Goal: Task Accomplishment & Management: Complete application form

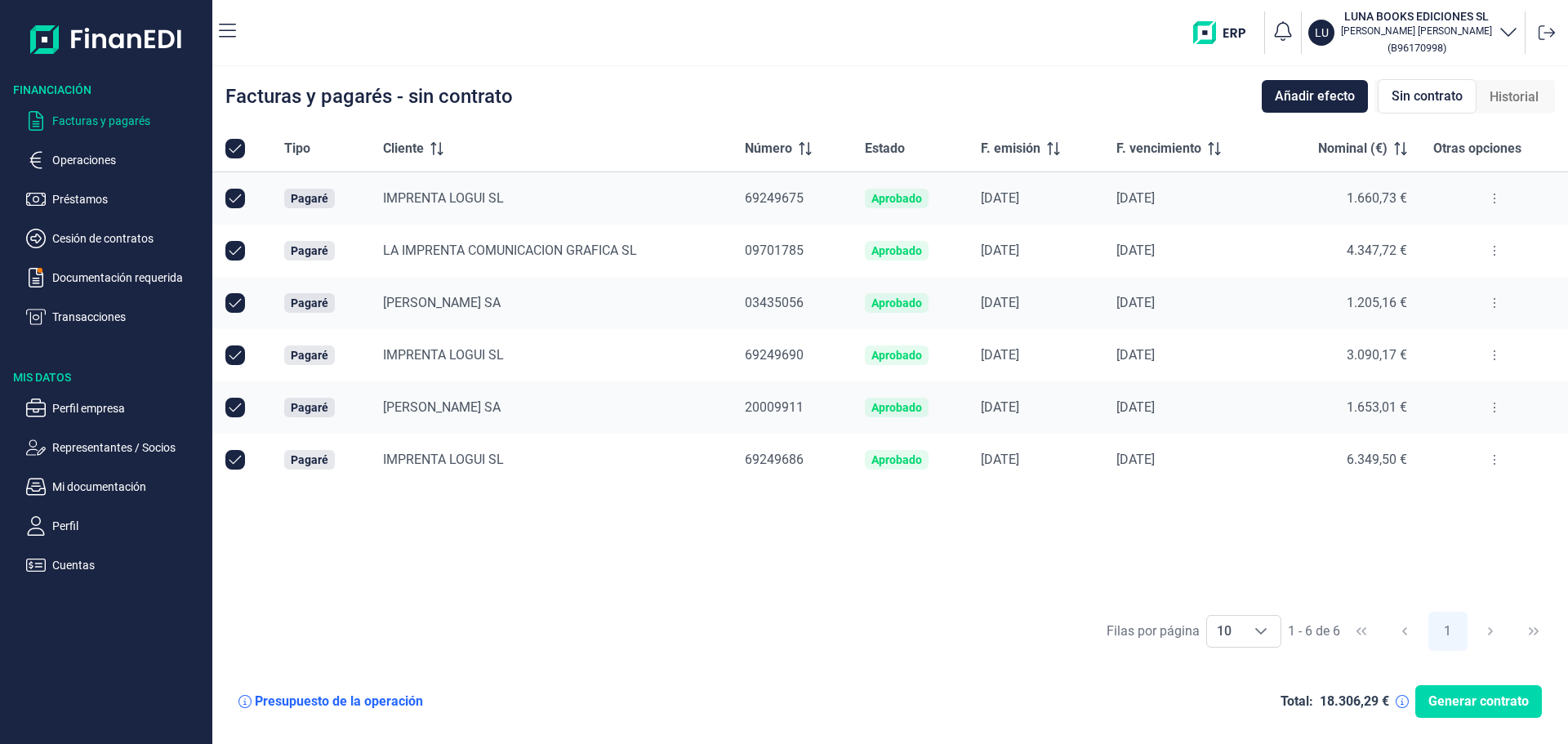
click at [717, 600] on div "Tipo Cliente Número Estado F. emisión F. vencimiento Nominal (€) Otras opciones…" at bounding box center [890, 364] width 1356 height 477
click at [87, 280] on p "Documentación requerida" at bounding box center [128, 277] width 153 height 20
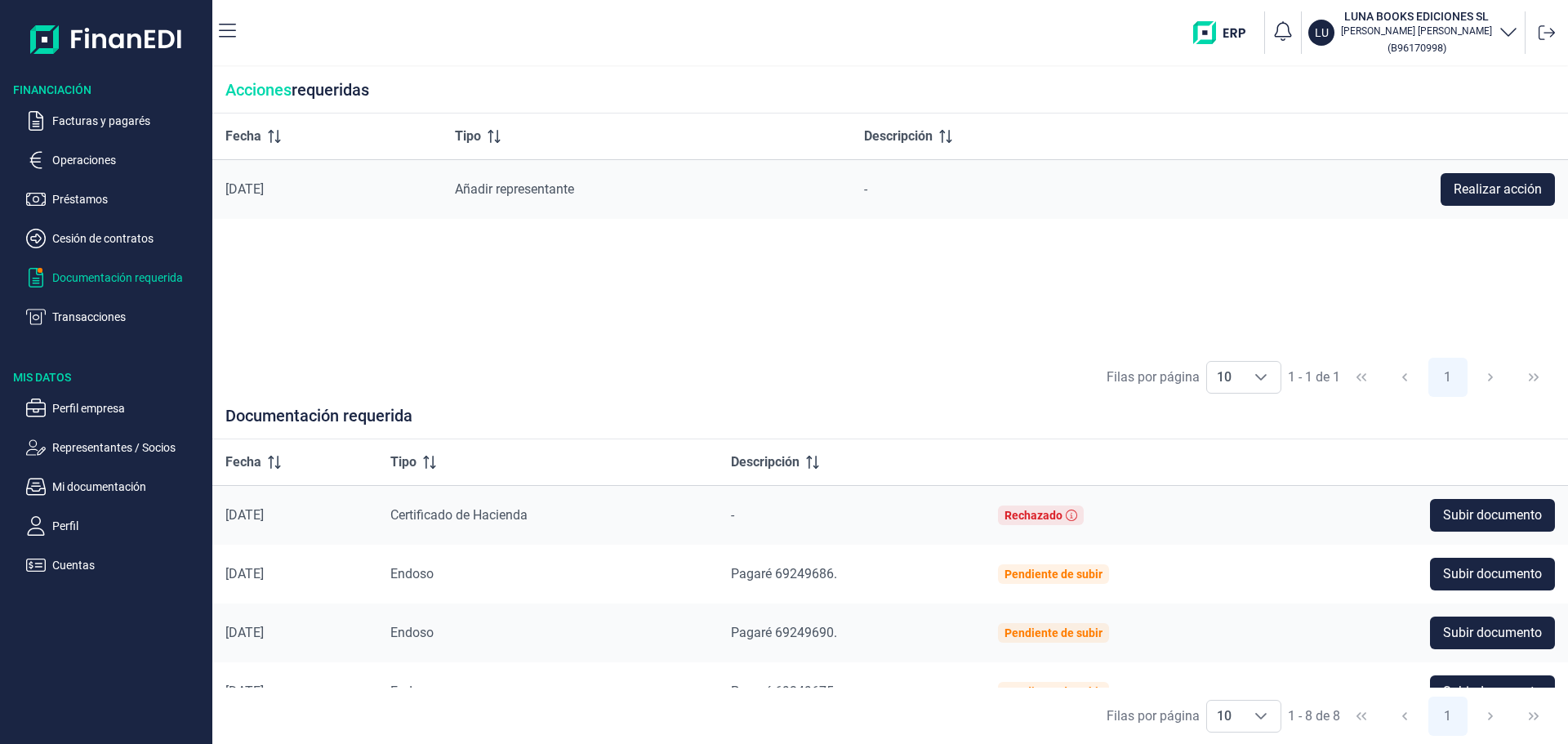
click at [644, 322] on div "Fecha Tipo Descripción [DATE] Añadir representante - Realizar acción" at bounding box center [890, 232] width 1356 height 236
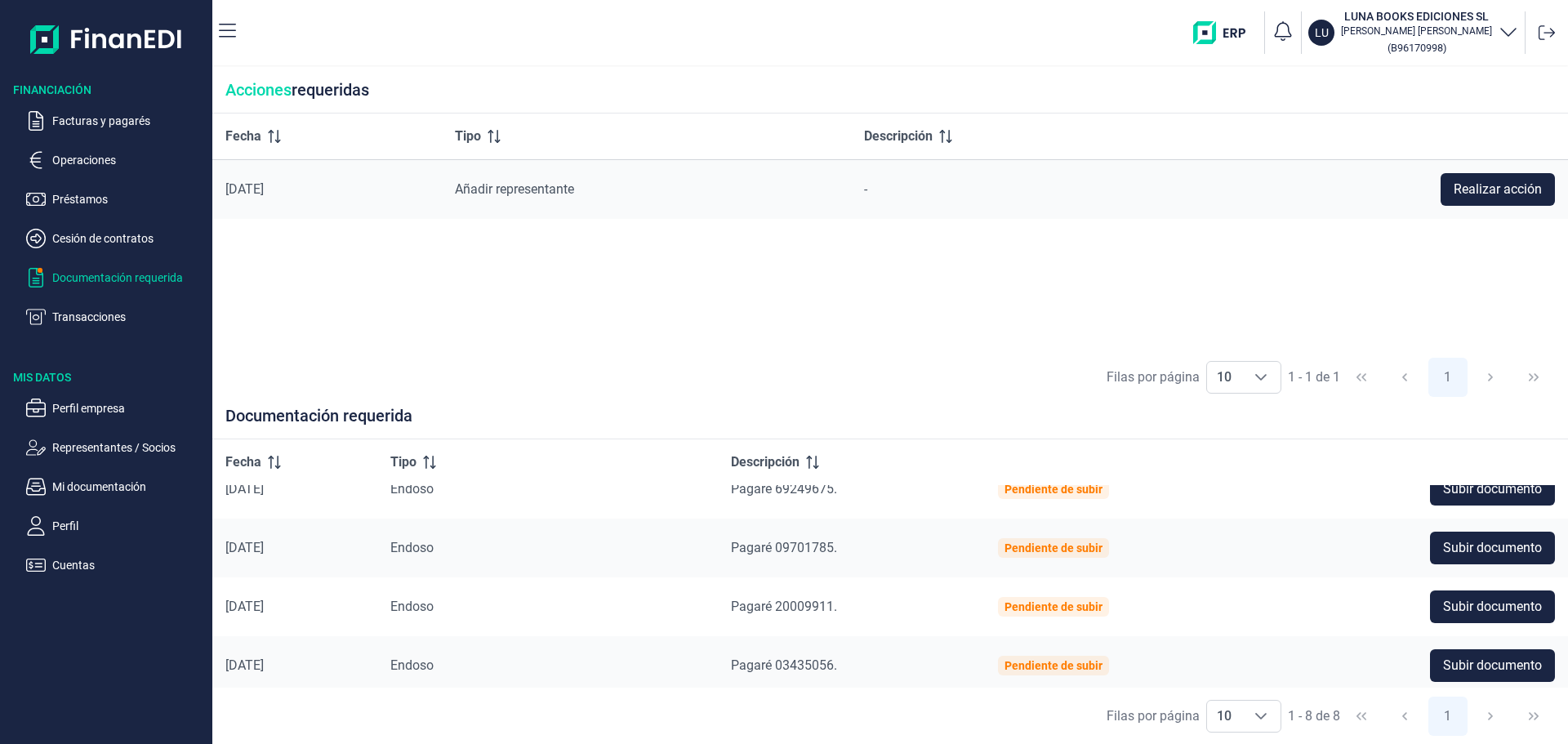
scroll to position [268, 0]
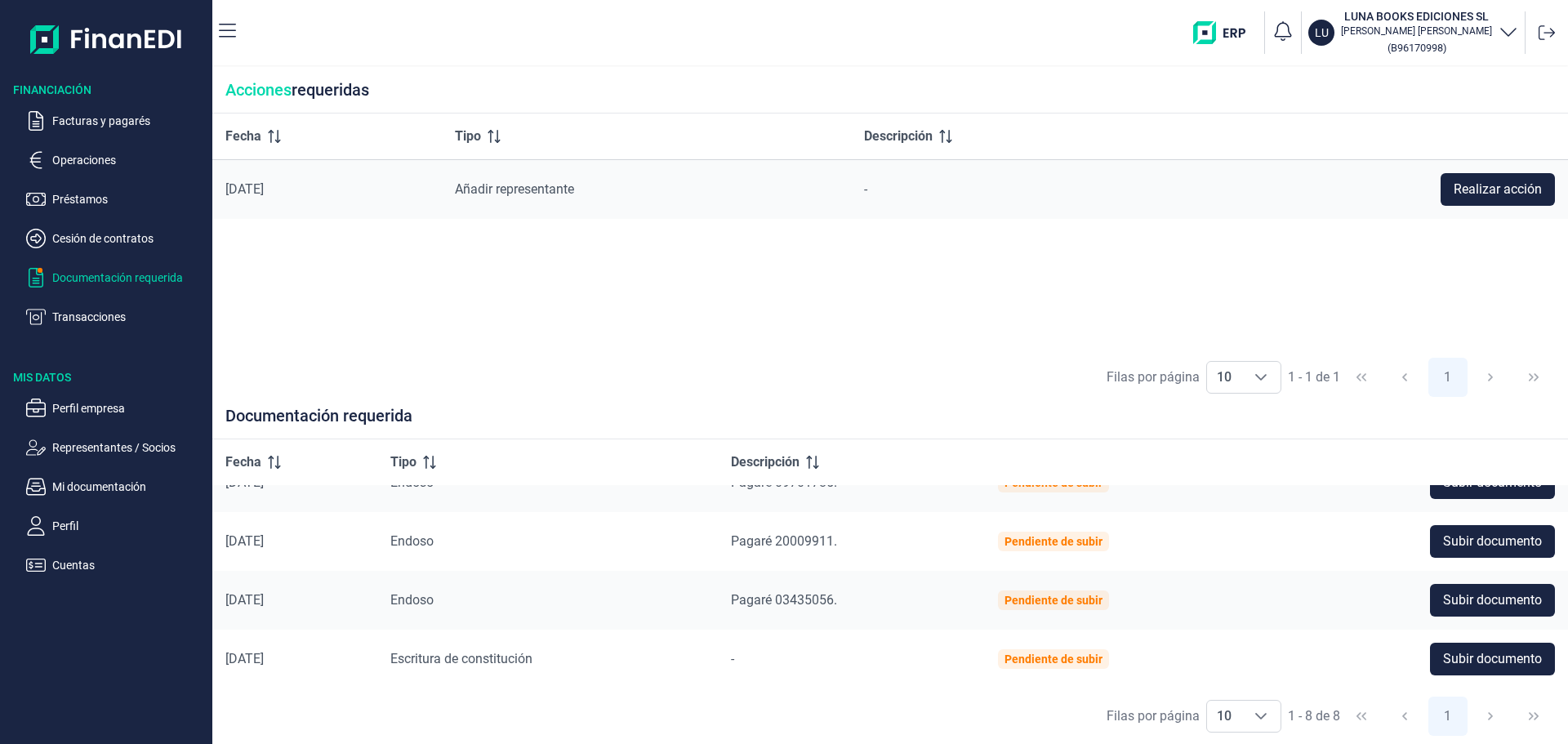
click at [864, 389] on div "Filas por página 10 10 10 1 - 1 de 1 1" at bounding box center [890, 378] width 1356 height 57
click at [1443, 653] on span "Subir documento" at bounding box center [1492, 658] width 99 height 20
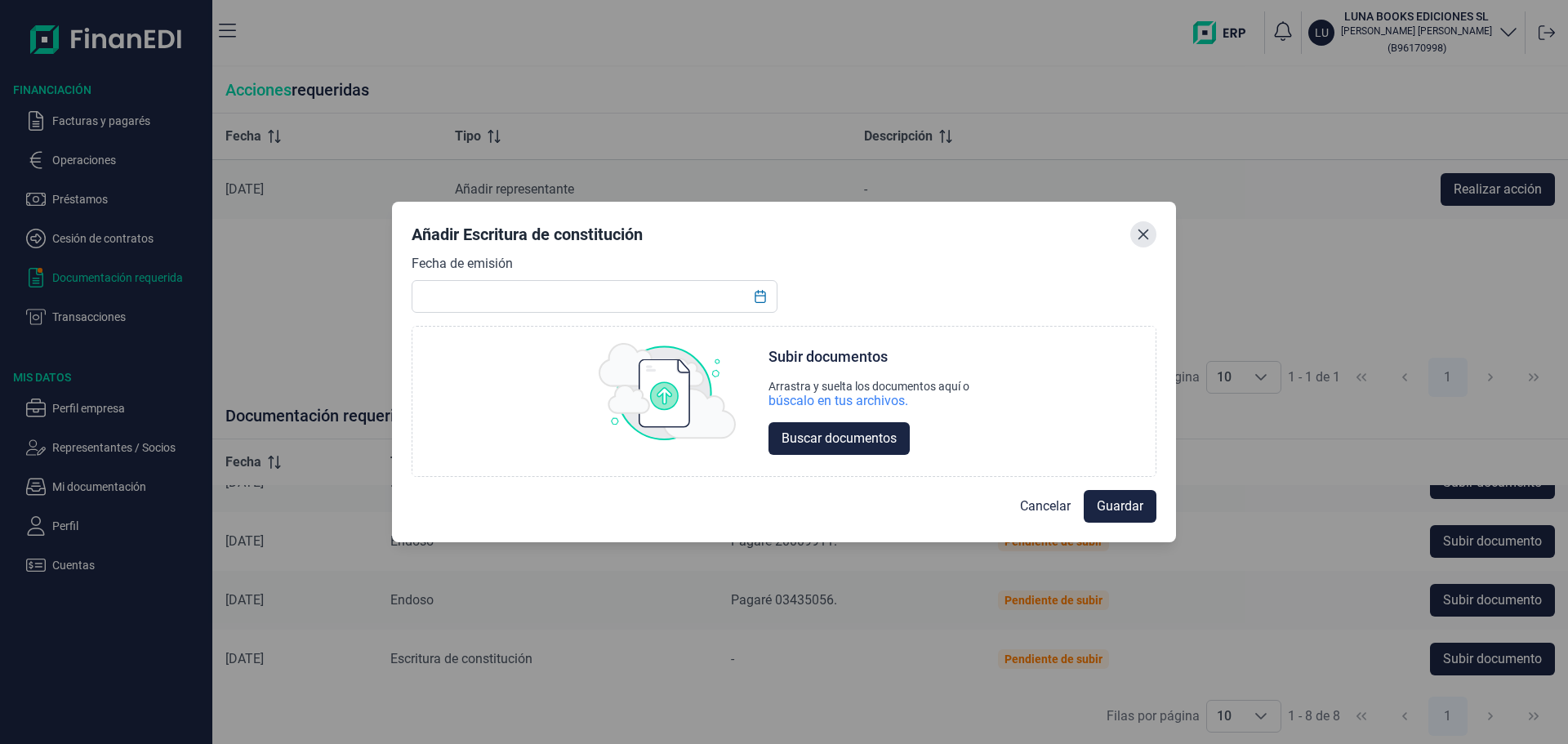
click at [1143, 232] on icon "Close" at bounding box center [1143, 234] width 13 height 13
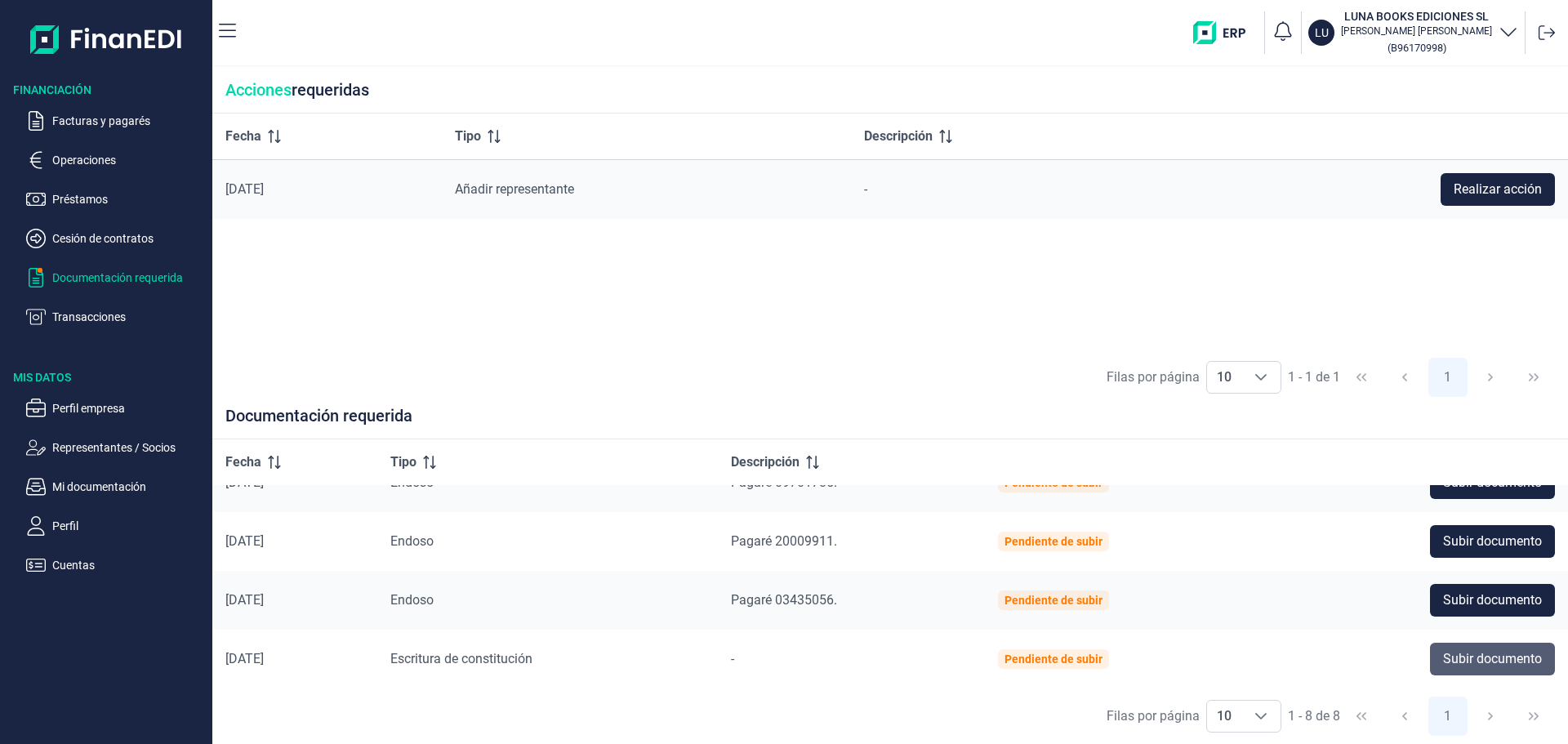
click at [1504, 659] on span "Subir documento" at bounding box center [1492, 658] width 99 height 20
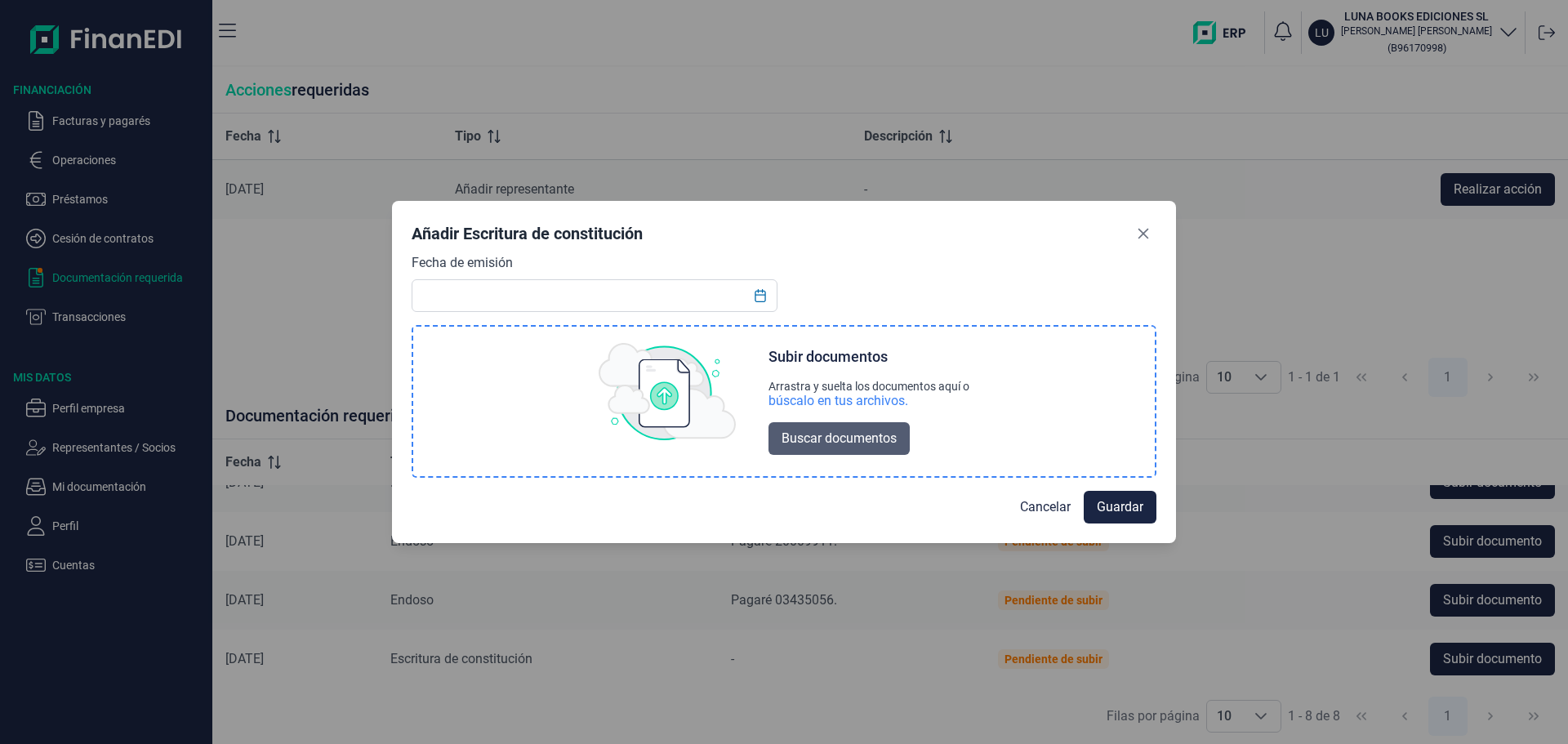
click at [840, 432] on span "Buscar documentos" at bounding box center [839, 438] width 115 height 20
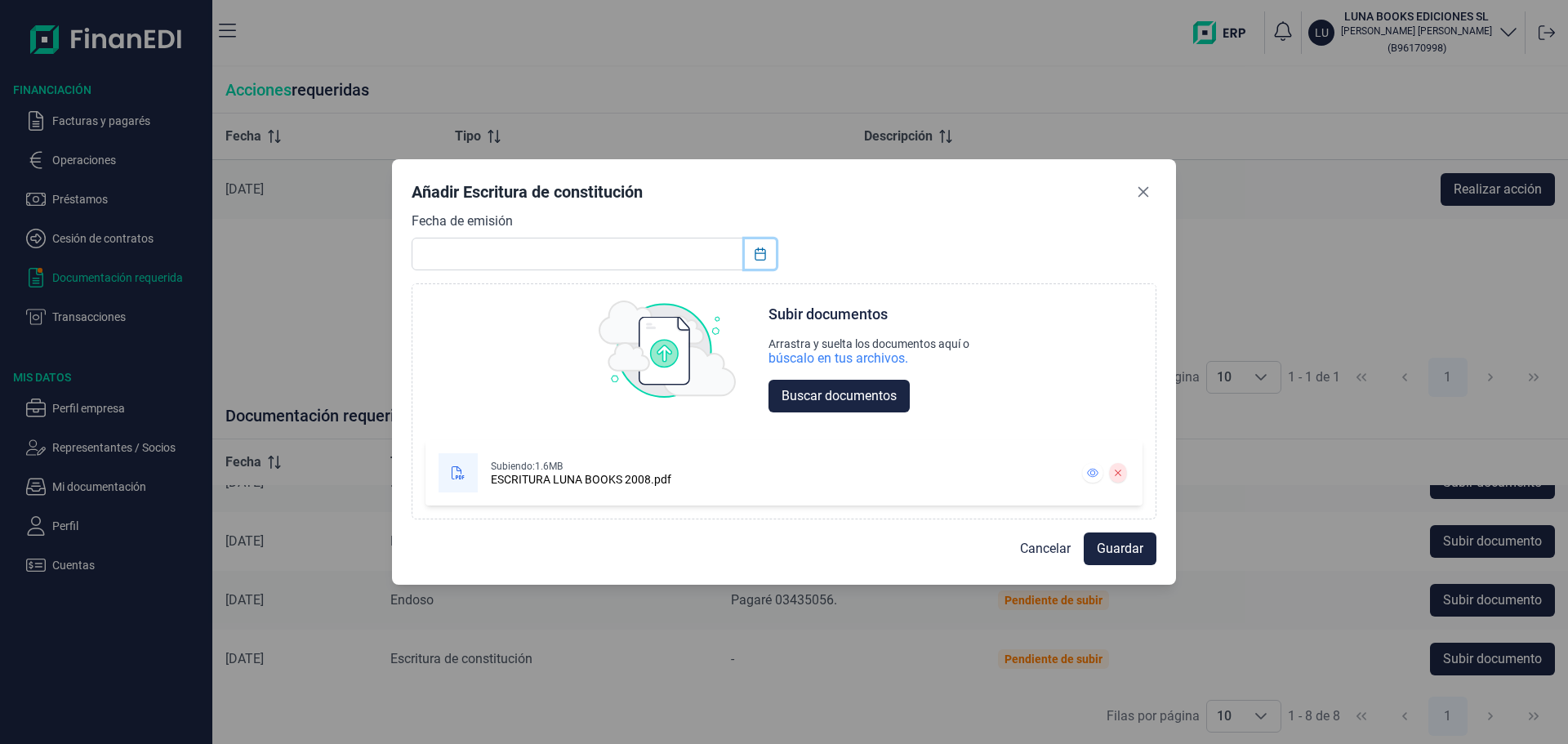
click at [772, 258] on button "Choose Date" at bounding box center [760, 254] width 31 height 30
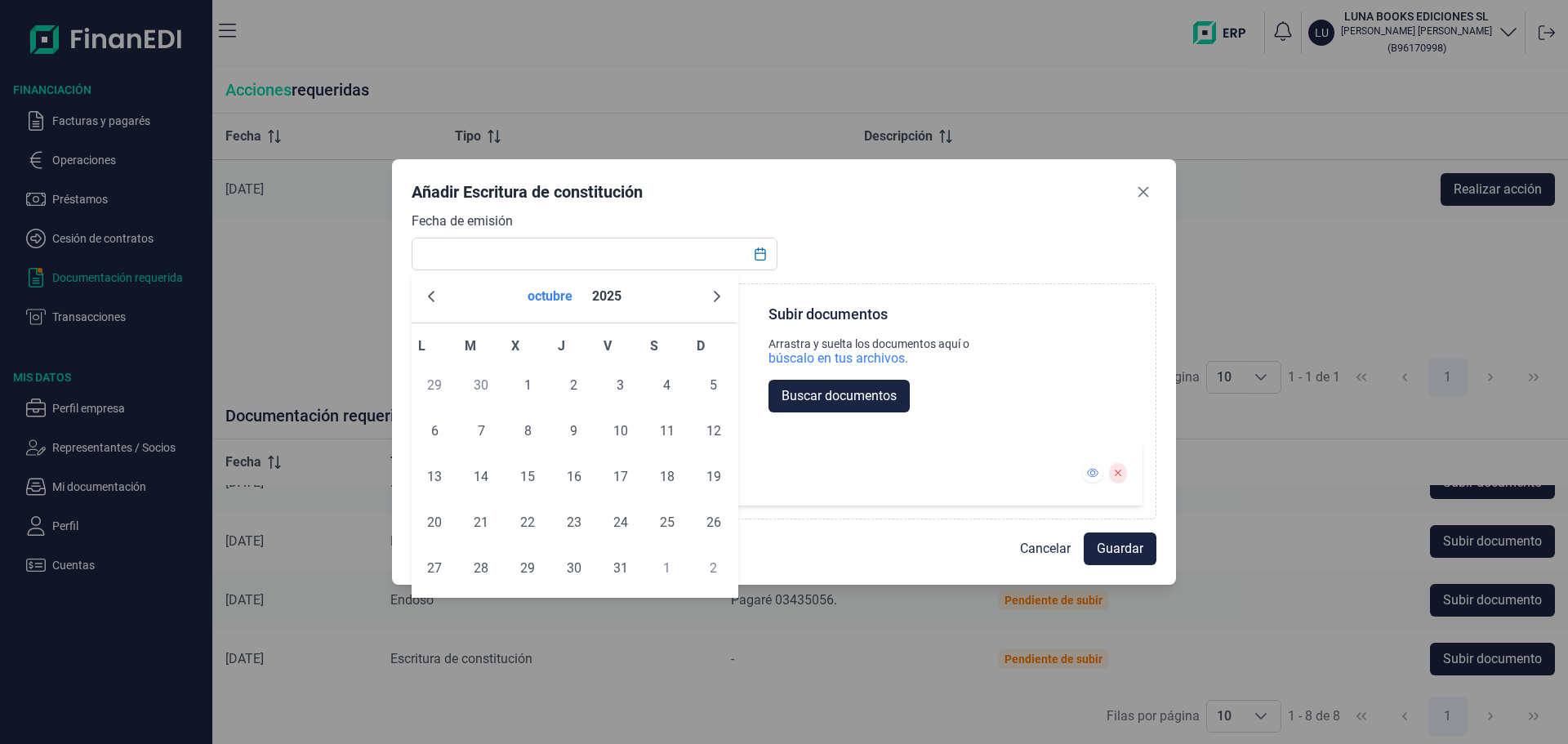
click at [565, 301] on button "octubre" at bounding box center [550, 297] width 58 height 39
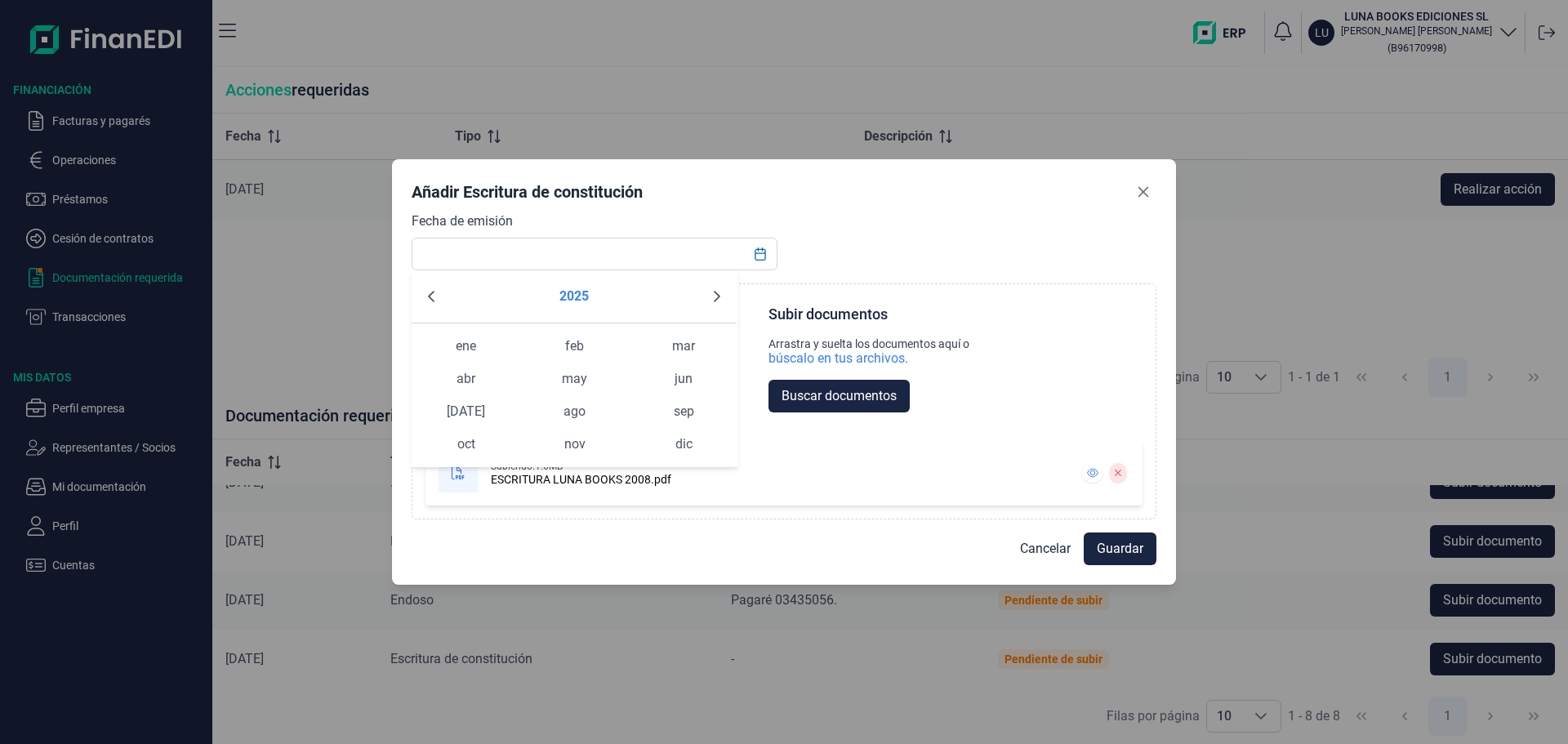
click at [574, 294] on button "2025" at bounding box center [574, 297] width 43 height 39
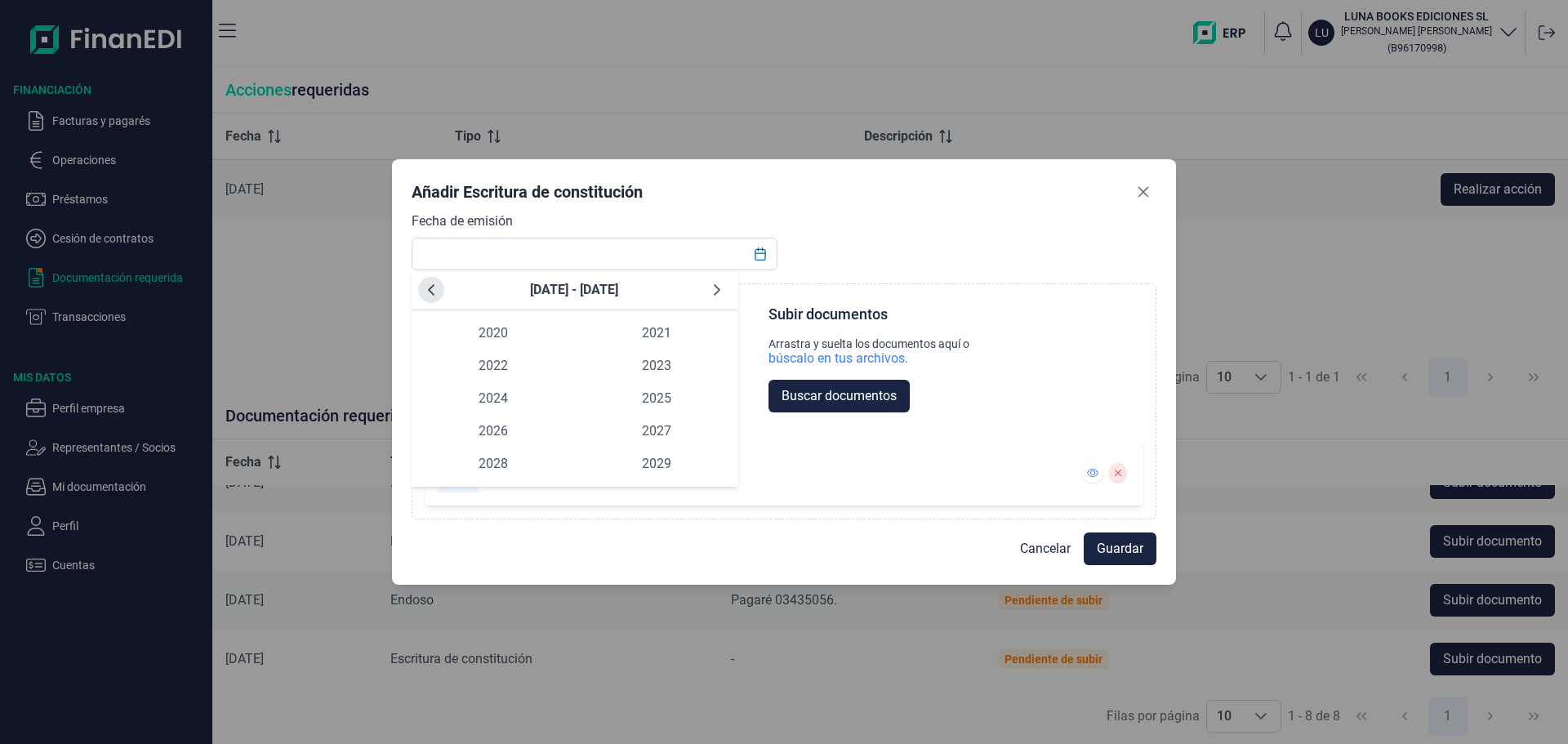
click at [419, 286] on button "Previous Decade" at bounding box center [432, 290] width 26 height 26
click at [432, 284] on icon "Previous Decade" at bounding box center [432, 290] width 13 height 13
click at [484, 450] on span "2008" at bounding box center [494, 463] width 164 height 33
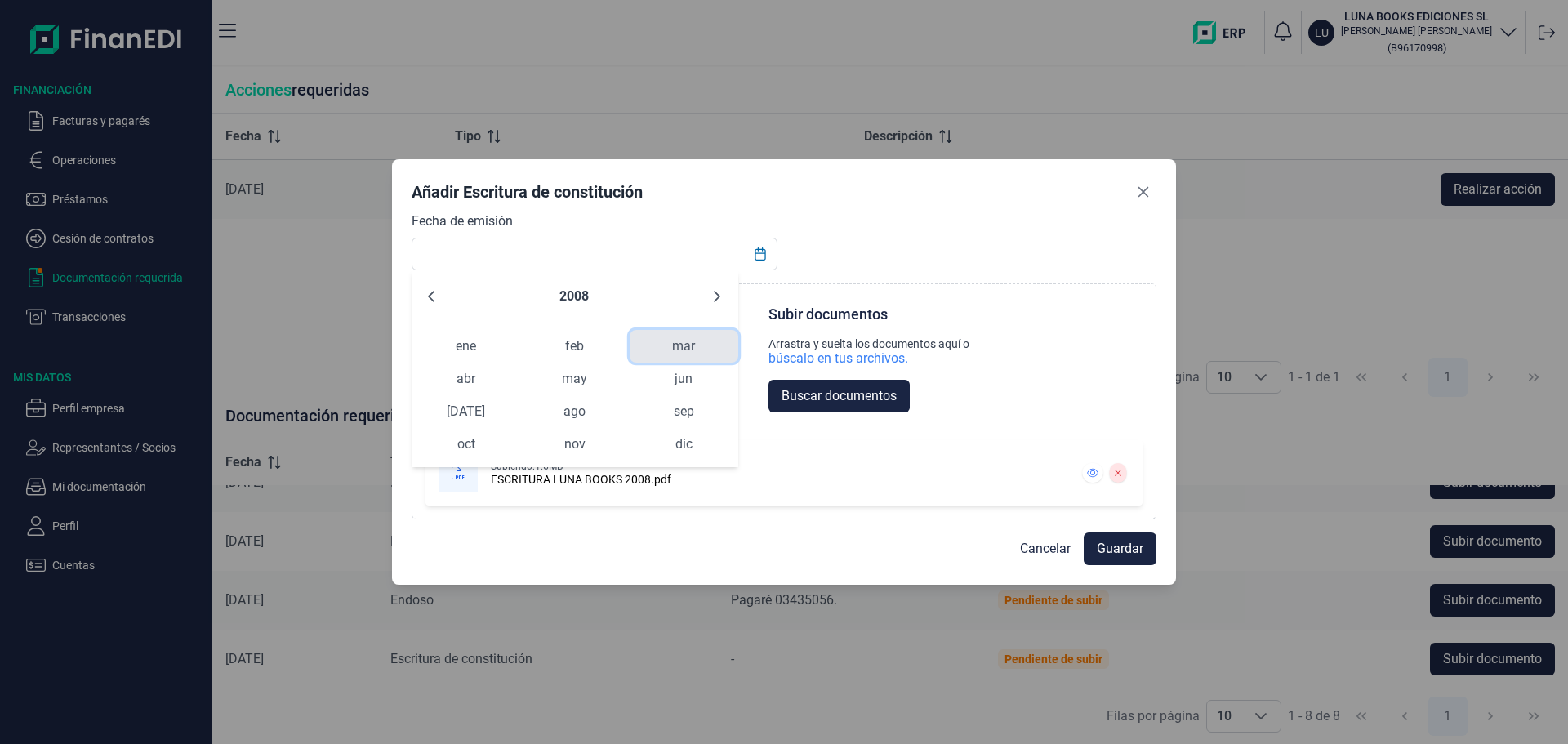
click at [701, 336] on span "mar" at bounding box center [684, 346] width 109 height 33
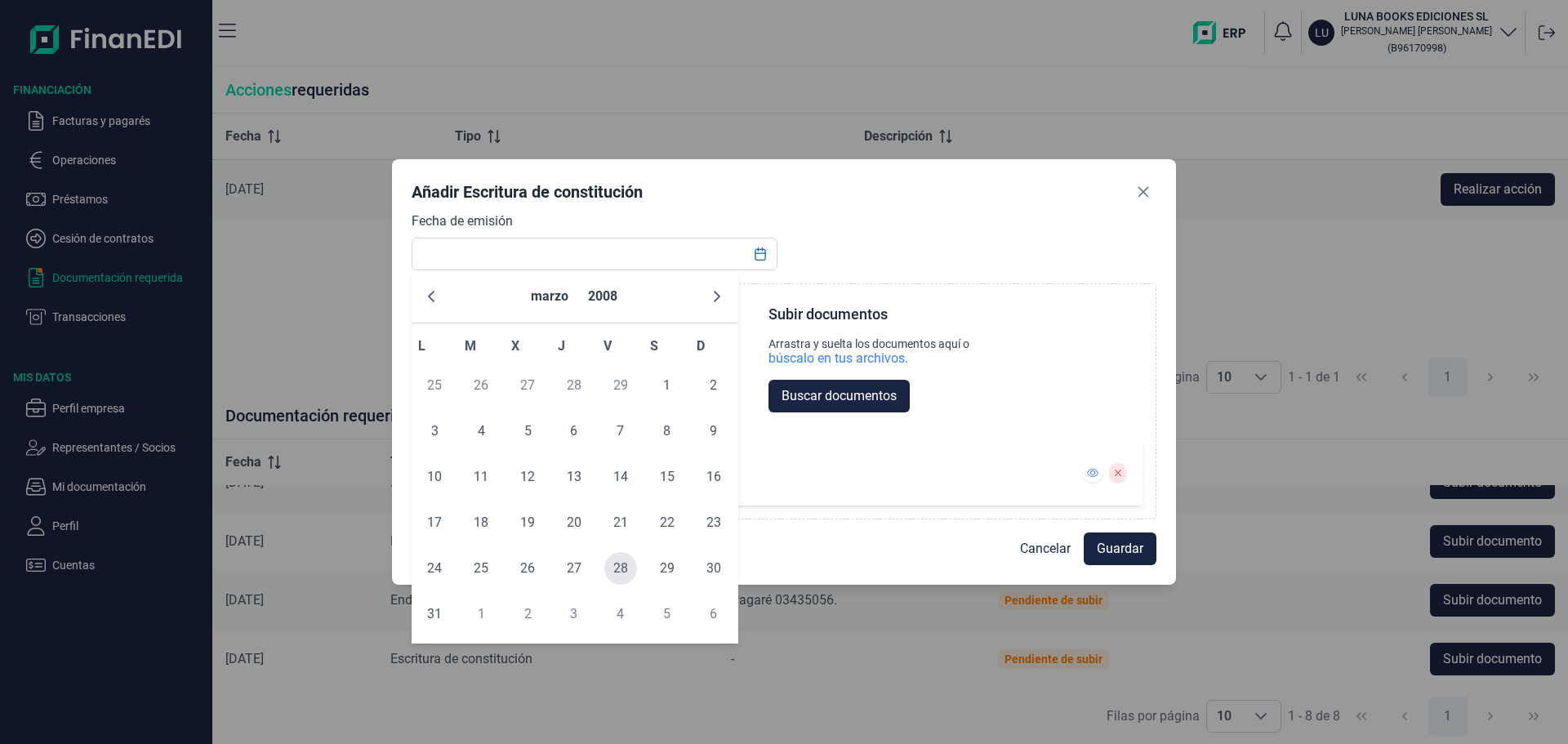
click at [620, 572] on span "28" at bounding box center [620, 568] width 33 height 33
type input "[DATE]"
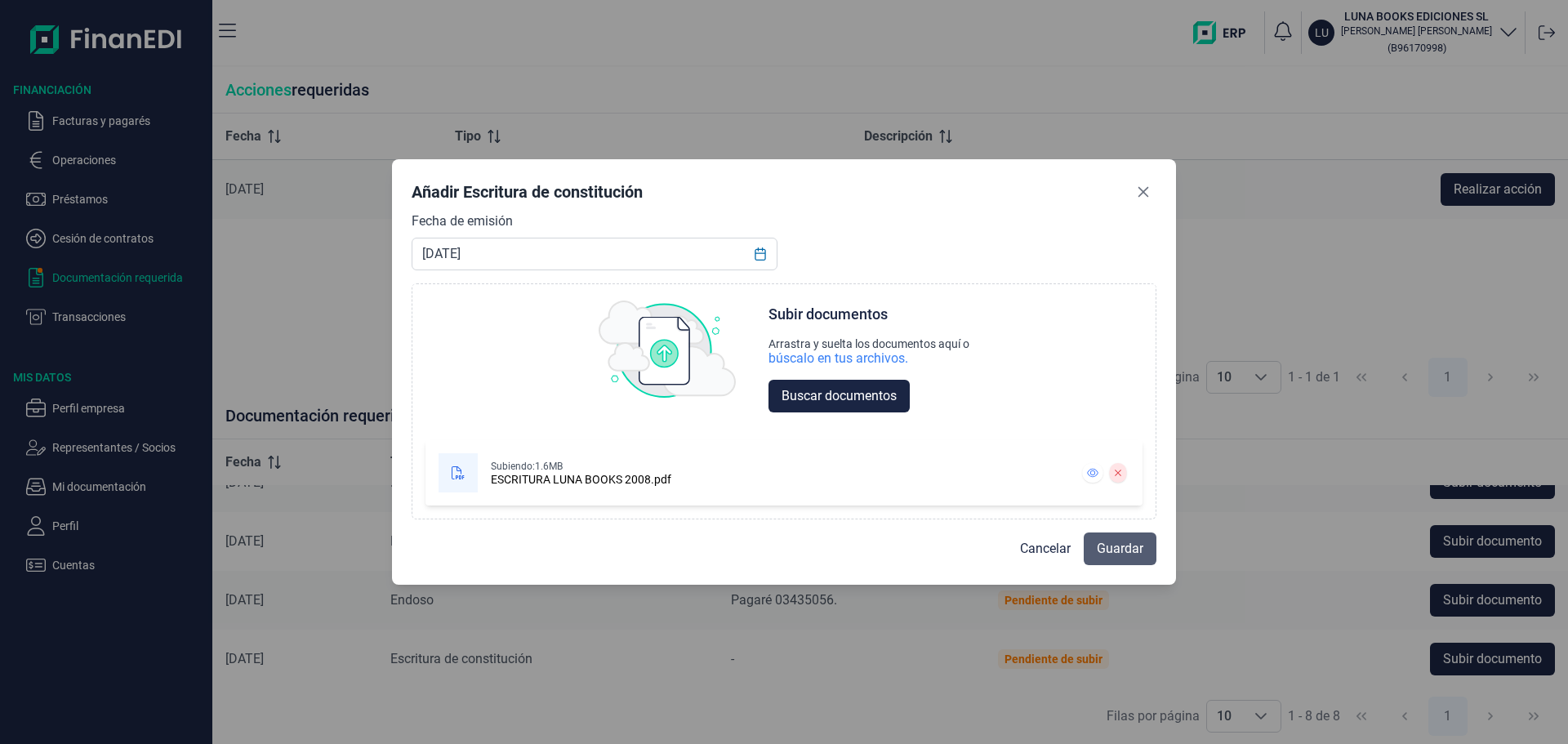
click at [1100, 548] on span "Guardar" at bounding box center [1120, 548] width 47 height 20
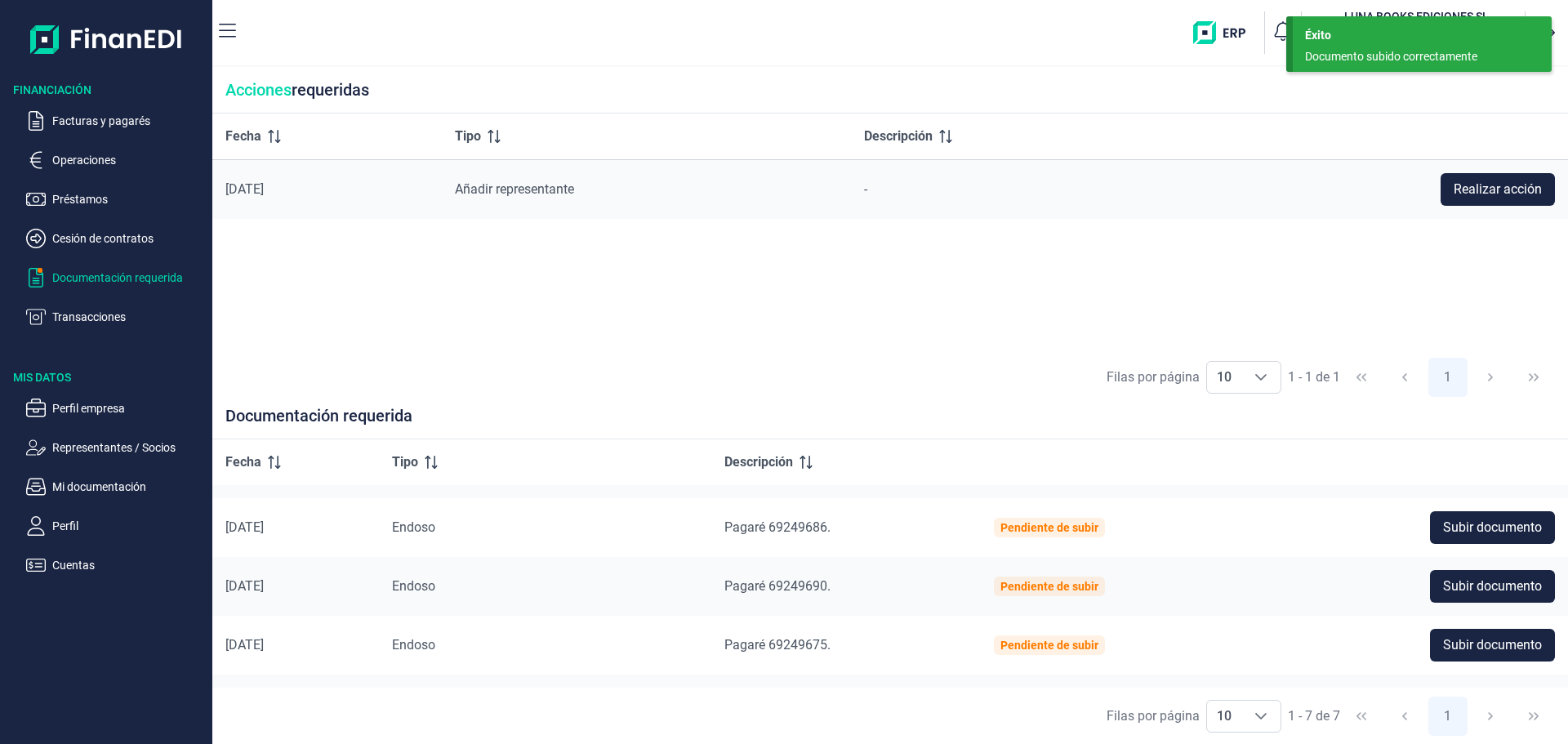
scroll to position [0, 0]
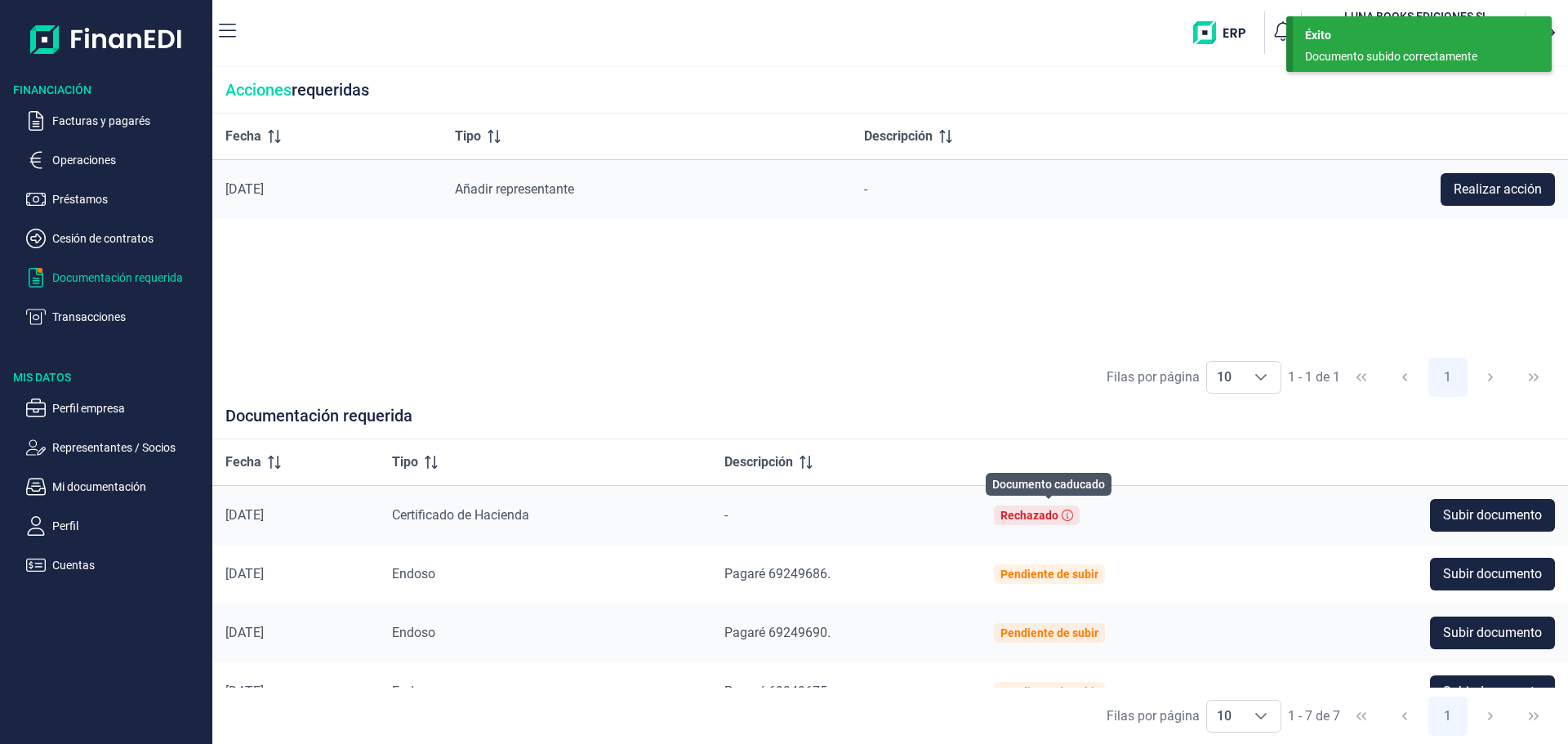
click at [1073, 519] on icon at bounding box center [1067, 515] width 11 height 11
click at [1055, 512] on div "Rechazado" at bounding box center [1030, 515] width 58 height 13
click at [817, 379] on div "Filas por página 10 10 10 1 - 1 de 1 1" at bounding box center [890, 378] width 1356 height 57
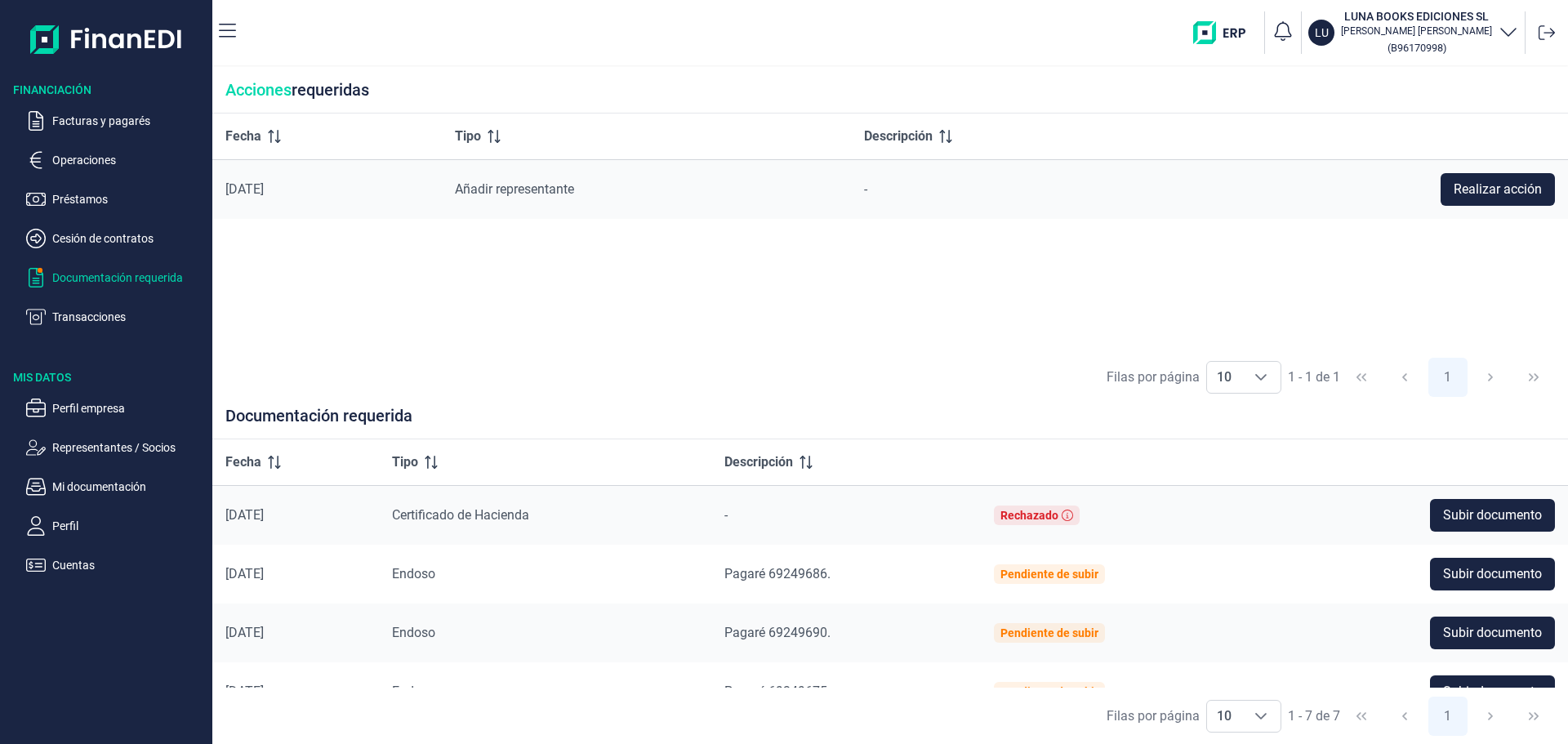
click at [791, 329] on div "Fecha Tipo Descripción [DATE] Añadir representante - Realizar acción" at bounding box center [890, 232] width 1356 height 236
click at [125, 117] on p "Facturas y pagarés" at bounding box center [128, 120] width 153 height 20
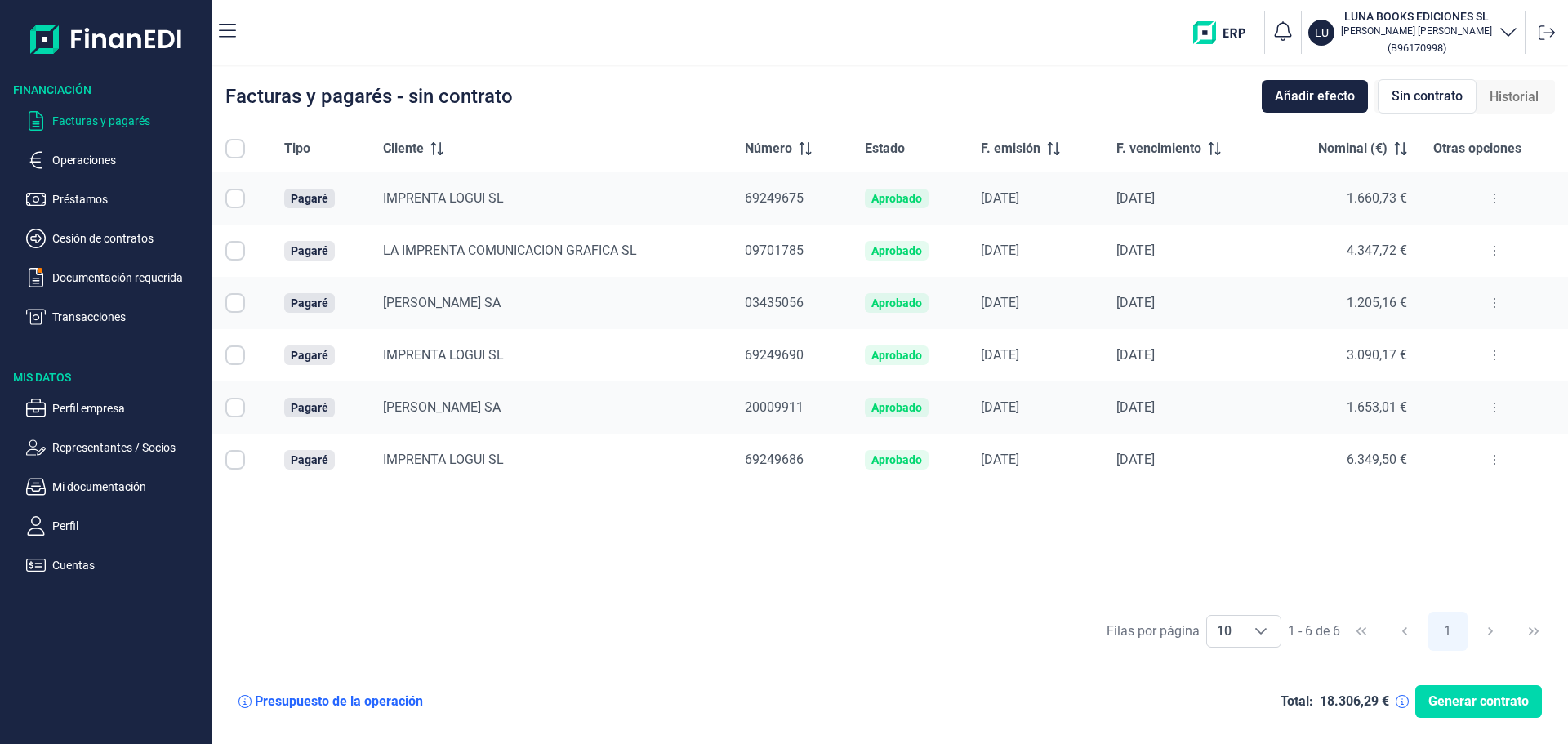
checkbox input "true"
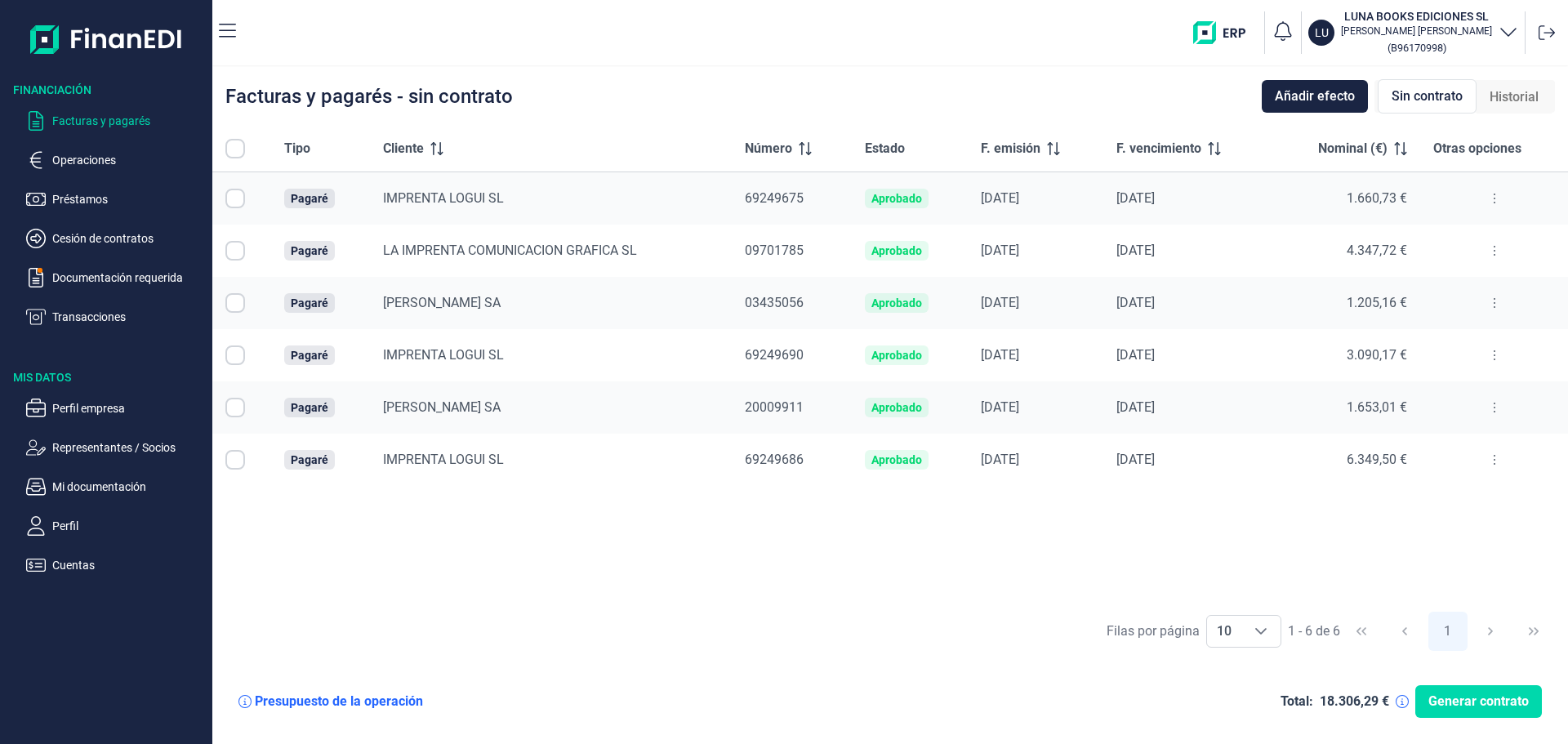
checkbox input "true"
click at [1247, 578] on div "Tipo Cliente Número Estado F. emisión F. vencimiento Nominal (€) Otras opciones…" at bounding box center [890, 364] width 1356 height 477
click at [1498, 206] on button at bounding box center [1495, 198] width 30 height 26
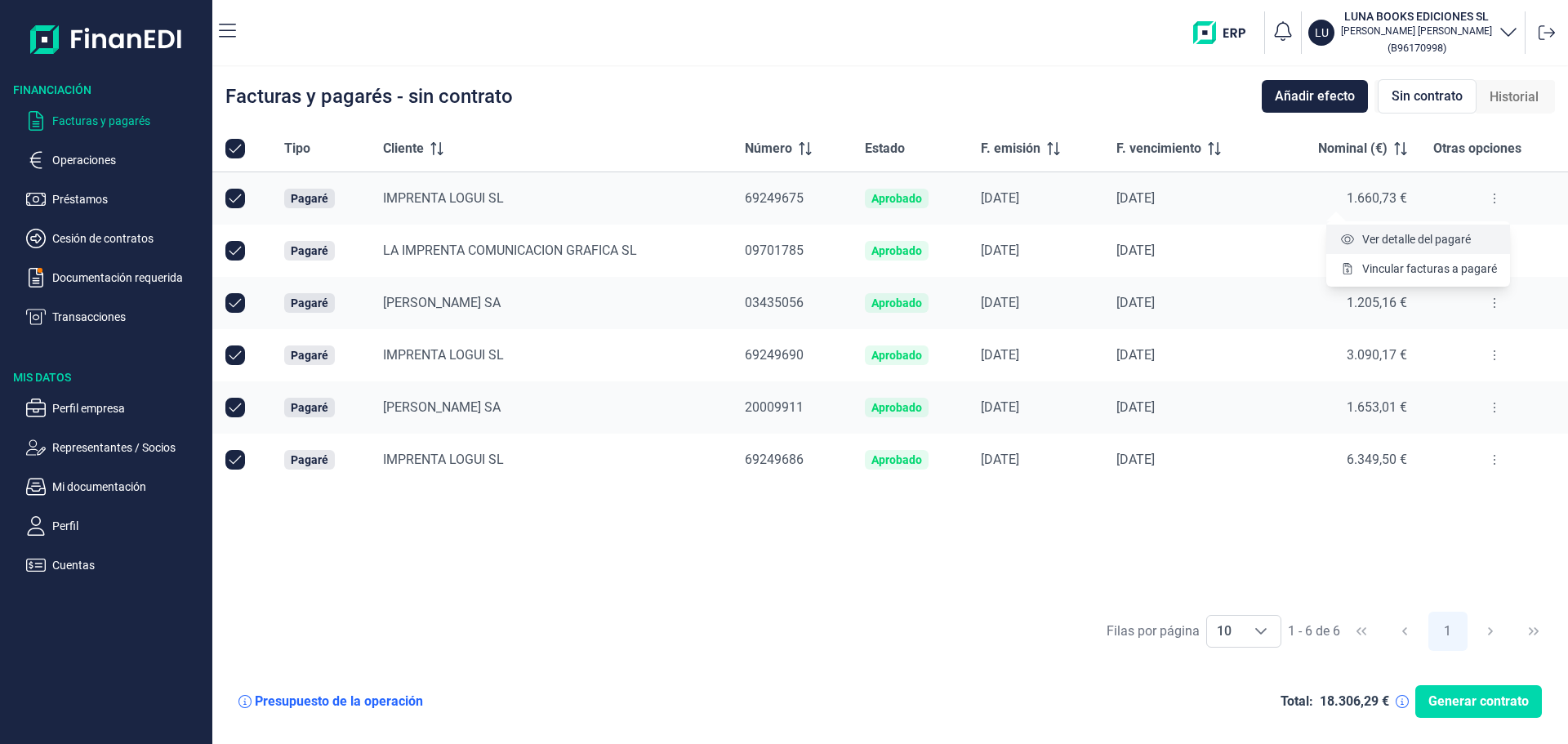
click at [1459, 239] on span "Ver detalle del pagaré" at bounding box center [1416, 239] width 109 height 17
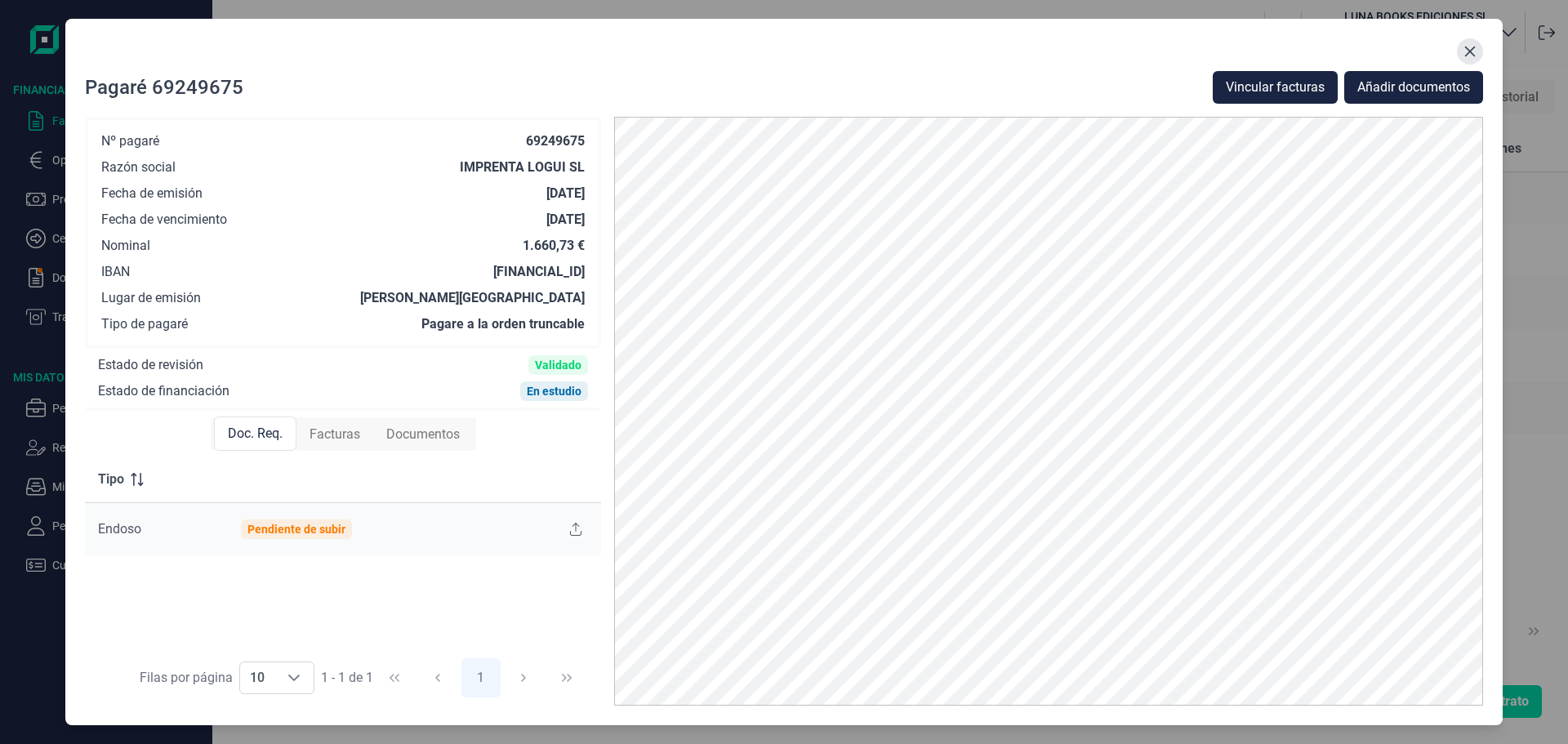
click at [1473, 50] on icon "Close" at bounding box center [1469, 51] width 13 height 13
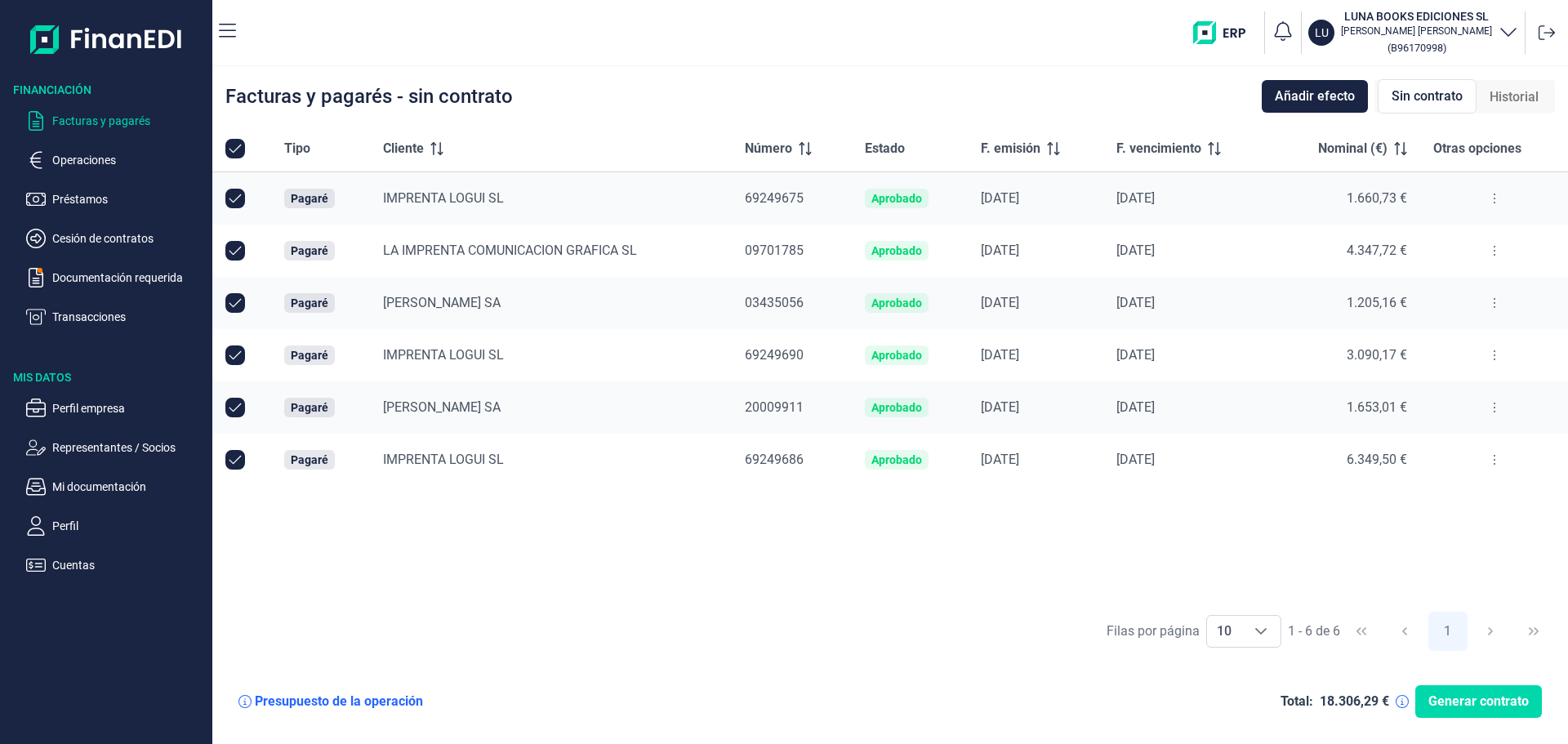
click at [1496, 210] on button at bounding box center [1495, 198] width 30 height 26
click at [1470, 259] on li "Vincular facturas a pagaré" at bounding box center [1418, 269] width 184 height 30
click at [1419, 264] on span "Vincular facturas a pagaré" at bounding box center [1429, 269] width 135 height 17
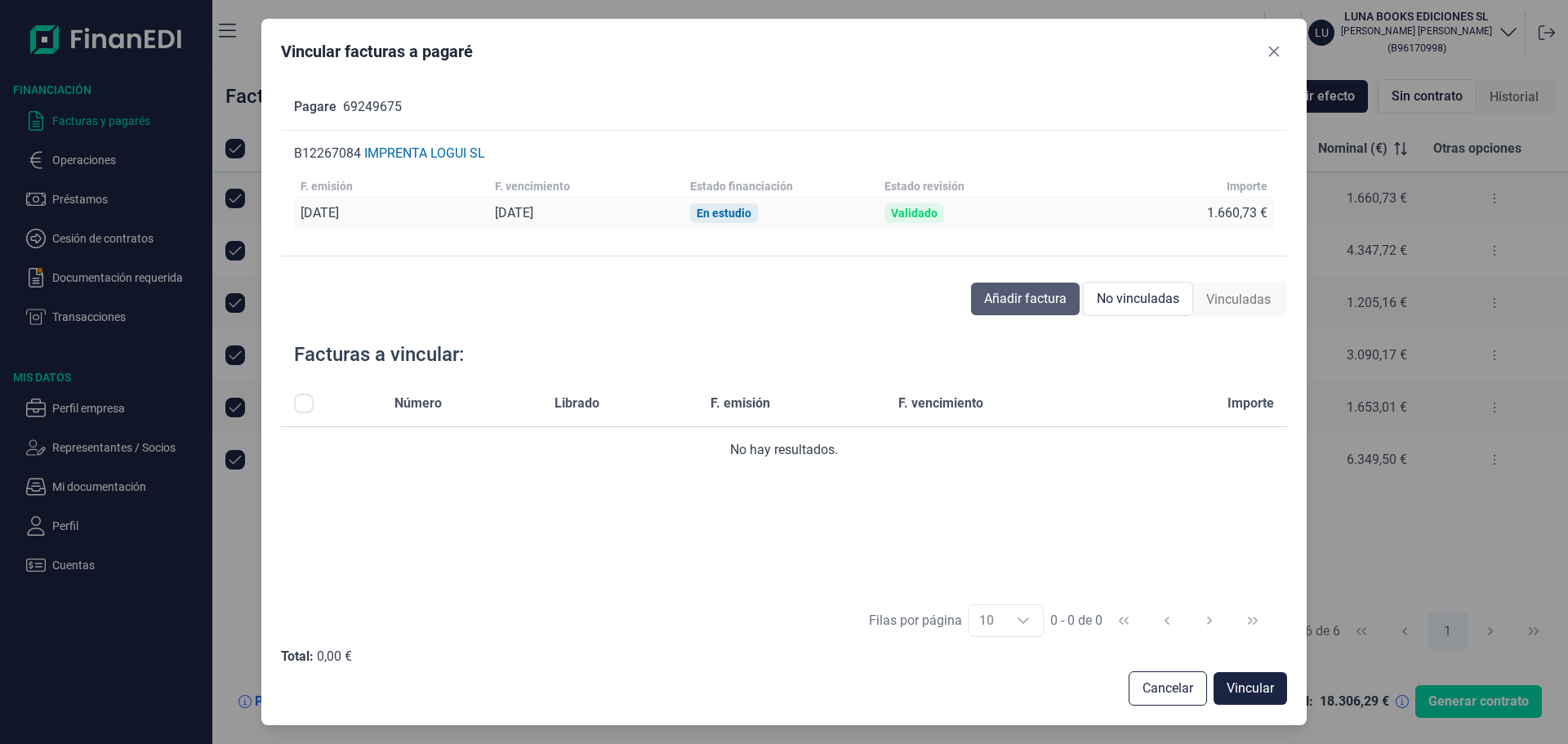
click at [1039, 301] on span "Añadir factura" at bounding box center [1025, 299] width 83 height 20
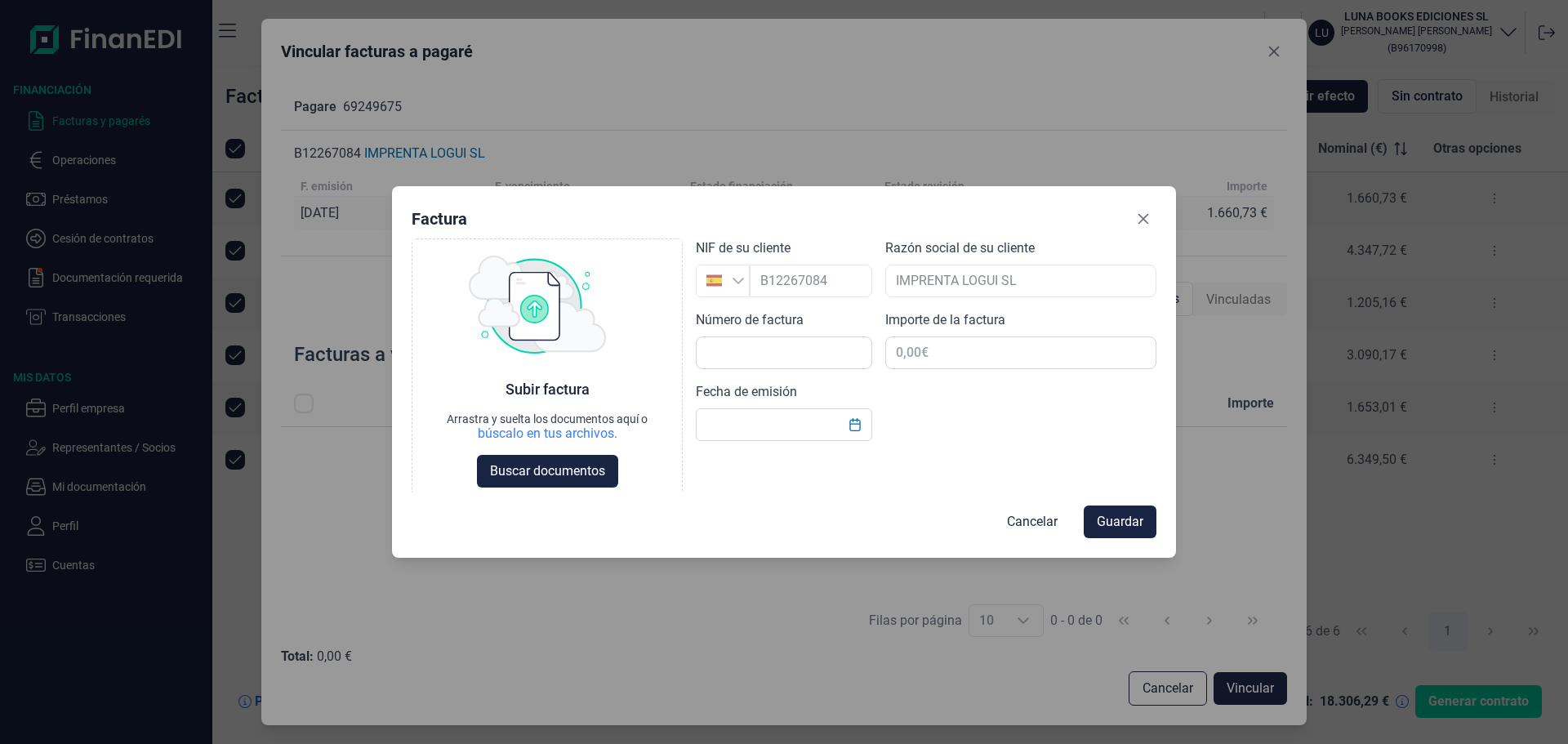
click at [787, 282] on div at bounding box center [811, 280] width 123 height 33
click at [723, 357] on input "text" at bounding box center [784, 352] width 177 height 33
click at [918, 357] on input "text" at bounding box center [1021, 352] width 272 height 33
click at [516, 461] on button "Buscar documentos" at bounding box center [548, 472] width 141 height 33
click at [711, 357] on input "f25/223" at bounding box center [784, 352] width 177 height 33
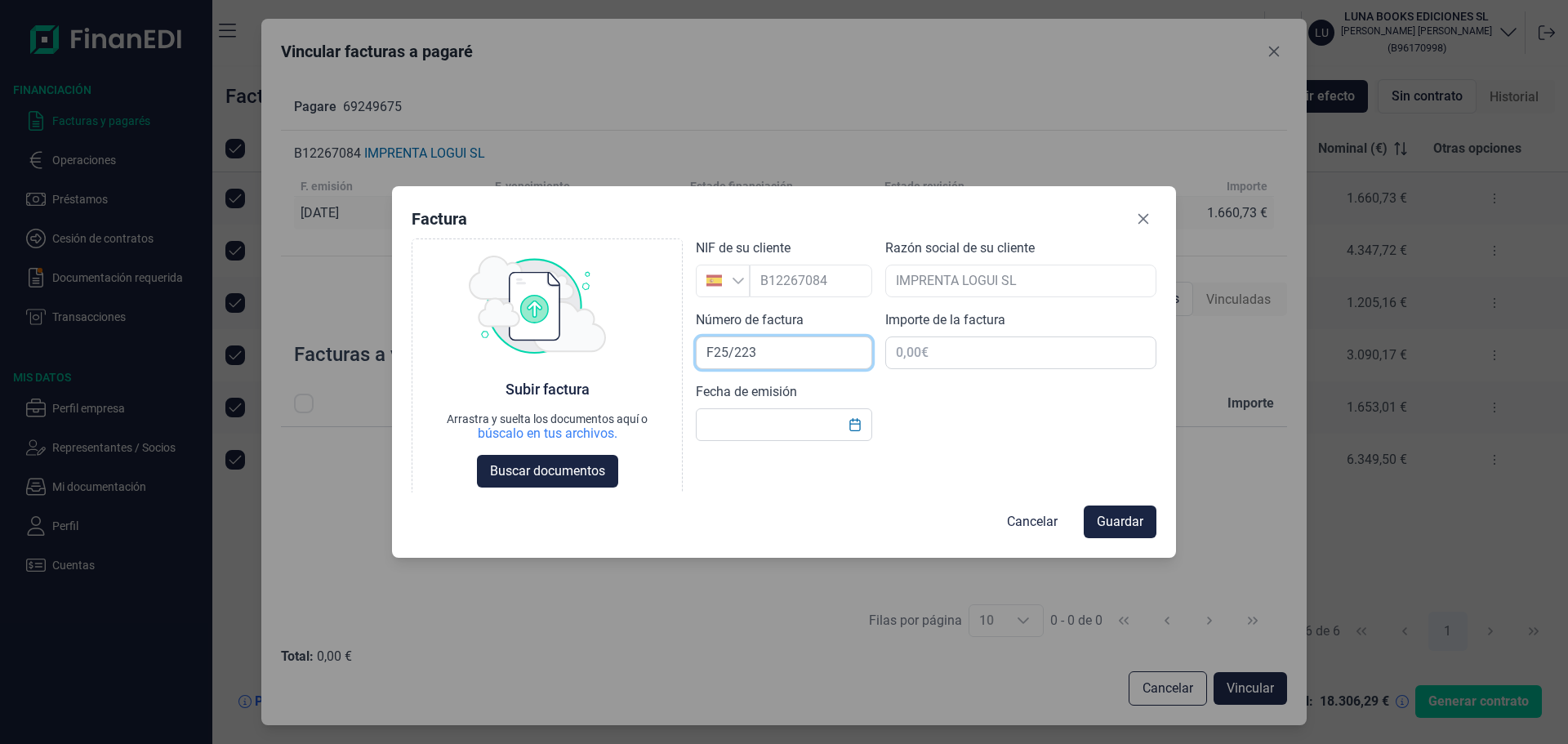
type input "F25/223"
click at [967, 353] on input "text" at bounding box center [1021, 352] width 272 height 33
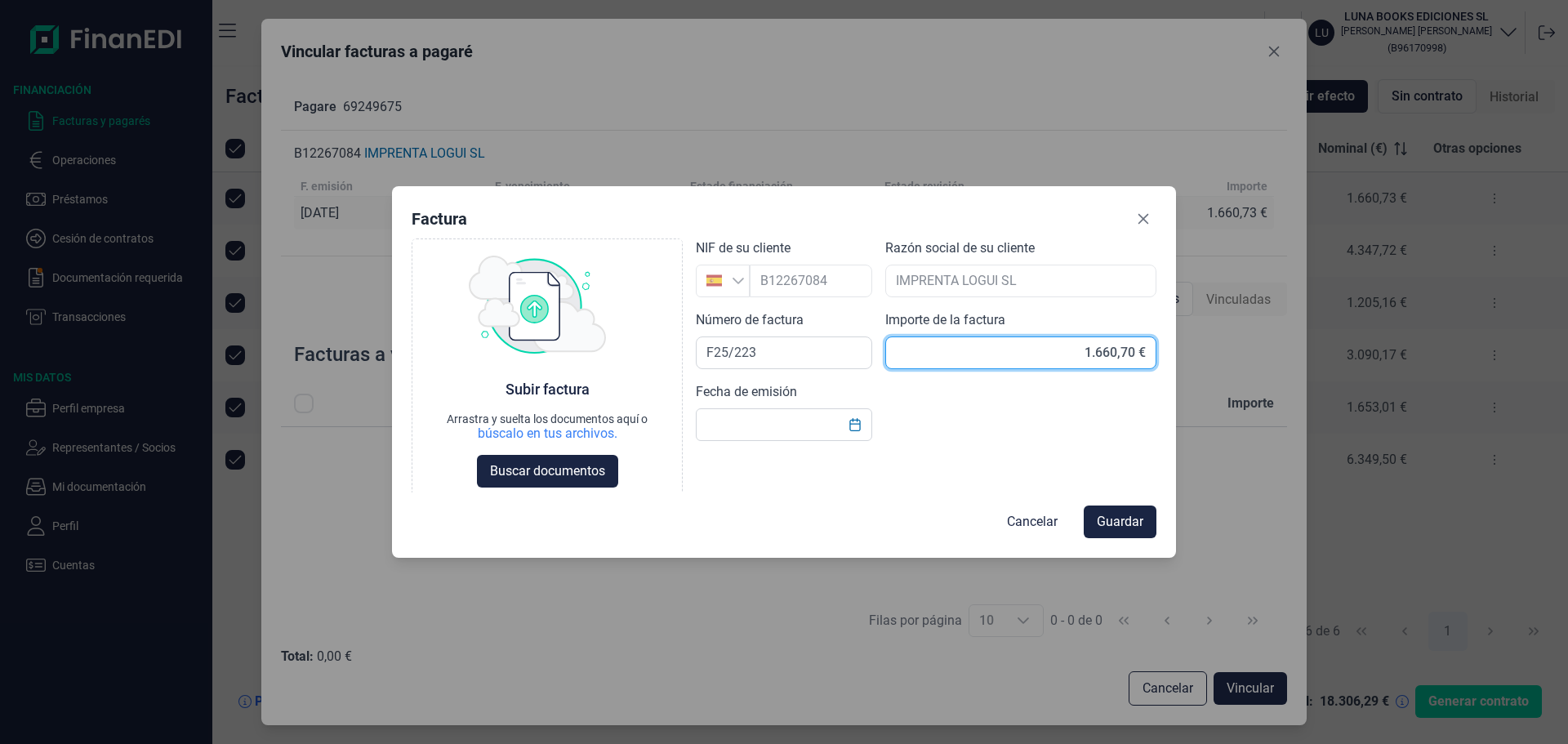
type input "1.660,73 €"
drag, startPoint x: 853, startPoint y: 430, endPoint x: 961, endPoint y: 455, distance: 110.9
click at [859, 431] on icon "Choose Date" at bounding box center [855, 425] width 13 height 13
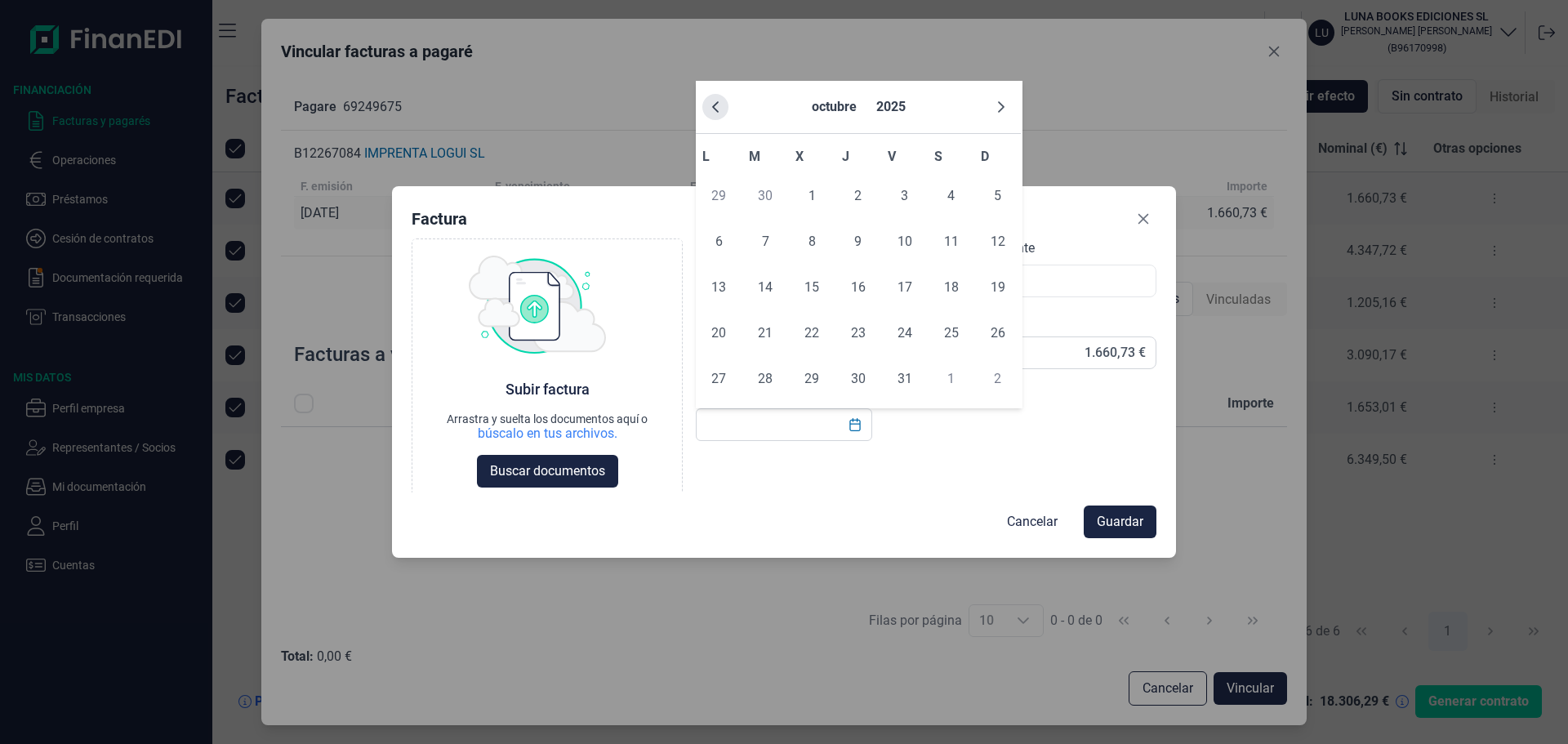
click at [722, 102] on button "Previous Month" at bounding box center [715, 107] width 26 height 26
click at [755, 251] on span "9" at bounding box center [764, 241] width 33 height 33
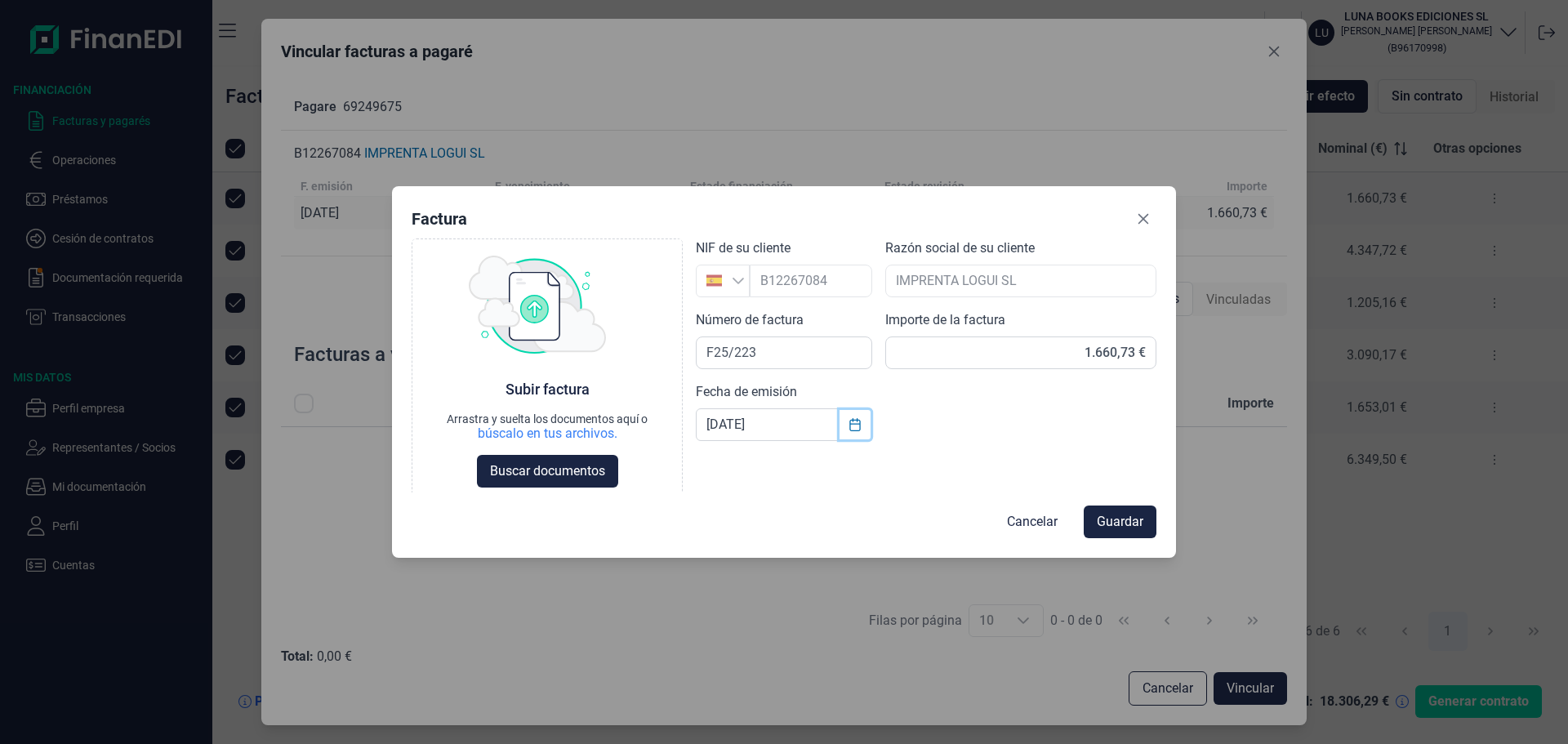
click at [856, 428] on icon "Choose Date" at bounding box center [855, 425] width 13 height 13
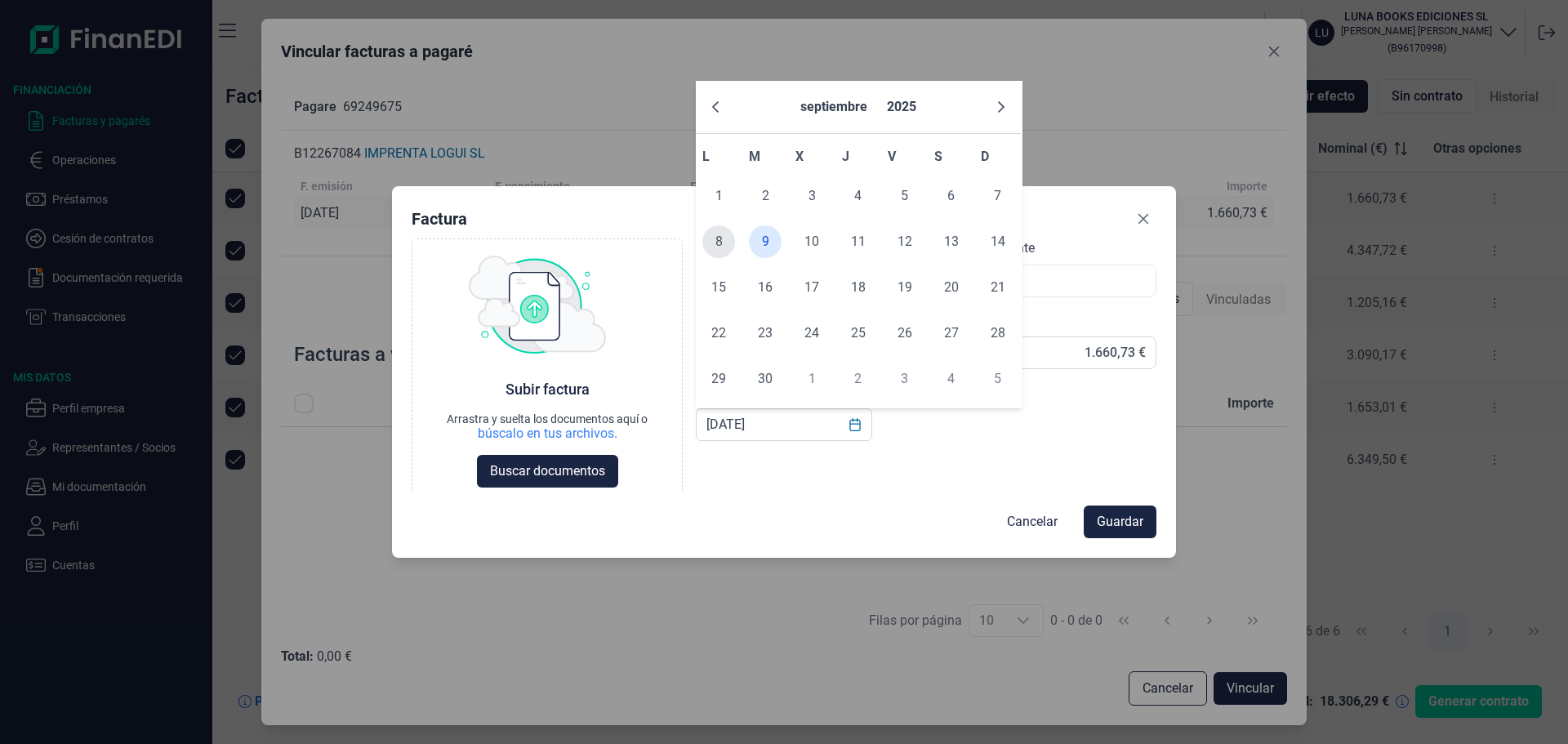
click at [718, 238] on span "8" at bounding box center [718, 241] width 33 height 33
type input "[DATE]"
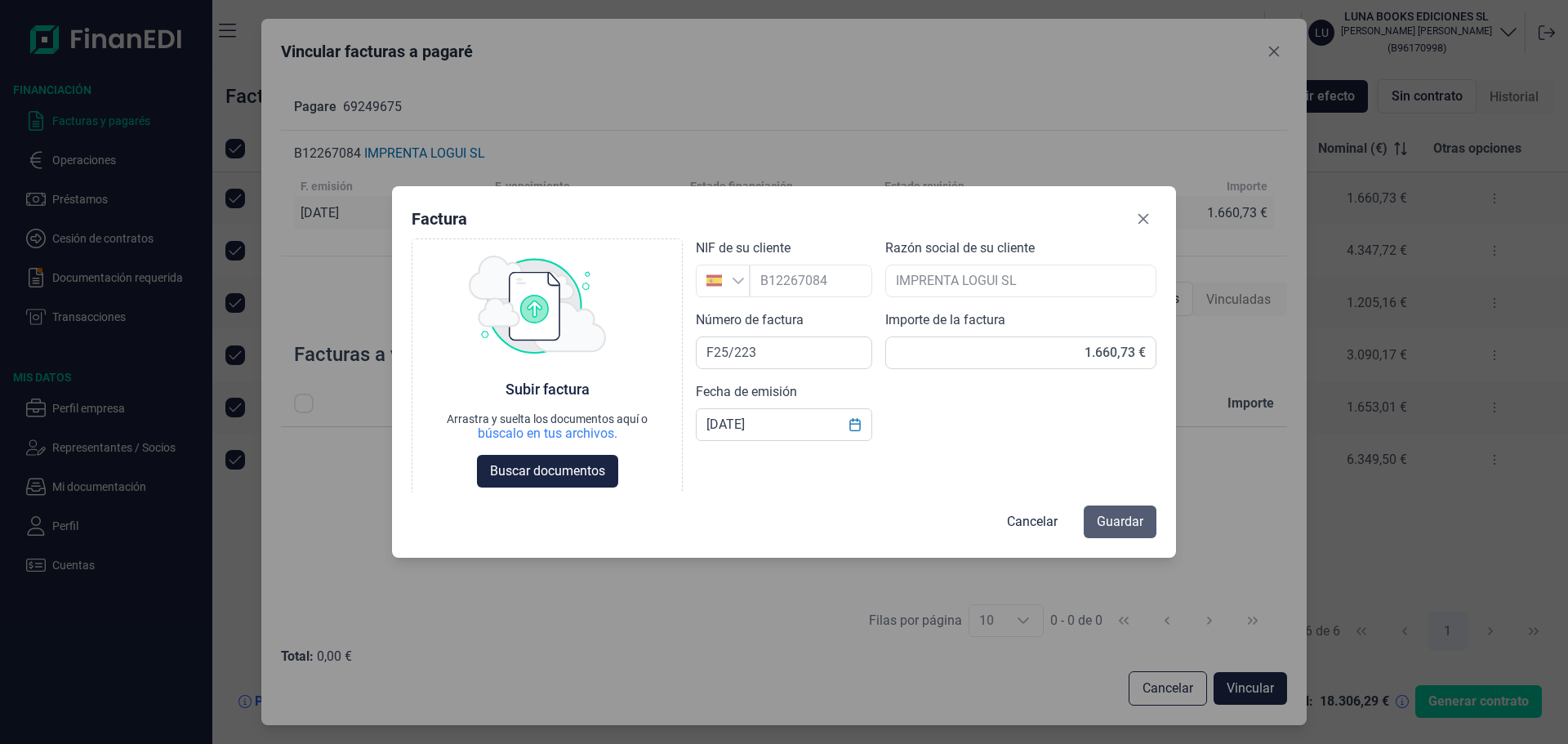
click at [1110, 529] on span "Guardar" at bounding box center [1120, 522] width 47 height 20
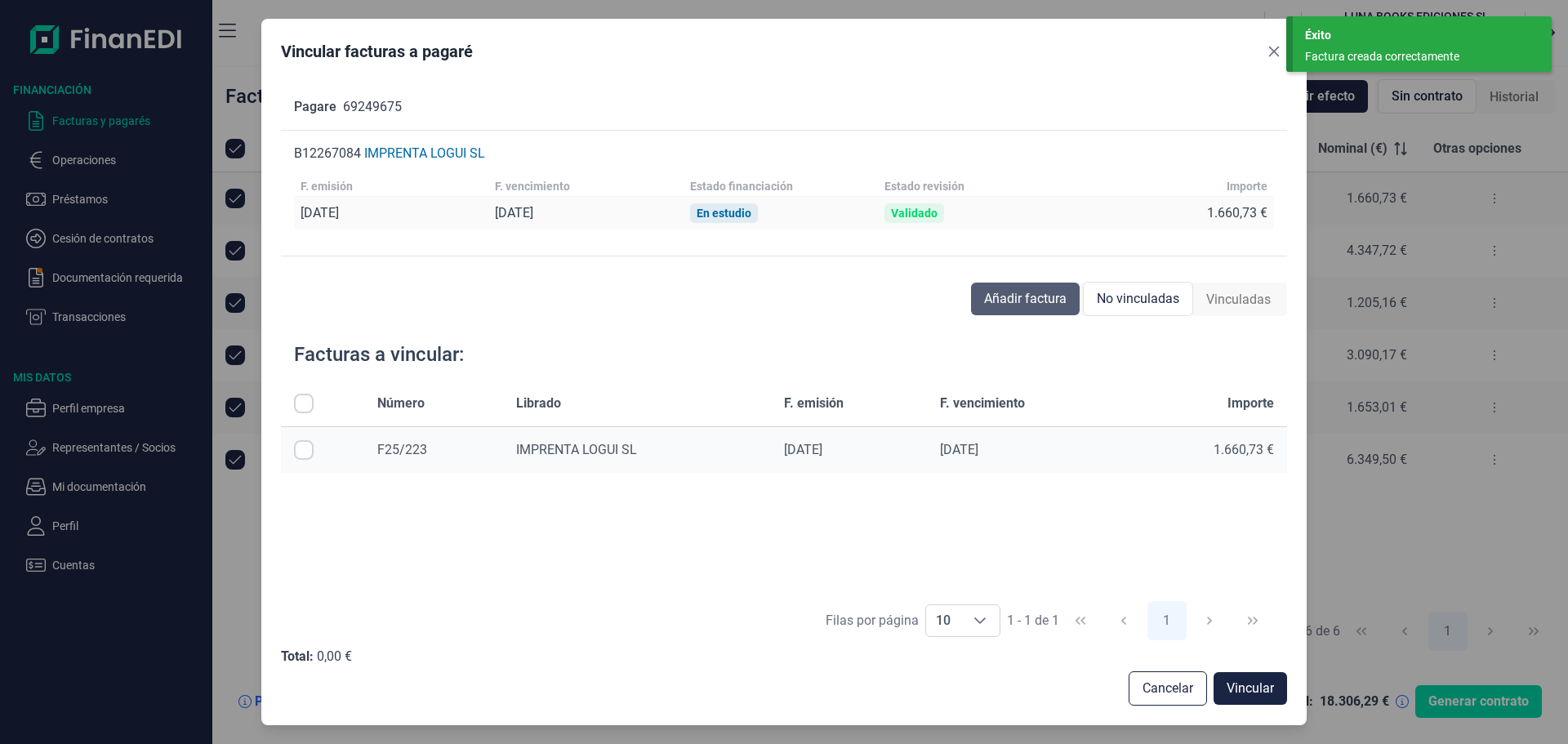
click at [1004, 289] on span "Añadir factura" at bounding box center [1025, 299] width 83 height 20
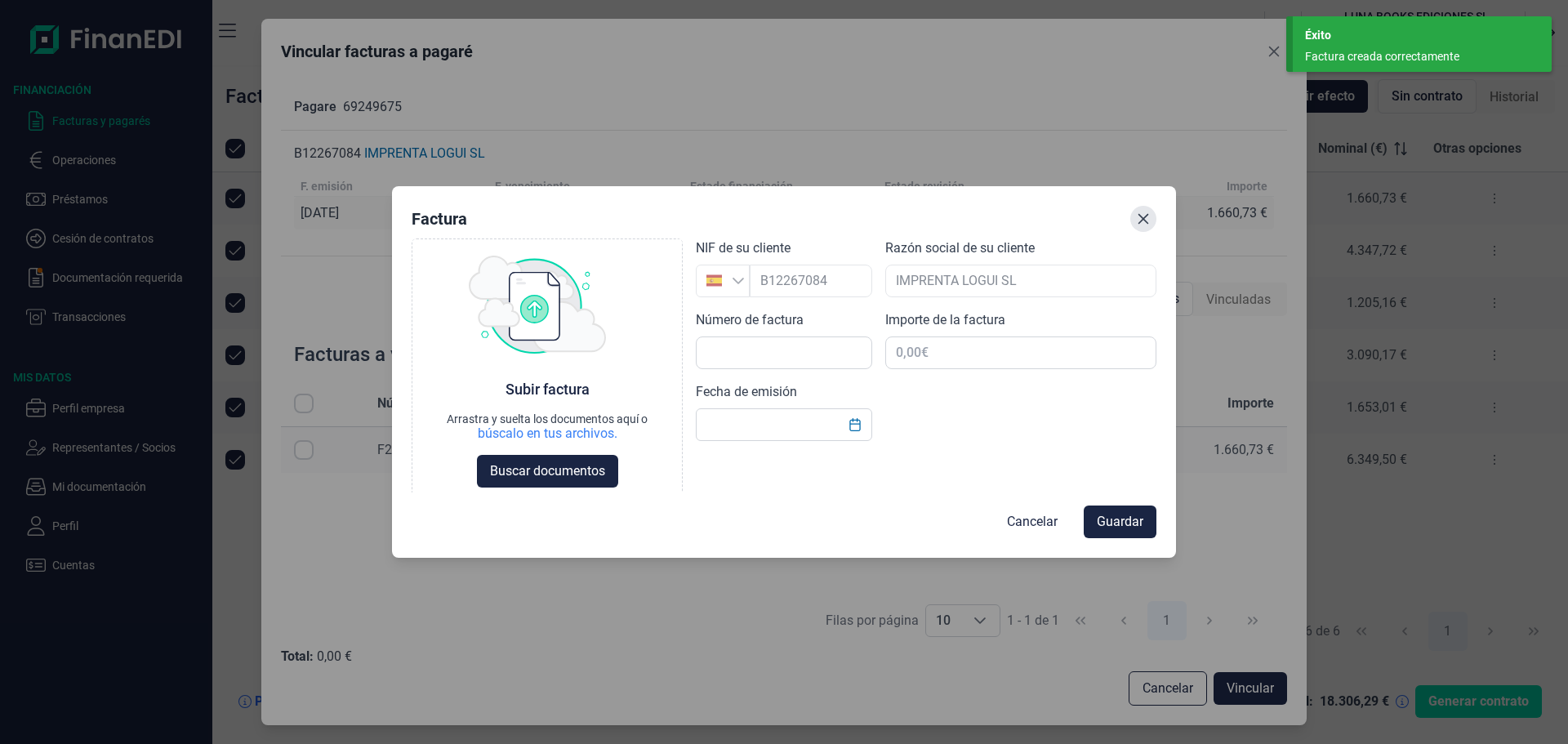
click at [1138, 228] on button "Close" at bounding box center [1143, 219] width 26 height 26
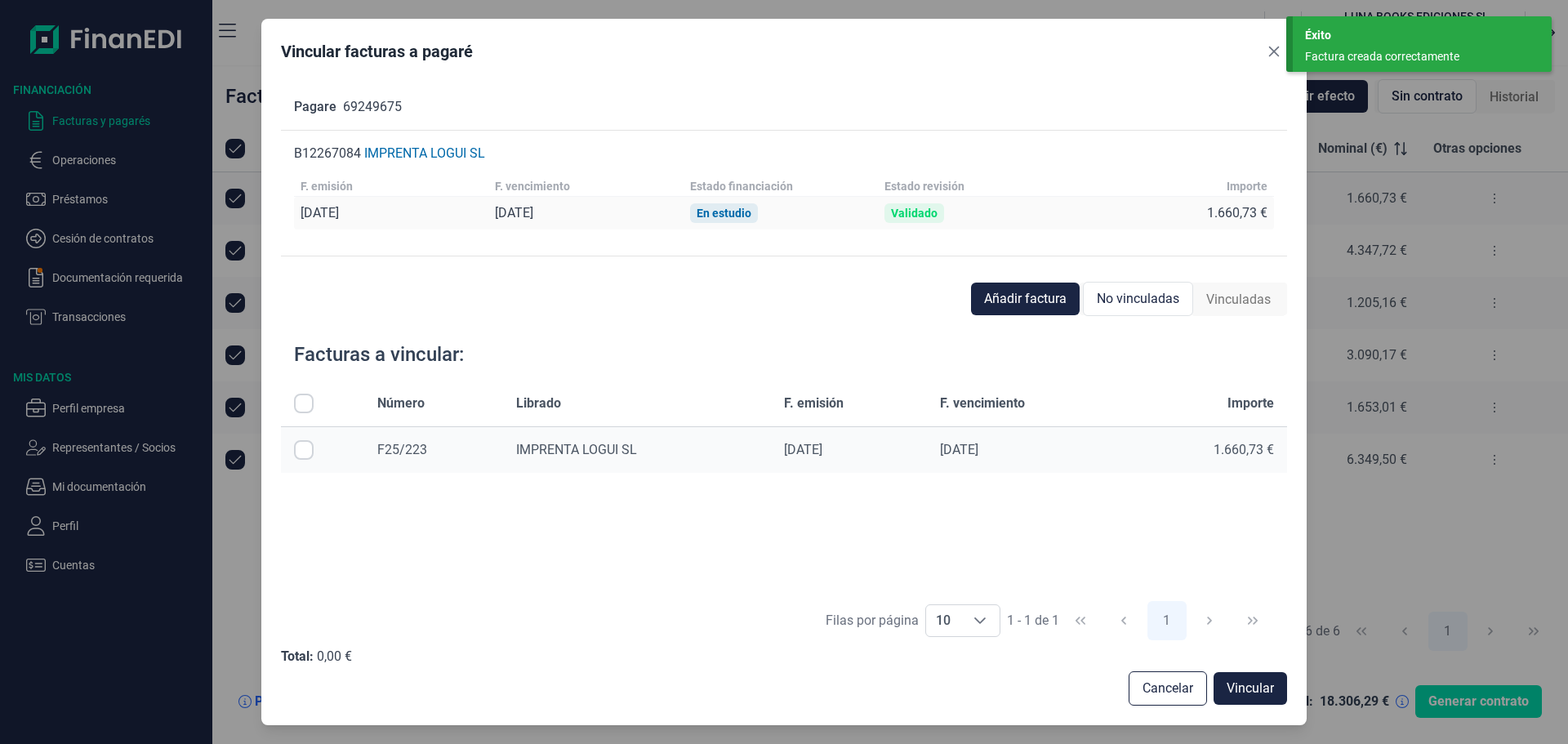
click at [1229, 456] on div "1.660,73 €" at bounding box center [1207, 450] width 131 height 17
click at [831, 439] on td "[DATE]" at bounding box center [849, 449] width 156 height 46
click at [302, 445] on input "Row Selected null" at bounding box center [303, 449] width 20 height 20
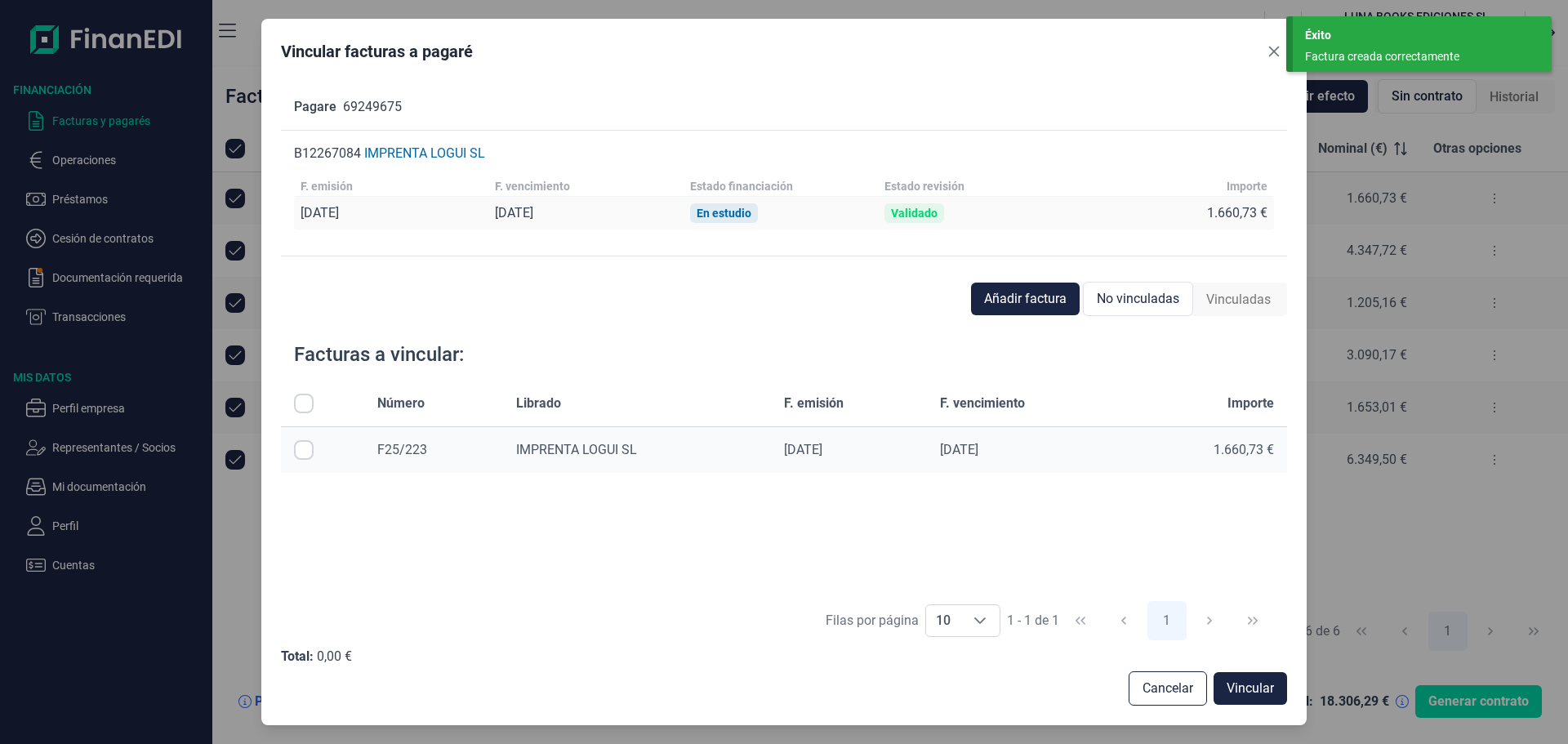
checkbox input "true"
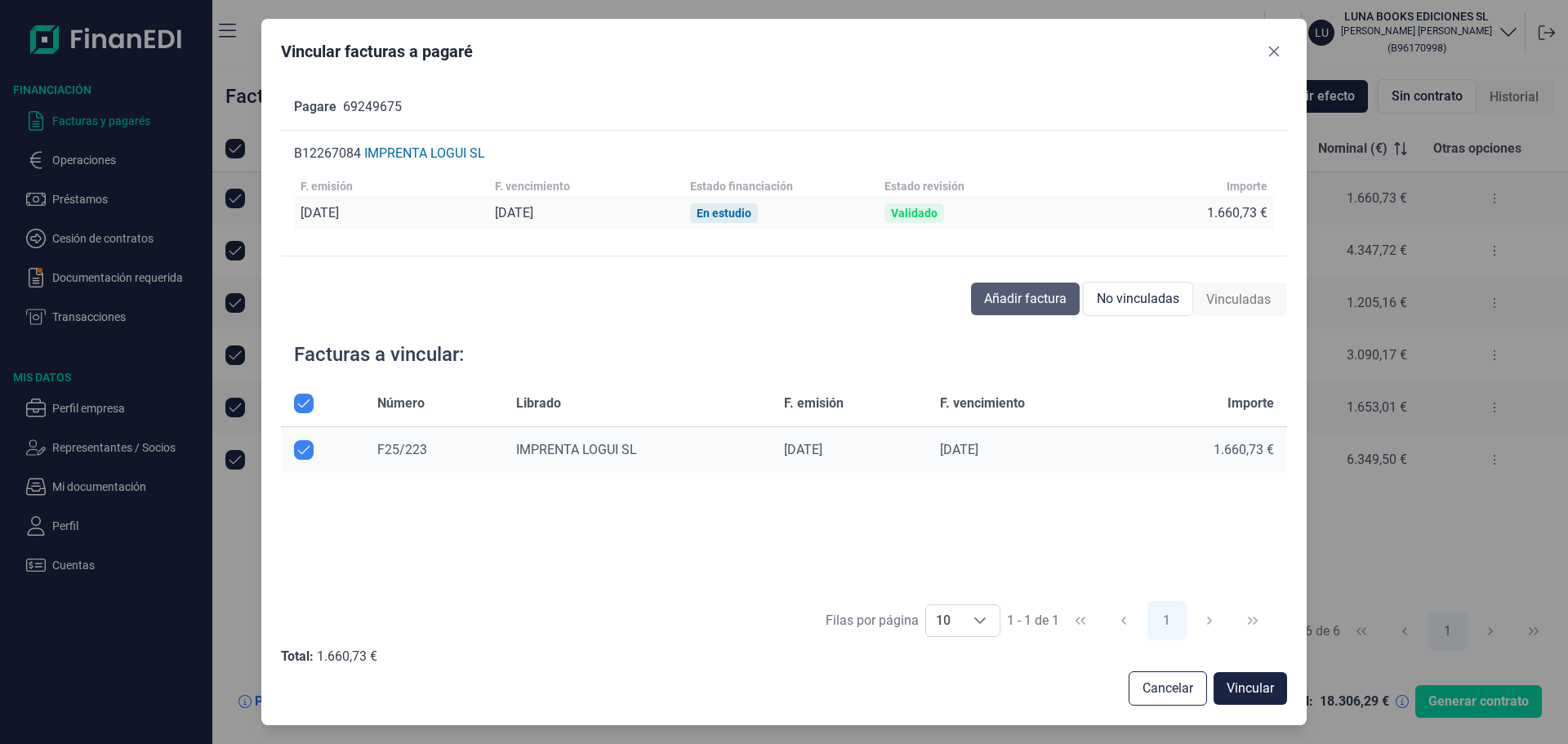
click at [992, 299] on span "Añadir factura" at bounding box center [1025, 299] width 83 height 20
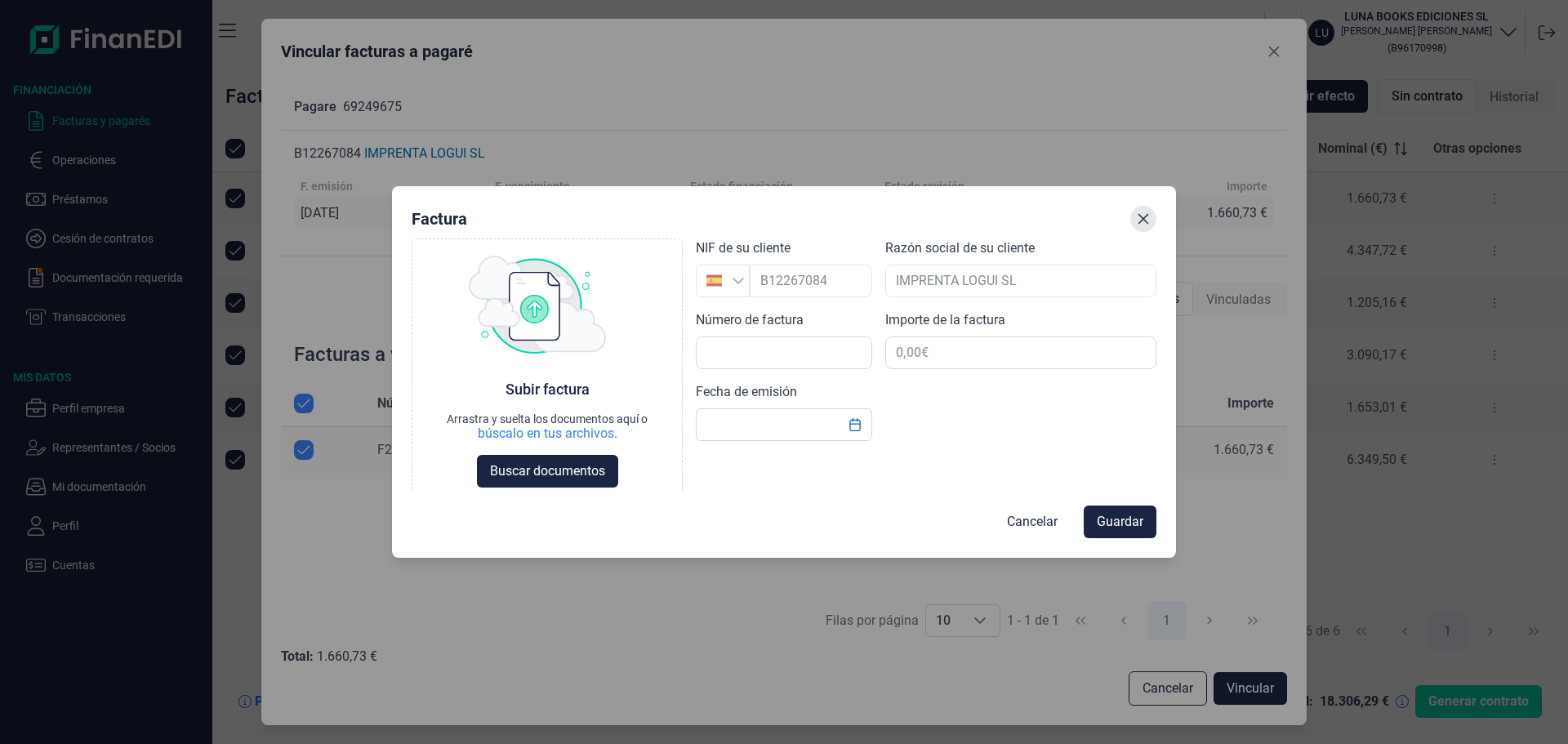
click at [1148, 225] on button "Close" at bounding box center [1143, 219] width 26 height 26
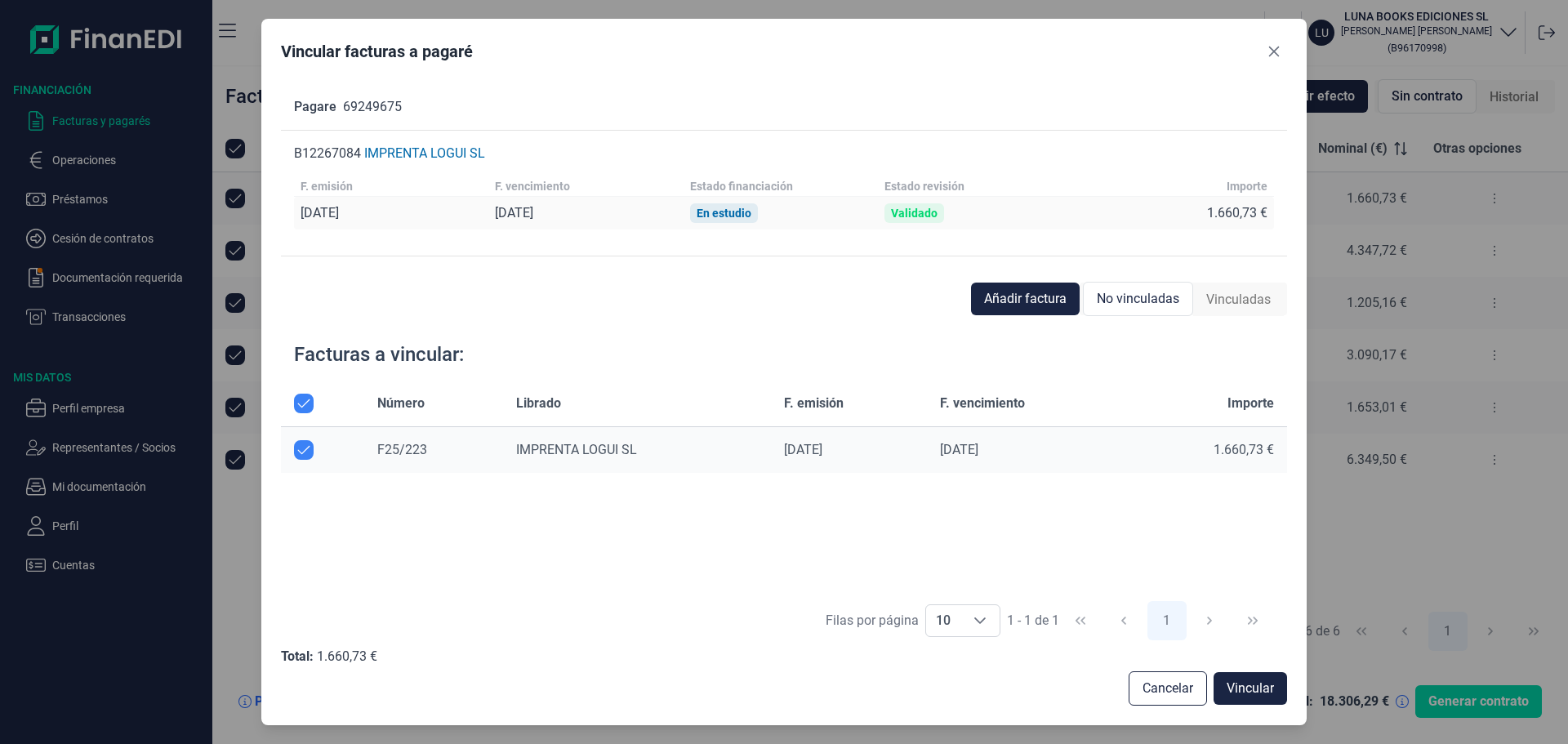
click at [841, 344] on div "Facturas a vincular:" at bounding box center [784, 354] width 1006 height 52
click at [838, 319] on div "Añadir factura No vinculadas Vinculadas Facturas a vincular: Número Librado F. …" at bounding box center [784, 494] width 1006 height 423
click at [841, 321] on div "Añadir factura No vinculadas Vinculadas Facturas a vincular: Número Librado F. …" at bounding box center [784, 494] width 1006 height 423
click at [873, 339] on div "Facturas a vincular:" at bounding box center [784, 354] width 1006 height 52
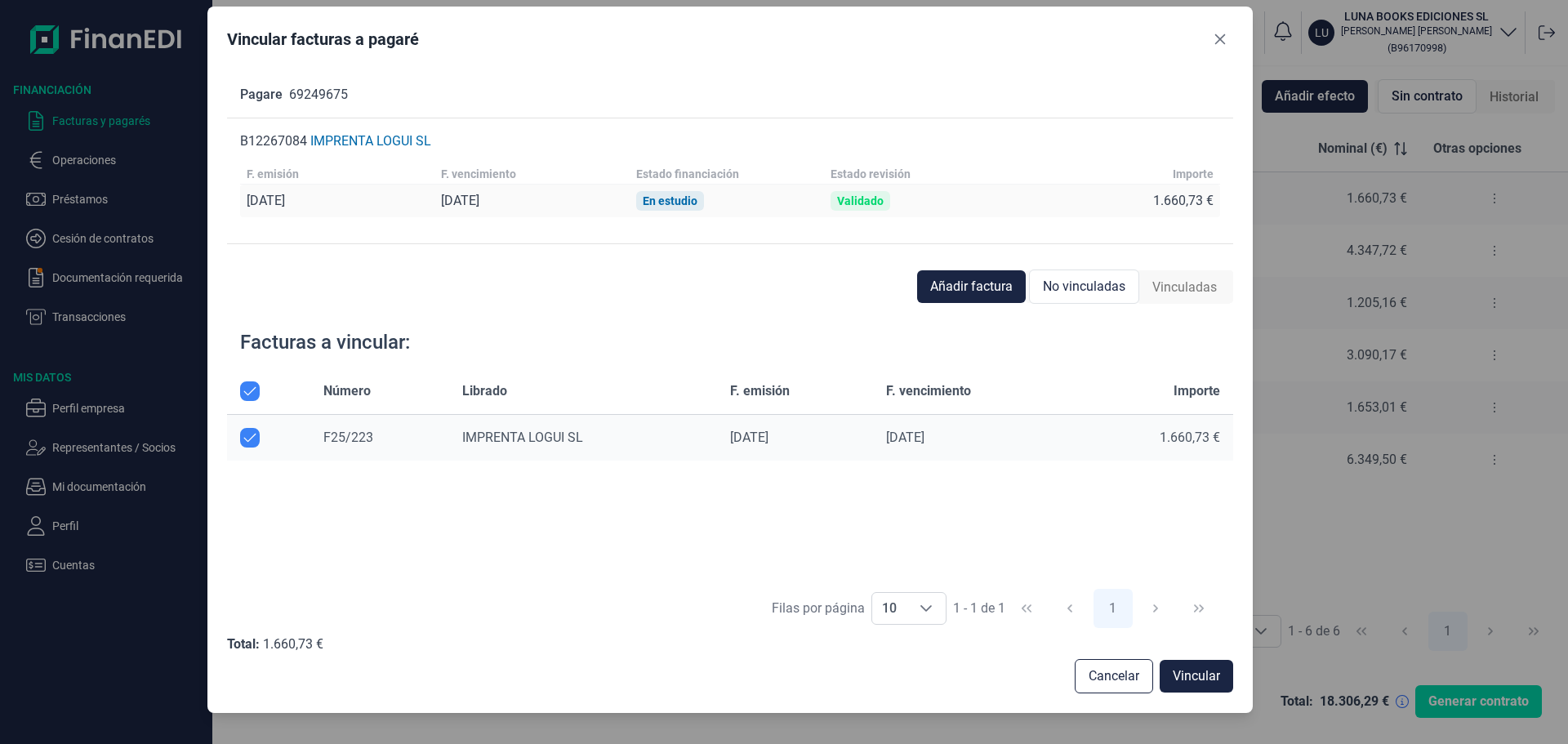
drag, startPoint x: 1057, startPoint y: 57, endPoint x: 1015, endPoint y: 37, distance: 46.5
click at [1015, 37] on div "Vincular facturas a pagaré" at bounding box center [730, 42] width 1006 height 33
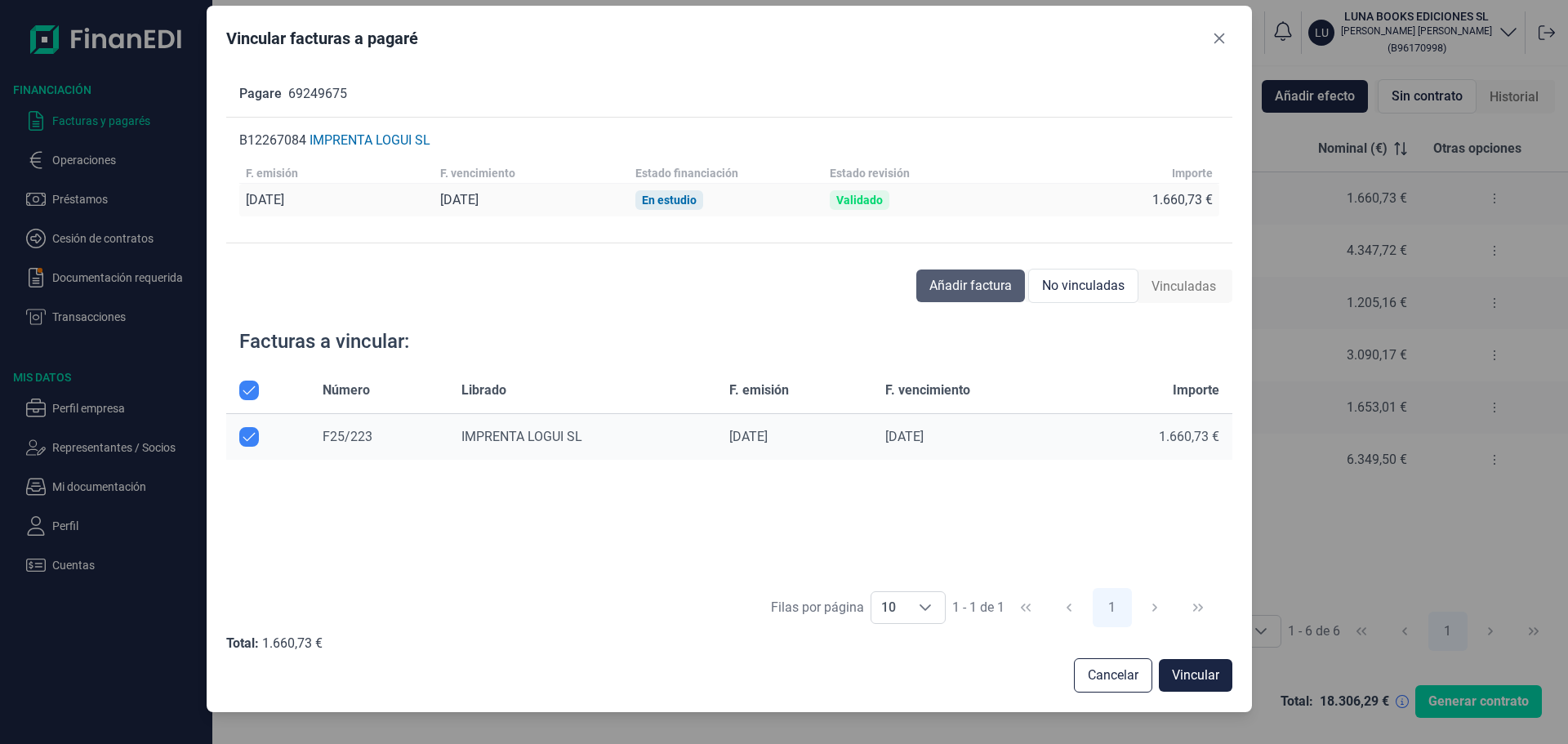
click at [962, 284] on span "Añadir factura" at bounding box center [970, 286] width 83 height 20
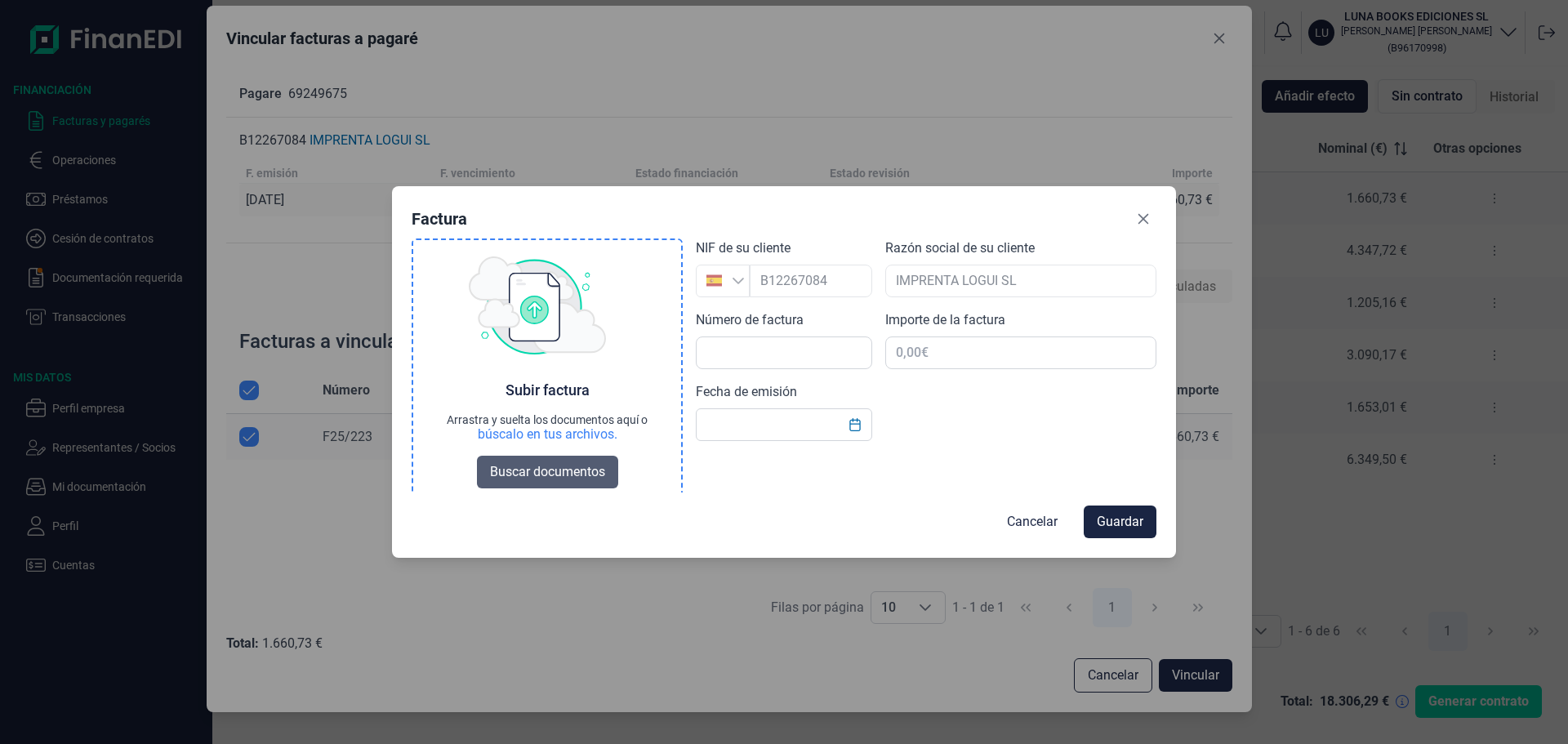
click at [578, 468] on span "Buscar documentos" at bounding box center [548, 472] width 115 height 20
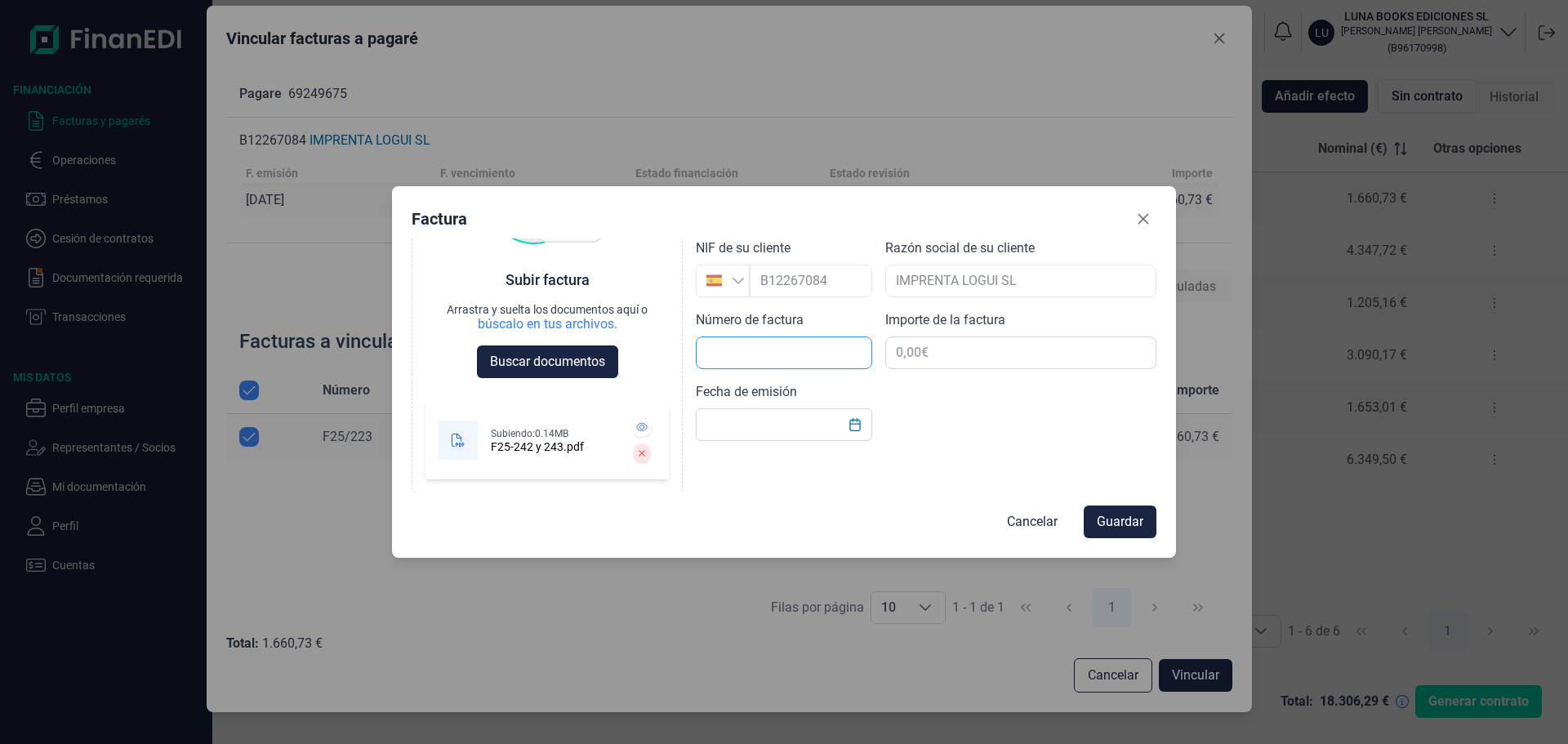
scroll to position [110, 0]
click at [766, 357] on input "text" at bounding box center [784, 352] width 177 height 33
type input "F25/242 y 243"
click at [977, 352] on input "text" at bounding box center [1021, 352] width 272 height 33
click at [954, 351] on input "text" at bounding box center [1021, 352] width 272 height 33
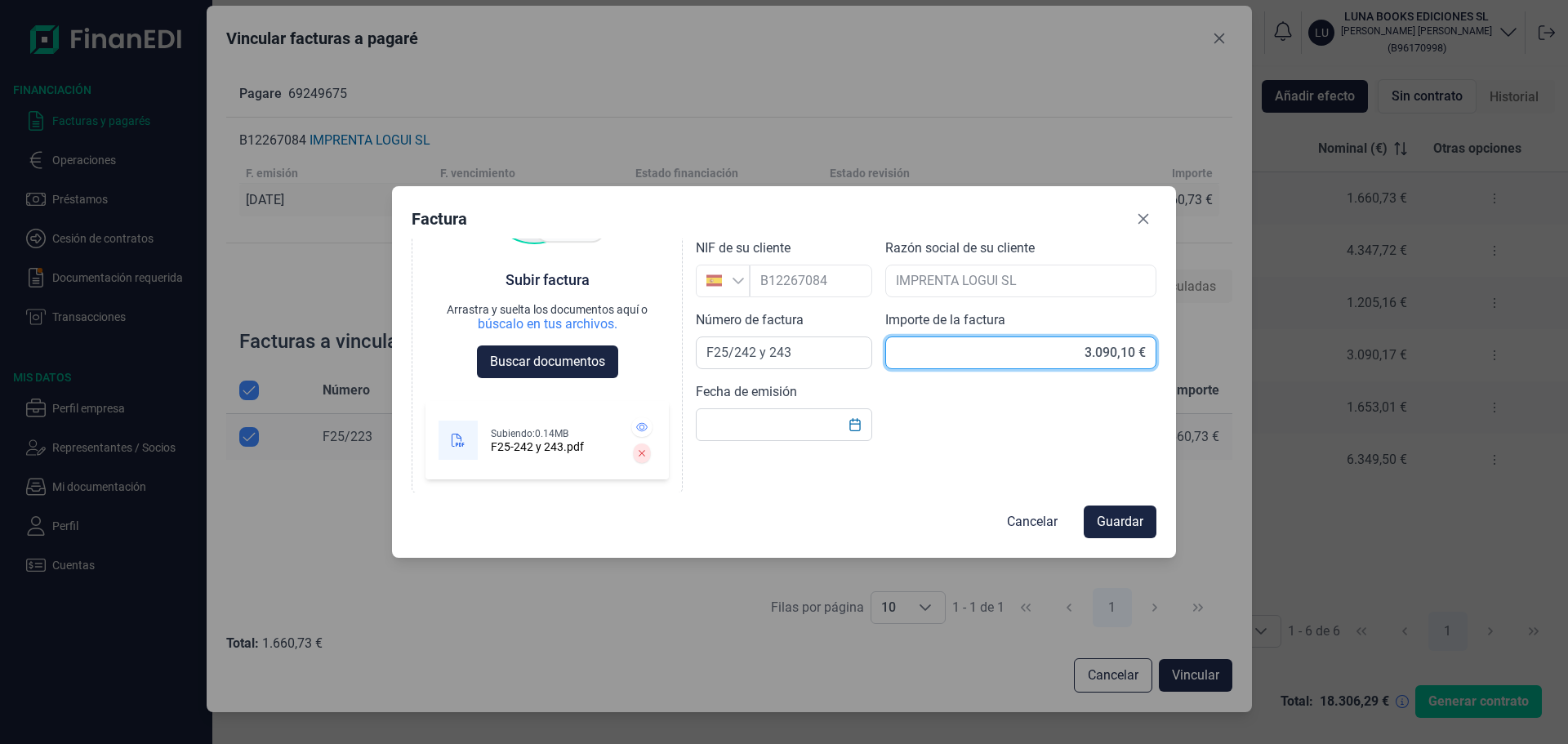
type input "3.090,17 €"
click at [974, 445] on div "Choose Subir factura Arrastra y suelta los documentos aquí o búscalo en tus arc…" at bounding box center [784, 365] width 745 height 255
click at [854, 429] on icon "Choose Date" at bounding box center [855, 425] width 13 height 13
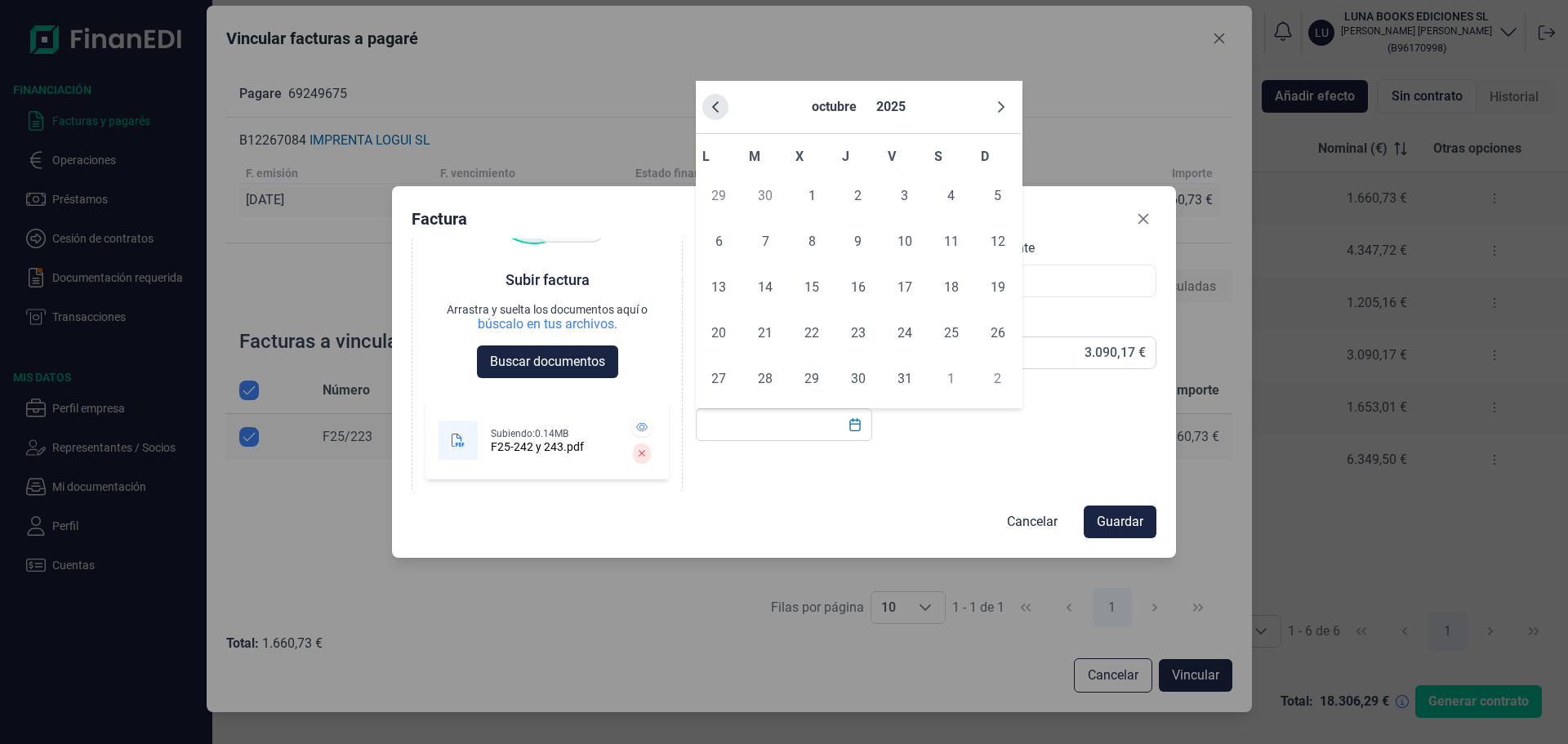
click at [712, 104] on icon "Previous Month" at bounding box center [715, 107] width 13 height 13
click at [726, 336] on span "22" at bounding box center [718, 333] width 33 height 33
type input "[DATE]"
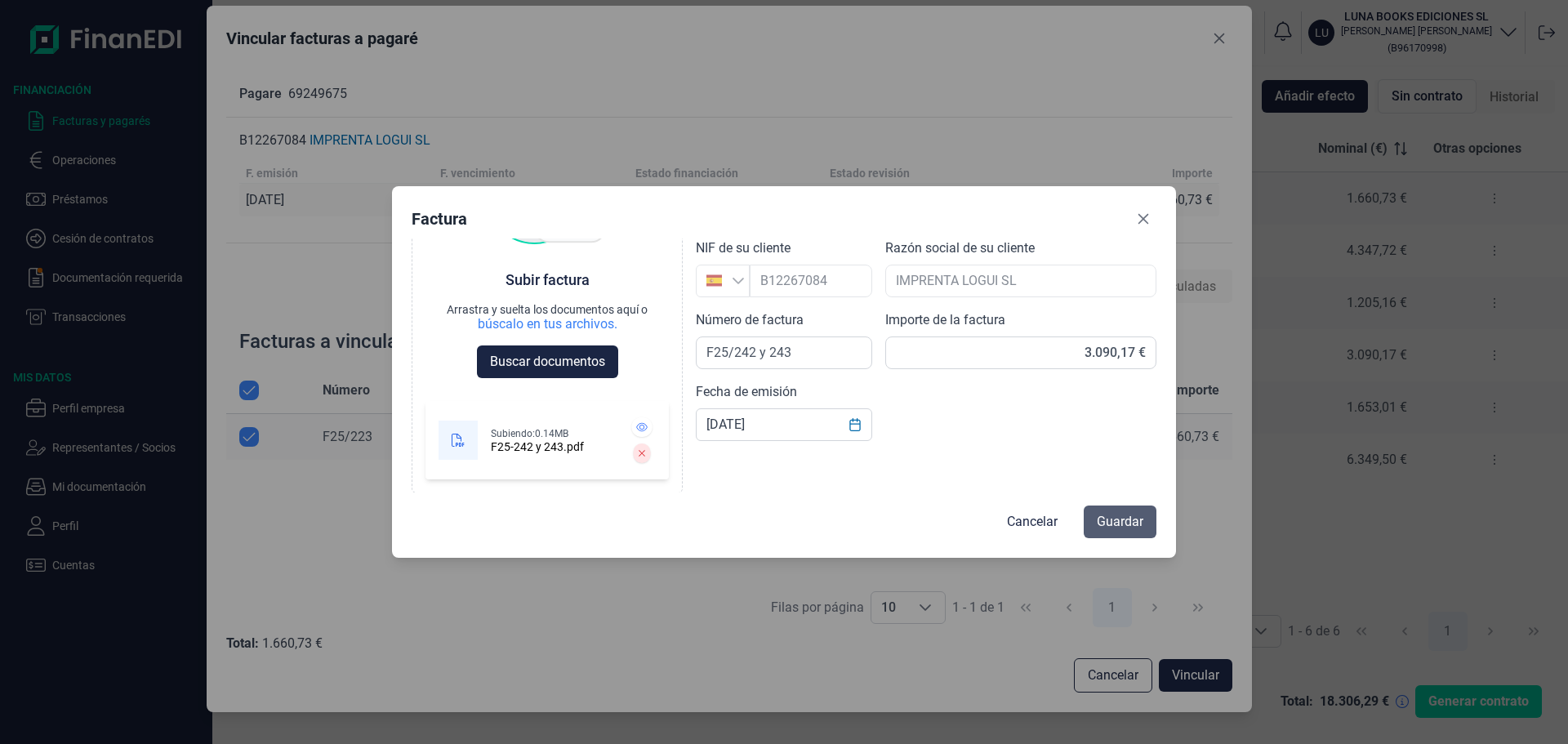
click at [1103, 519] on span "Guardar" at bounding box center [1120, 522] width 47 height 20
checkbox input "false"
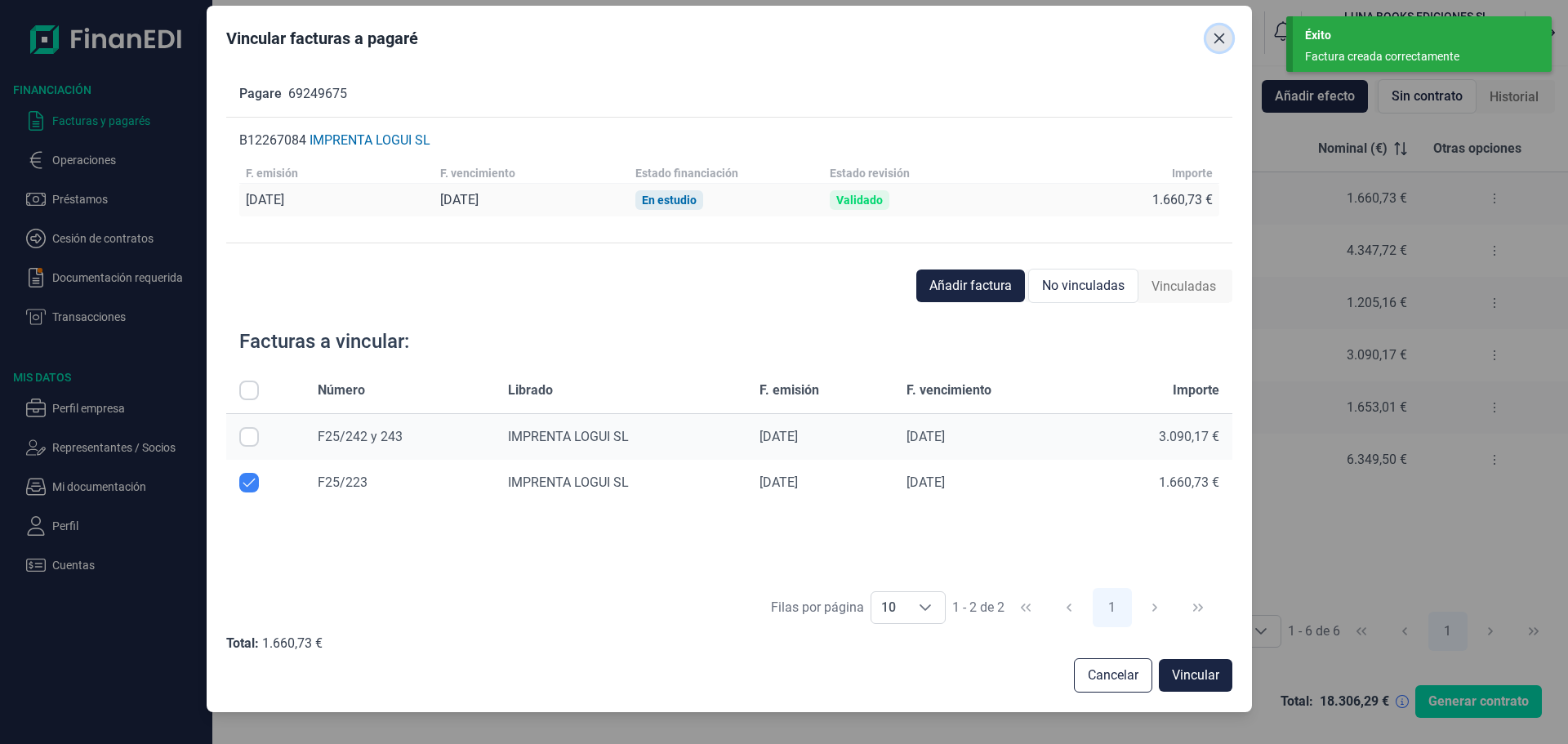
click at [1220, 36] on icon "Close" at bounding box center [1219, 38] width 13 height 13
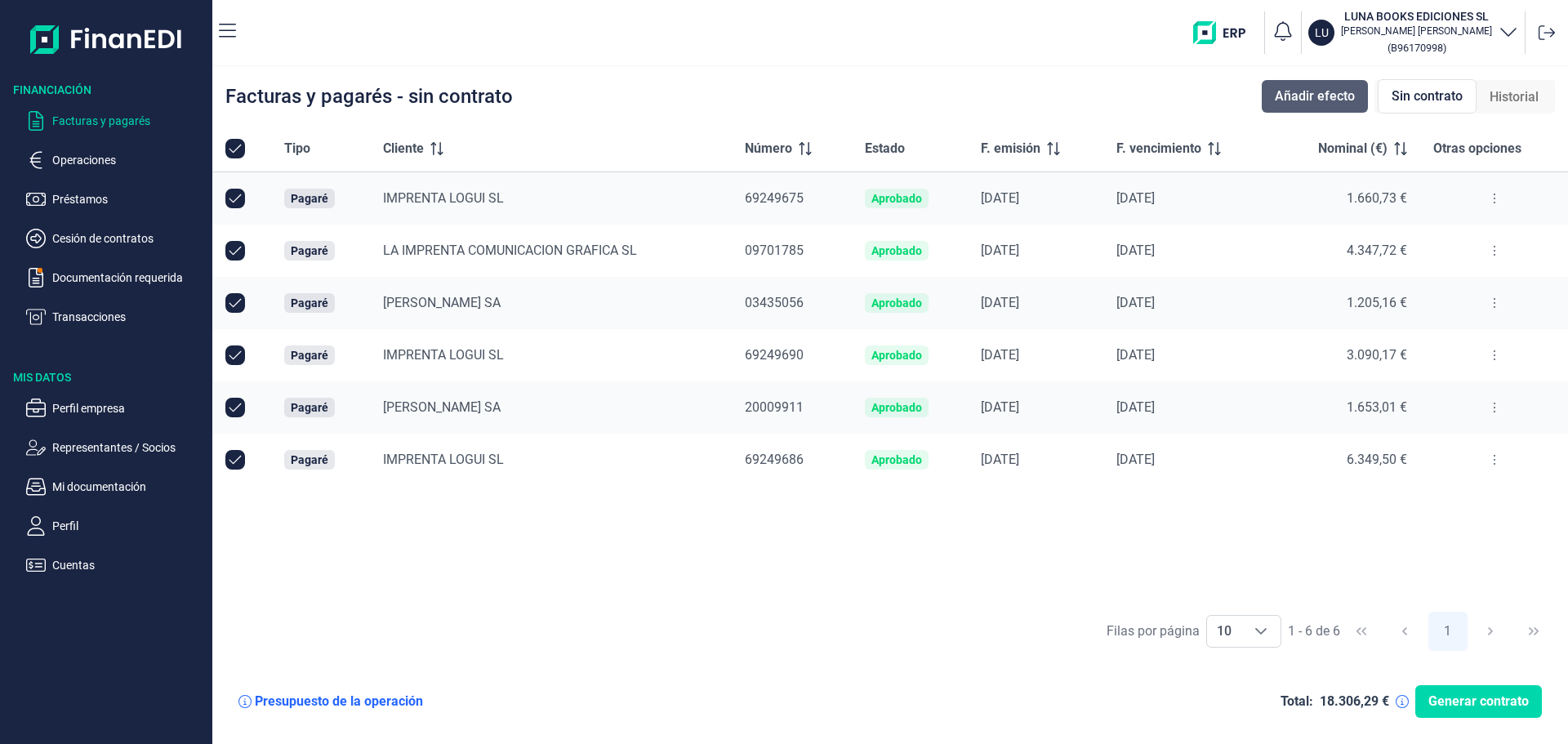
click at [1323, 96] on span "Añadir efecto" at bounding box center [1315, 96] width 80 height 20
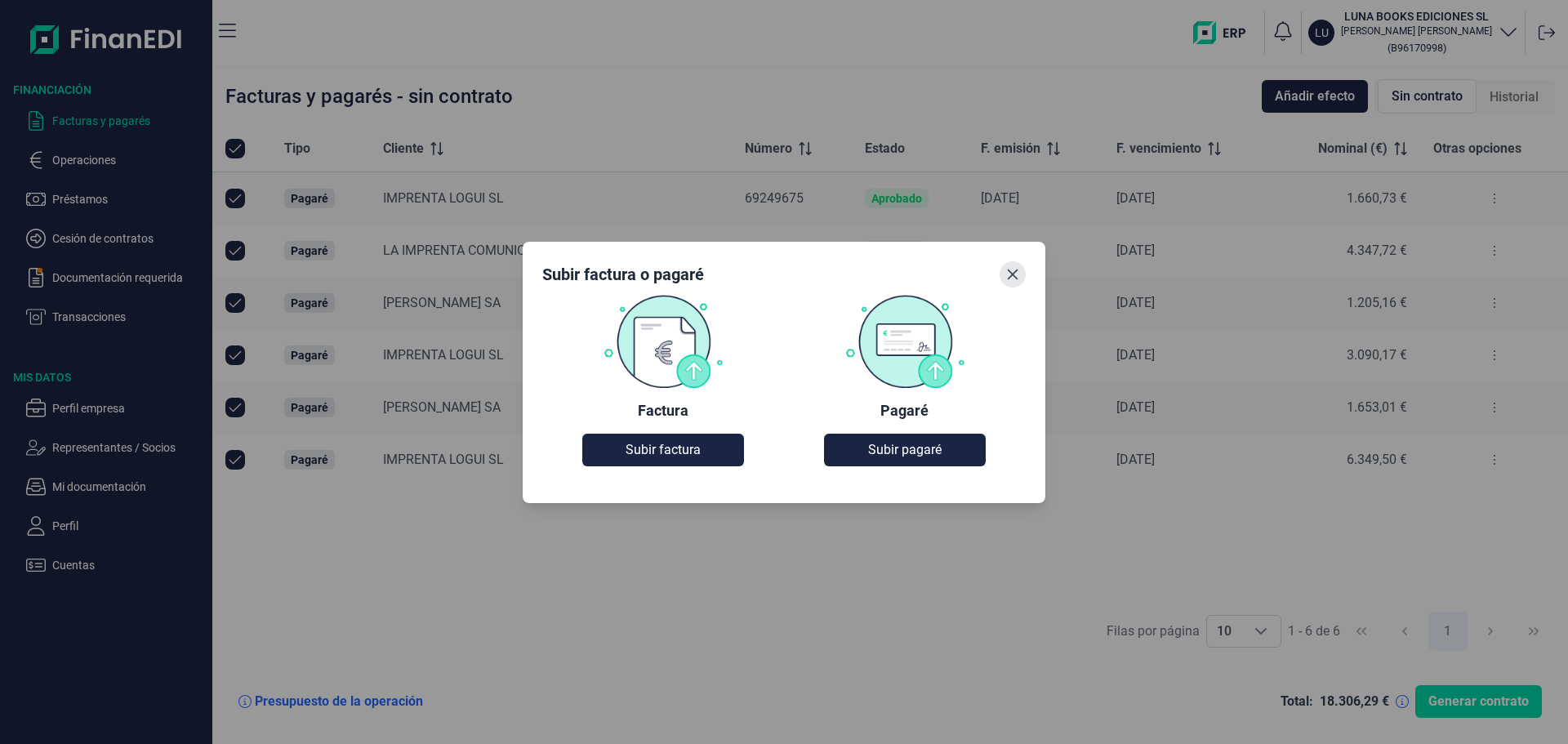
click at [1009, 278] on icon "Close" at bounding box center [1012, 273] width 10 height 10
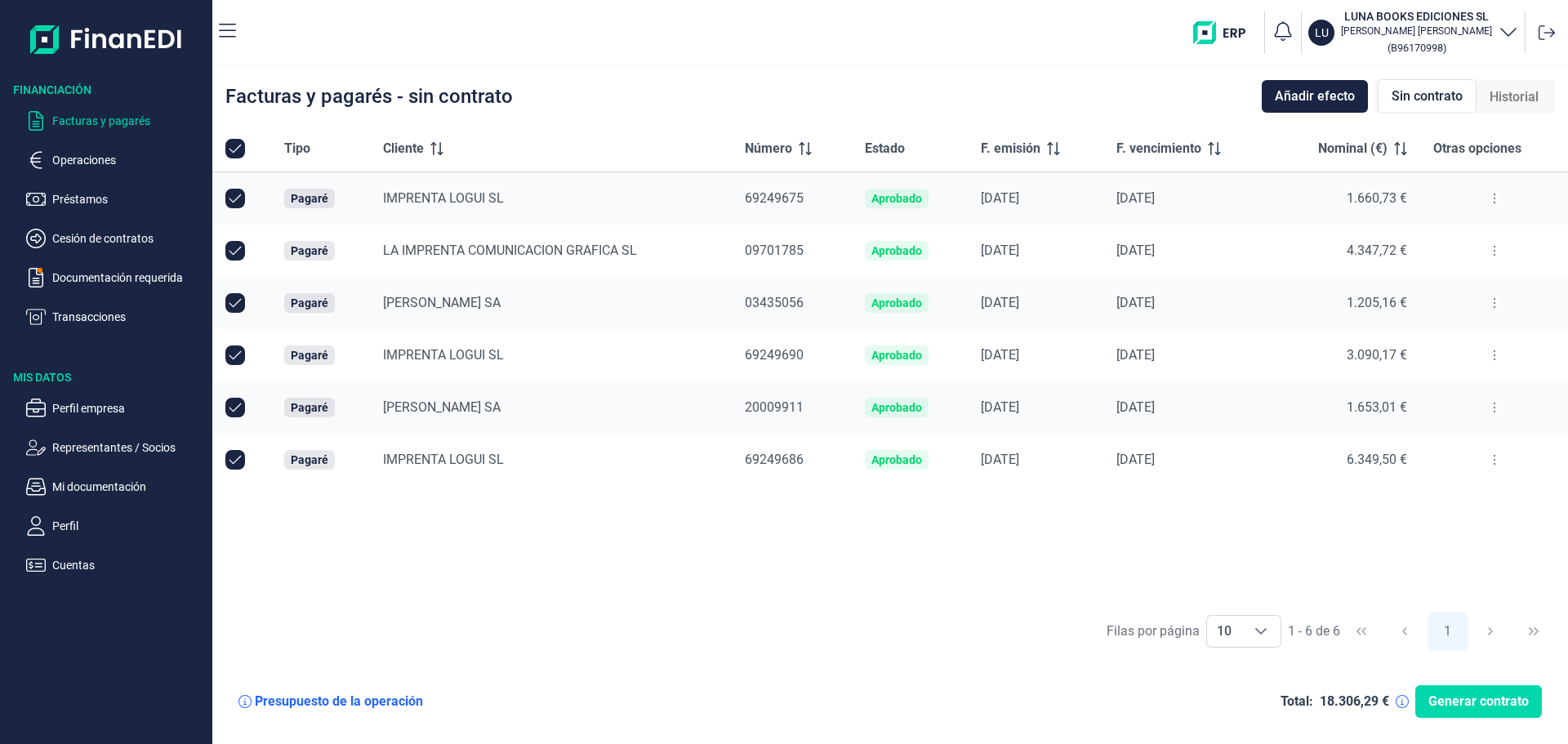
click at [1489, 191] on button at bounding box center [1495, 198] width 30 height 26
click at [1423, 258] on li "Vincular facturas a pagaré" at bounding box center [1418, 269] width 184 height 30
click at [1411, 269] on span "Vincular facturas a pagaré" at bounding box center [1429, 269] width 135 height 17
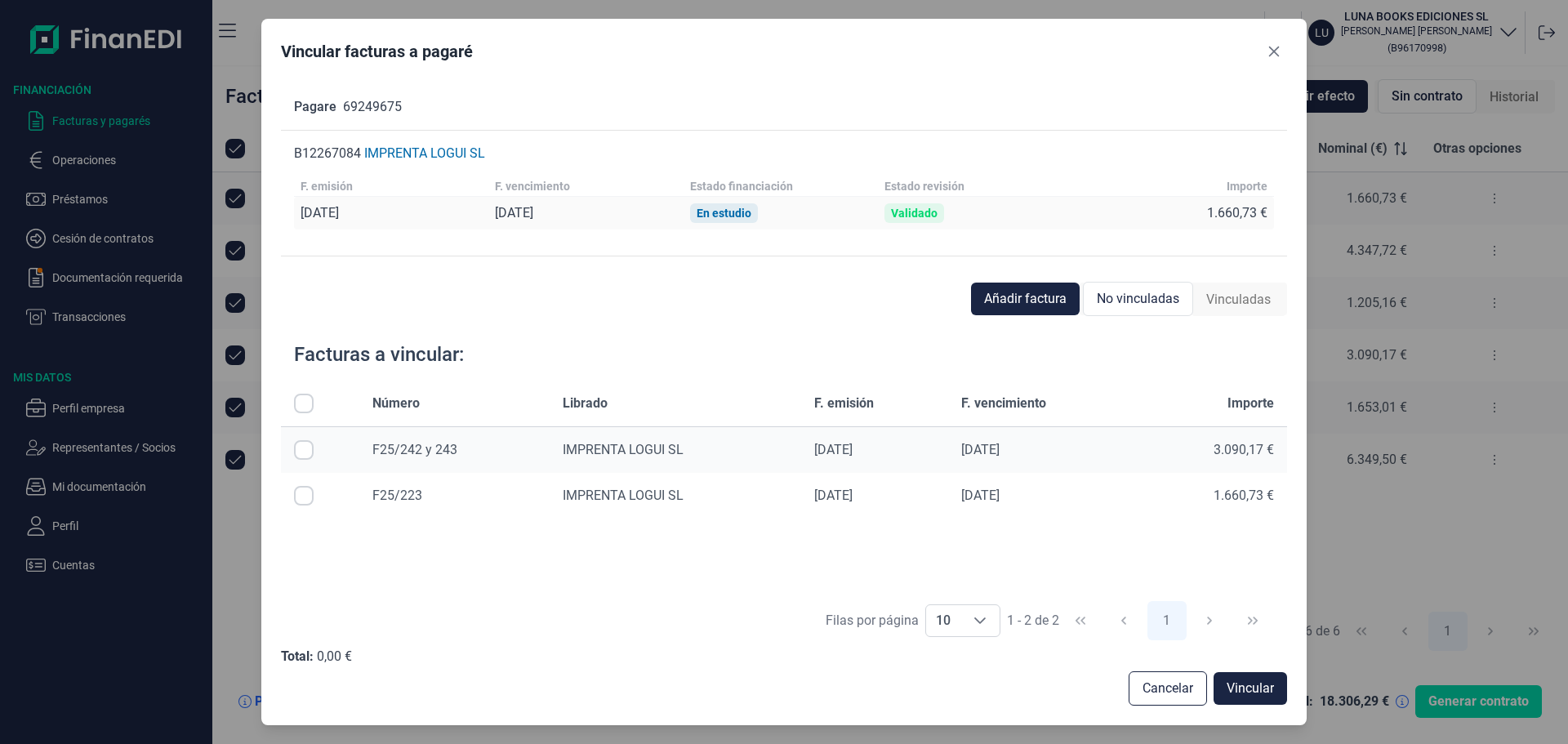
click at [293, 498] on td at bounding box center [320, 495] width 78 height 46
click at [305, 497] on input "Row Selected null" at bounding box center [303, 495] width 20 height 20
click at [312, 492] on input "Row Unselected null" at bounding box center [303, 495] width 20 height 20
checkbox input "false"
click at [306, 449] on input "Row Selected null" at bounding box center [303, 449] width 20 height 20
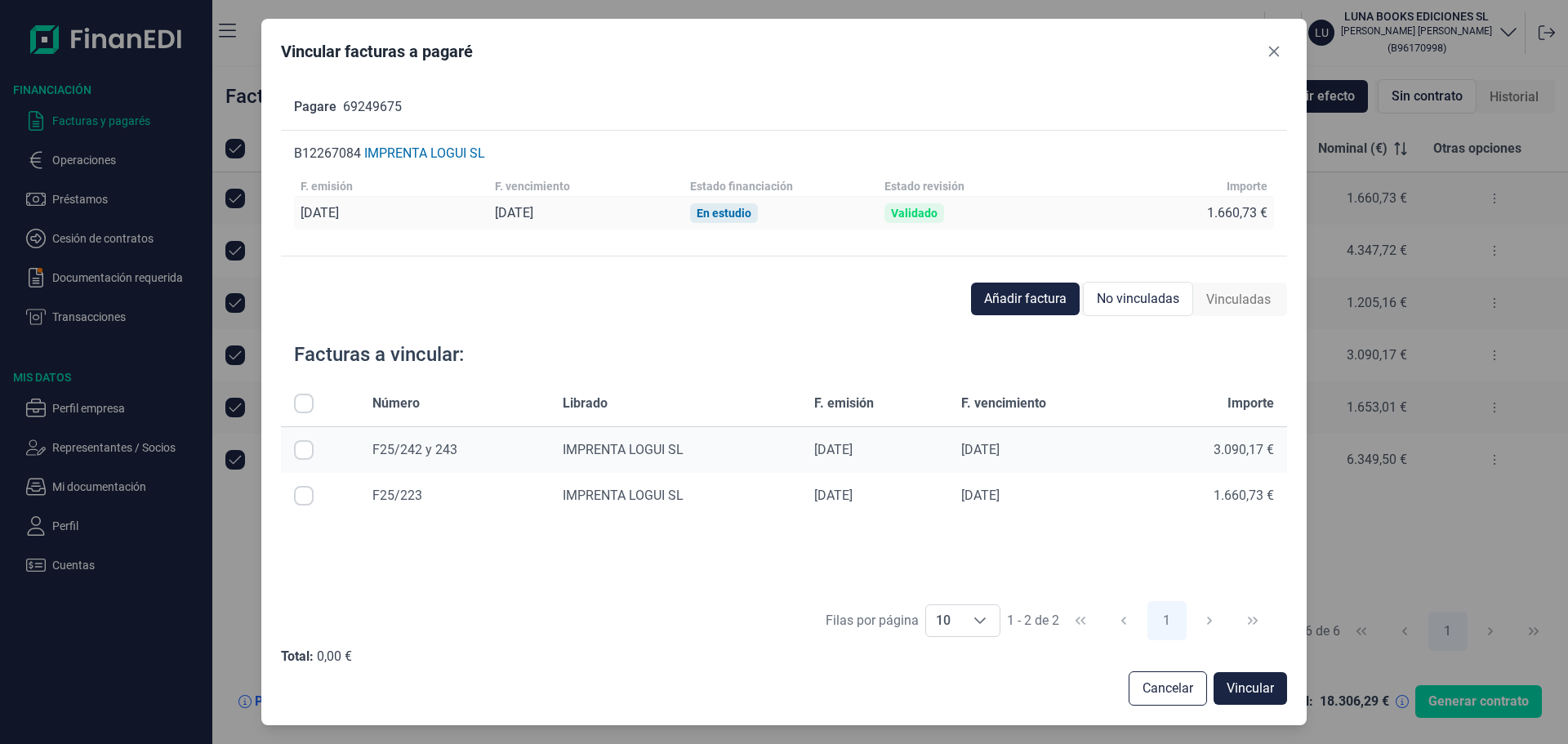
checkbox input "true"
click at [1175, 696] on span "Cancelar" at bounding box center [1167, 688] width 50 height 20
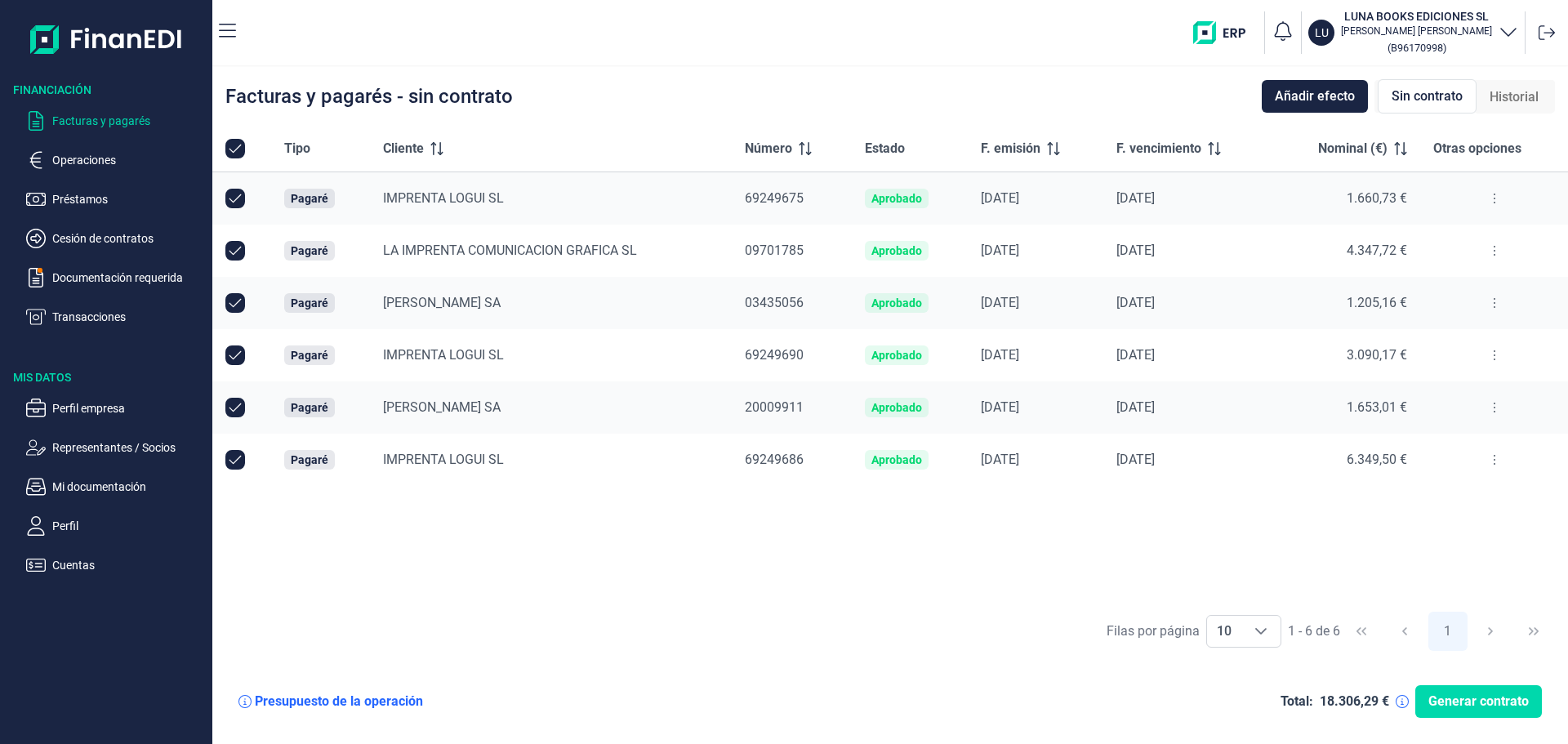
click at [1493, 193] on icon at bounding box center [1495, 198] width 4 height 13
click at [1413, 267] on span "Vincular facturas a pagaré" at bounding box center [1429, 269] width 135 height 17
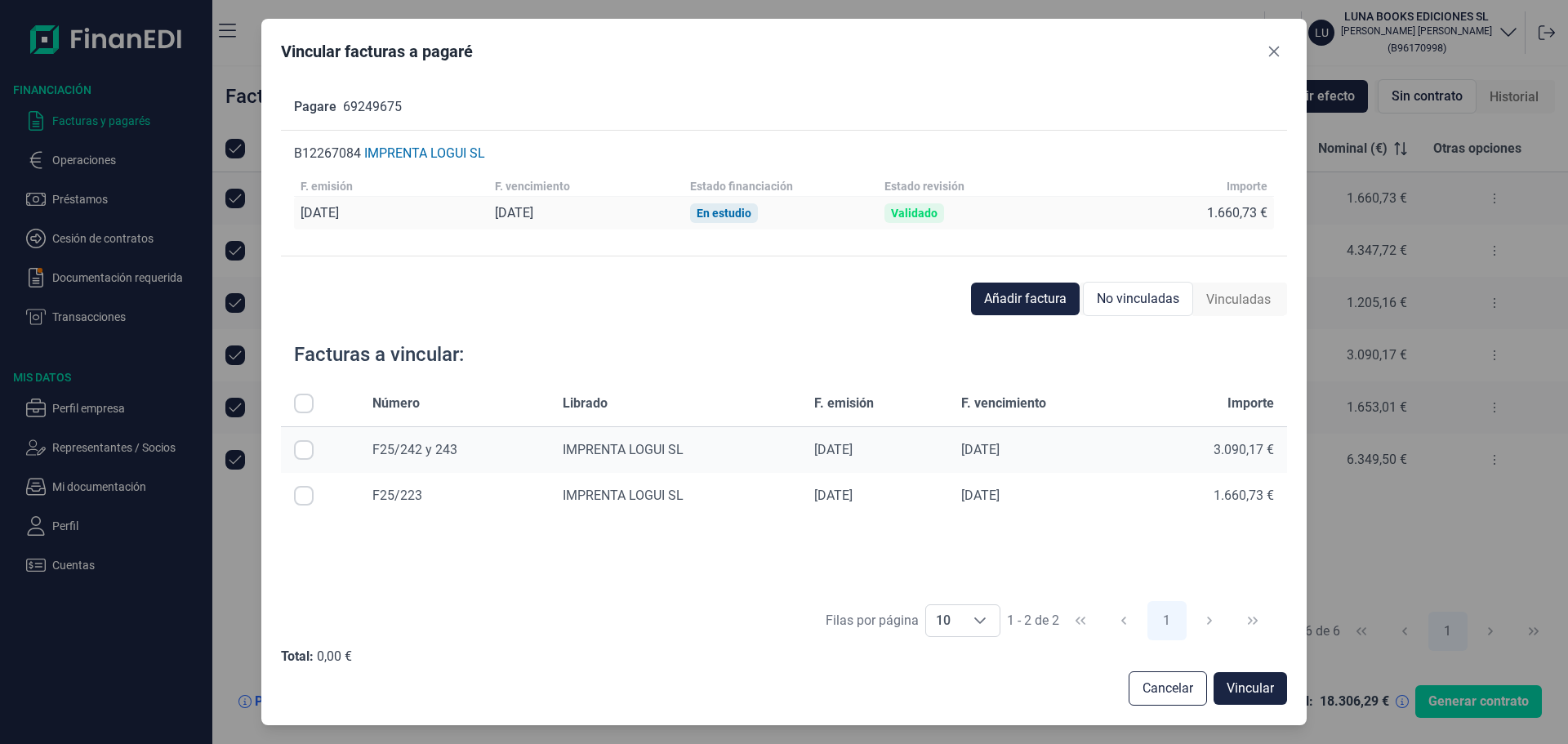
click at [300, 456] on input "Row Selected null" at bounding box center [303, 449] width 20 height 20
checkbox input "true"
drag, startPoint x: 1079, startPoint y: 450, endPoint x: 831, endPoint y: 458, distance: 248.1
drag, startPoint x: 831, startPoint y: 458, endPoint x: 819, endPoint y: 450, distance: 14.4
click at [819, 450] on div "[DATE]" at bounding box center [874, 450] width 121 height 17
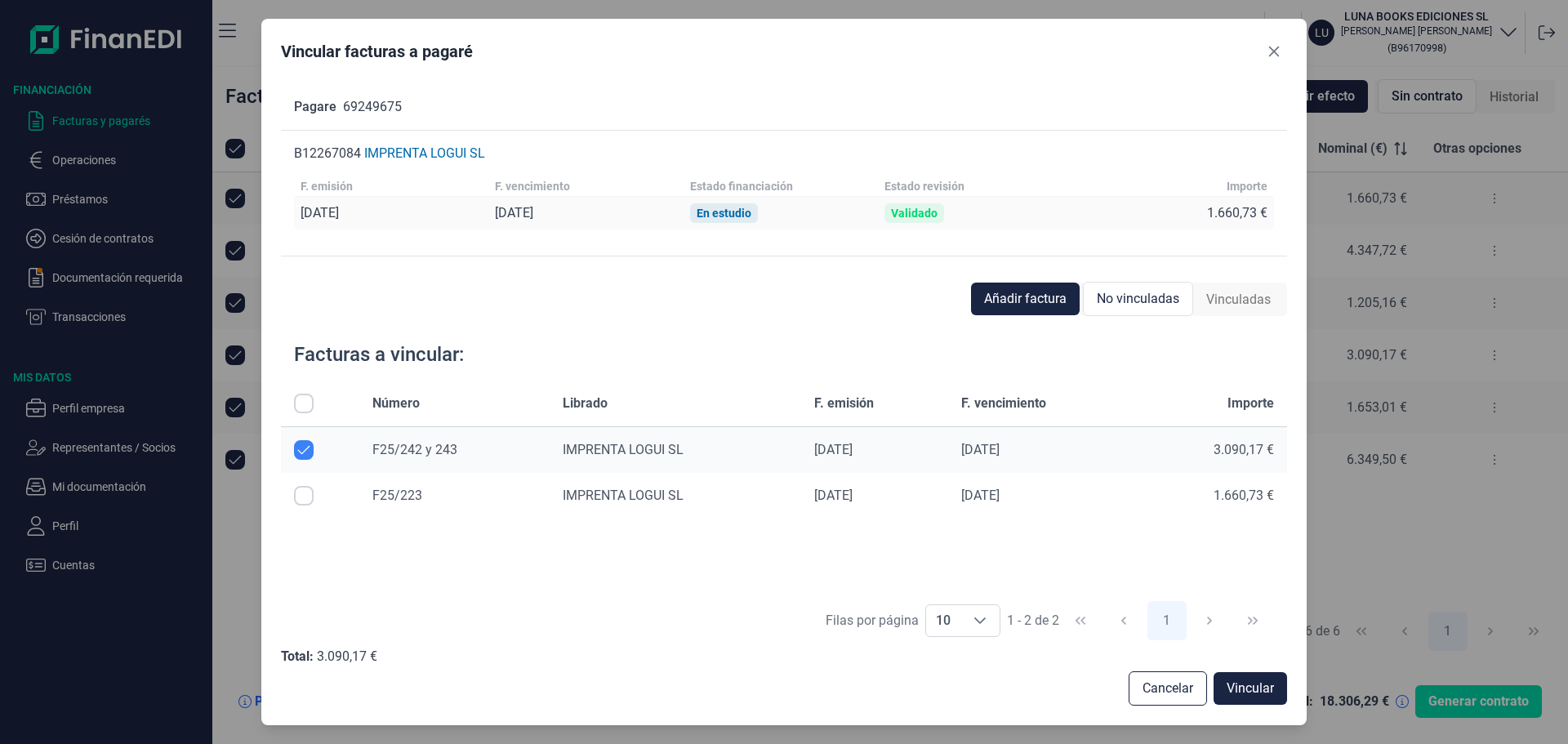
click at [301, 498] on input "Row Selected null" at bounding box center [303, 495] width 20 height 20
checkbox input "true"
click at [299, 447] on input "Row Unselected null" at bounding box center [303, 449] width 20 height 20
checkbox input "false"
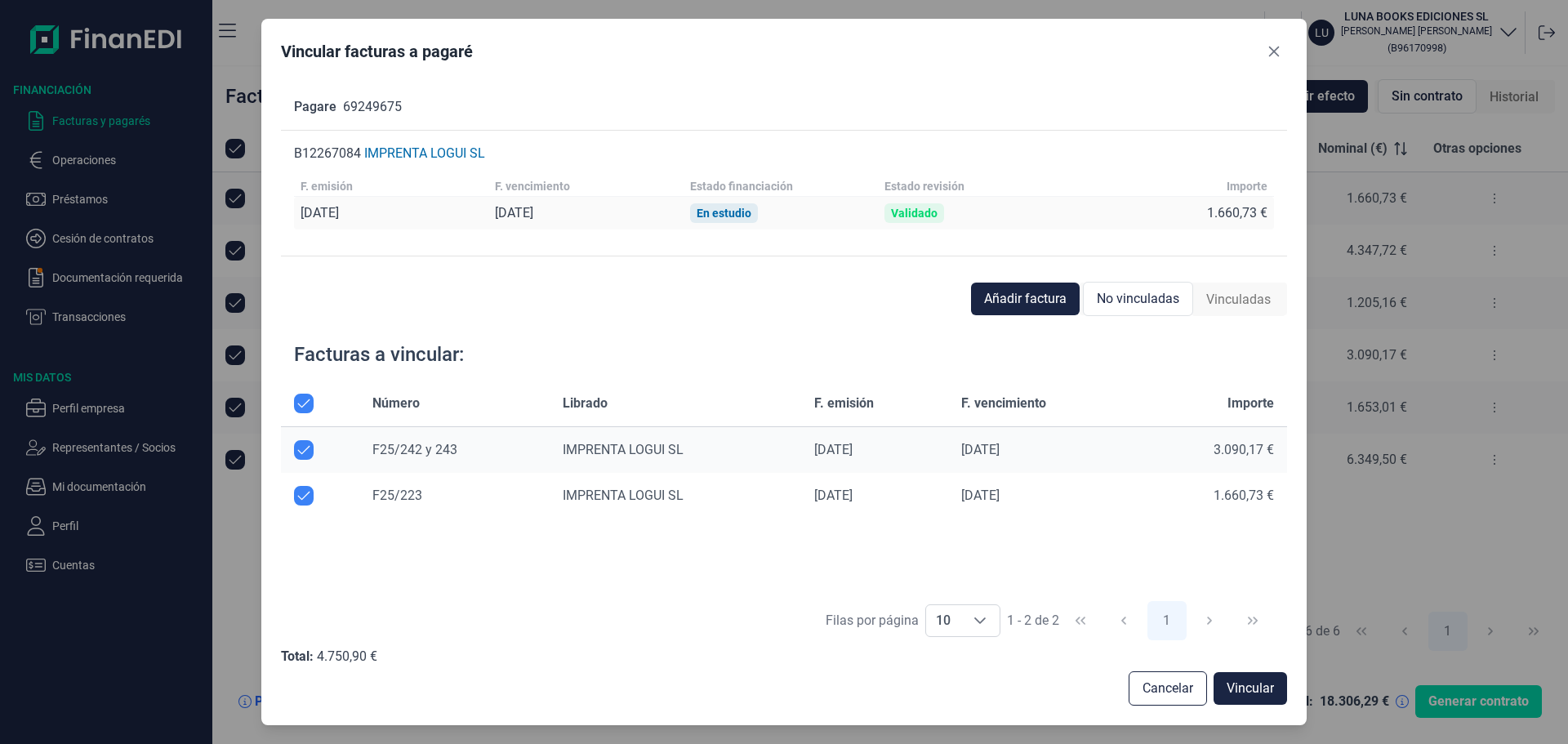
checkbox input "false"
click at [1237, 699] on button "Vincular" at bounding box center [1250, 688] width 73 height 33
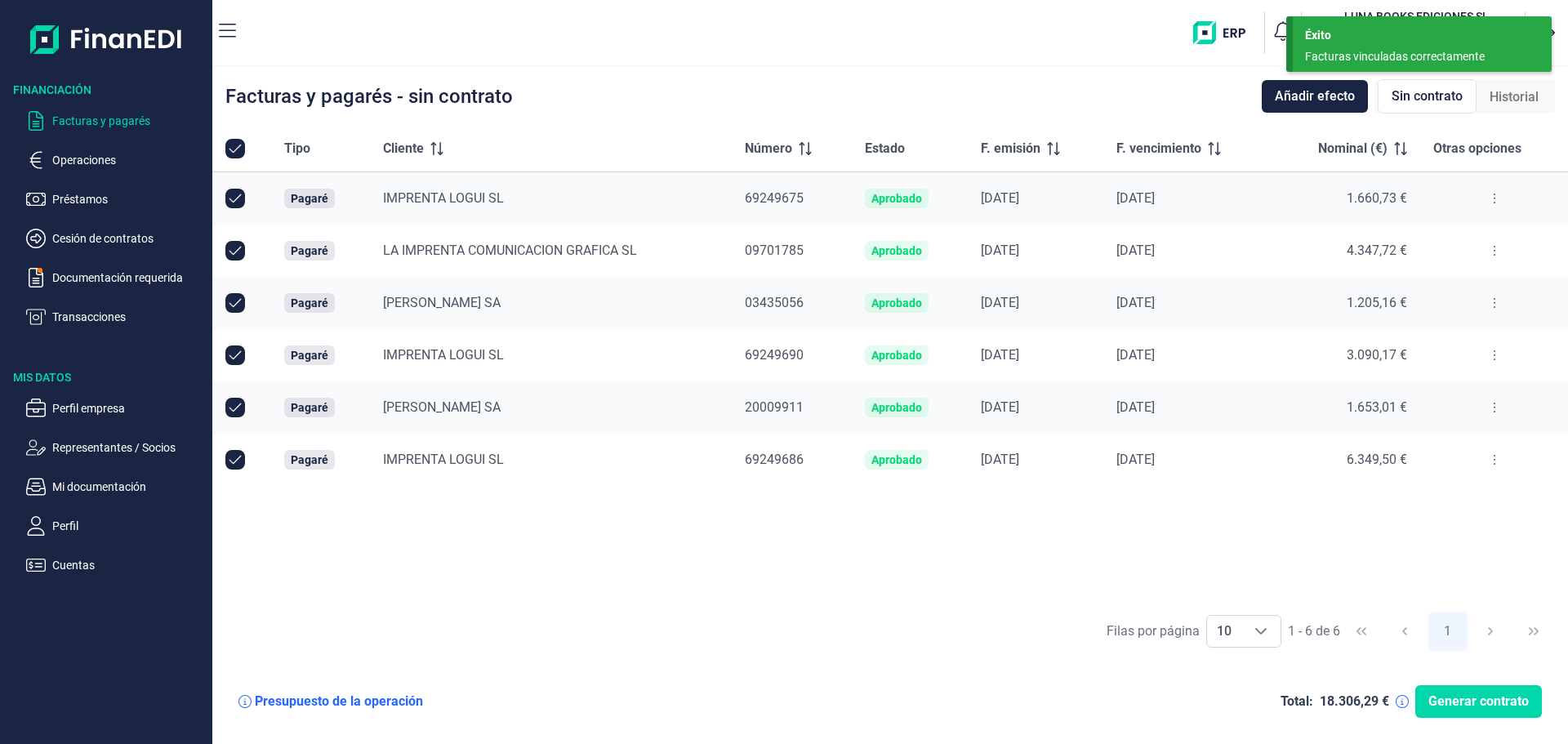
click at [1503, 198] on button at bounding box center [1495, 198] width 30 height 26
click at [1456, 242] on span "Ver detalle del pagaré" at bounding box center [1416, 239] width 109 height 17
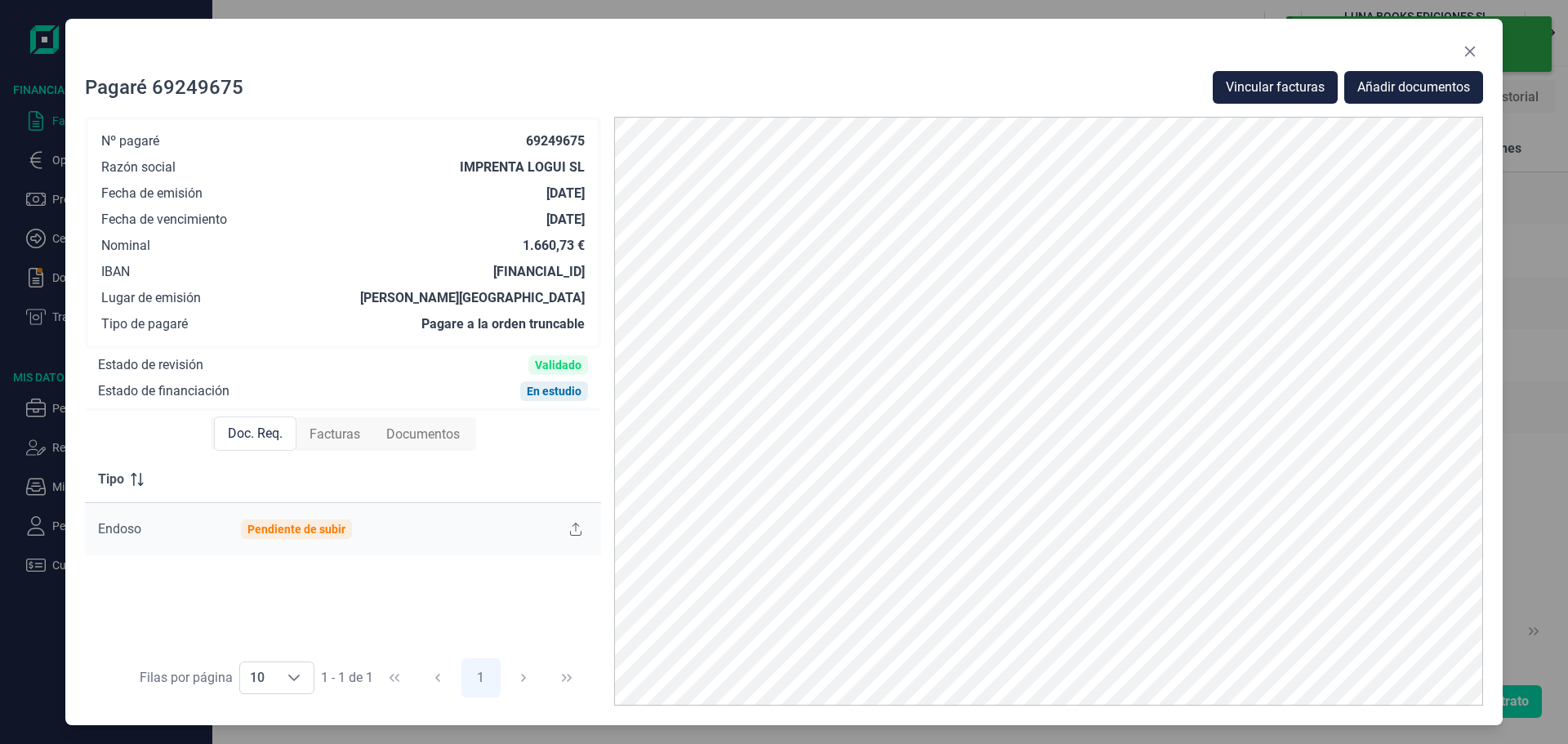
click at [1485, 50] on div "Pagaré 69249675 Vincular facturas Añadir documentos Nº pagaré 69249675 Razón so…" at bounding box center [783, 371] width 1437 height 706
click at [1466, 61] on button "Close" at bounding box center [1469, 51] width 26 height 26
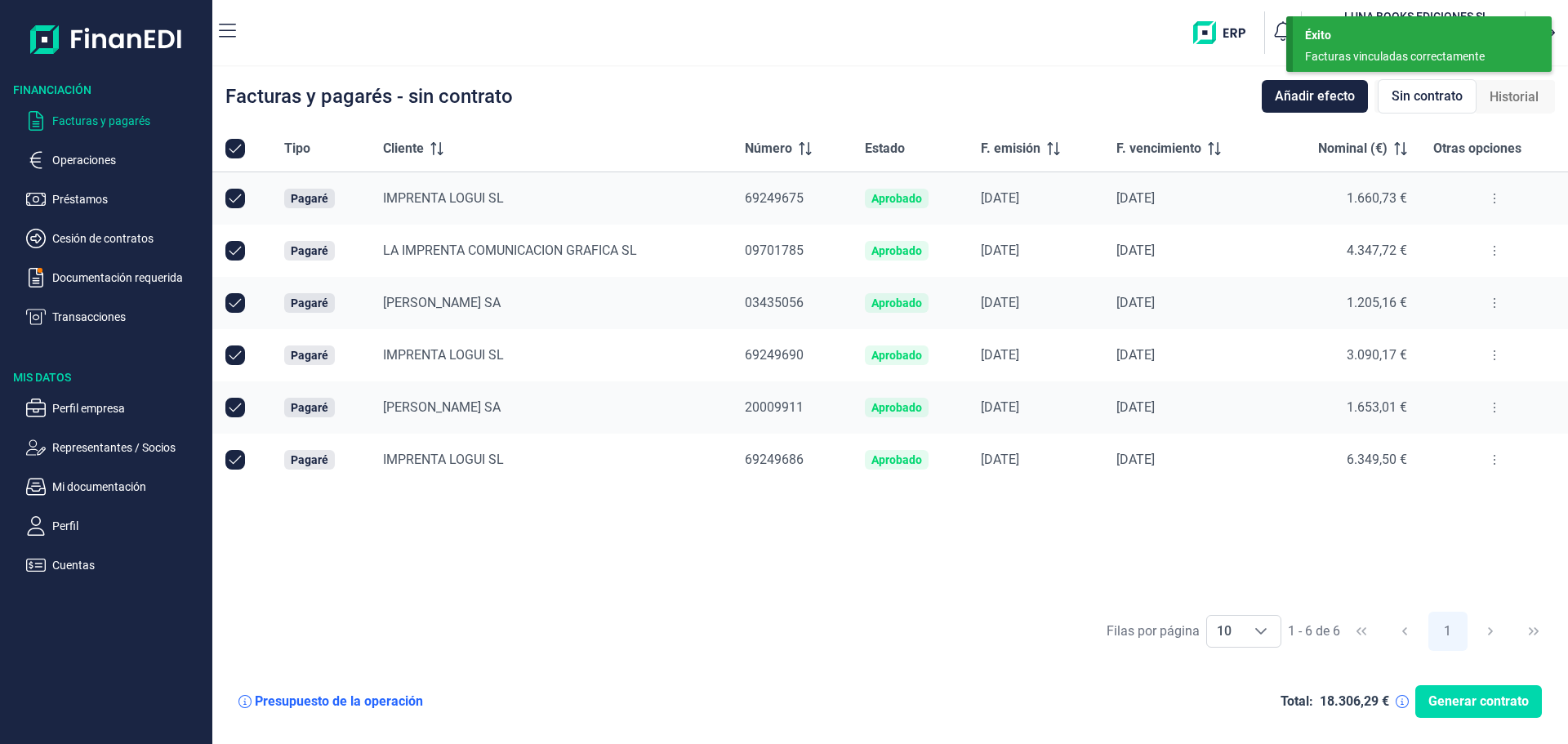
click at [1495, 205] on icon at bounding box center [1495, 198] width 4 height 13
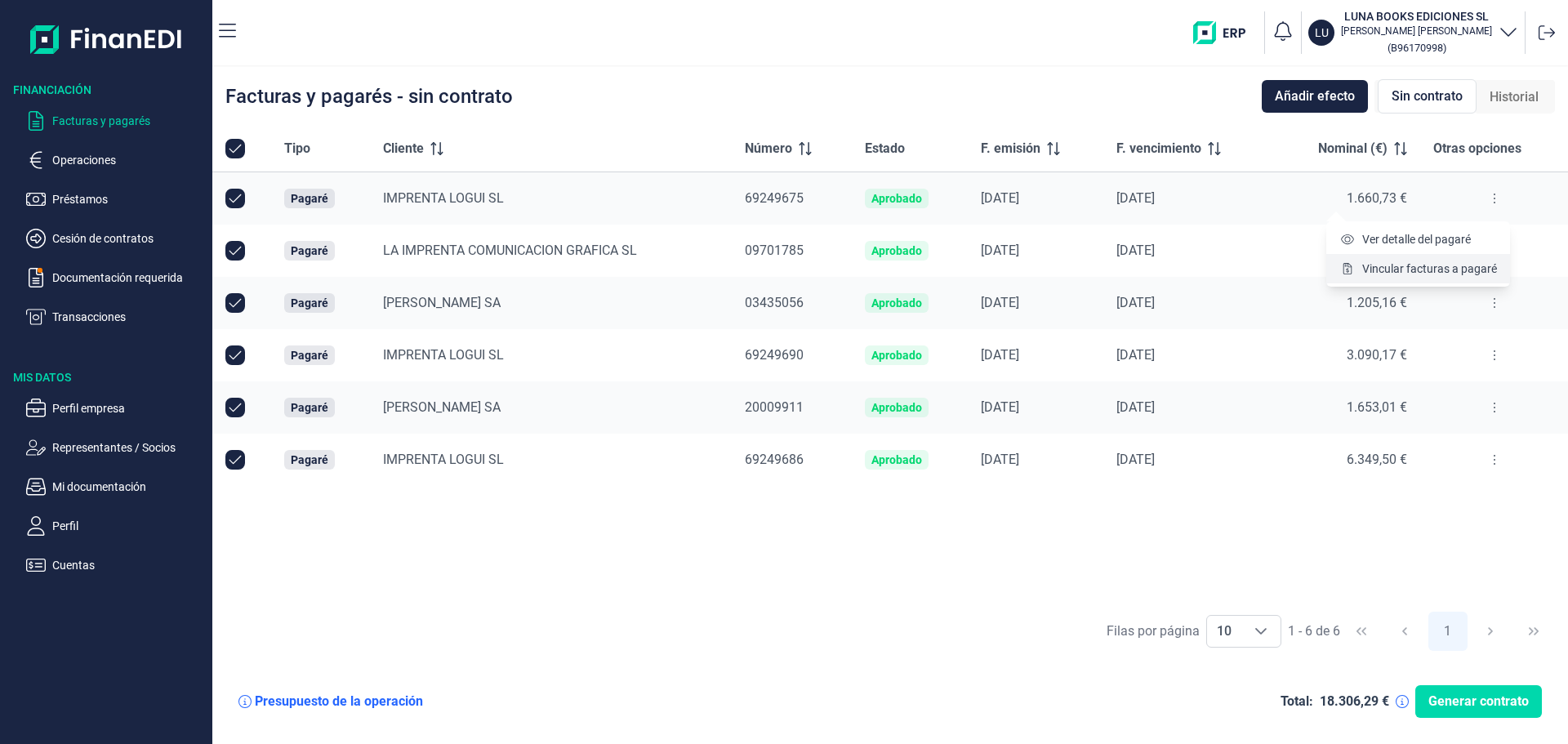
click at [1465, 272] on span "Vincular facturas a pagaré" at bounding box center [1429, 269] width 135 height 17
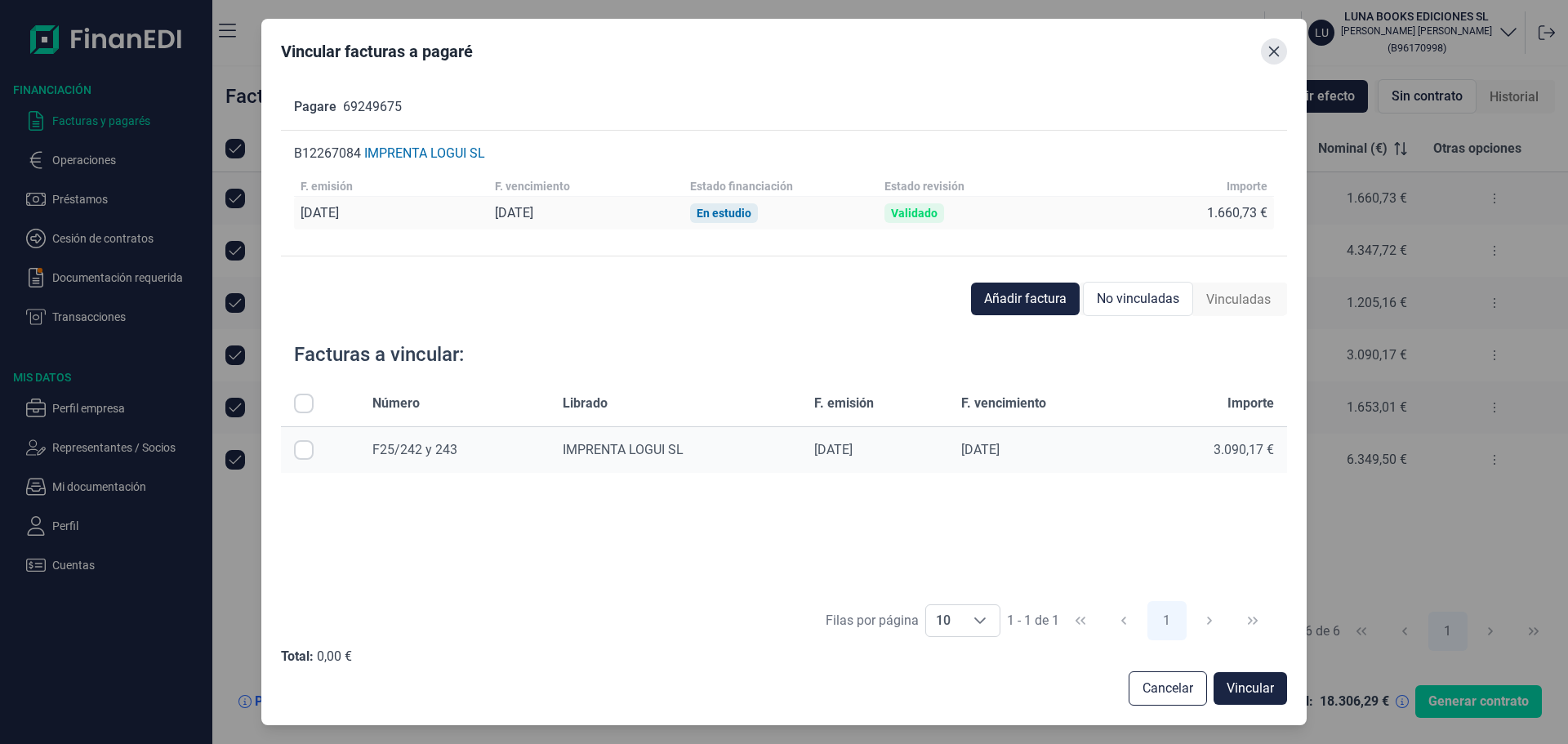
click at [1271, 48] on icon "Close" at bounding box center [1273, 50] width 10 height 10
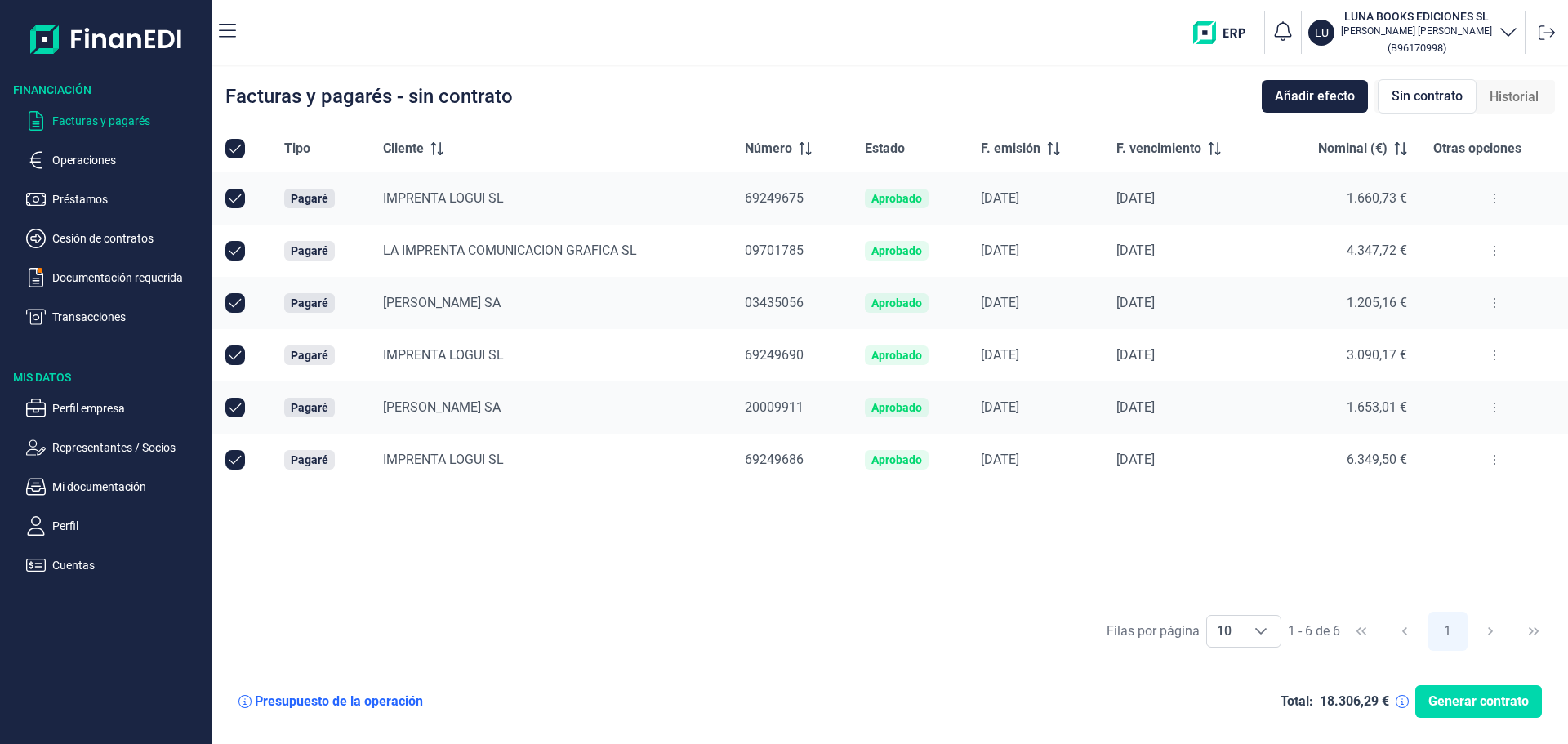
click at [1368, 364] on div "3.090,17 €" at bounding box center [1347, 354] width 123 height 20
click at [1495, 353] on icon at bounding box center [1495, 355] width 4 height 13
click at [1463, 428] on span "Vincular facturas a pagaré" at bounding box center [1429, 426] width 135 height 17
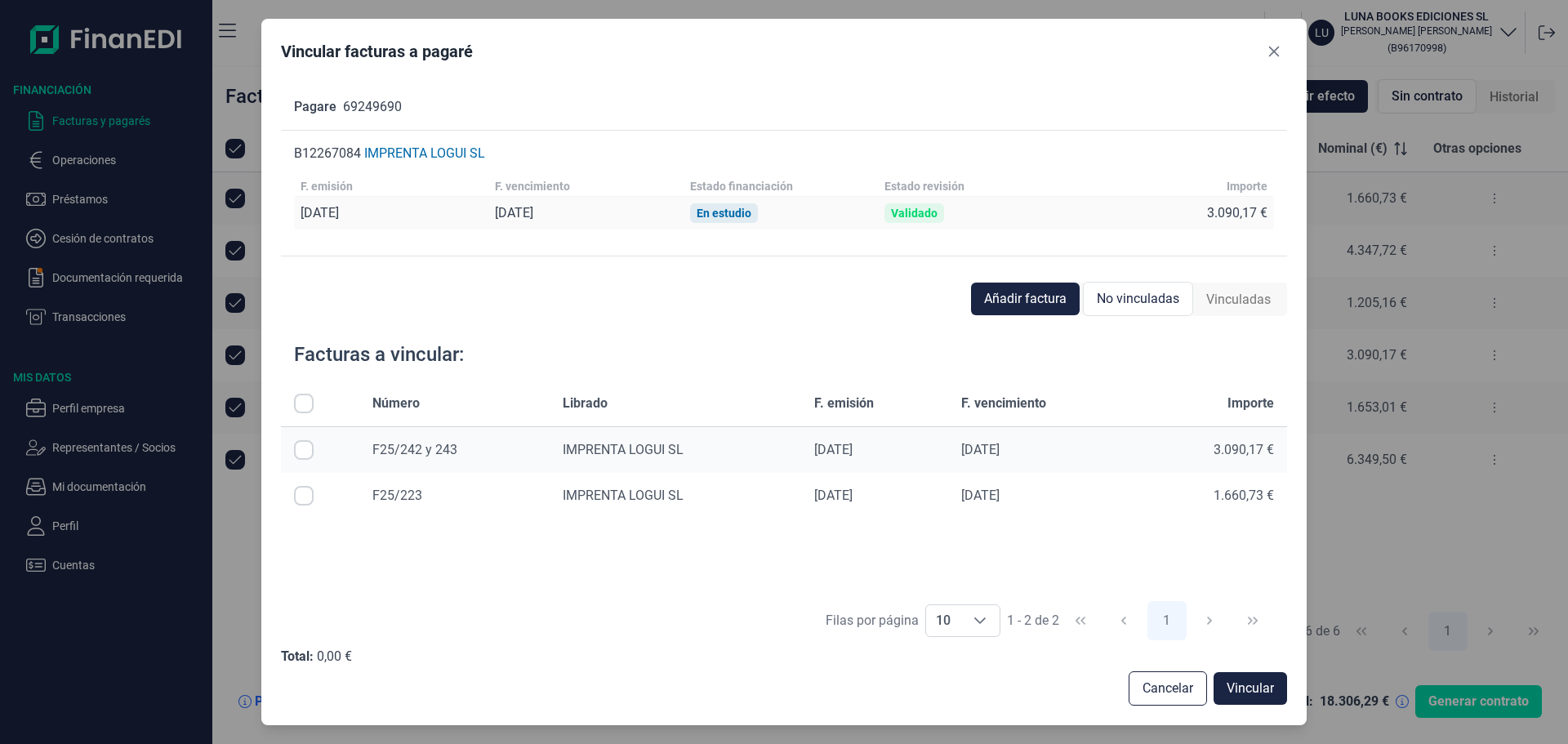
click at [304, 453] on input "Row Selected null" at bounding box center [303, 449] width 20 height 20
checkbox input "true"
click at [1256, 685] on span "Vincular" at bounding box center [1250, 688] width 47 height 20
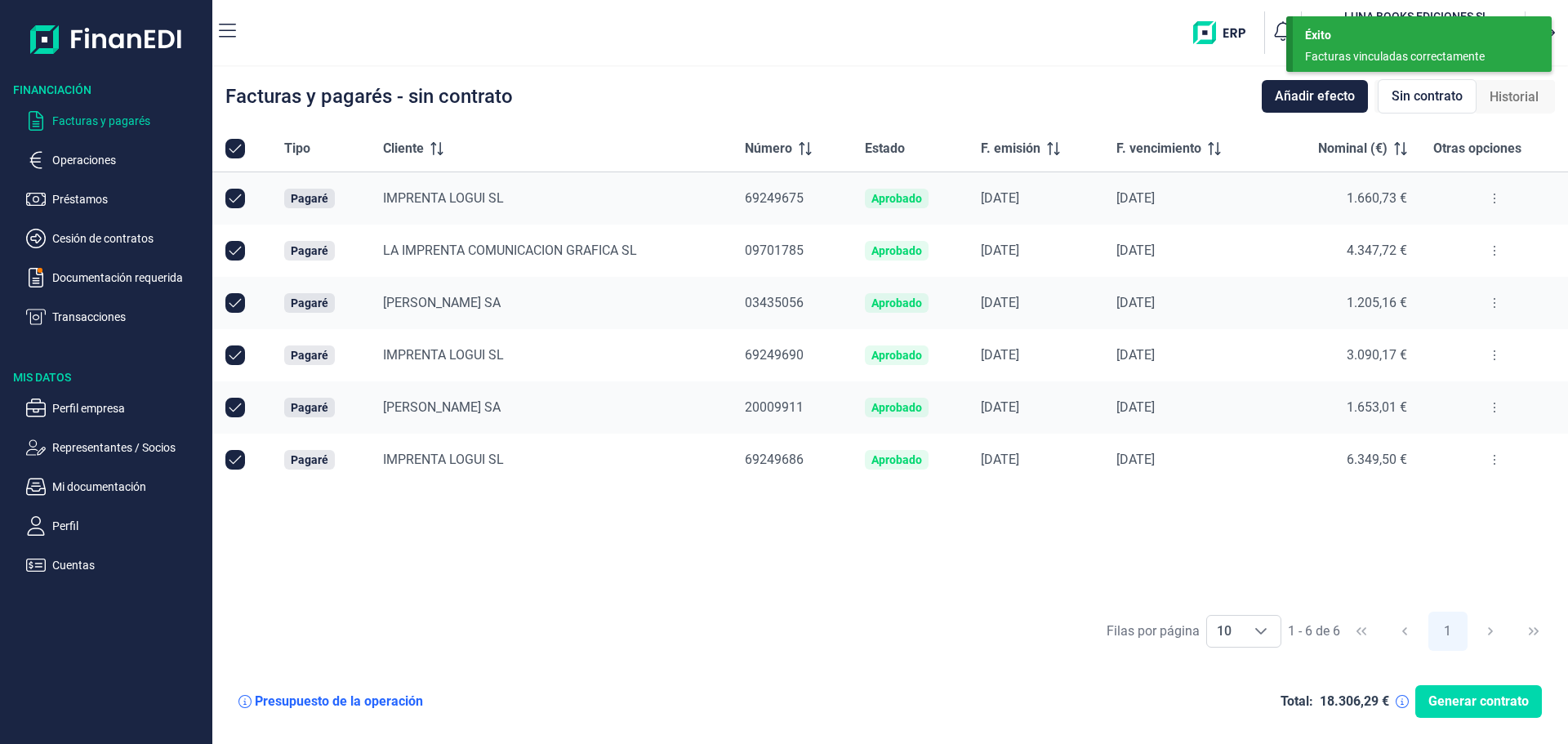
click at [1477, 349] on div at bounding box center [1494, 355] width 122 height 26
click at [1482, 351] on button at bounding box center [1495, 355] width 30 height 26
click at [1464, 418] on span "Vincular facturas a pagaré" at bounding box center [1429, 426] width 135 height 17
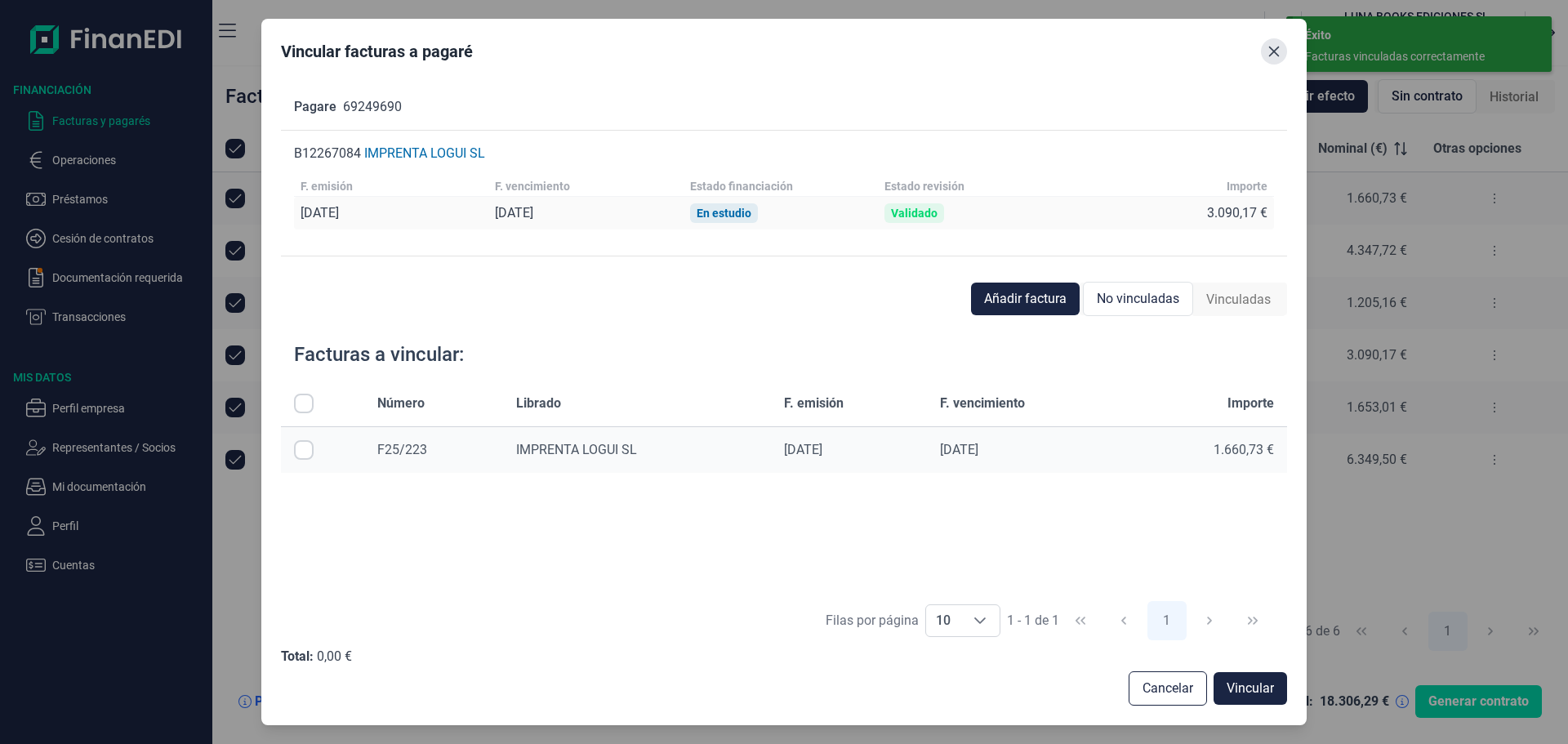
click at [1267, 60] on button "Close" at bounding box center [1274, 51] width 26 height 26
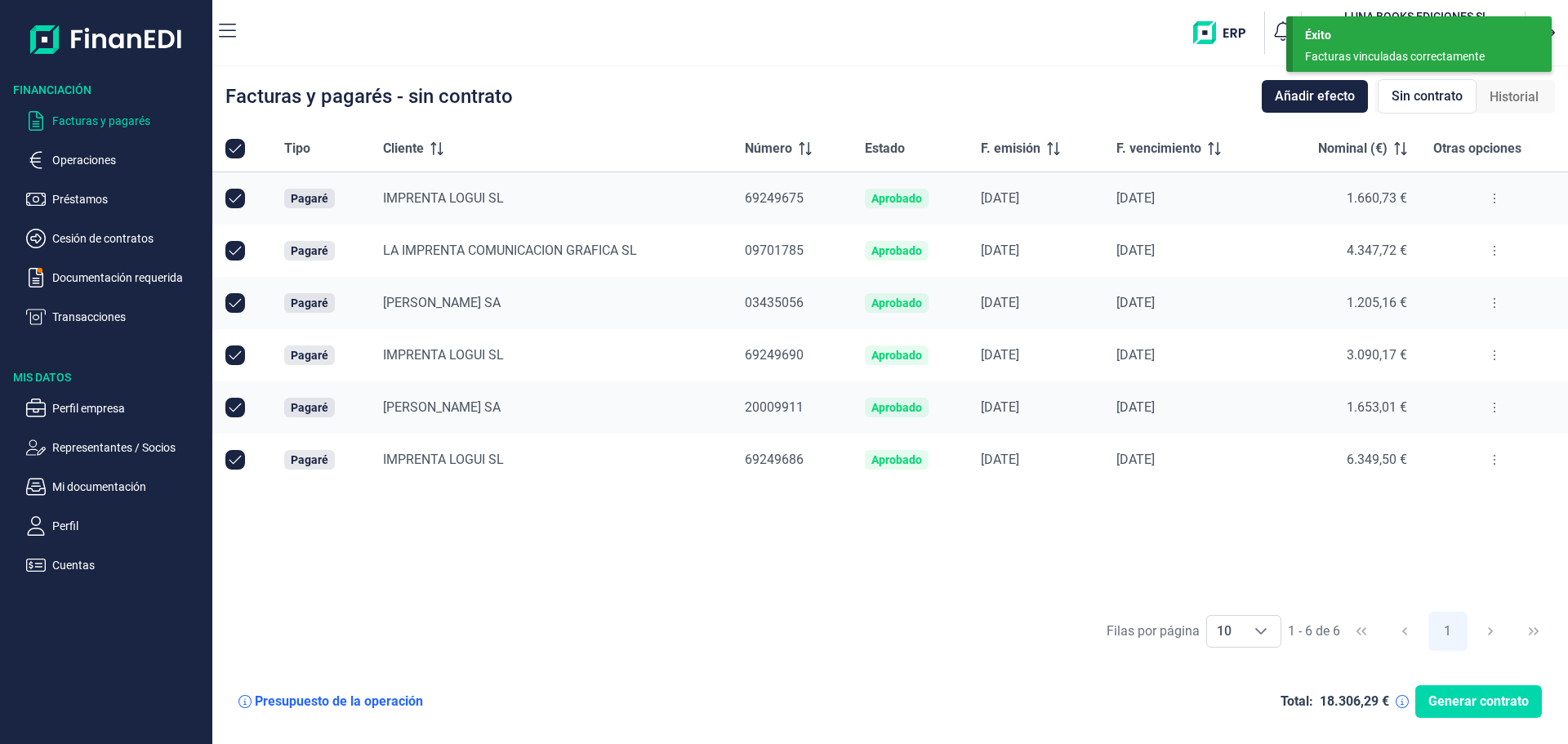
click at [1495, 194] on icon at bounding box center [1495, 198] width 4 height 13
click at [1453, 272] on span "Vincular facturas a pagaré" at bounding box center [1429, 269] width 135 height 17
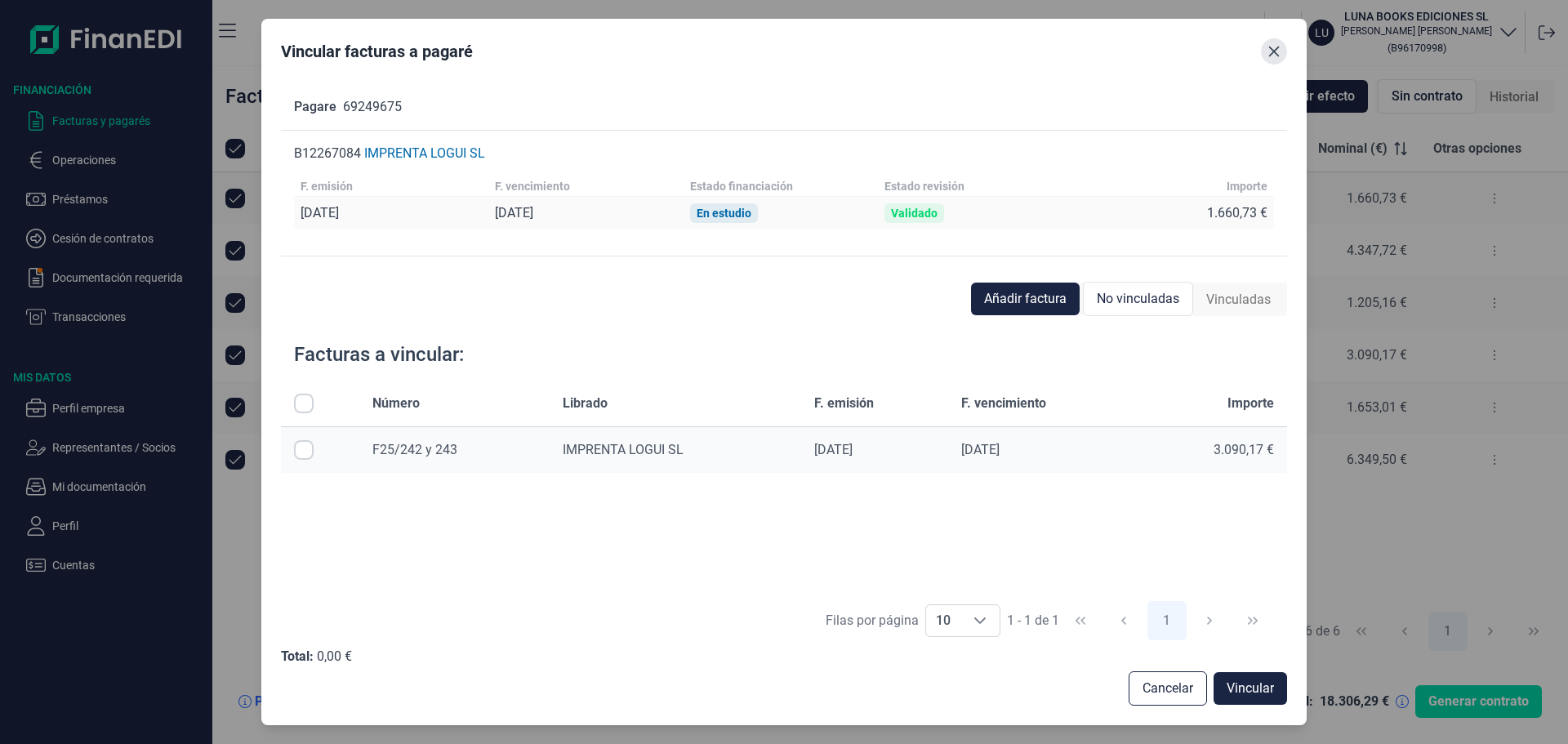
click at [1275, 60] on button "Close" at bounding box center [1274, 51] width 26 height 26
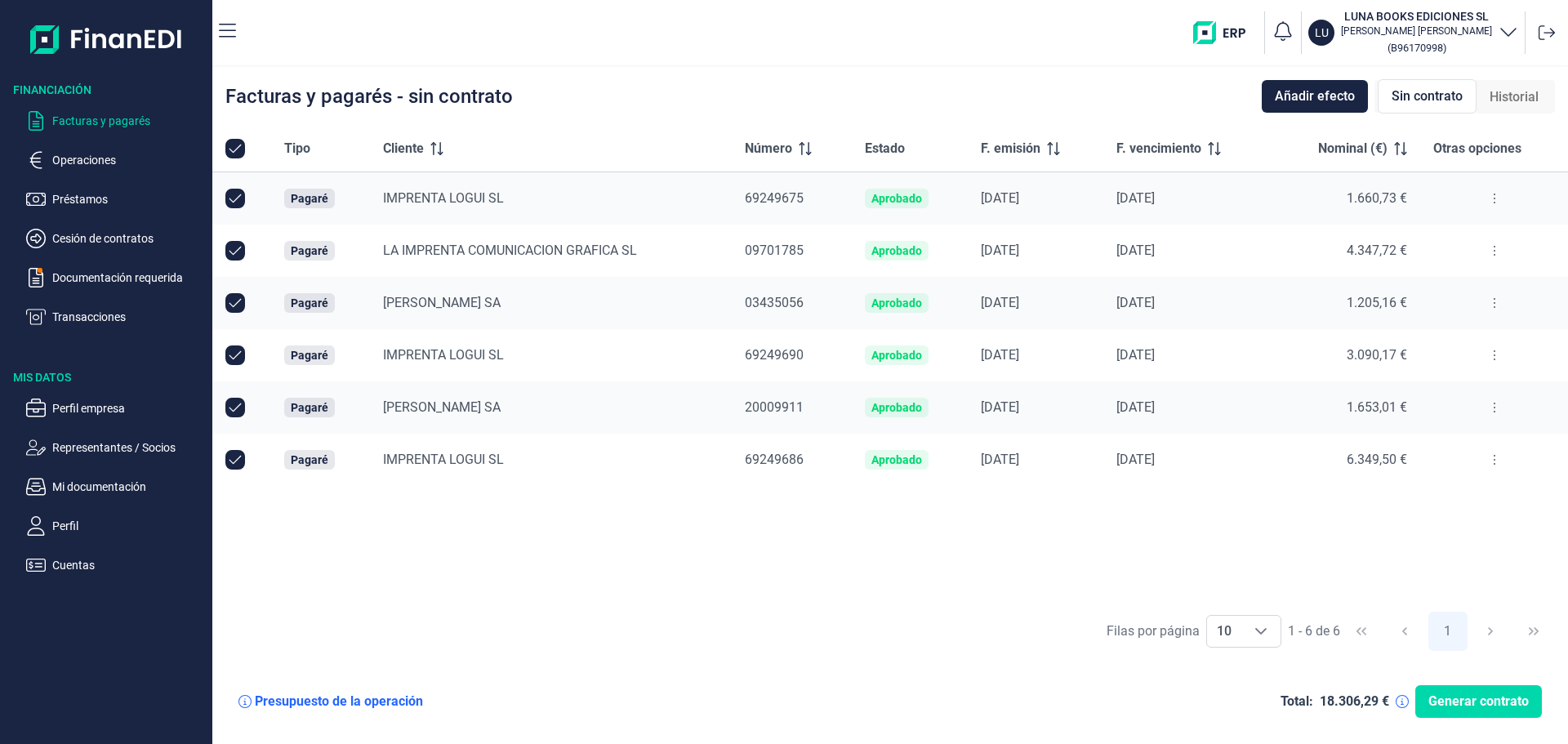
click at [1500, 458] on button at bounding box center [1495, 459] width 30 height 26
click at [1463, 529] on span "Vincular facturas a pagaré" at bounding box center [1429, 530] width 135 height 17
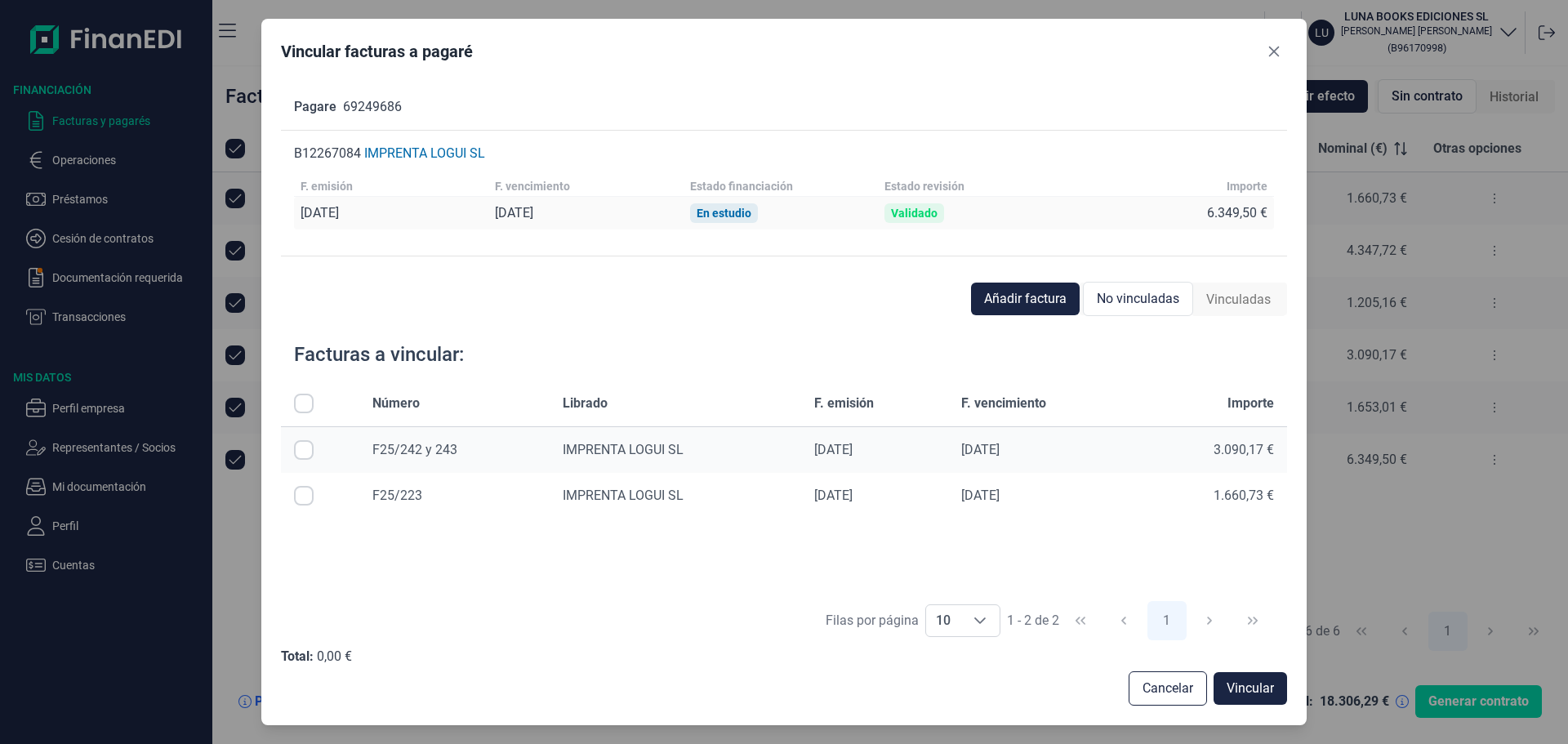
click at [800, 272] on div "Pagare 69249686 B12267084 IMPRENTA LOGUI SL F. emisión F. vencimiento Estado fi…" at bounding box center [784, 388] width 1006 height 634
click at [1273, 55] on icon "Close" at bounding box center [1274, 51] width 13 height 13
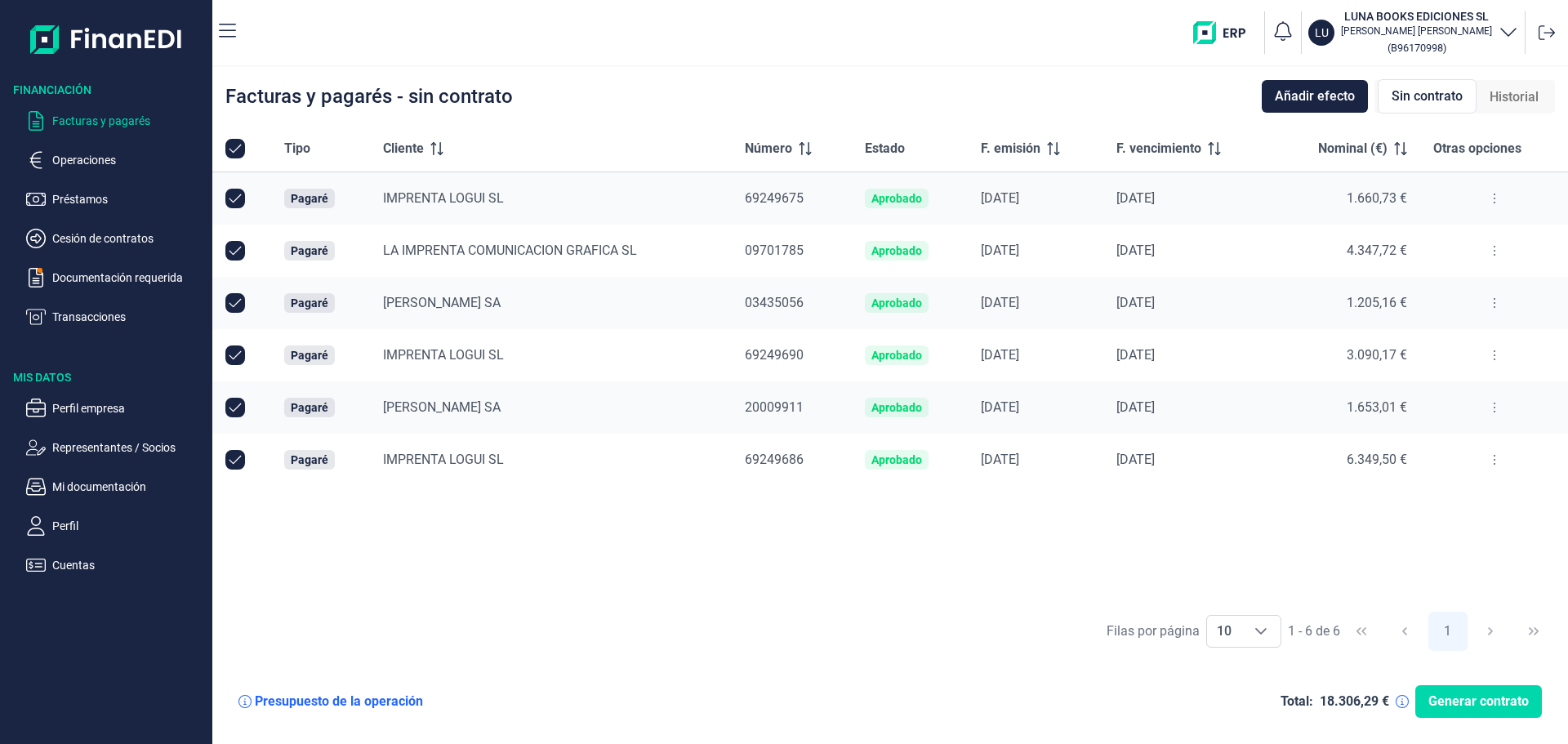
click at [1501, 448] on button at bounding box center [1495, 459] width 30 height 26
click at [1467, 526] on span "Vincular facturas a pagaré" at bounding box center [1429, 530] width 135 height 17
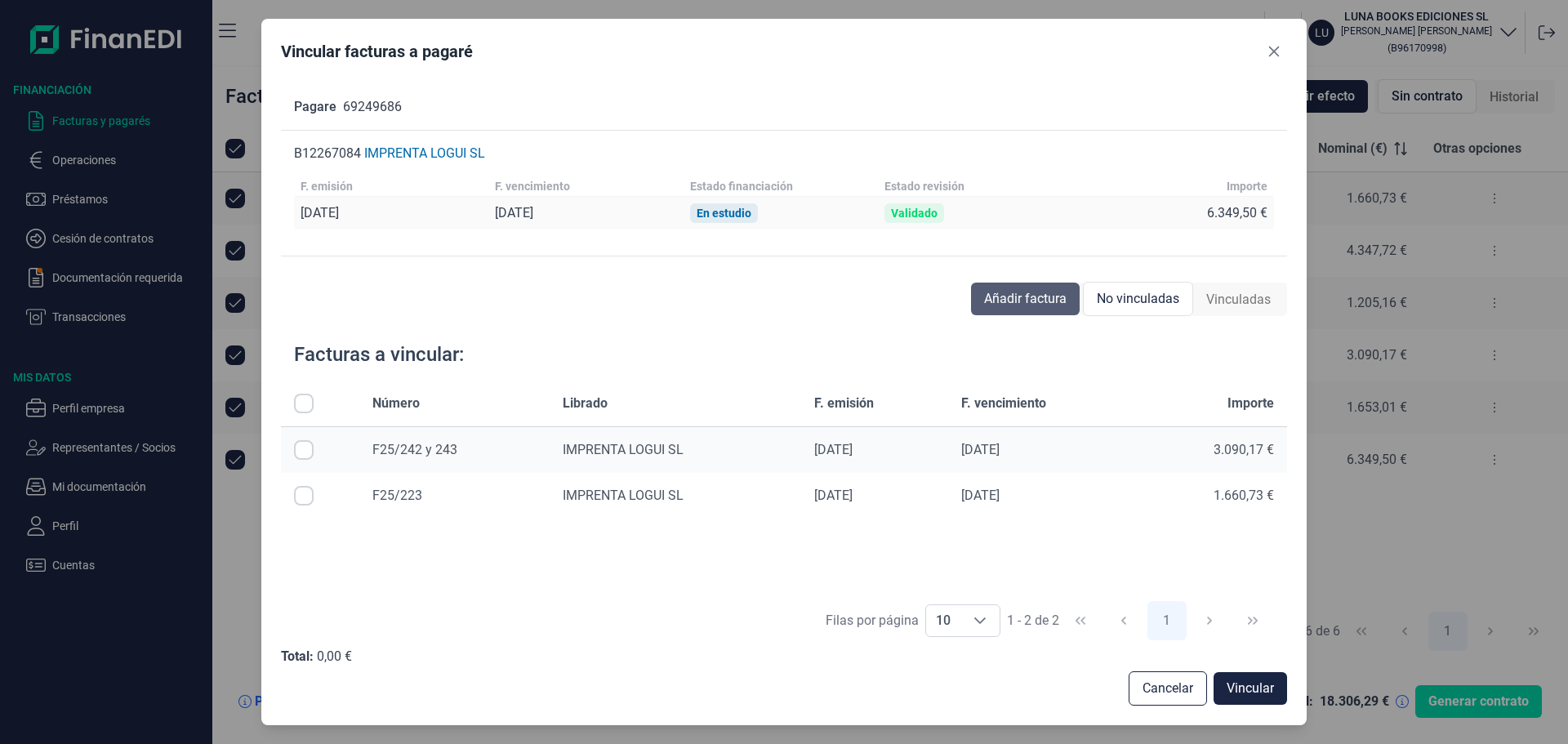
click at [1036, 298] on span "Añadir factura" at bounding box center [1025, 299] width 83 height 20
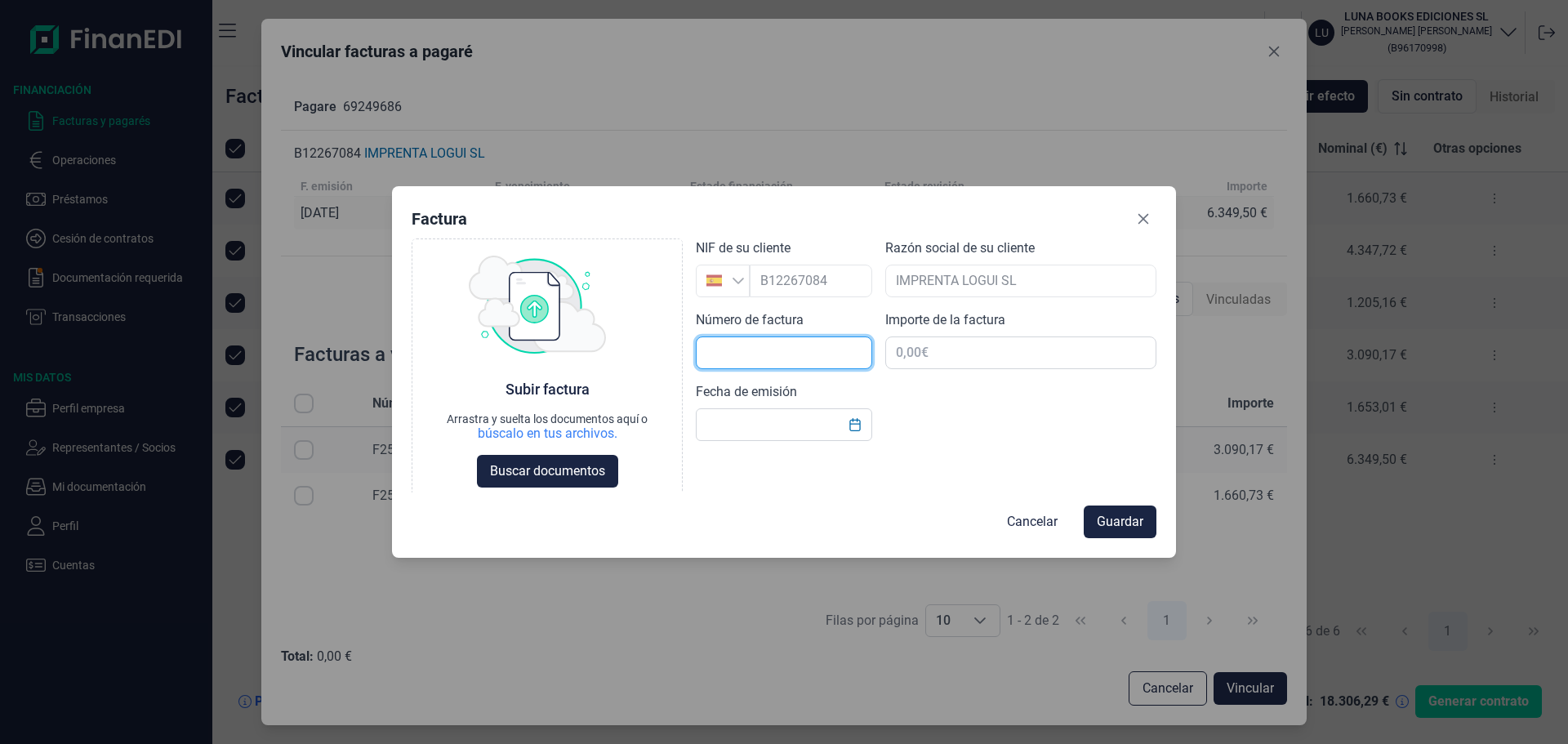
click at [752, 362] on input "text" at bounding box center [784, 352] width 177 height 33
click at [712, 347] on input "f25-240 y 241" at bounding box center [784, 352] width 177 height 33
type input "F25-240 y 241"
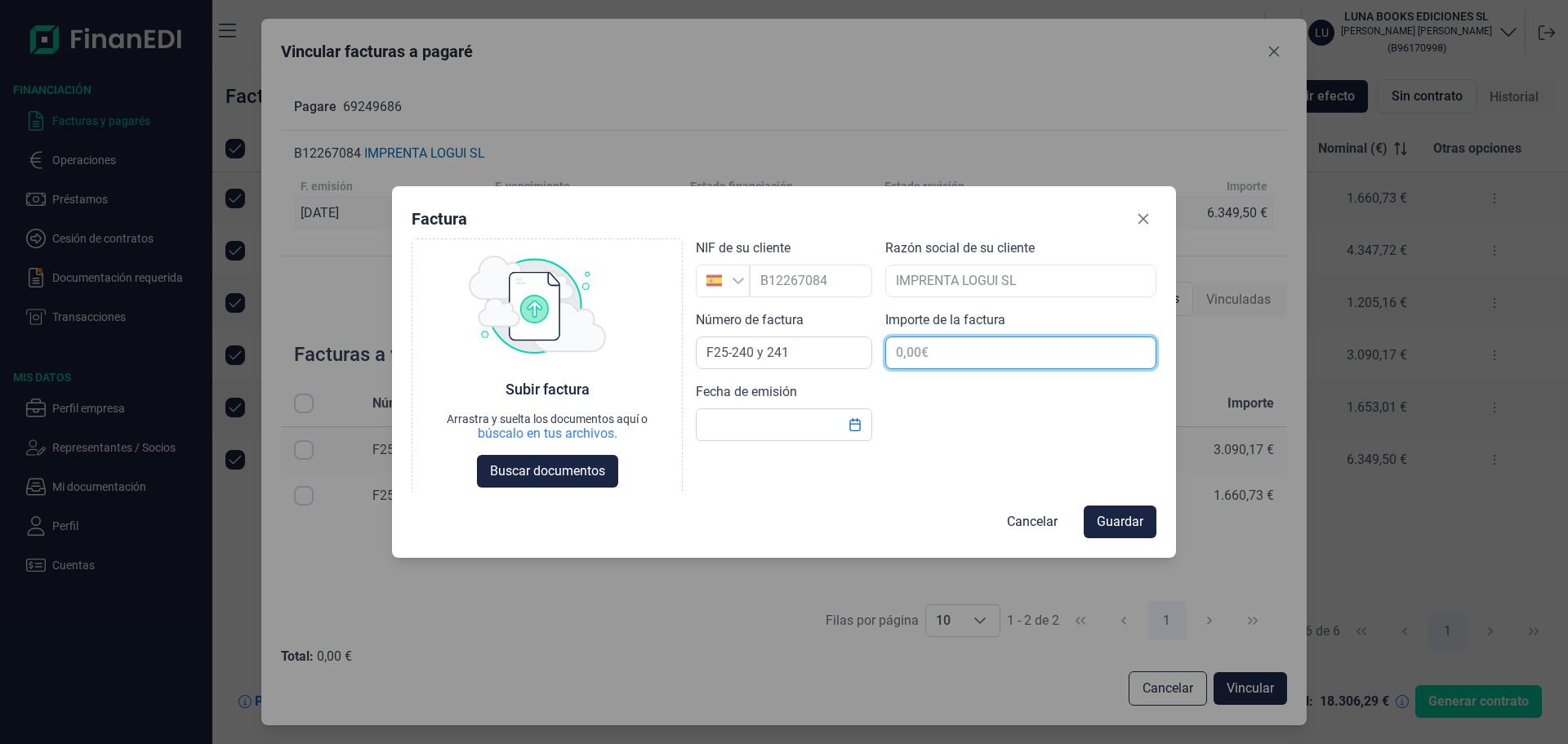
click at [907, 358] on input "text" at bounding box center [1021, 352] width 272 height 33
type input "6.349,40 €"
click at [791, 425] on input "text" at bounding box center [784, 424] width 177 height 33
click at [857, 431] on icon "Choose Date" at bounding box center [854, 425] width 10 height 13
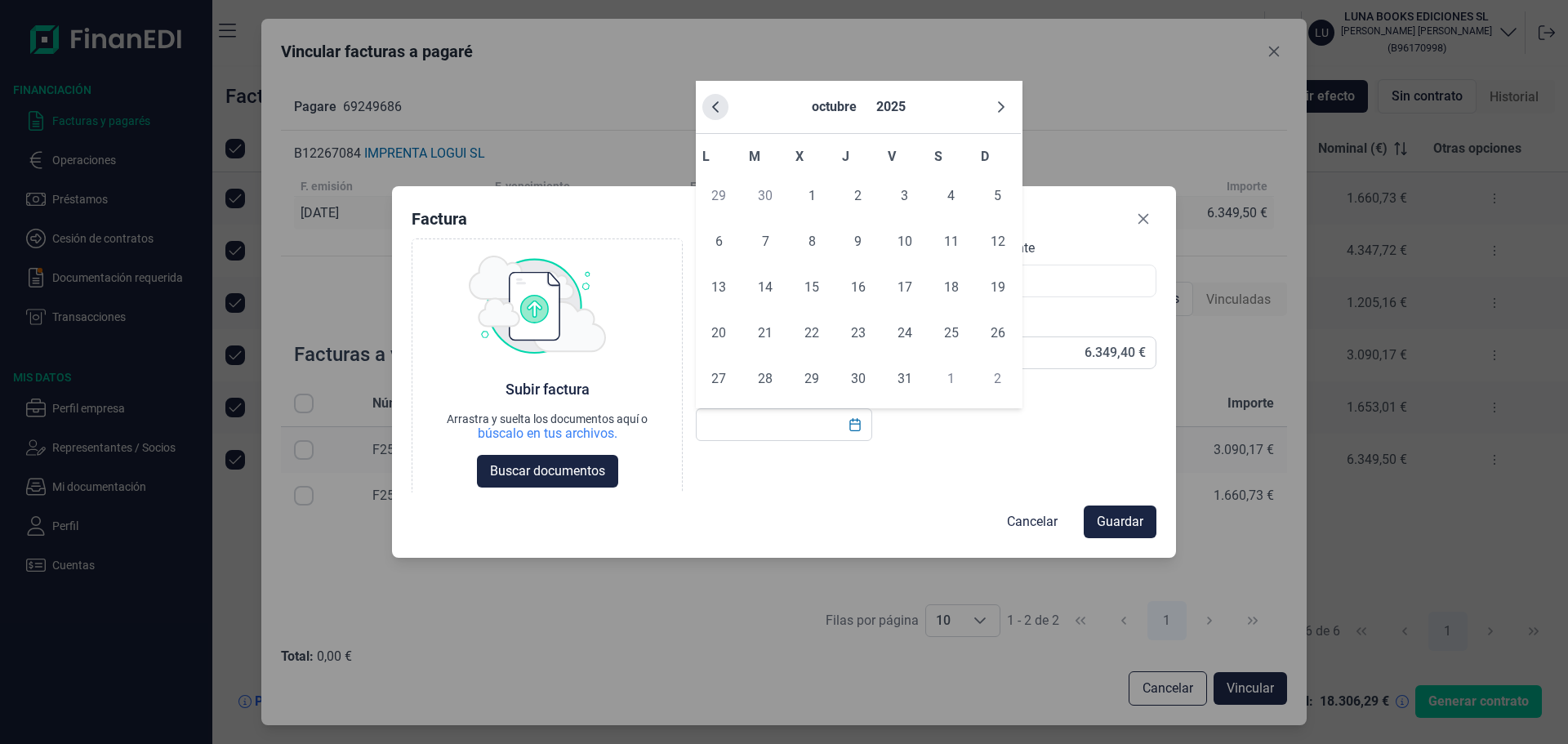
click at [711, 102] on icon "Previous Month" at bounding box center [715, 107] width 13 height 13
click at [768, 280] on span "16" at bounding box center [764, 287] width 33 height 33
type input "[DATE]"
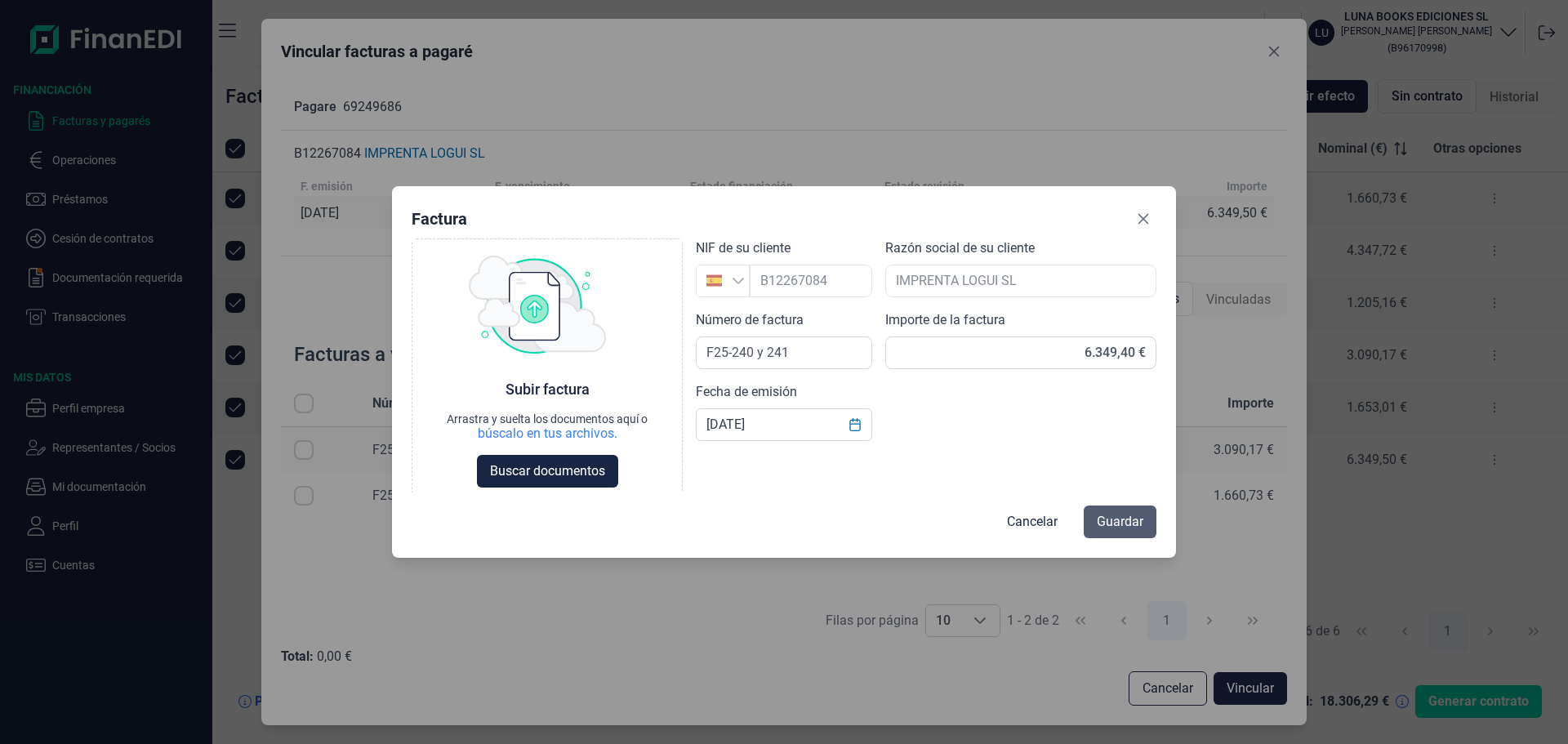
click at [1112, 512] on span "Guardar" at bounding box center [1120, 522] width 47 height 20
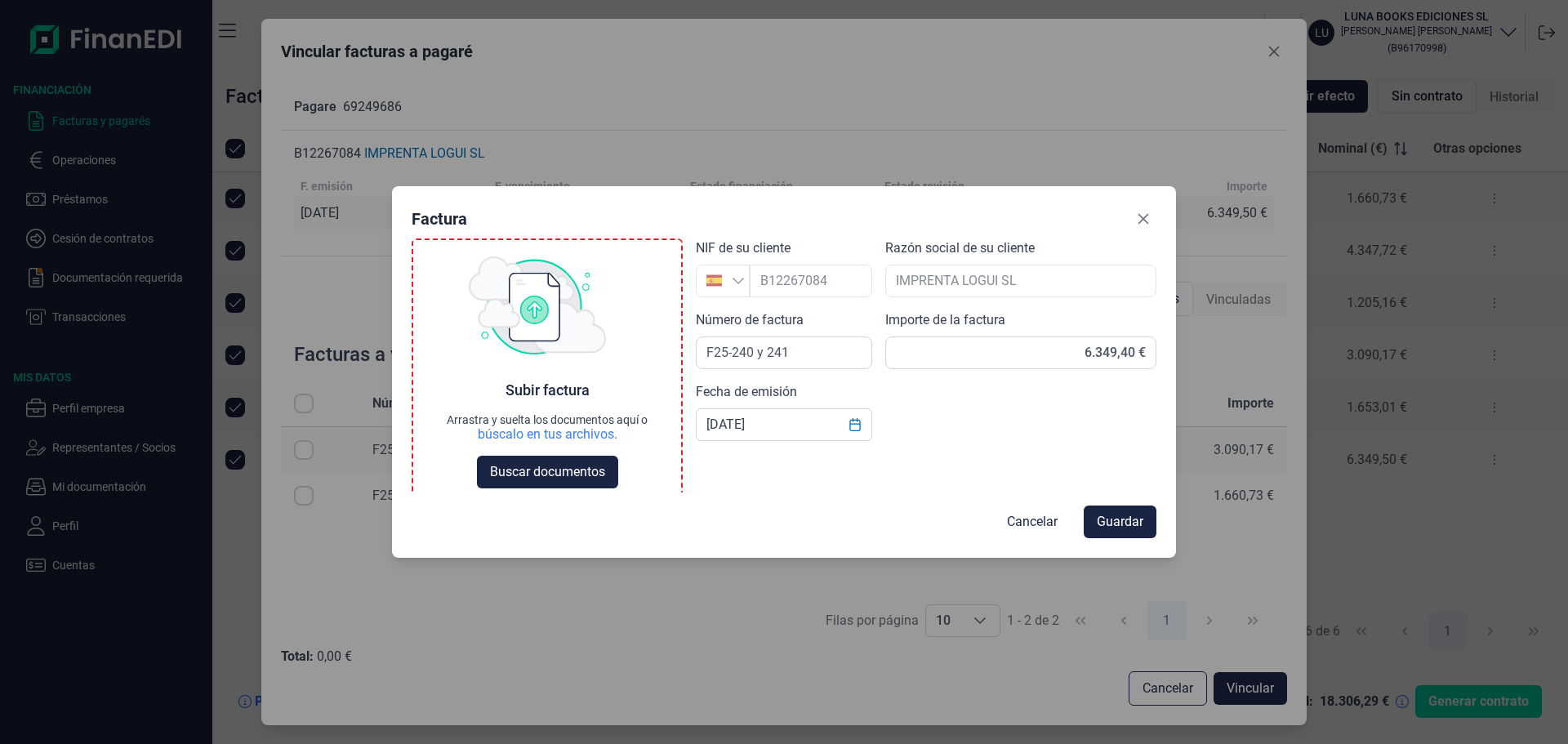
click at [549, 451] on div "Subir factura Arrastra y suelta los documentos aquí o búscalo en tus archivos. …" at bounding box center [547, 434] width 201 height 108
click at [552, 465] on span "Buscar documentos" at bounding box center [548, 472] width 115 height 20
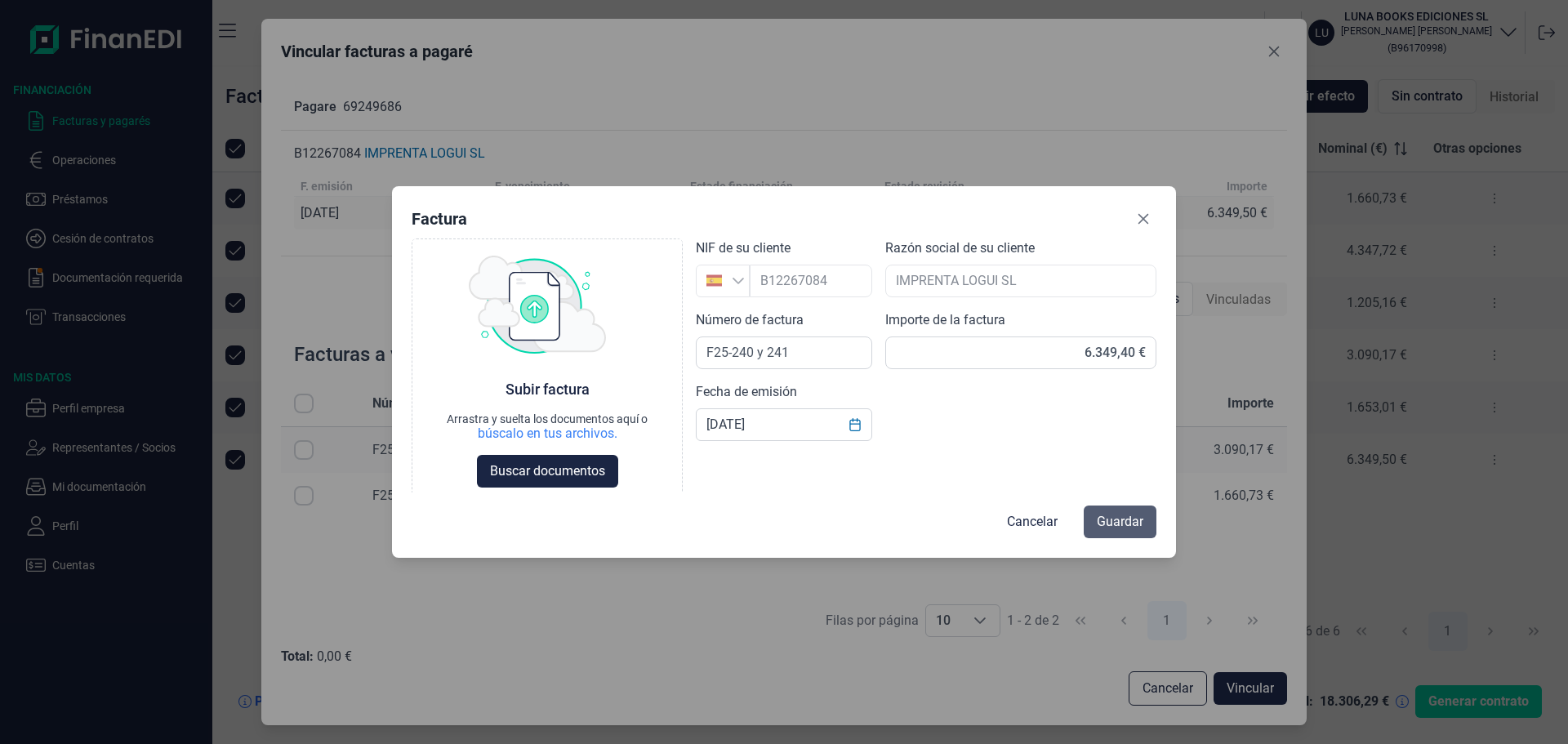
click at [1128, 518] on span "Guardar" at bounding box center [1120, 522] width 47 height 20
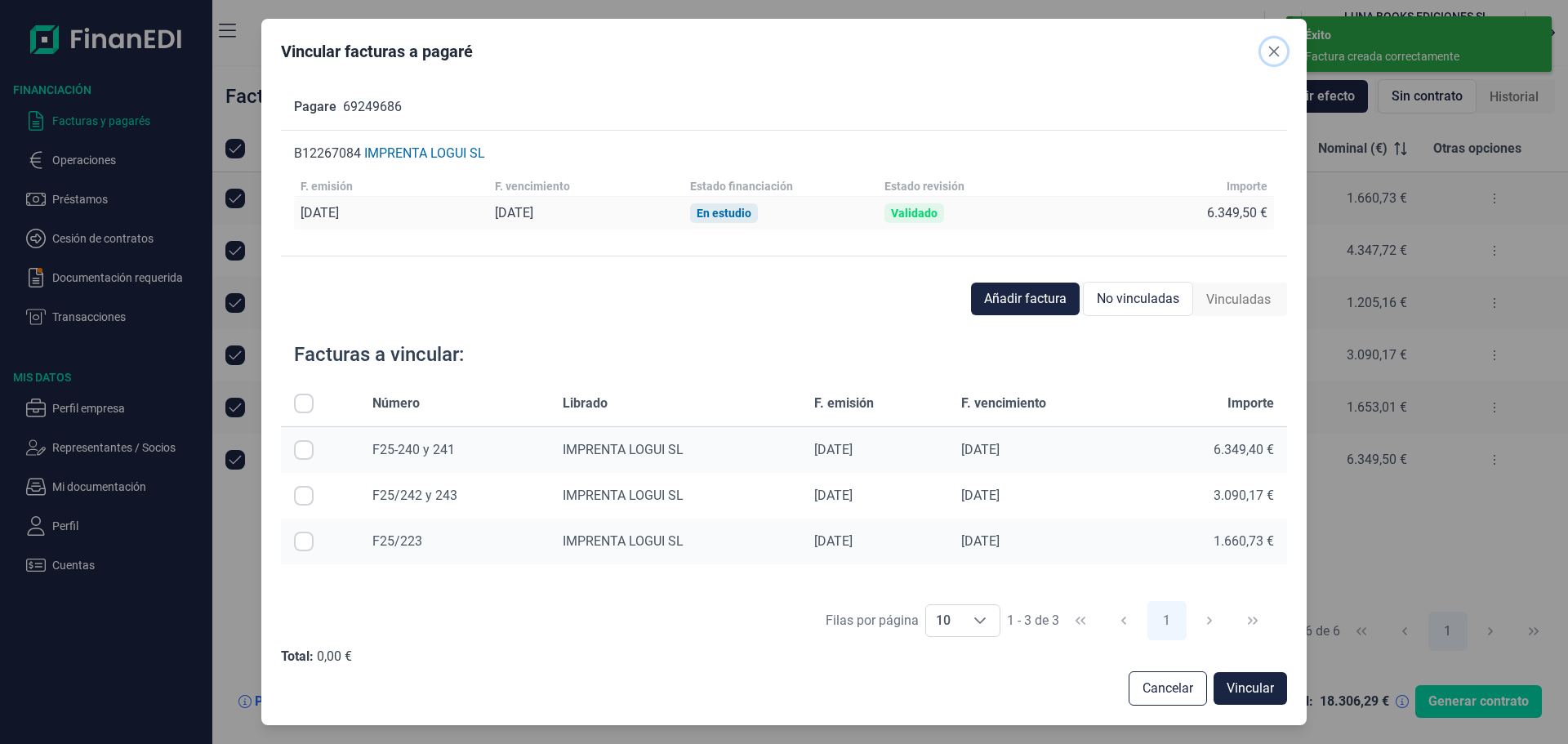
click at [1269, 56] on icon "Close" at bounding box center [1273, 50] width 10 height 10
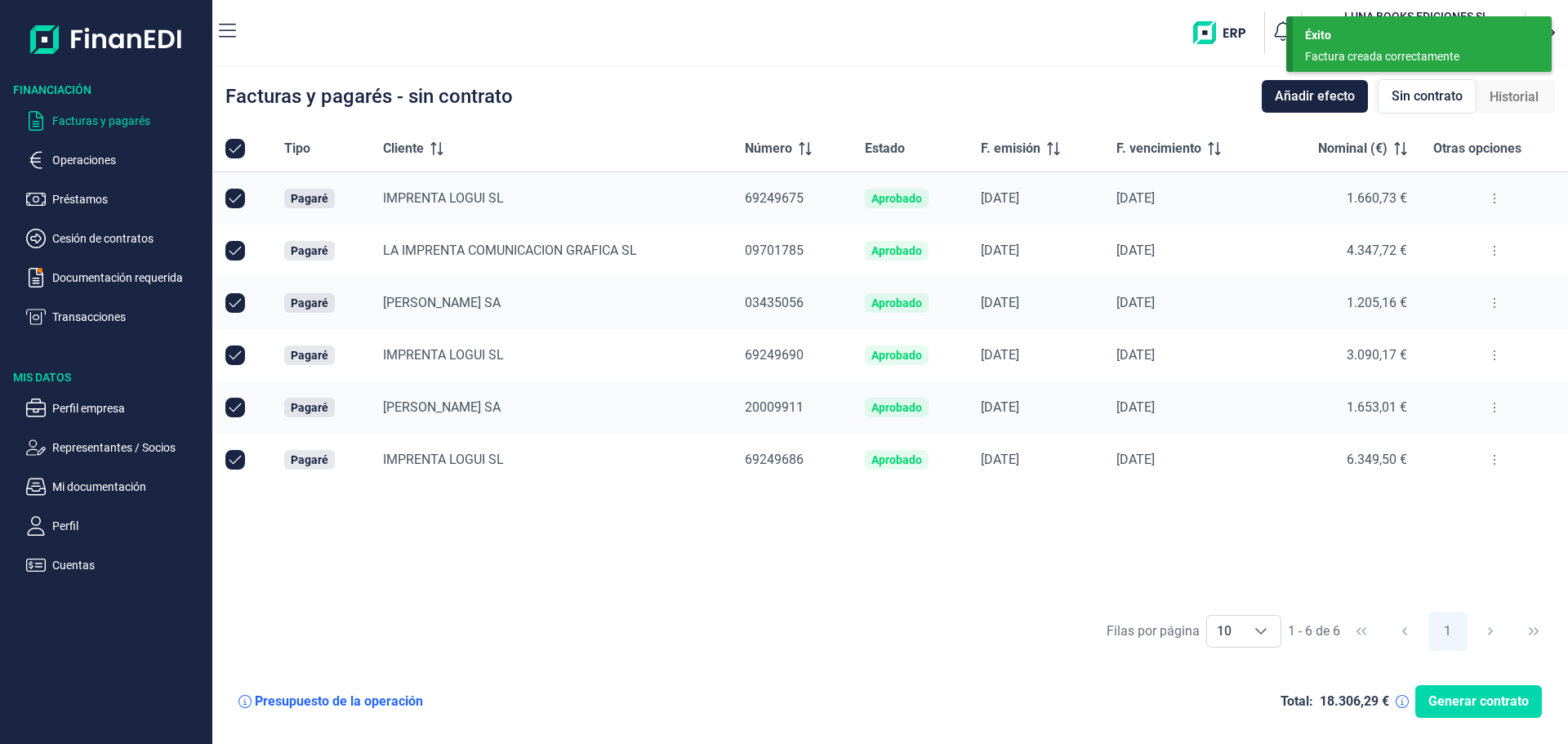
click at [1496, 465] on button at bounding box center [1495, 459] width 30 height 26
click at [1449, 528] on span "Vincular facturas a pagaré" at bounding box center [1429, 530] width 135 height 17
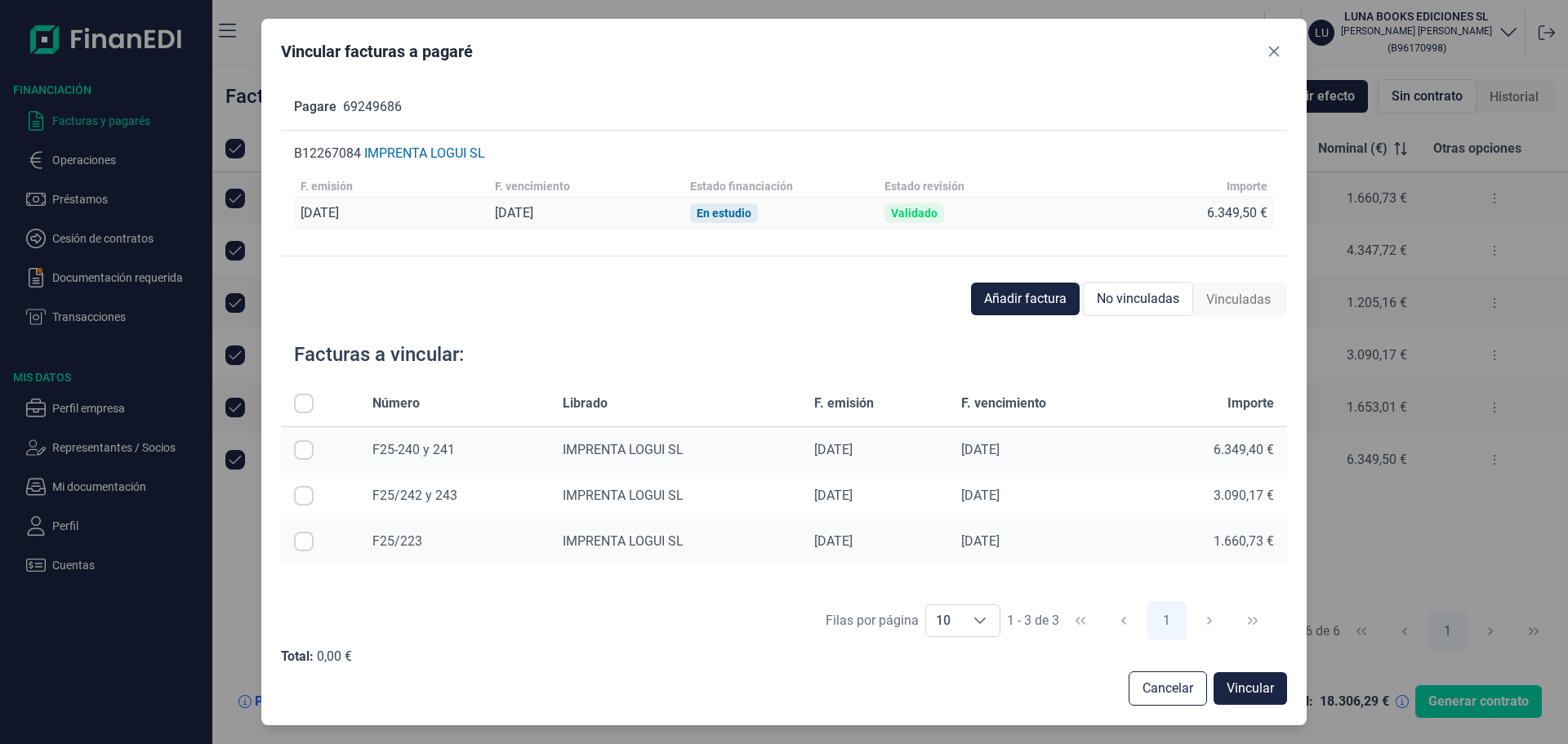
click at [310, 448] on input "Row Selected null" at bounding box center [303, 449] width 20 height 20
checkbox input "true"
click at [883, 311] on div "Añadir factura No vinculadas Vinculadas" at bounding box center [784, 299] width 1006 height 33
click at [1251, 683] on span "Vincular" at bounding box center [1250, 688] width 47 height 20
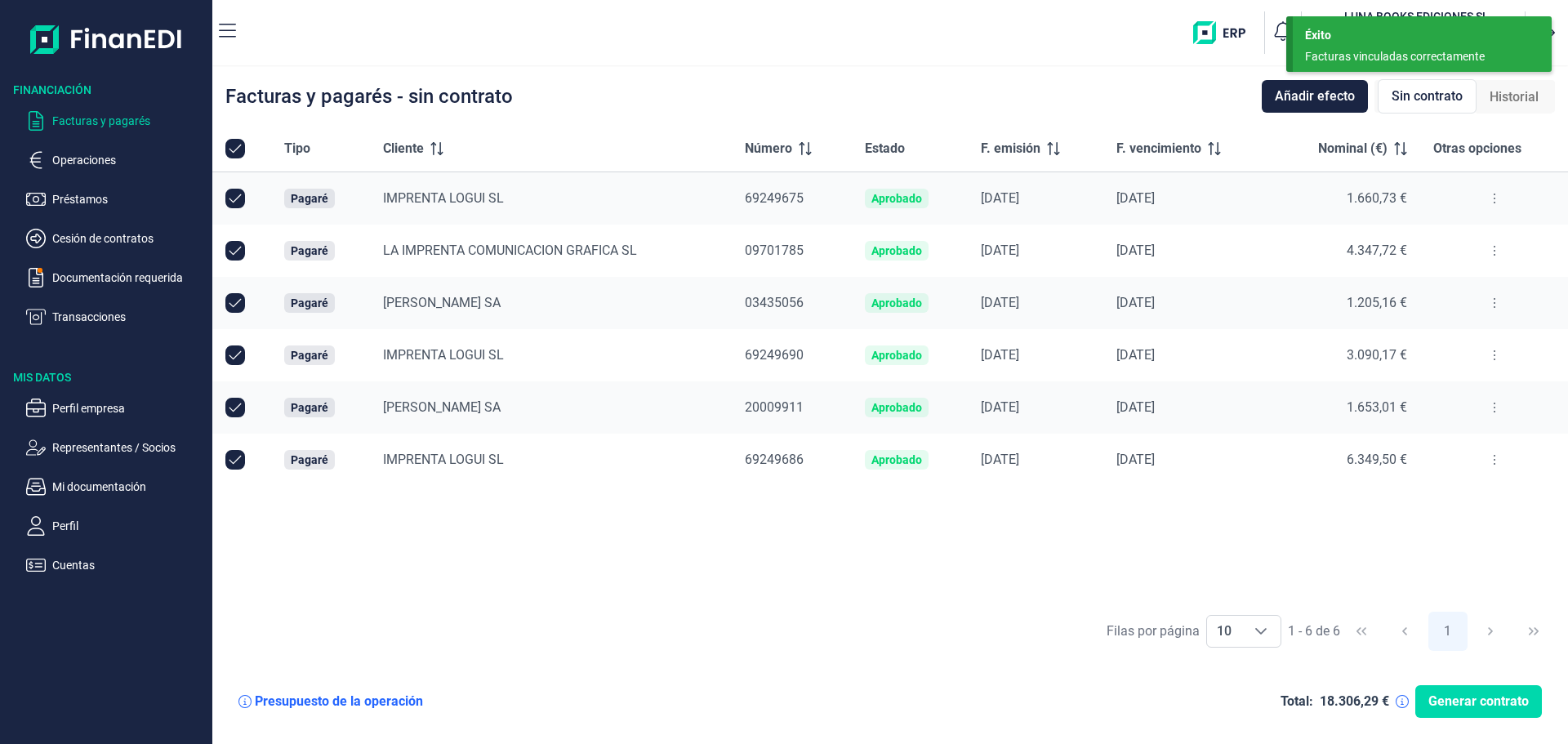
click at [1316, 522] on div "Tipo Cliente Número Estado F. emisión F. vencimiento Nominal (€) Otras opciones…" at bounding box center [890, 364] width 1356 height 477
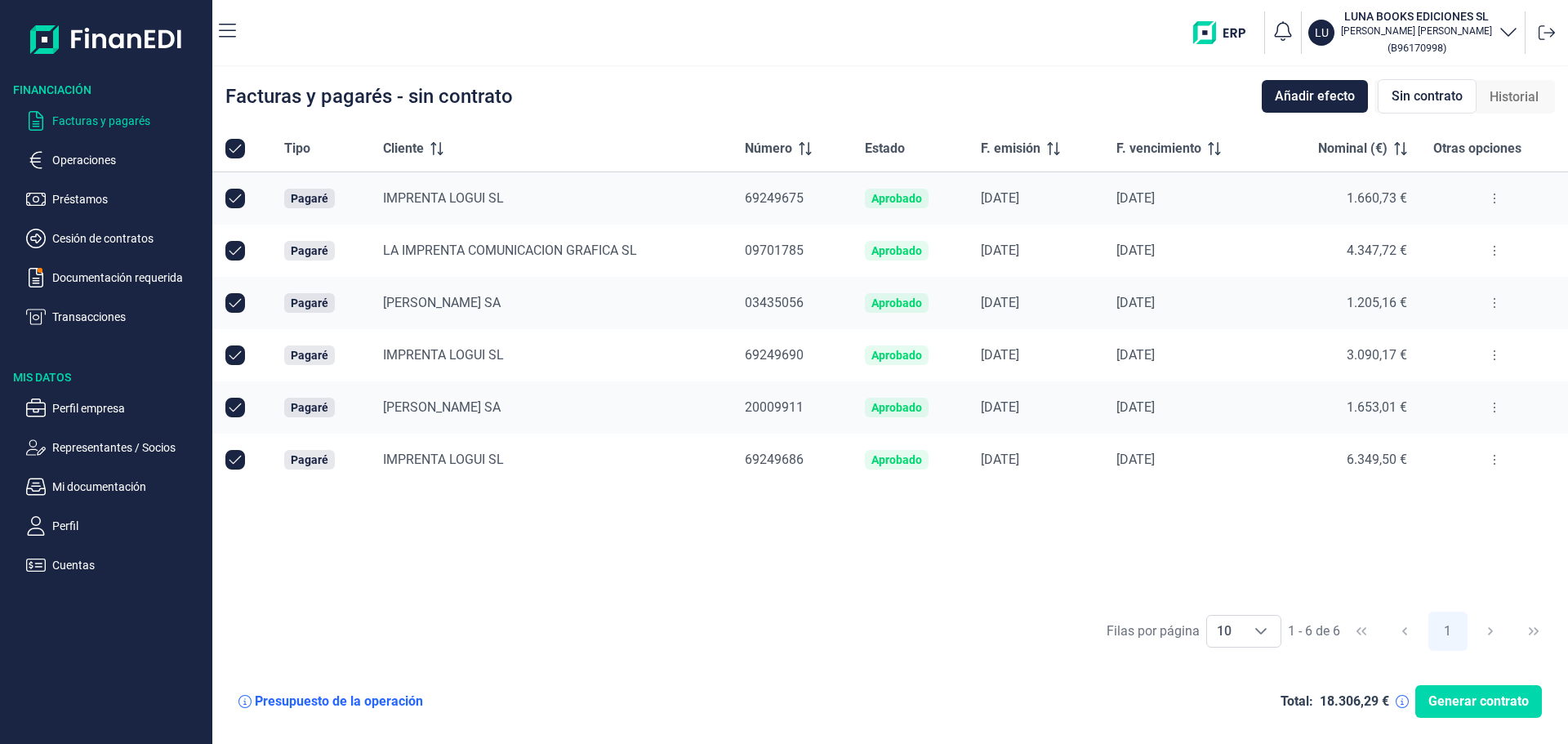
click at [1496, 404] on button at bounding box center [1495, 407] width 30 height 26
click at [1484, 481] on span "Vincular facturas a pagaré" at bounding box center [1429, 478] width 135 height 17
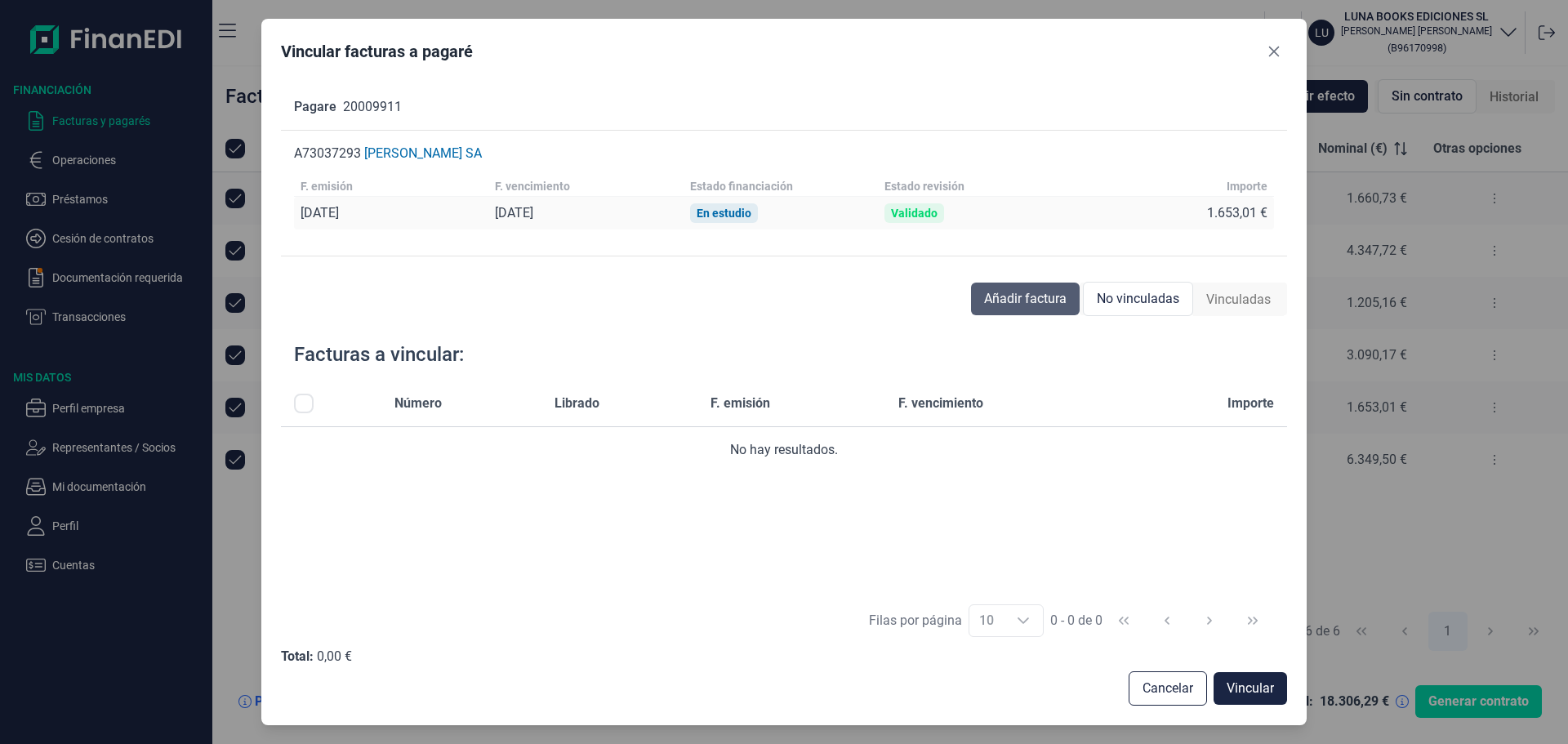
click at [1010, 292] on span "Añadir factura" at bounding box center [1025, 299] width 83 height 20
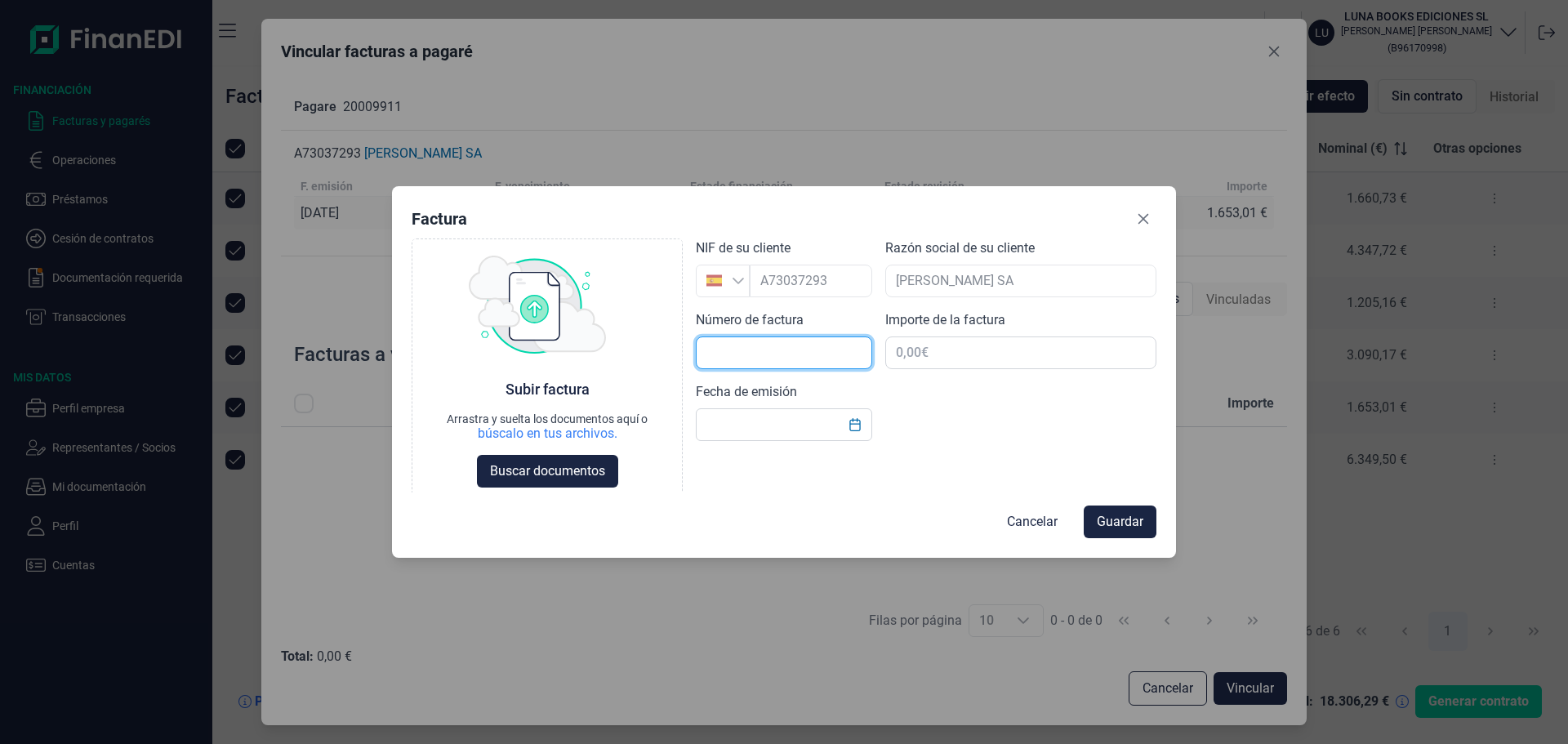
click at [829, 354] on input "text" at bounding box center [784, 352] width 177 height 33
type input "f"
type input "F25-210"
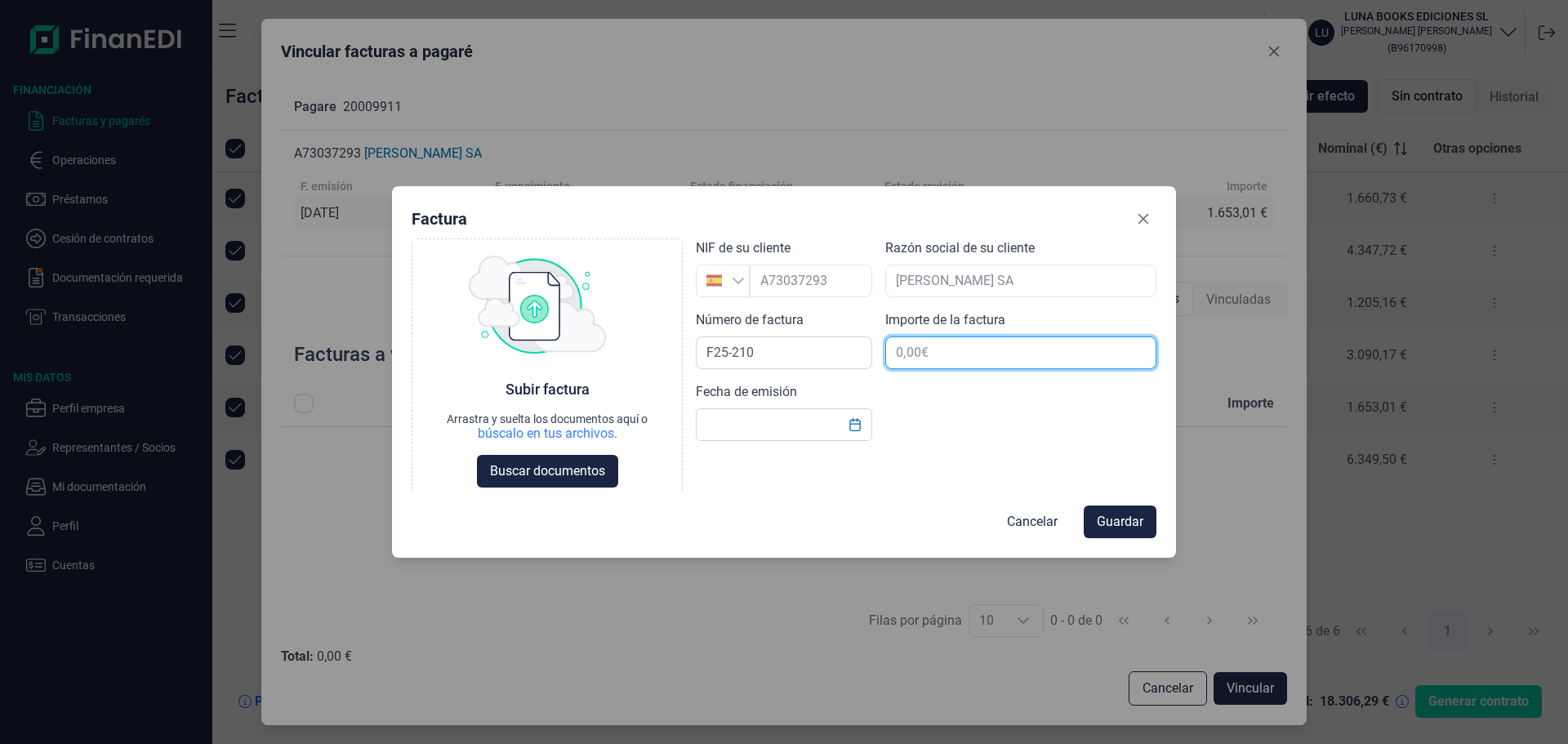
click at [944, 345] on input "text" at bounding box center [1021, 352] width 272 height 33
type input "1.653,01 €"
click at [860, 418] on icon "Choose Date" at bounding box center [855, 425] width 13 height 13
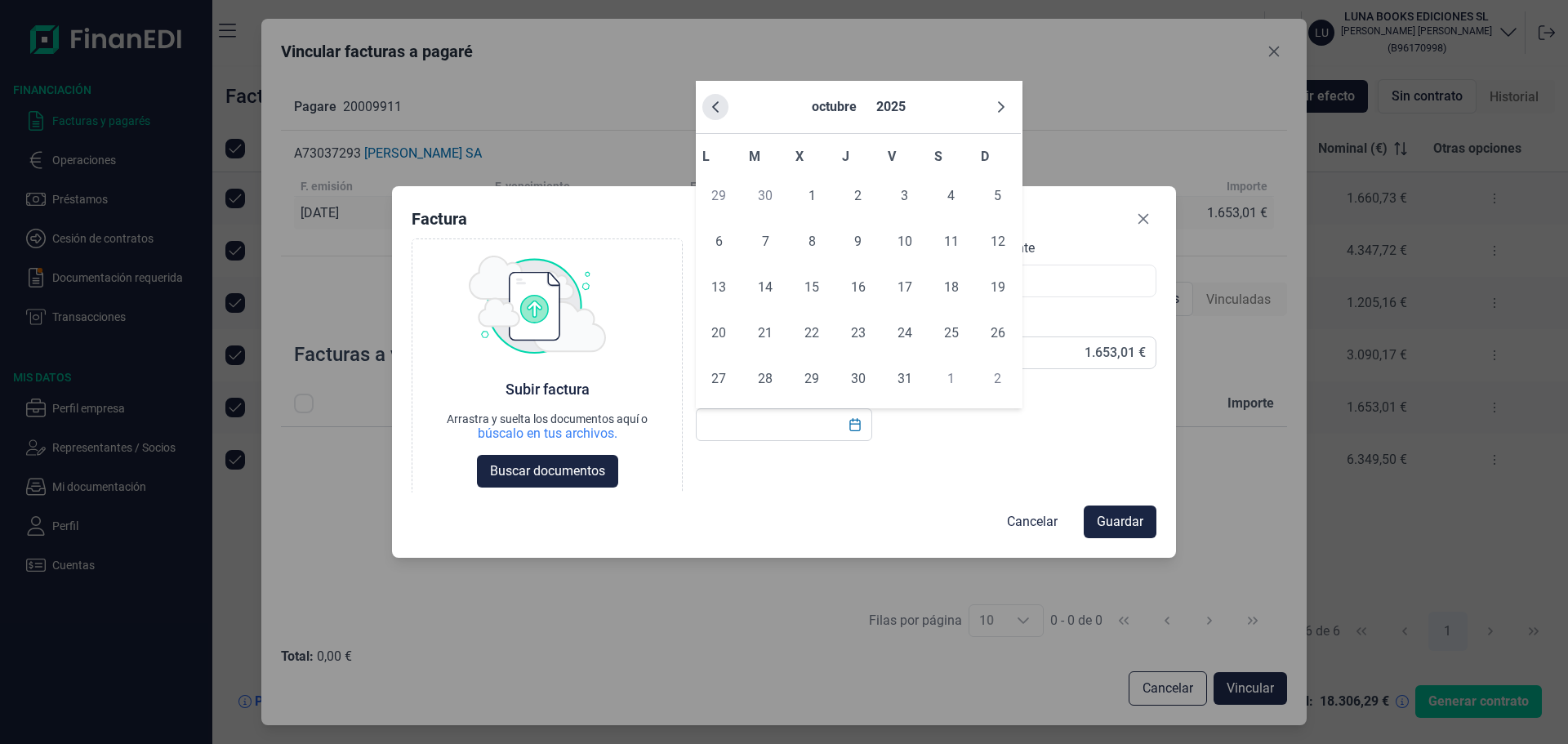
click at [717, 97] on button "Previous Month" at bounding box center [715, 107] width 26 height 26
click at [772, 324] on span "19" at bounding box center [764, 333] width 33 height 33
type input "[DATE]"
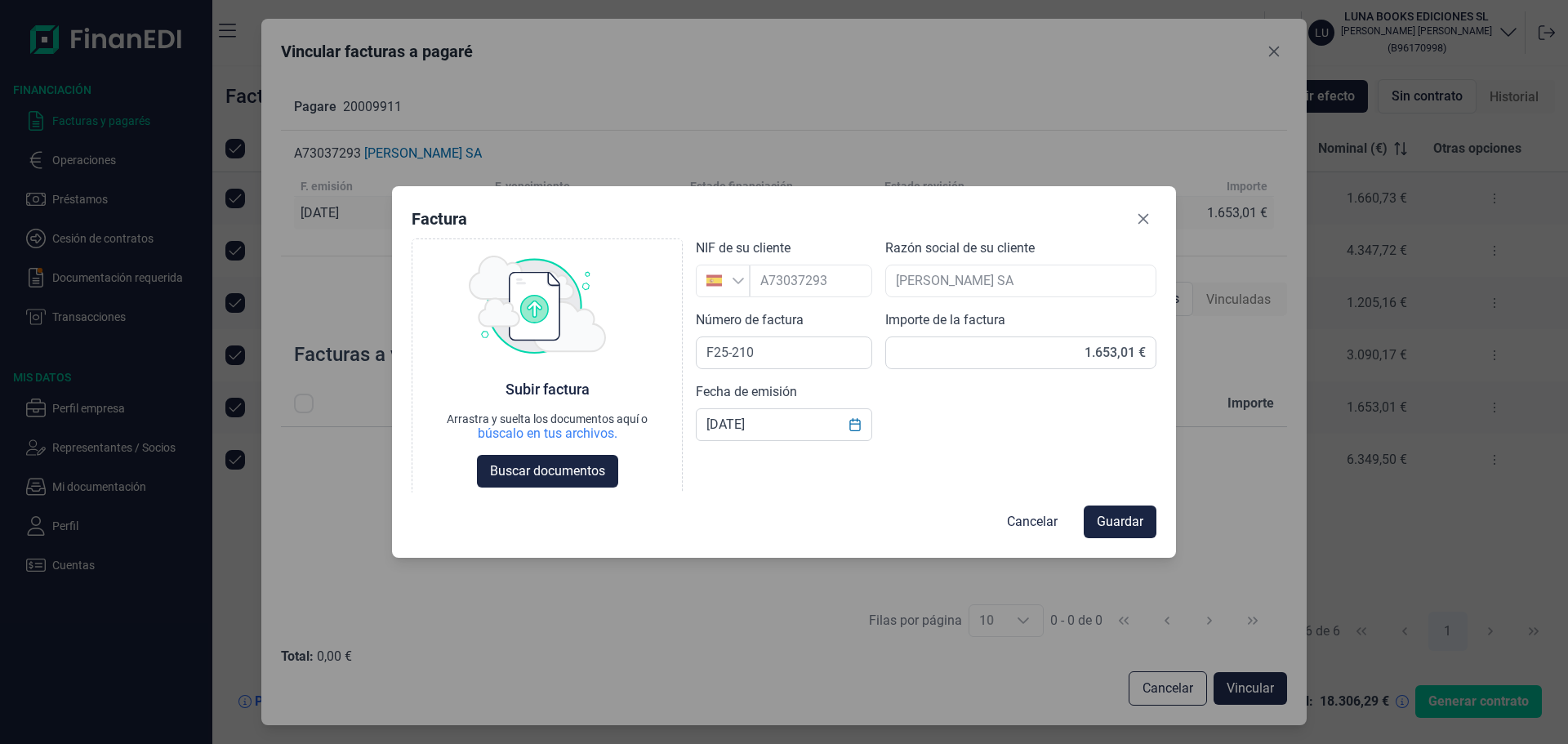
click at [974, 445] on div "Choose Subir factura Arrastra y suelta los documentos aquí o búscalo en tus arc…" at bounding box center [784, 365] width 745 height 255
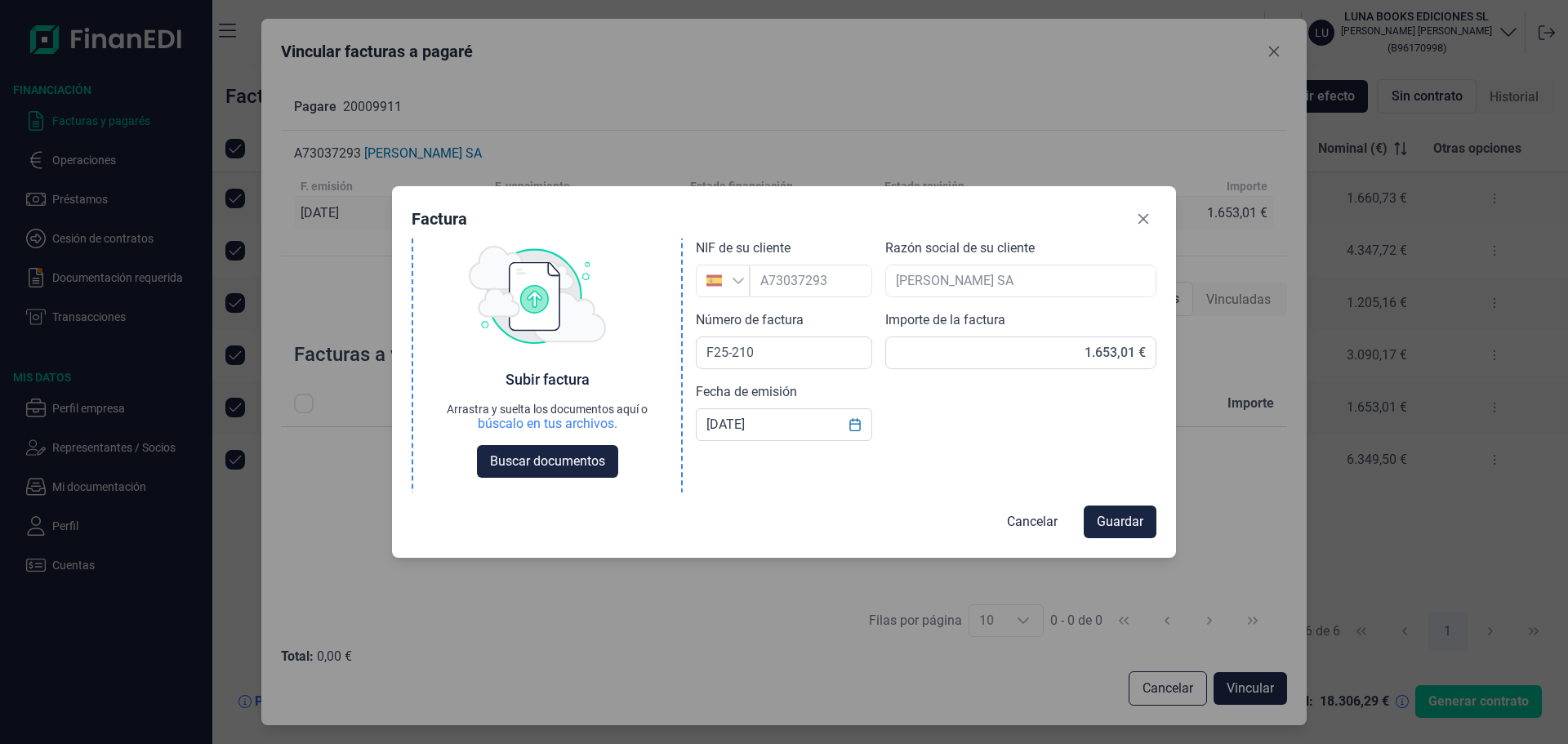
scroll to position [13, 0]
click at [556, 452] on span "Buscar documentos" at bounding box center [548, 458] width 115 height 20
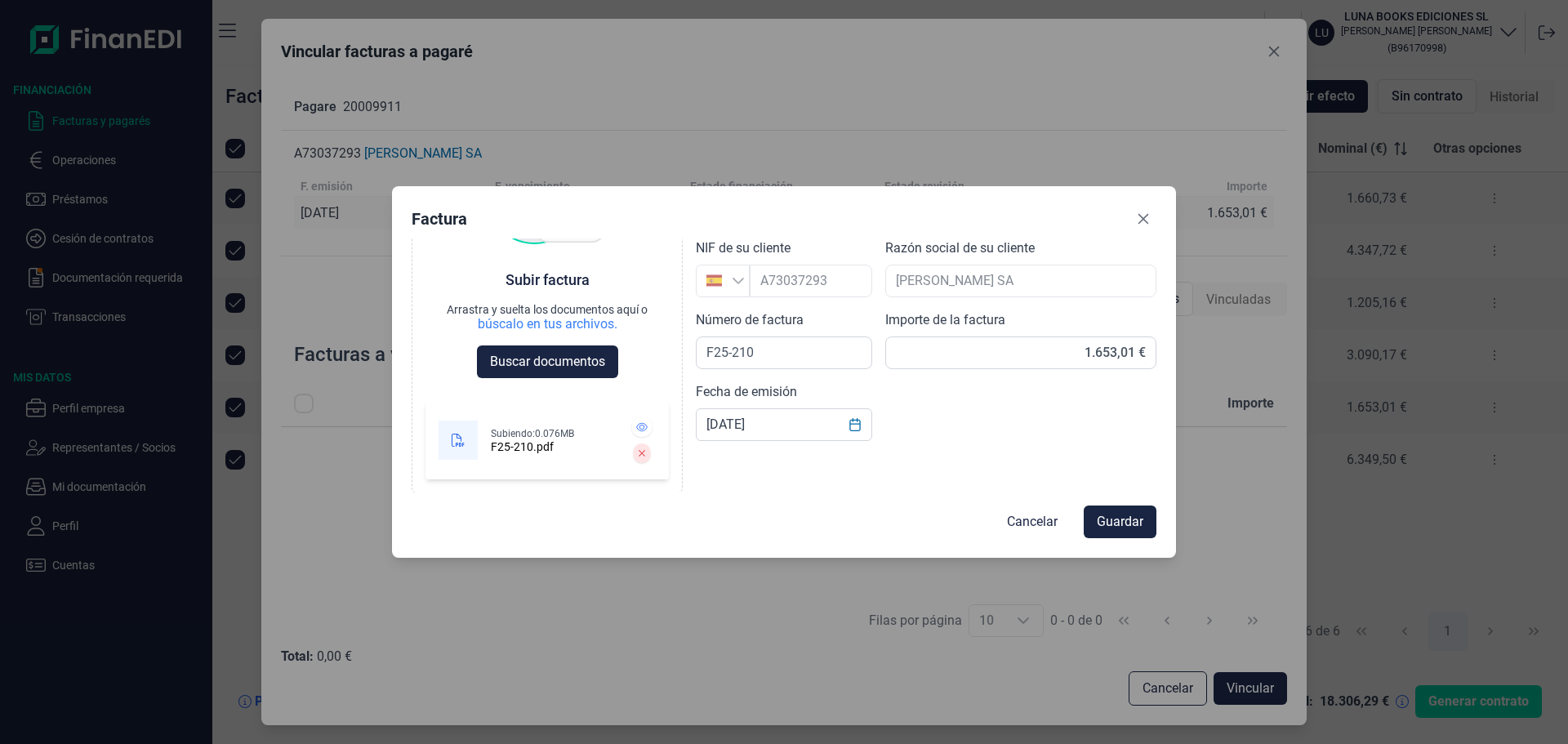
scroll to position [110, 0]
click at [1144, 517] on button "Guardar" at bounding box center [1120, 521] width 73 height 33
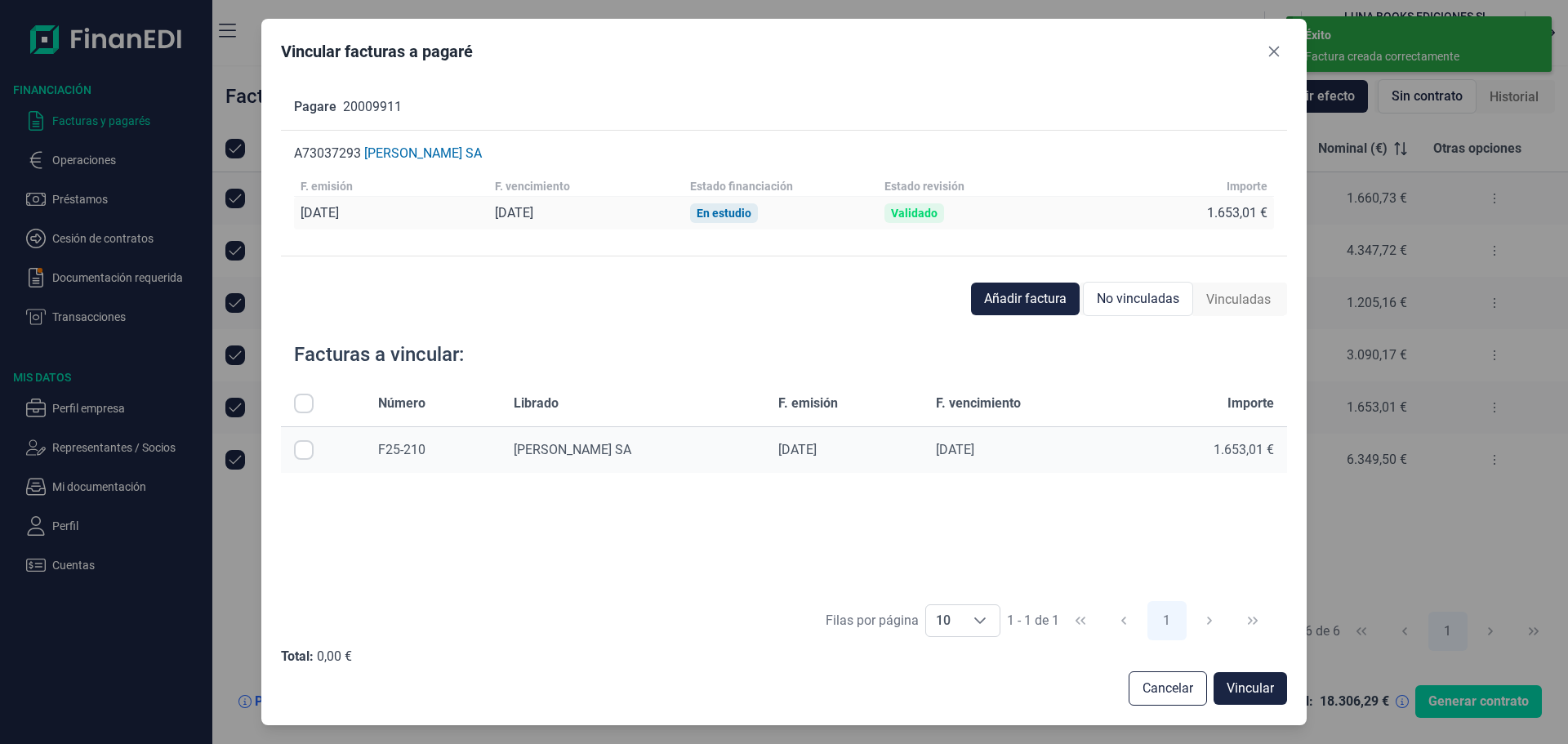
click at [298, 450] on input "Row Selected null" at bounding box center [303, 449] width 20 height 20
checkbox input "true"
click at [1247, 686] on span "Vincular" at bounding box center [1250, 688] width 47 height 20
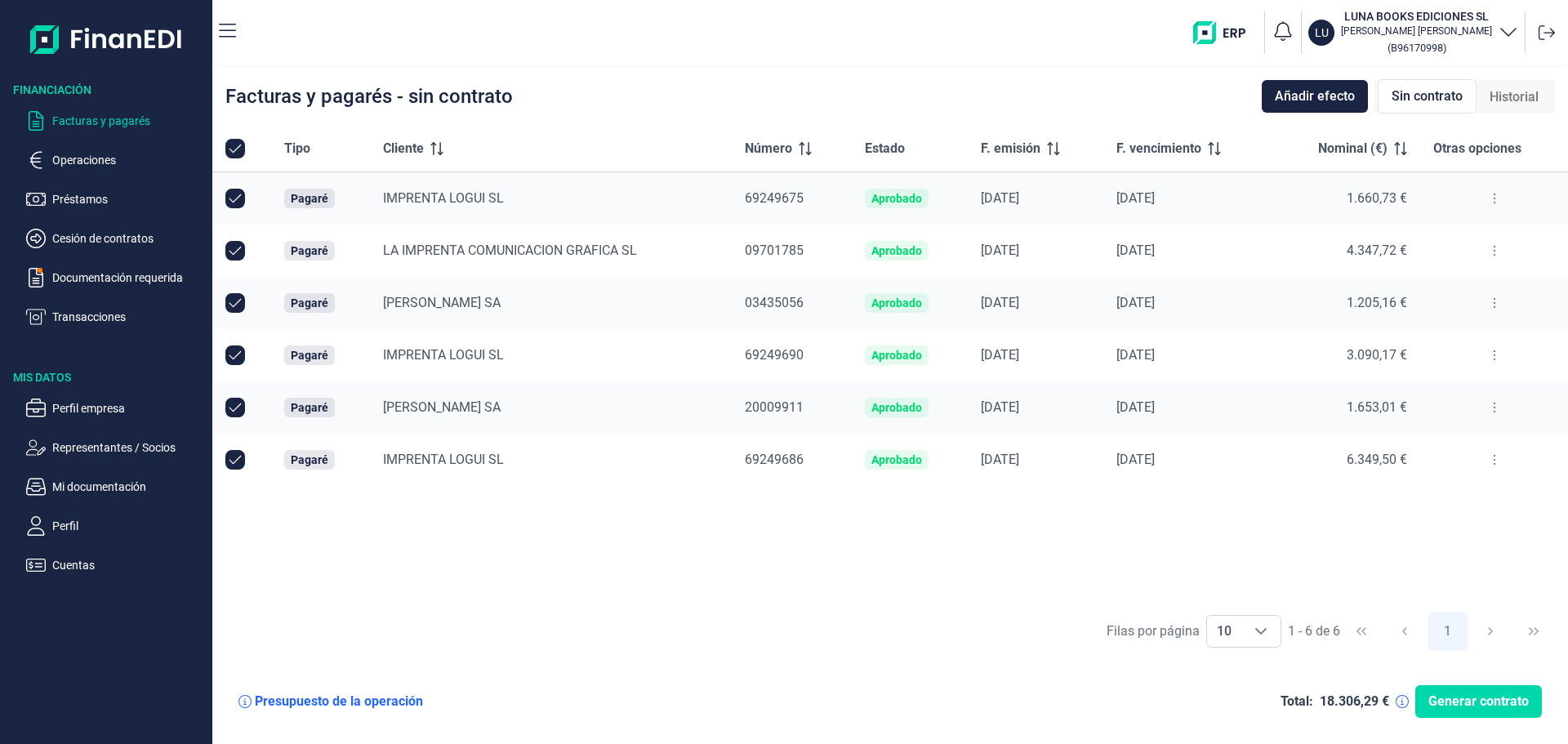
click at [1495, 309] on icon at bounding box center [1495, 303] width 4 height 13
click at [1490, 366] on span "Vincular facturas a pagaré" at bounding box center [1429, 373] width 135 height 17
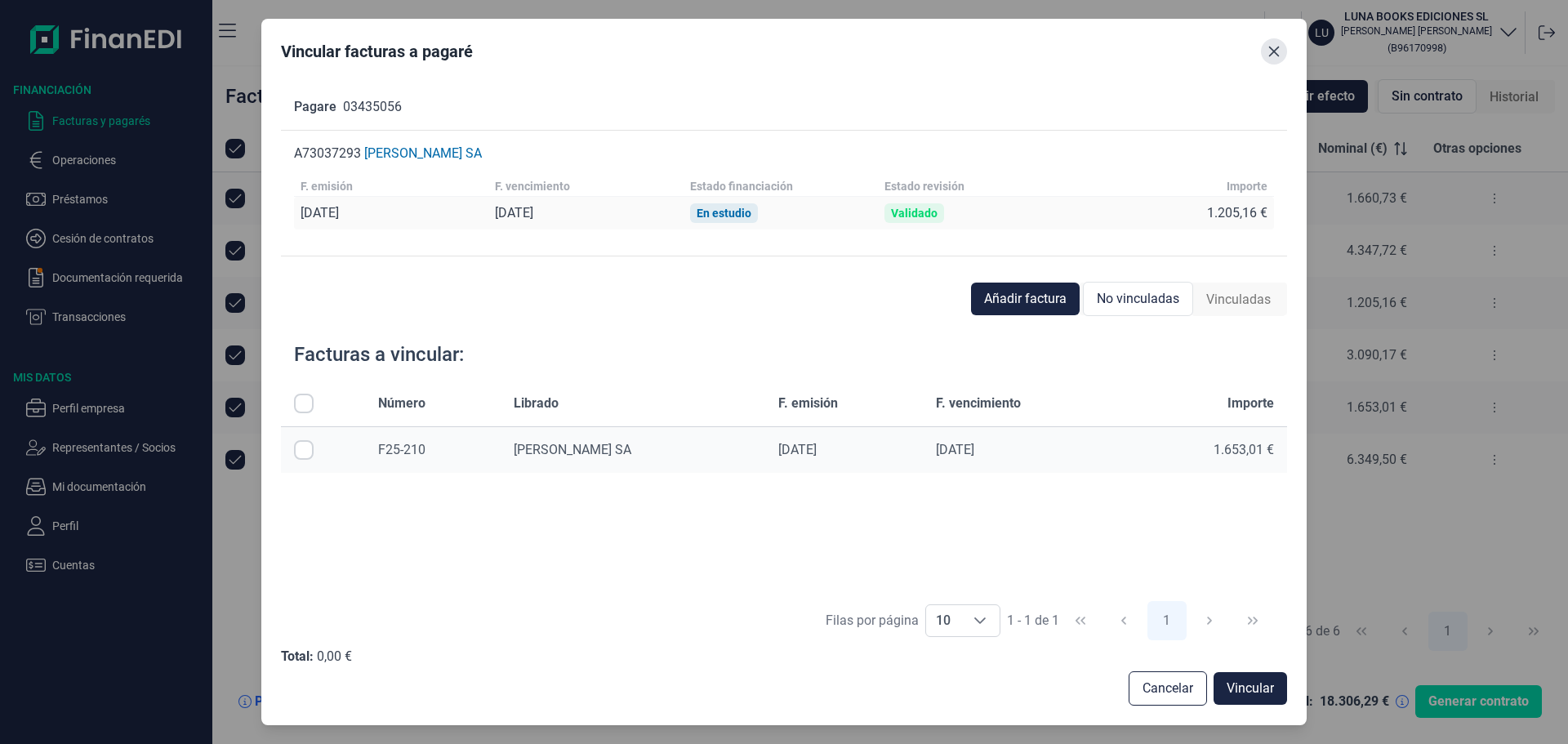
click at [1273, 50] on icon "Close" at bounding box center [1273, 50] width 10 height 10
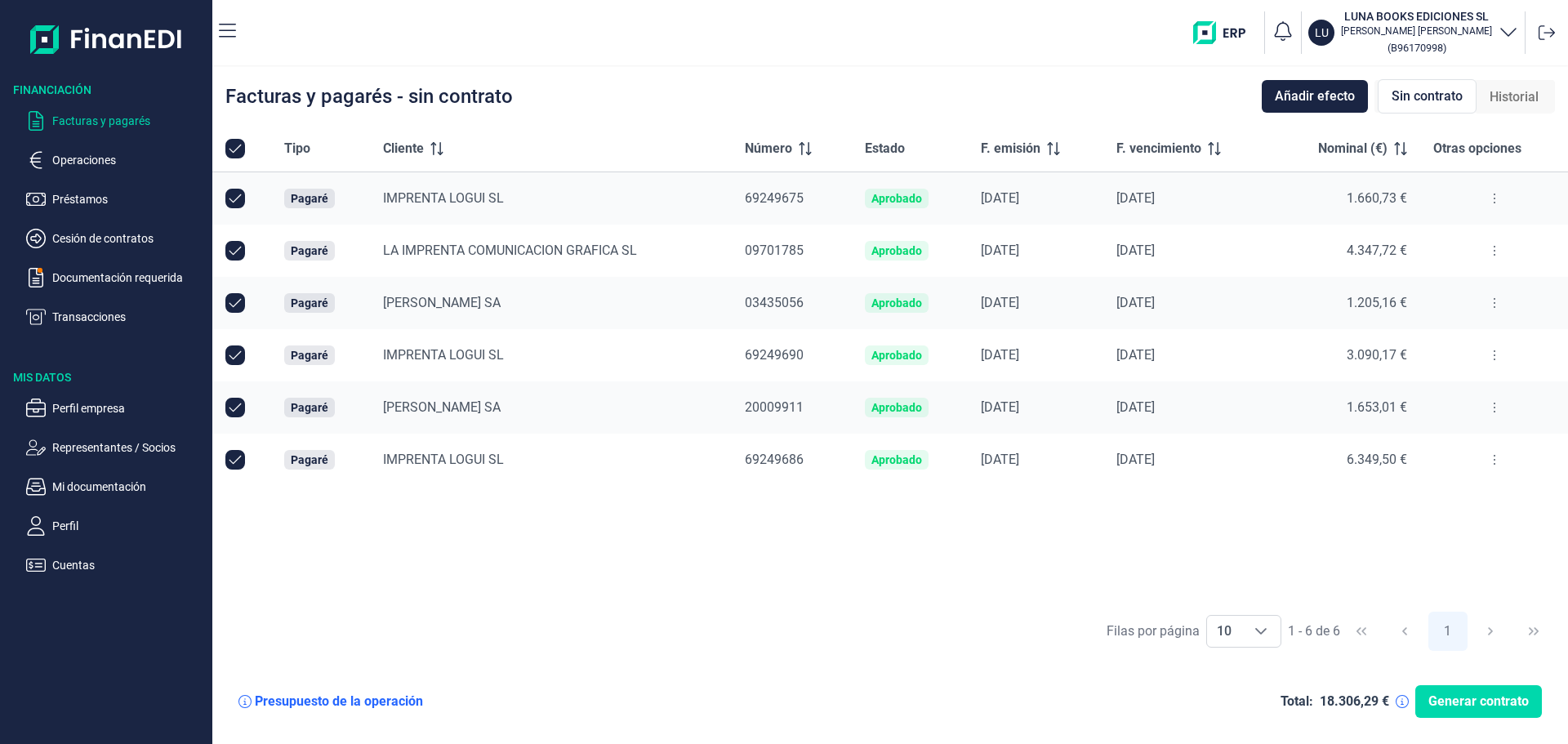
click at [1491, 407] on button at bounding box center [1495, 407] width 30 height 26
click at [1491, 470] on span "Vincular facturas a pagaré" at bounding box center [1429, 478] width 135 height 17
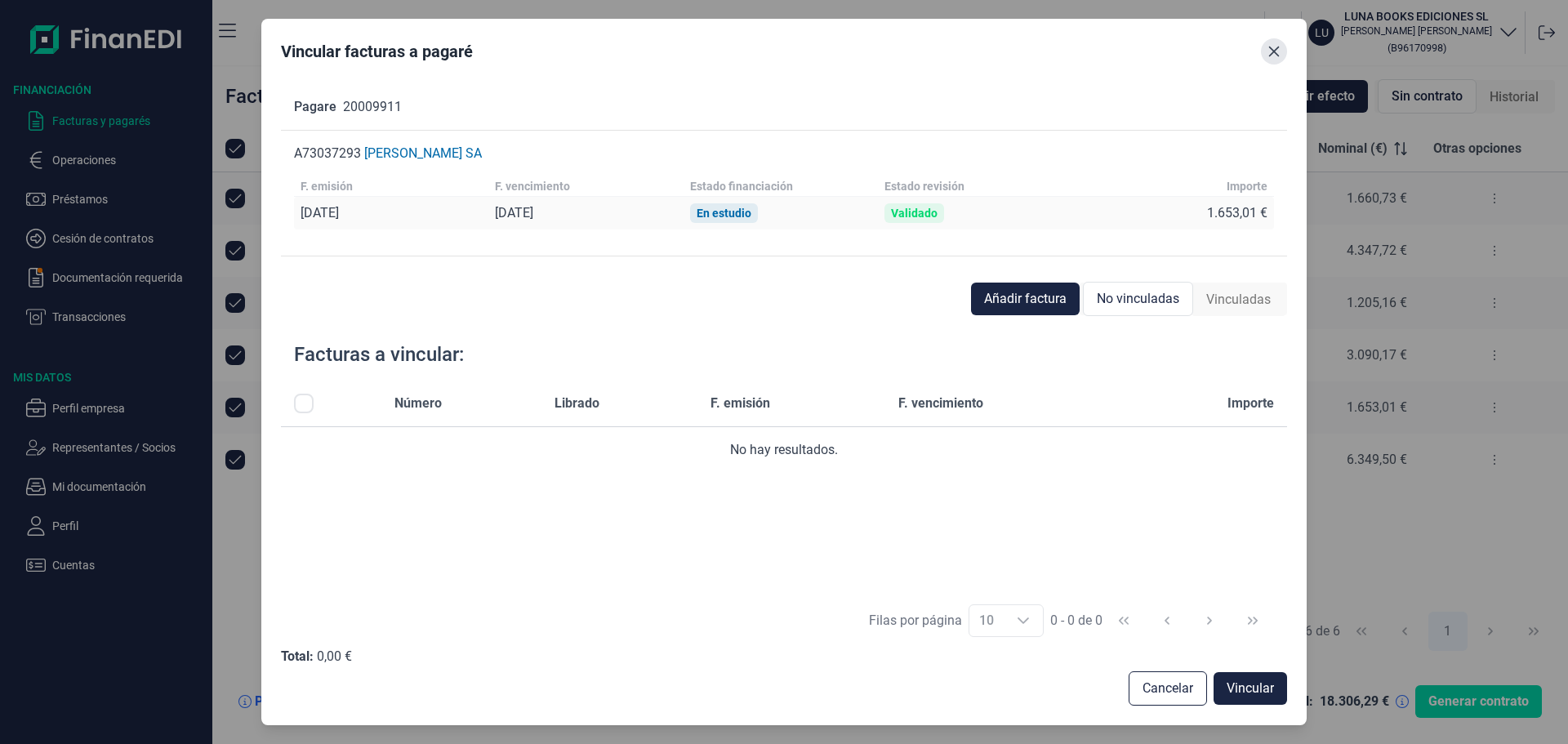
click at [1267, 58] on button "Close" at bounding box center [1274, 51] width 26 height 26
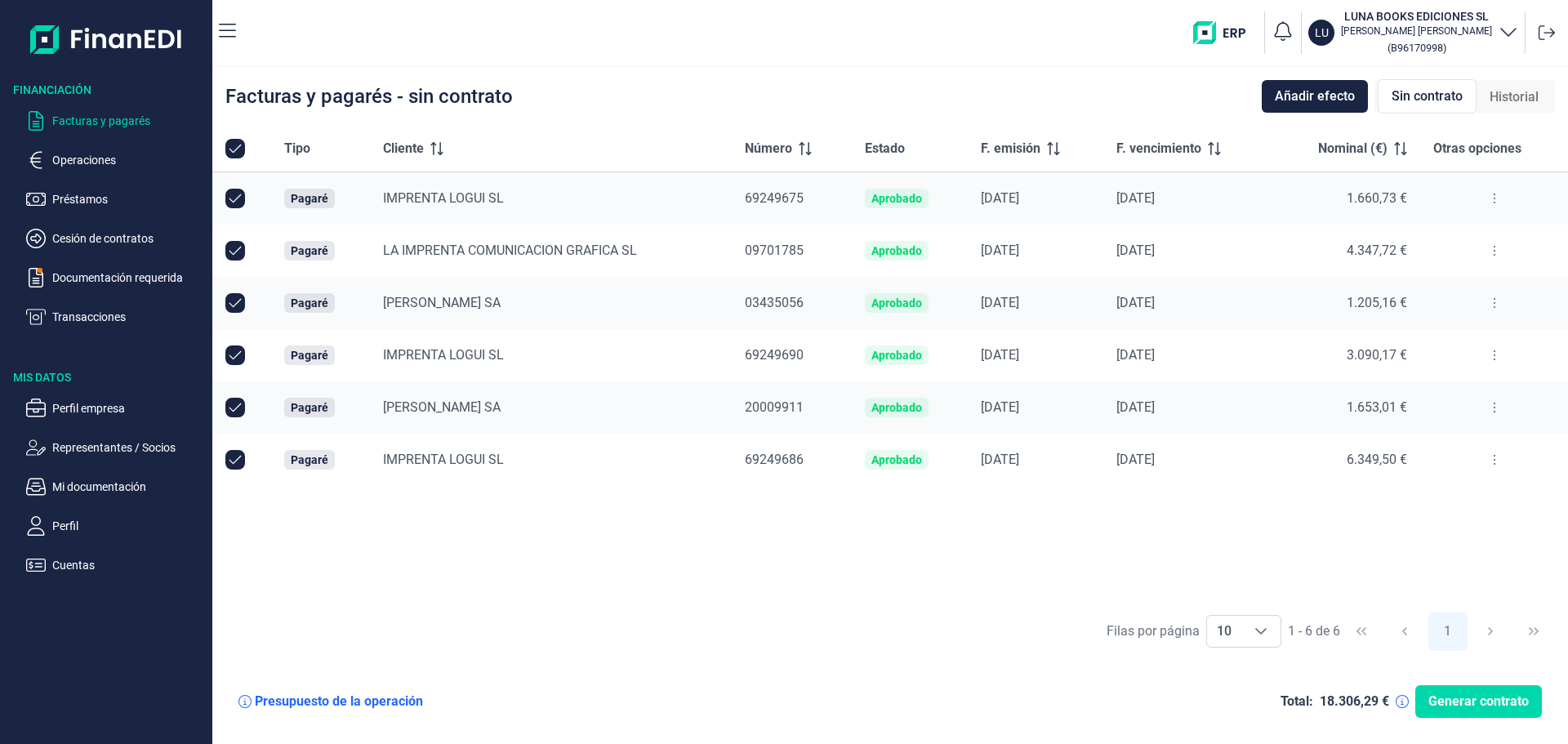
click at [1482, 300] on button at bounding box center [1495, 303] width 30 height 26
click at [1471, 373] on span "Vincular facturas a pagaré" at bounding box center [1429, 373] width 135 height 17
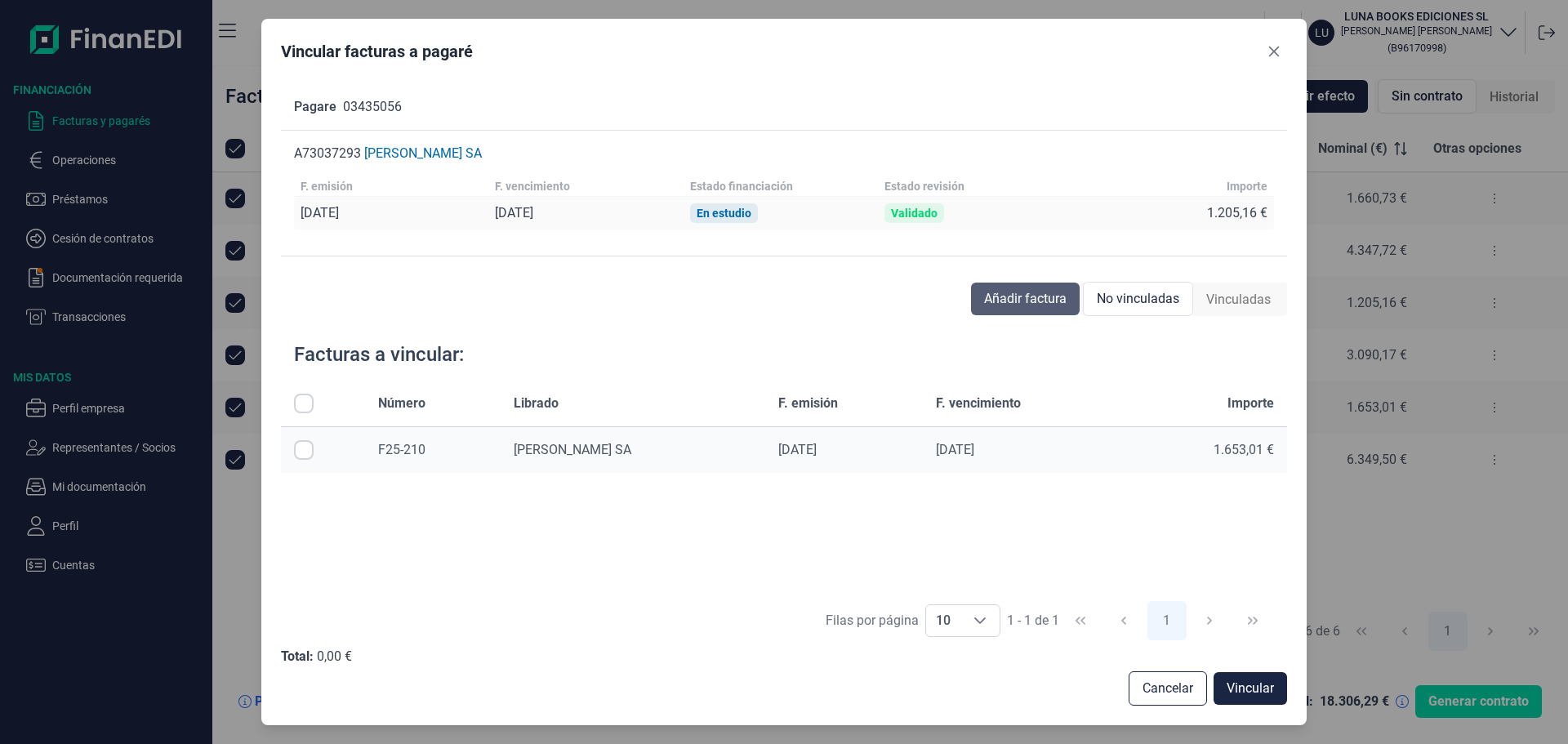
click at [1018, 307] on span "Añadir factura" at bounding box center [1025, 299] width 83 height 20
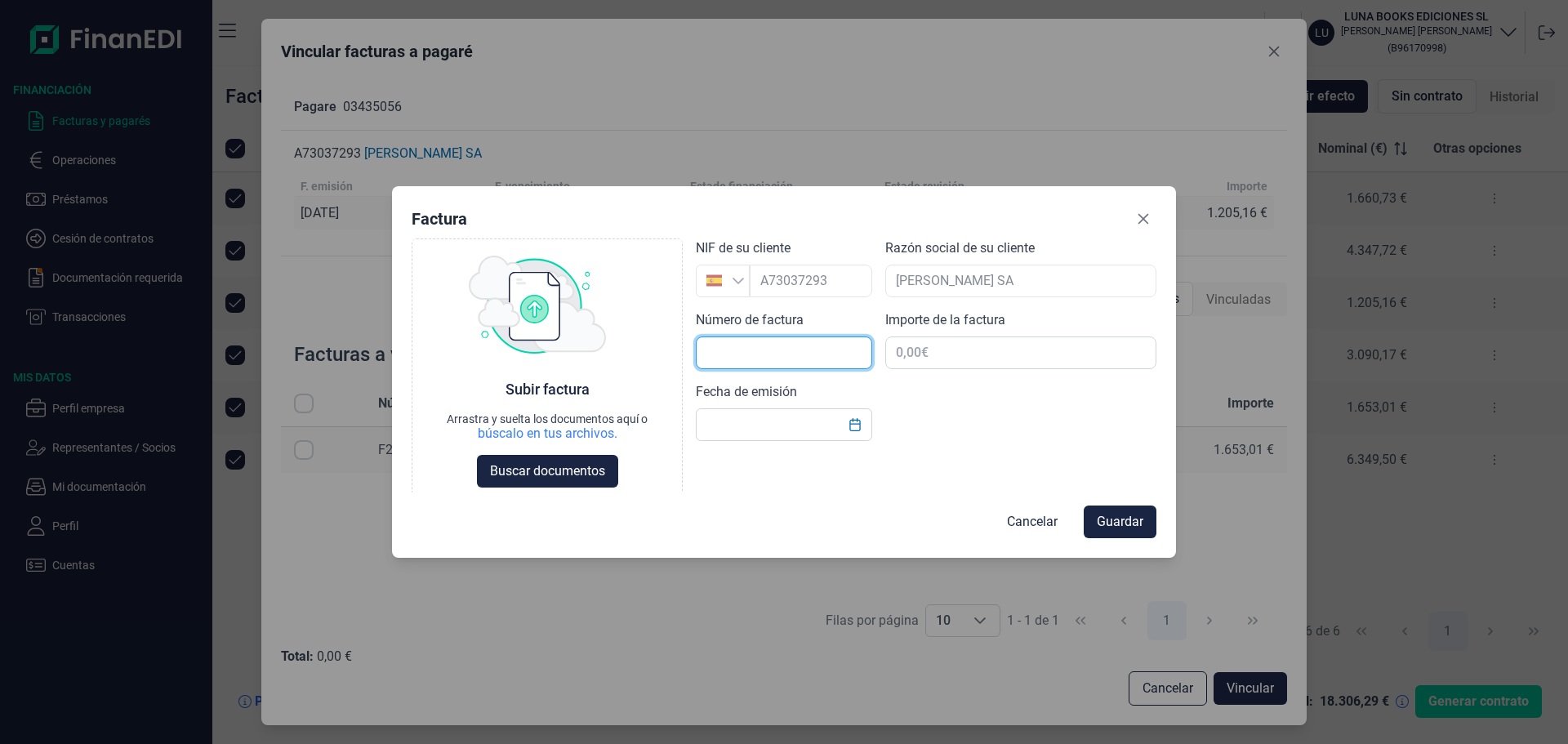
click at [734, 353] on input "text" at bounding box center [784, 352] width 177 height 33
type input "f"
type input "F25-217"
click at [854, 428] on icon "Choose Date" at bounding box center [855, 425] width 13 height 13
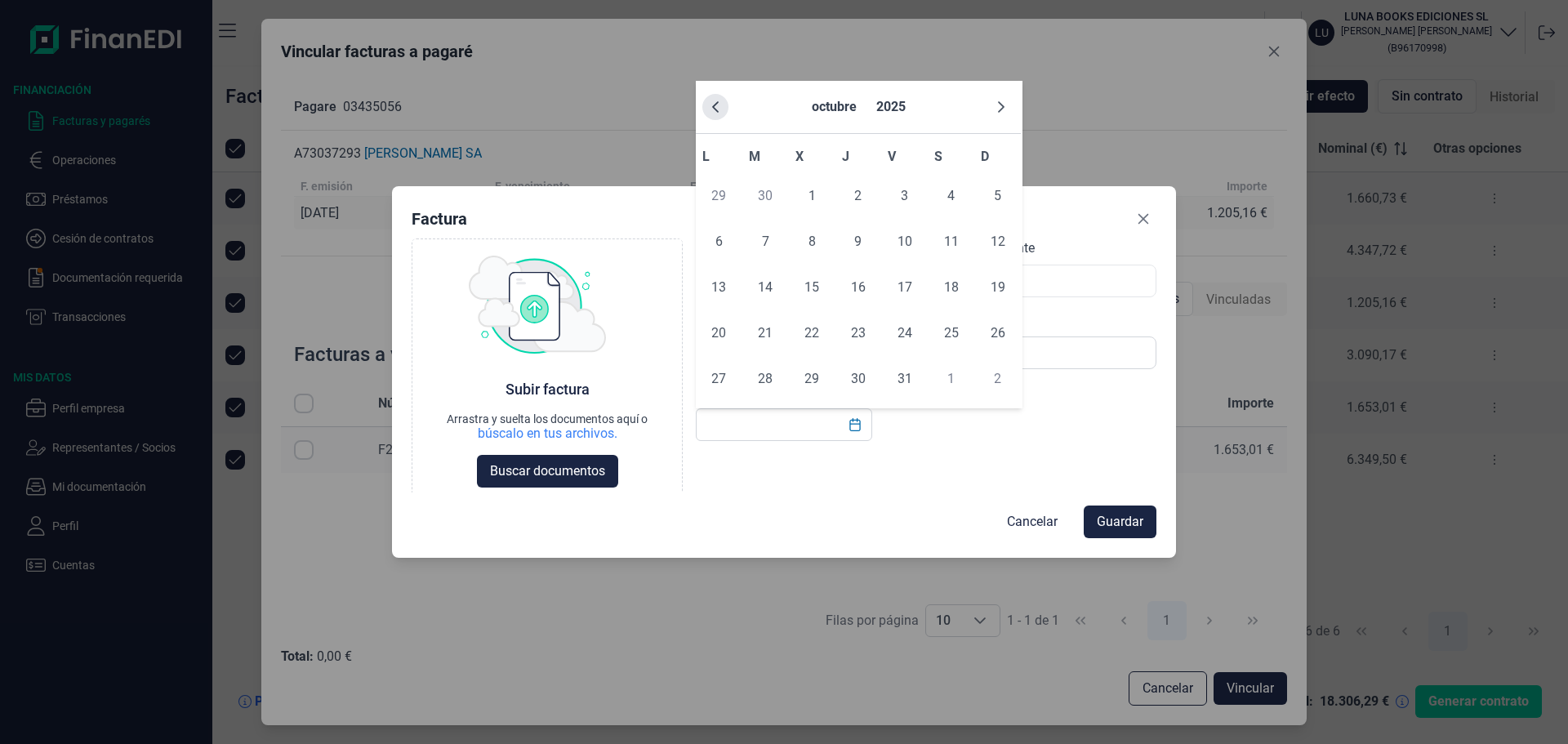
click at [709, 117] on button "Previous Month" at bounding box center [715, 107] width 26 height 26
click at [862, 374] on span "28" at bounding box center [857, 379] width 33 height 33
type input "[DATE]"
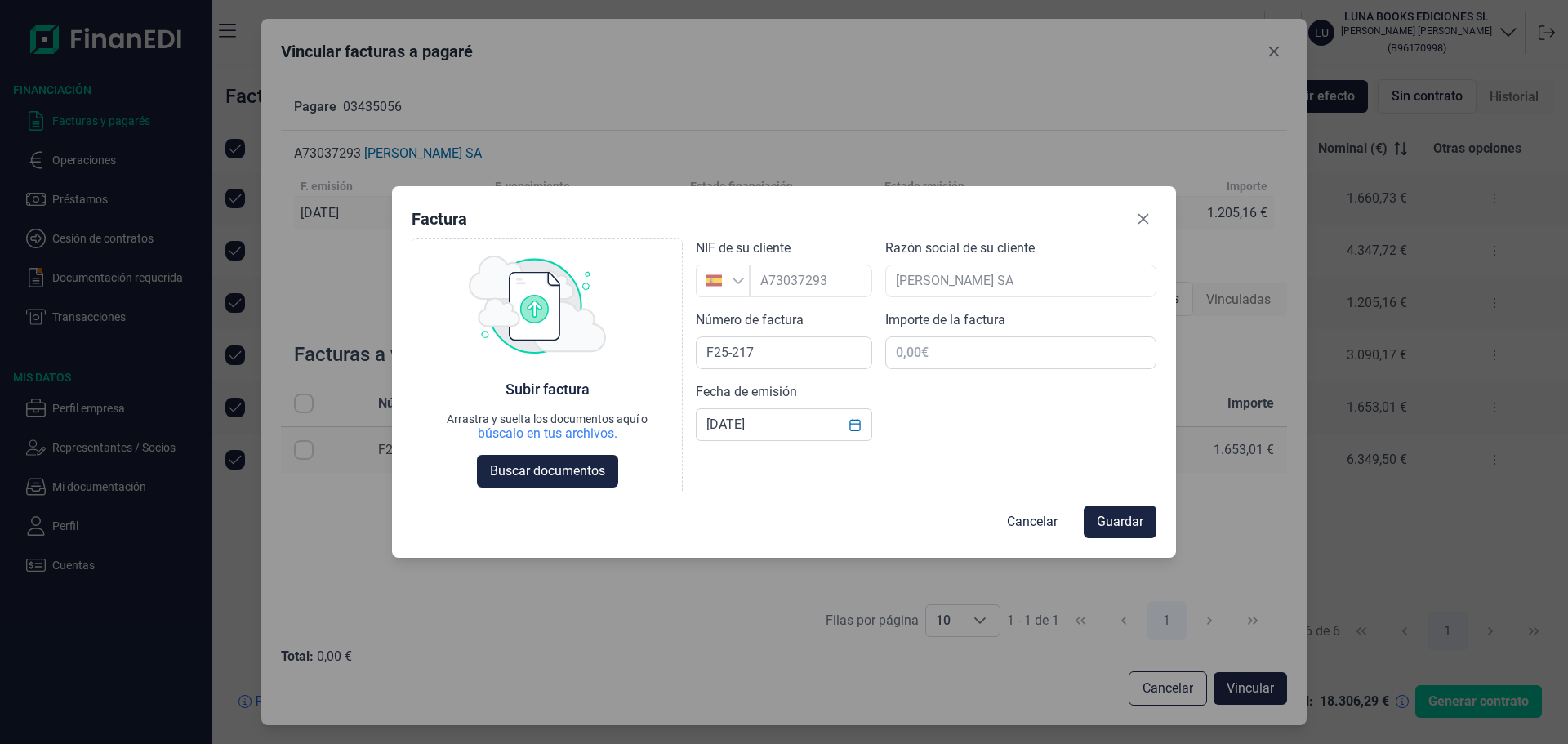
click at [946, 429] on div "Choose Subir factura Arrastra y suelta los documentos aquí o búscalo en tus arc…" at bounding box center [784, 365] width 745 height 255
click at [929, 356] on input "text" at bounding box center [1021, 352] width 272 height 33
type input "1.205,16 €"
click at [995, 452] on div "Choose Subir factura Arrastra y suelta los documentos aquí o búscalo en tus arc…" at bounding box center [784, 365] width 745 height 255
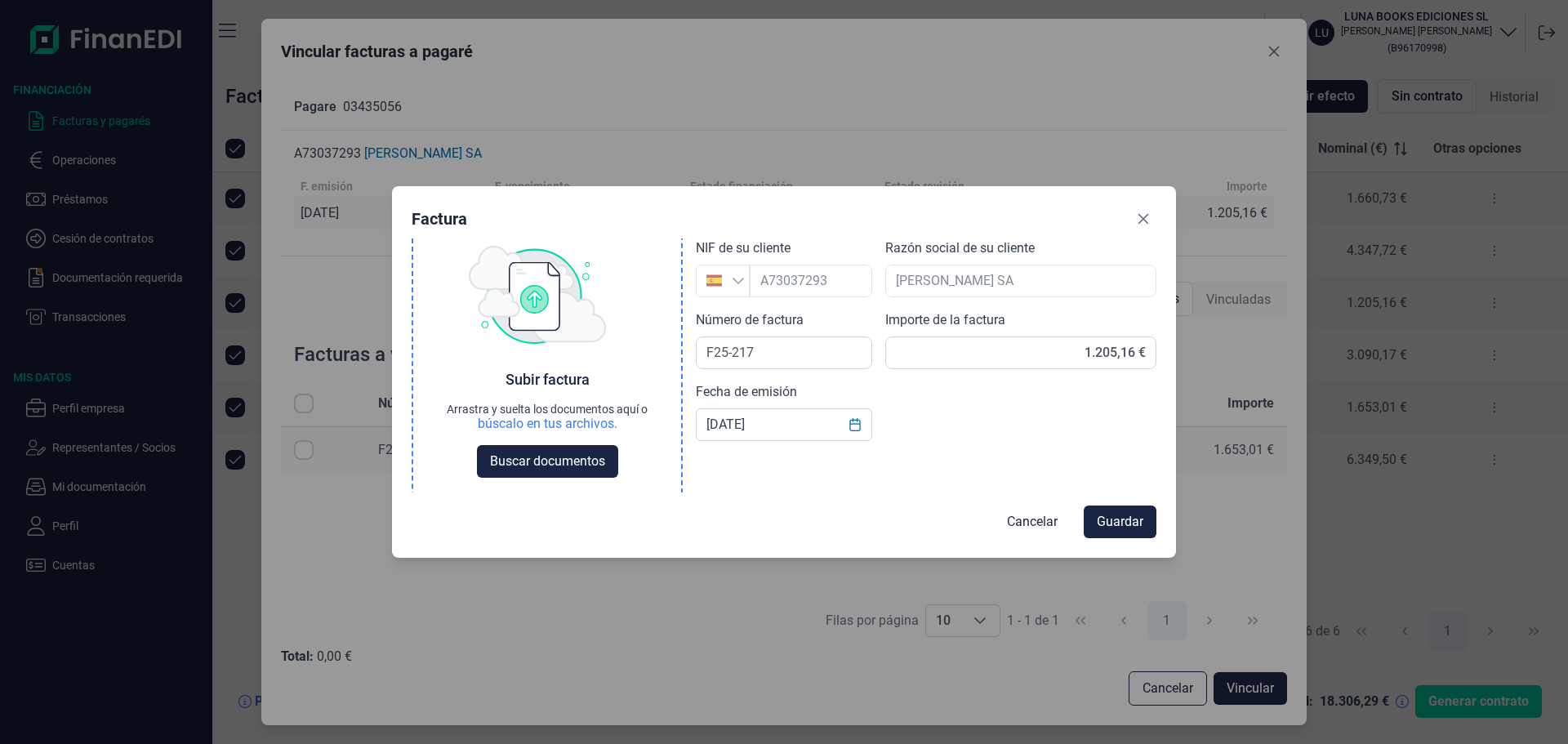
scroll to position [13, 0]
click at [540, 450] on span "Buscar documentos" at bounding box center [548, 458] width 115 height 20
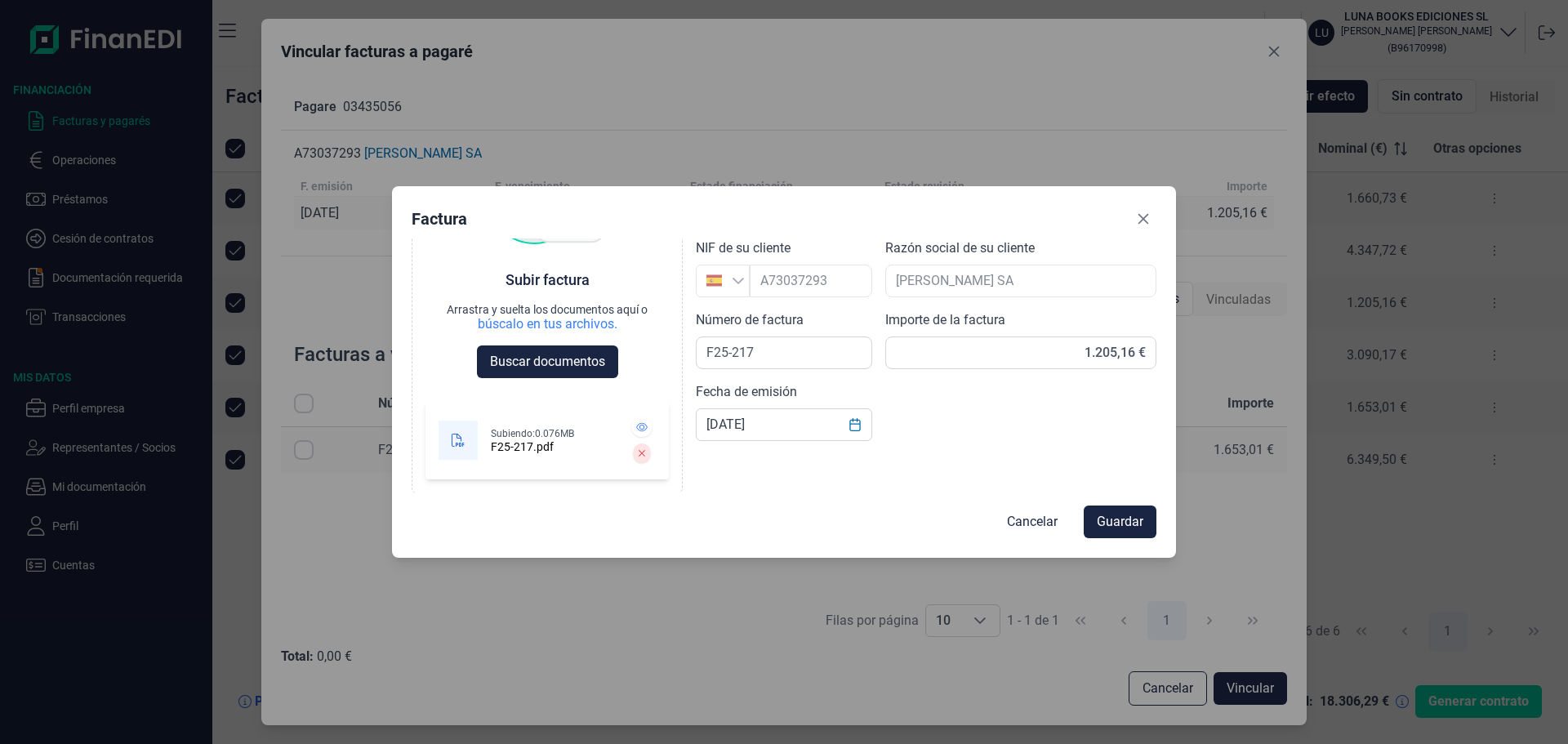
scroll to position [110, 0]
click at [1115, 519] on span "Guardar" at bounding box center [1120, 522] width 47 height 20
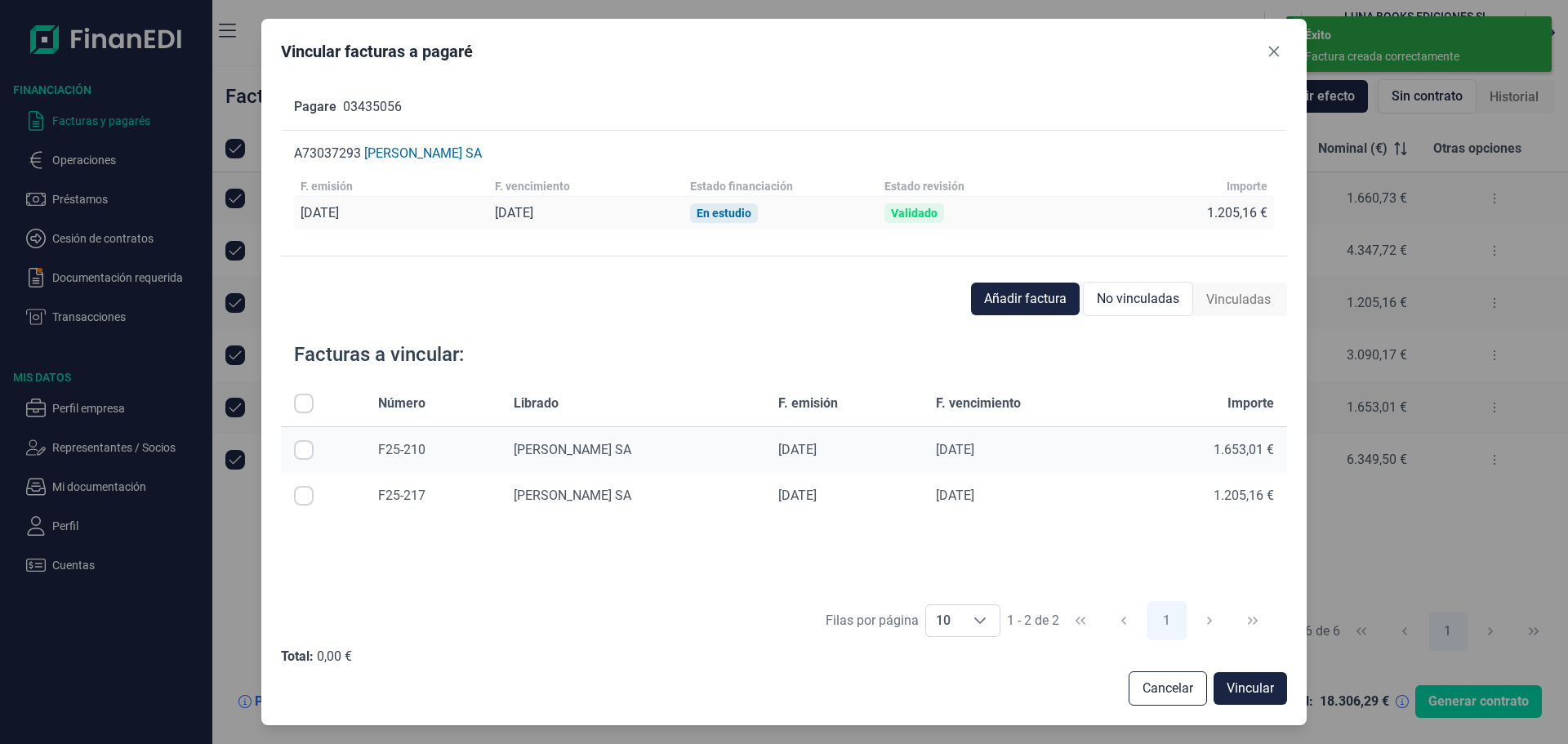
click at [305, 492] on input "Row Selected null" at bounding box center [303, 495] width 20 height 20
checkbox input "true"
click at [1249, 692] on span "Vincular" at bounding box center [1250, 688] width 47 height 20
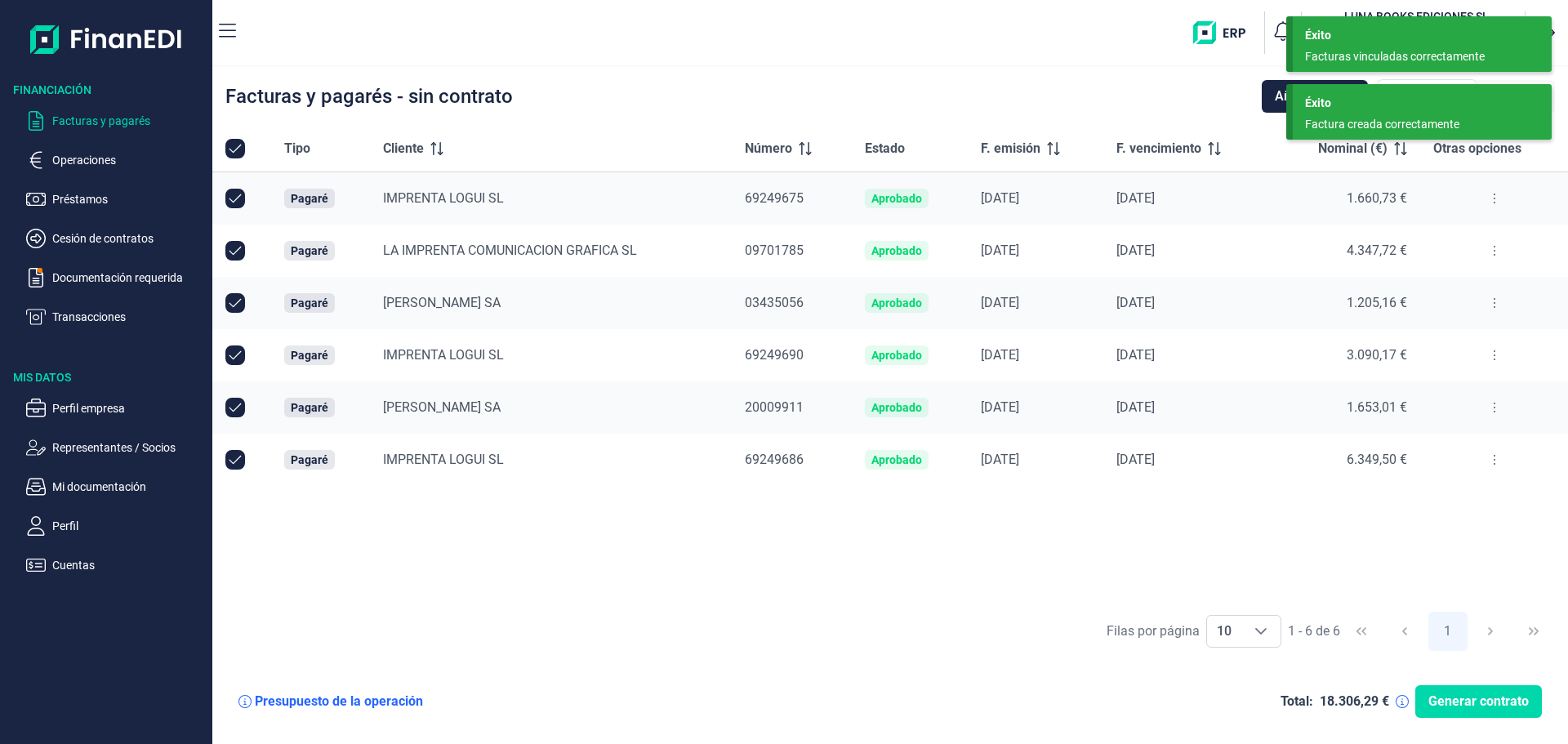
click at [1253, 536] on div "Tipo Cliente Número Estado F. emisión F. vencimiento Nominal (€) Otras opciones…" at bounding box center [890, 364] width 1356 height 477
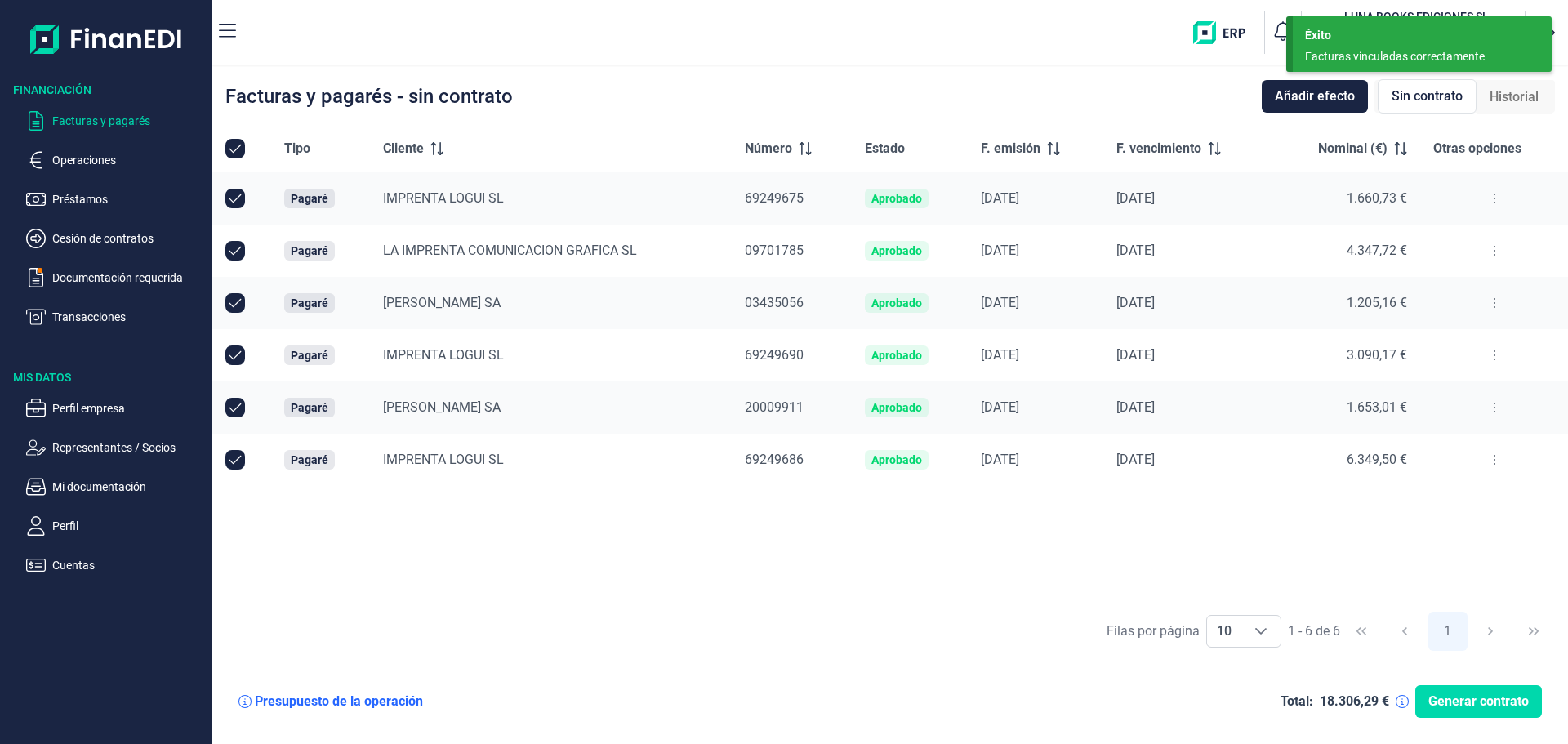
click at [1043, 513] on div "Tipo Cliente Número Estado F. emisión F. vencimiento Nominal (€) Otras opciones…" at bounding box center [890, 364] width 1356 height 477
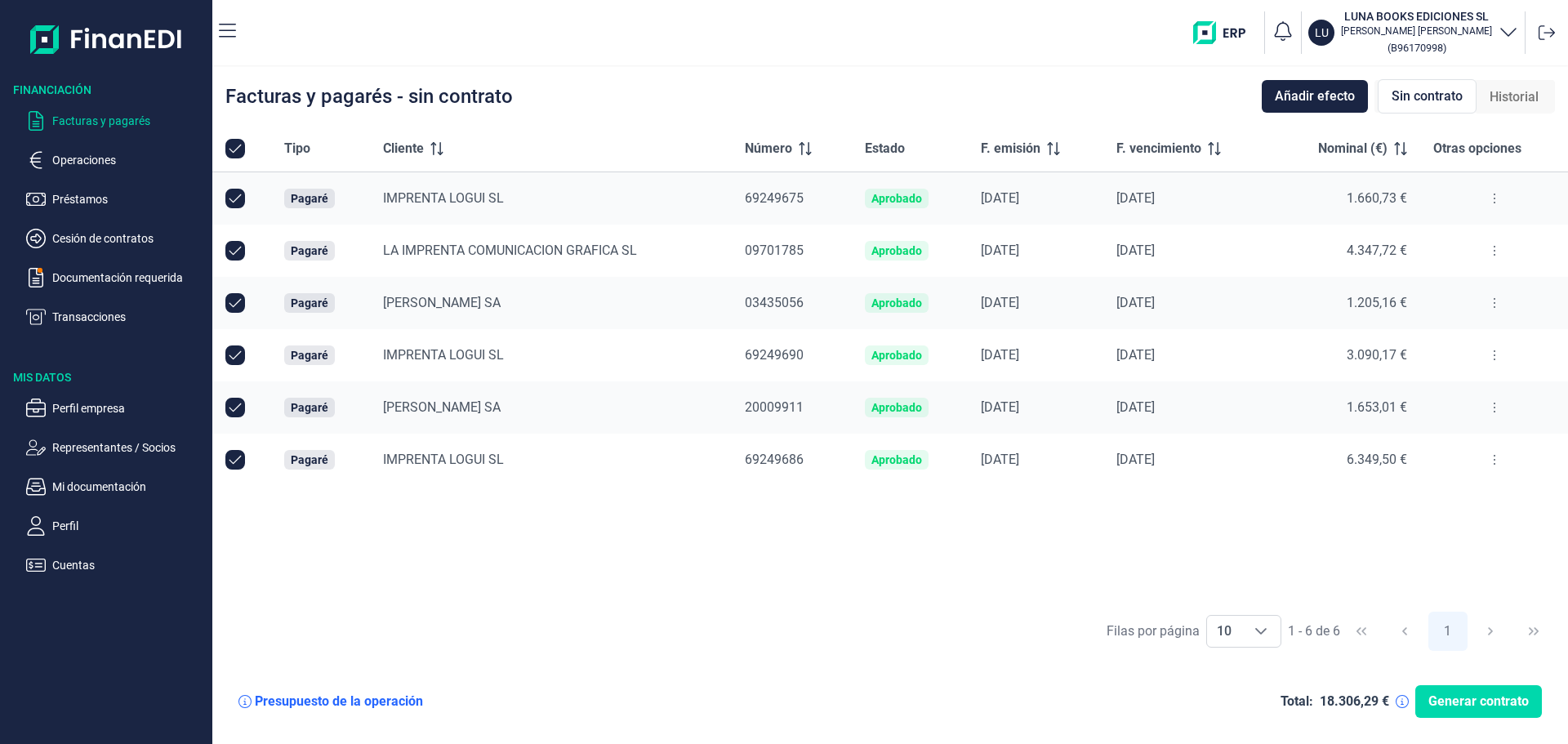
click at [988, 97] on div "Facturas y pagarés - sin contrato Añadir efecto Sin contrato Historial" at bounding box center [890, 96] width 1356 height 59
click at [107, 272] on p "Documentación requerida" at bounding box center [128, 277] width 153 height 20
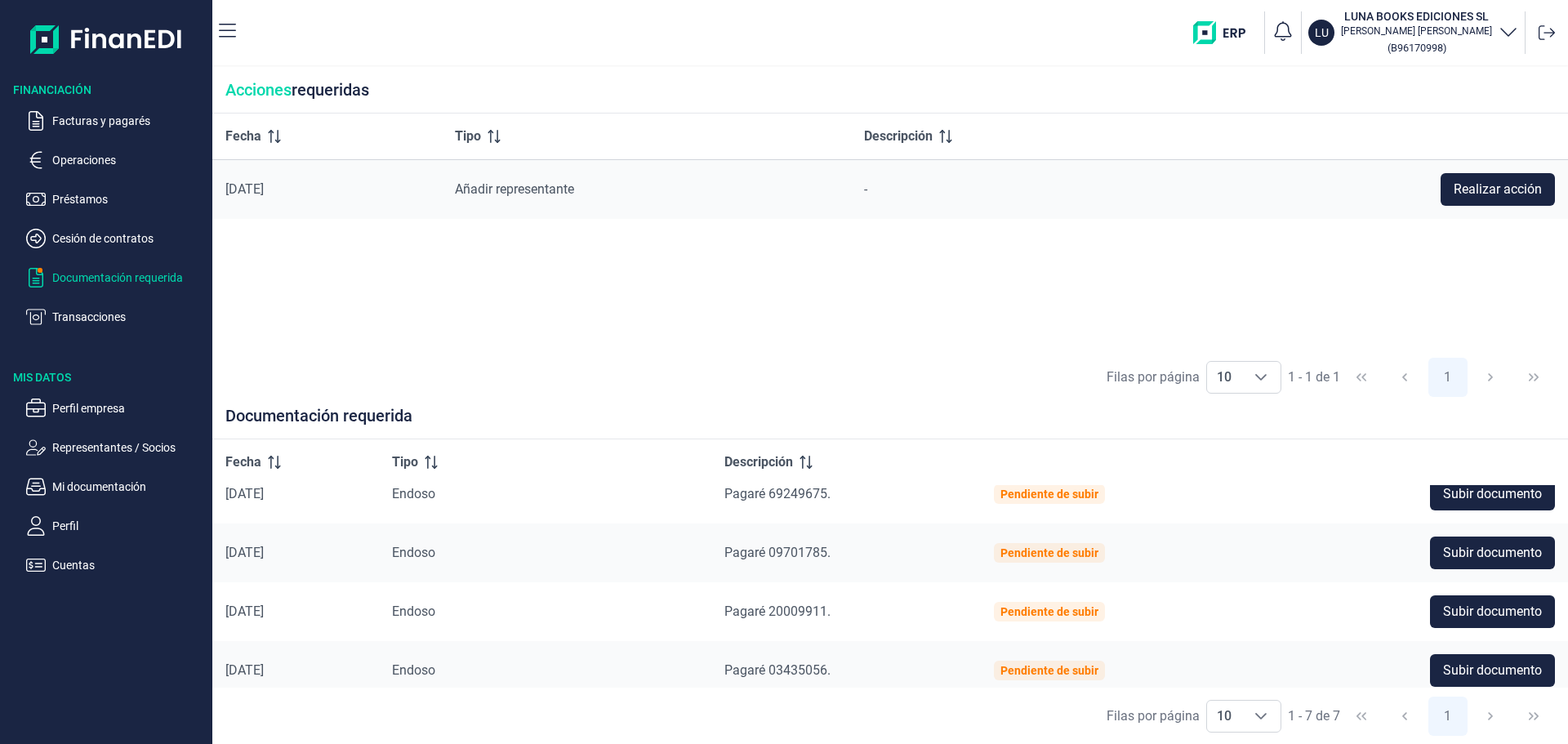
scroll to position [209, 0]
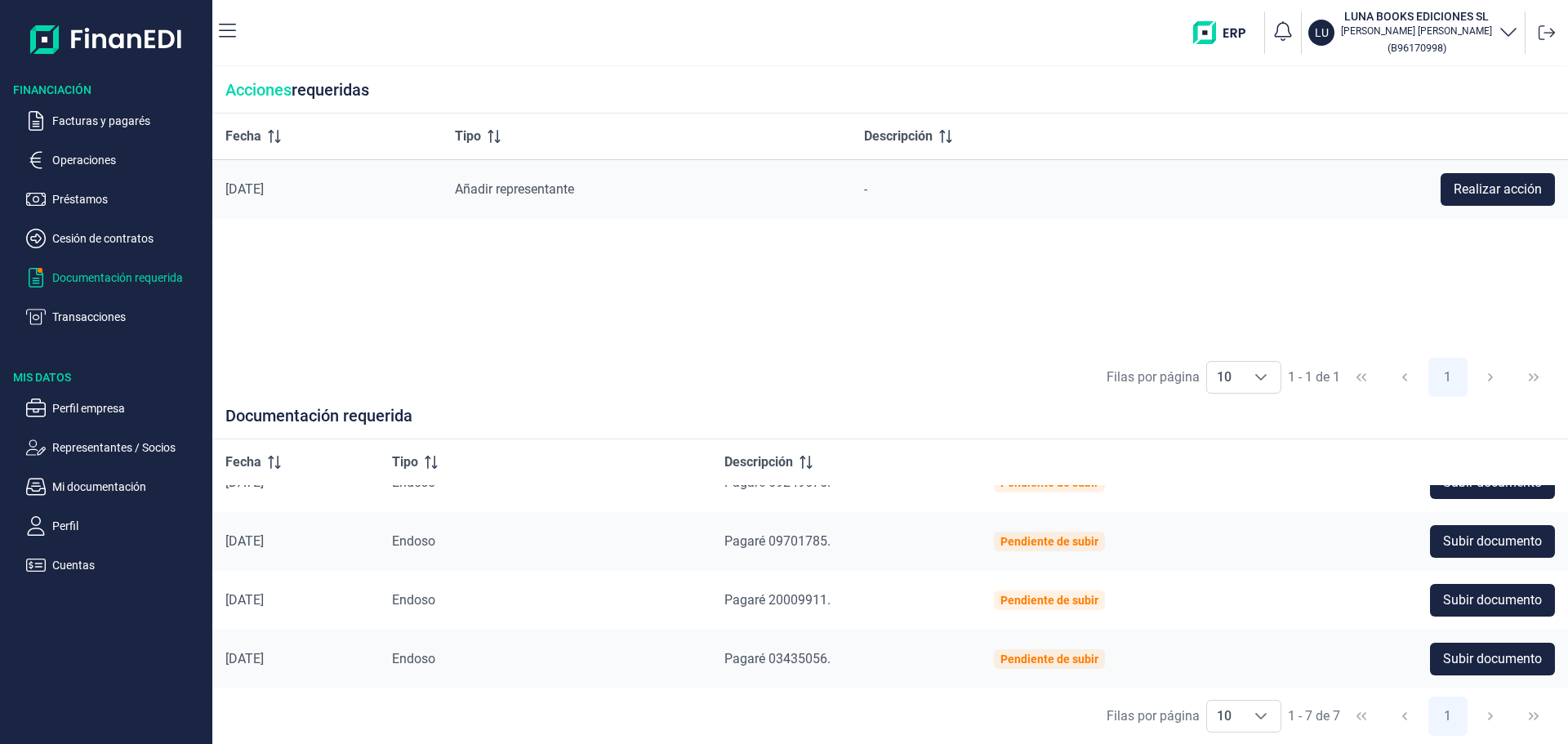
click at [1359, 723] on div "Filas por página 10 10 10 1 - 7 de 7 1" at bounding box center [890, 715] width 1356 height 57
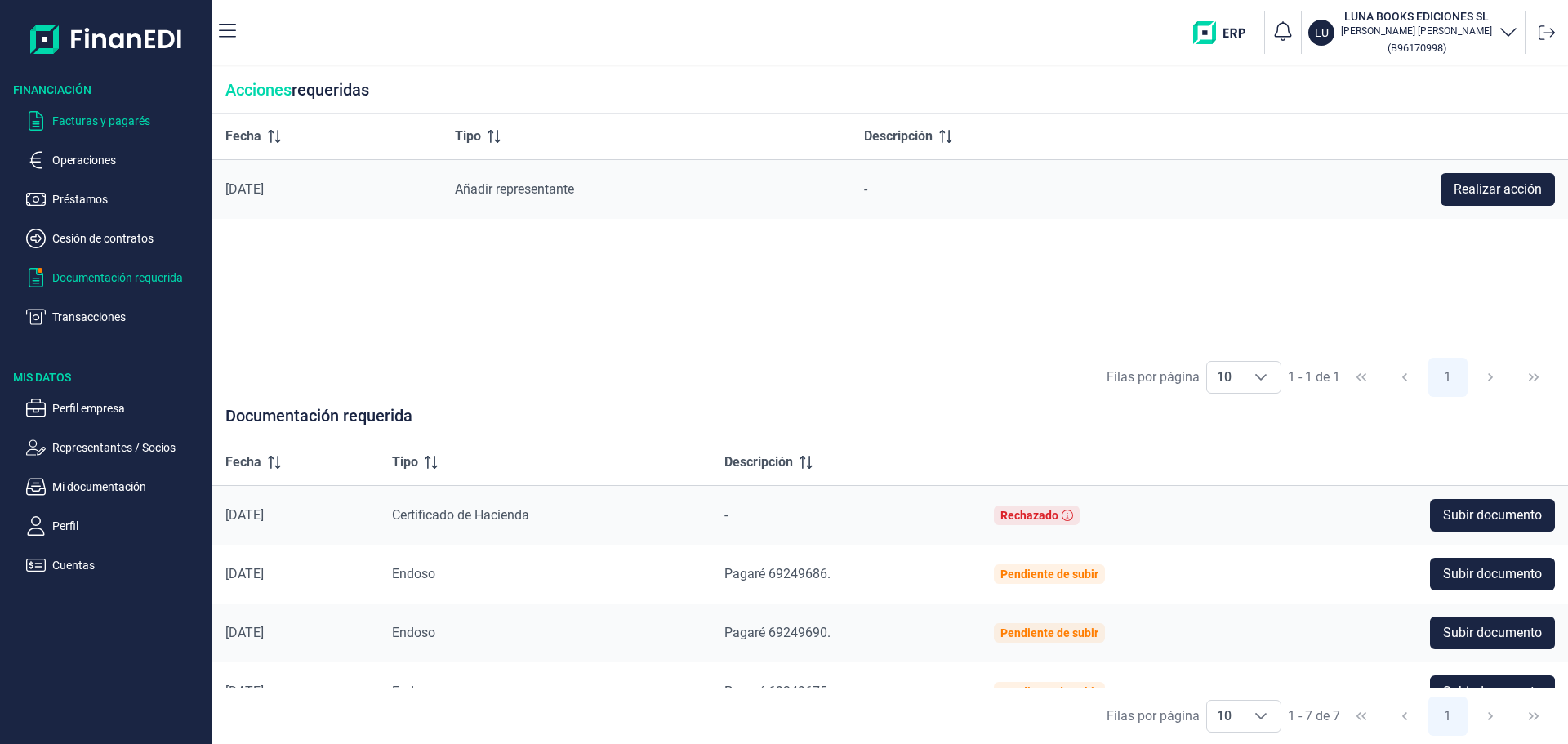
click at [71, 113] on p "Facturas y pagarés" at bounding box center [128, 120] width 153 height 20
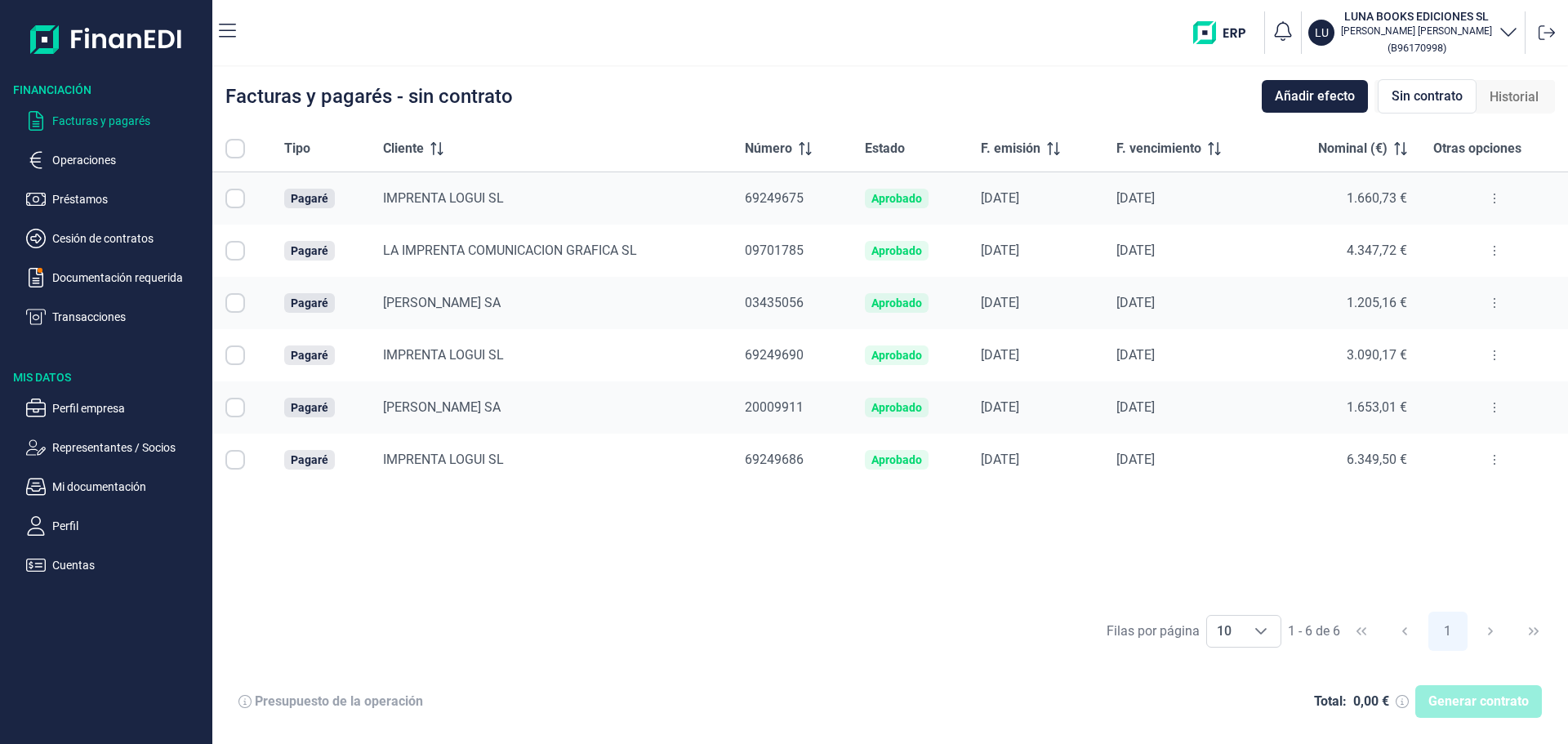
checkbox input "true"
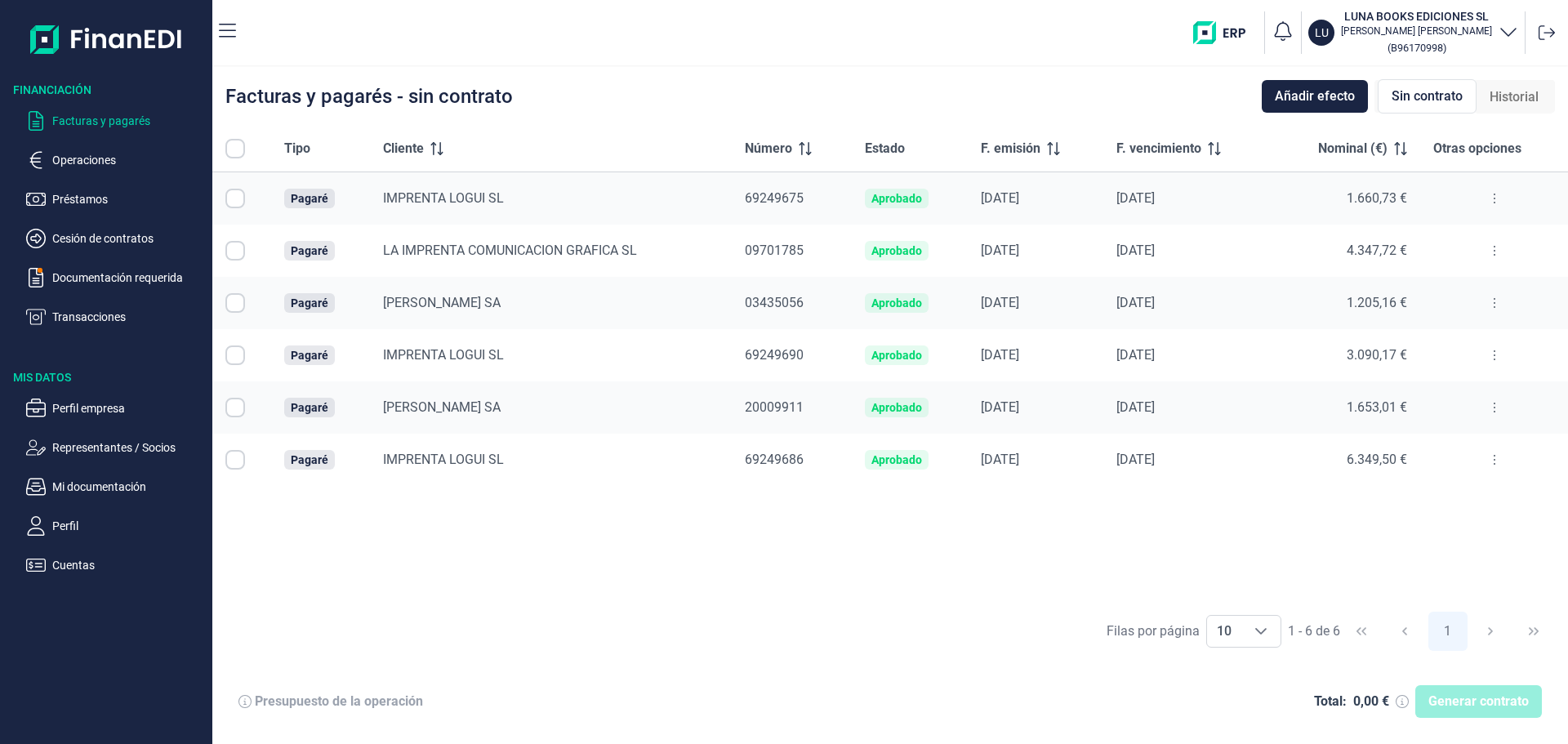
checkbox input "true"
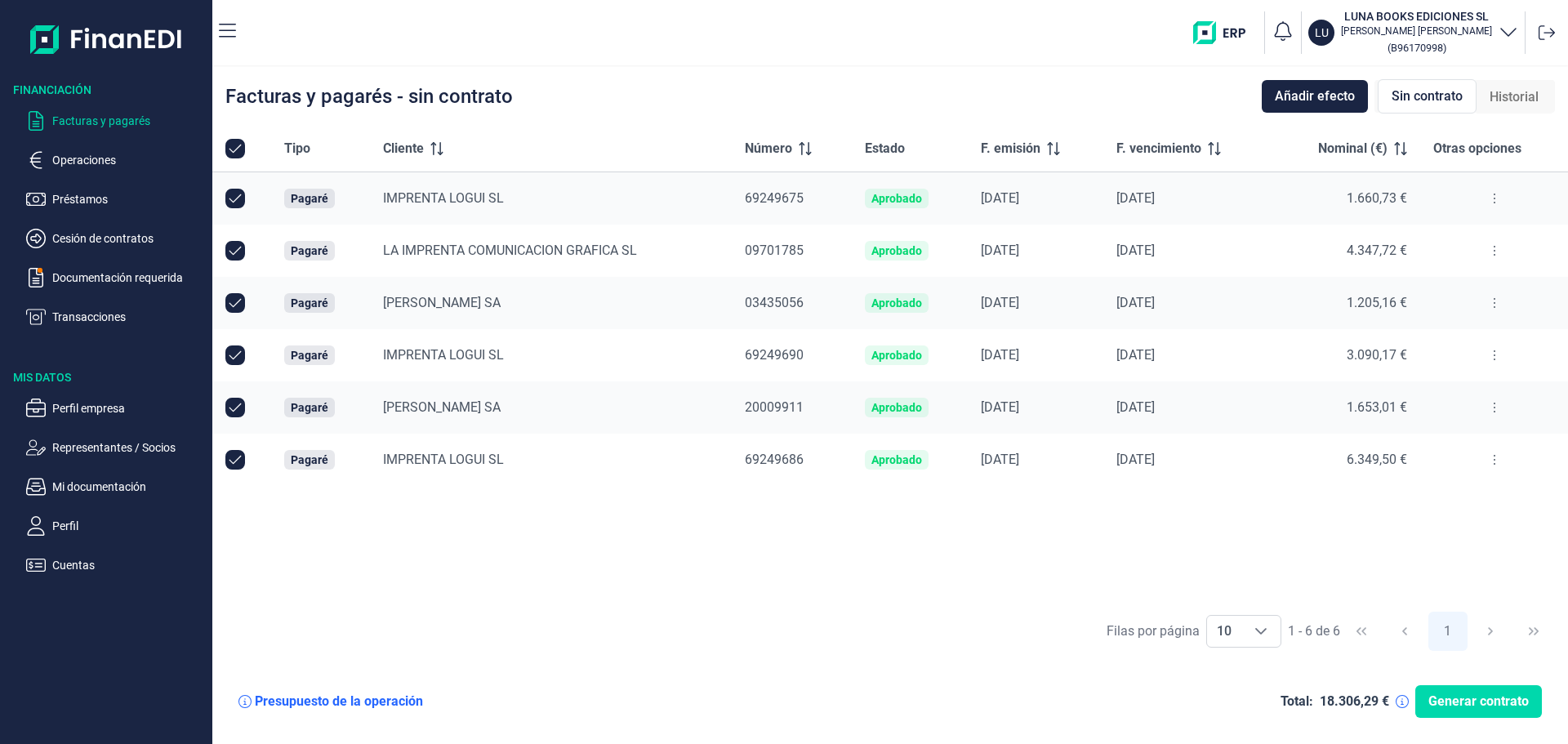
click at [893, 580] on div "Tipo Cliente Número Estado F. emisión F. vencimiento Nominal (€) Otras opciones…" at bounding box center [890, 364] width 1356 height 477
click at [848, 552] on div "Tipo Cliente Número Estado F. emisión F. vencimiento Nominal (€) Otras opciones…" at bounding box center [890, 364] width 1356 height 477
click at [713, 609] on div "Filas por página 10 10 10 1 - 6 de 6 1" at bounding box center [890, 631] width 1356 height 57
click at [1475, 154] on span "Otras opciones" at bounding box center [1477, 148] width 88 height 20
click at [1488, 194] on button at bounding box center [1495, 198] width 30 height 26
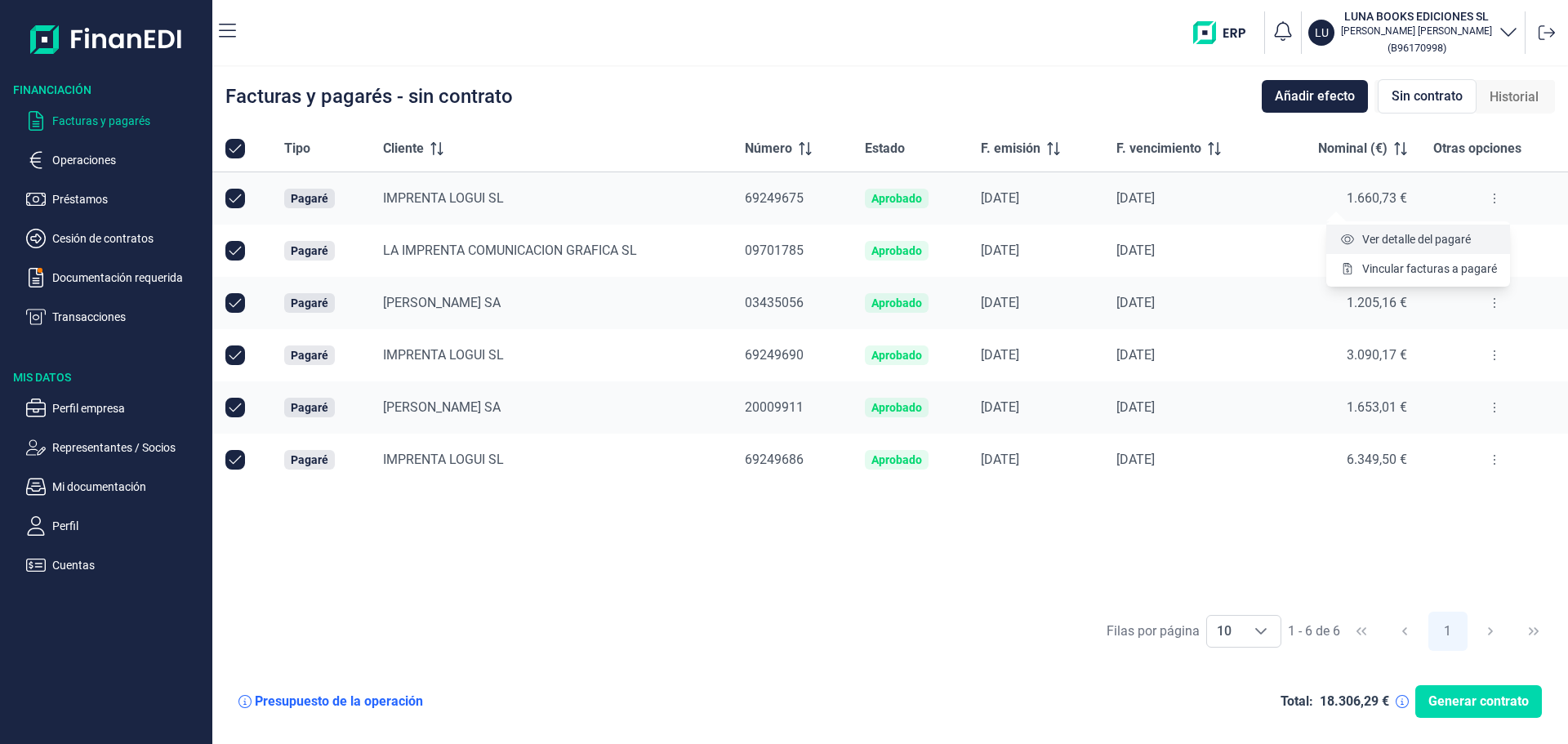
click at [1454, 231] on span "Ver detalle del pagaré" at bounding box center [1416, 239] width 109 height 17
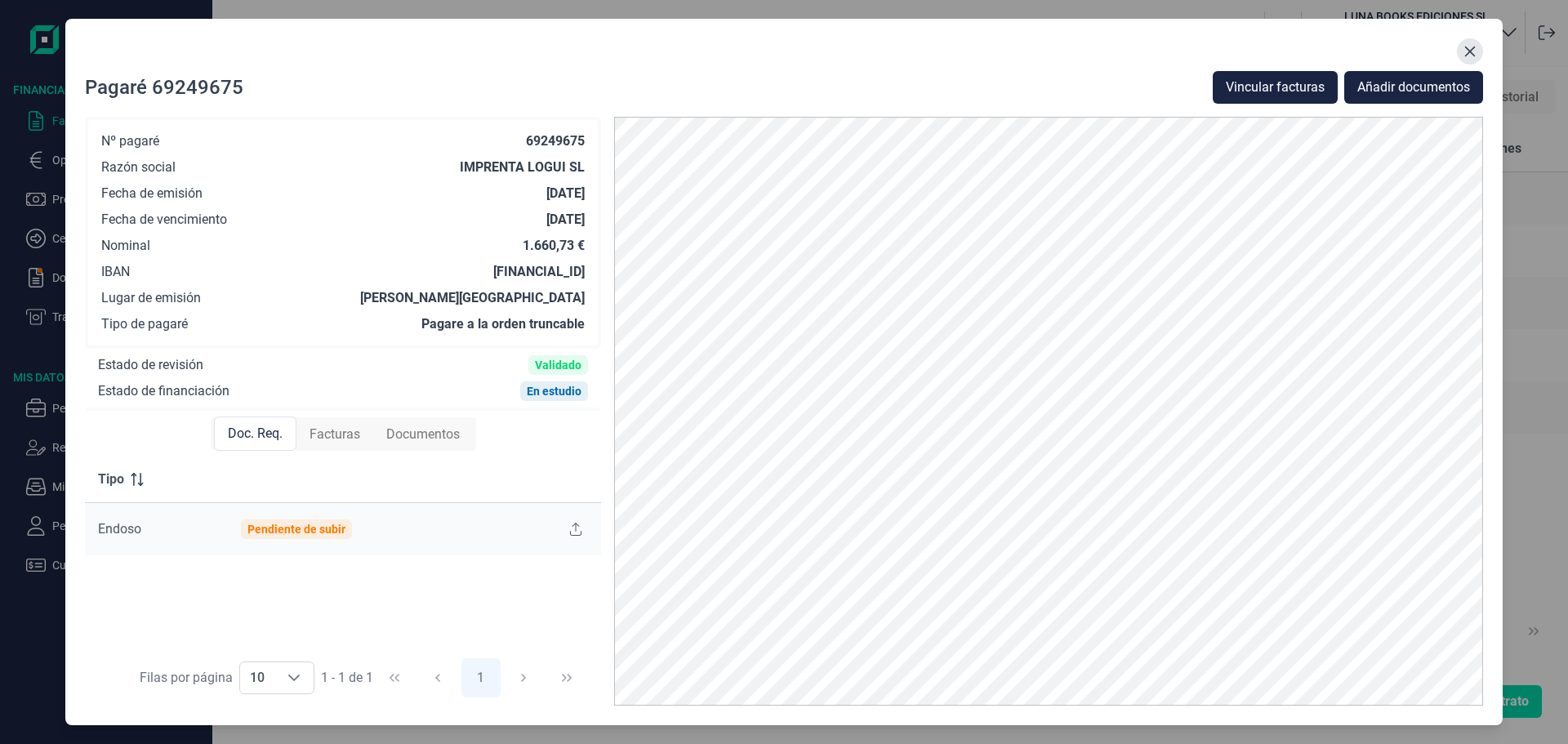
click at [1476, 41] on button "Close" at bounding box center [1469, 51] width 26 height 26
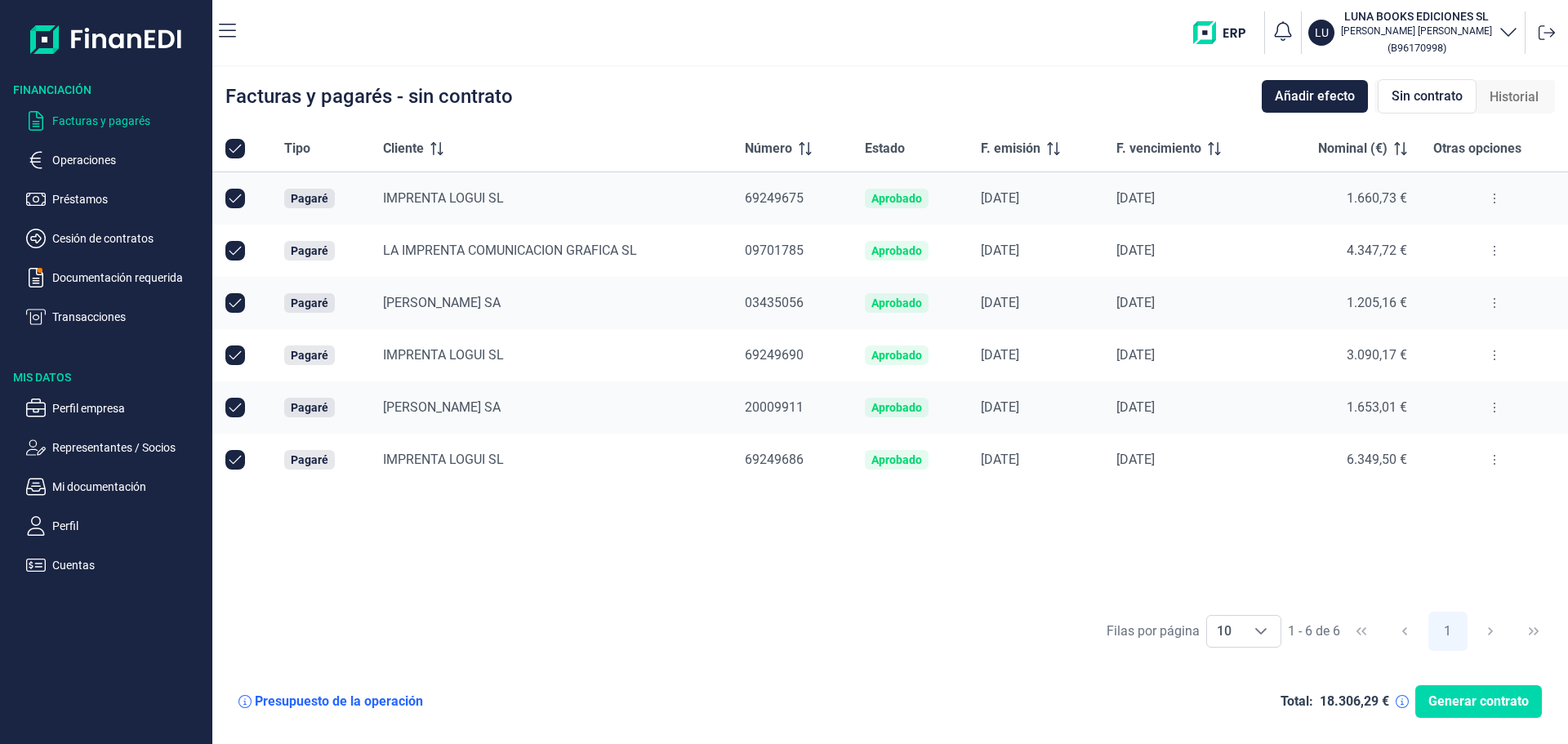
click at [1353, 529] on div "Tipo Cliente Número Estado F. emisión F. vencimiento Nominal (€) Otras opciones…" at bounding box center [890, 364] width 1356 height 477
click at [390, 710] on div "Presupuesto de la operación Total: 18.306,29 € Generar contrato" at bounding box center [889, 701] width 1329 height 59
click at [386, 695] on div "Presupuesto de la operación" at bounding box center [339, 701] width 168 height 17
click at [259, 585] on div "Tipo Cliente Número Estado F. emisión F. vencimiento Nominal (€) Otras opciones…" at bounding box center [890, 364] width 1356 height 477
click at [654, 82] on div "Facturas y pagarés - sin contrato Añadir efecto Sin contrato Historial" at bounding box center [890, 96] width 1356 height 59
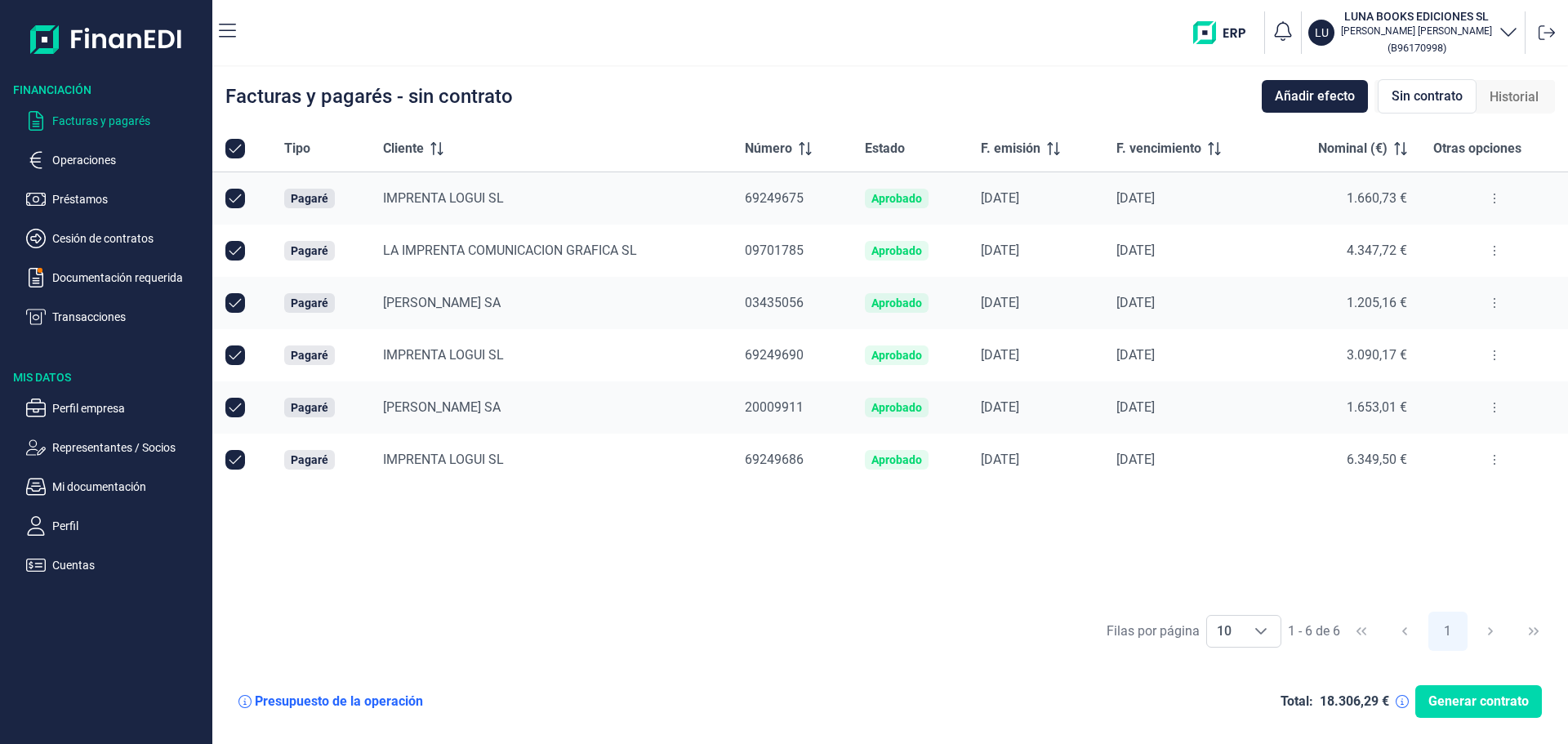
click at [640, 532] on div "Tipo Cliente Número Estado F. emisión F. vencimiento Nominal (€) Otras opciones…" at bounding box center [890, 364] width 1356 height 477
click at [722, 623] on div "Filas por página 10 10 10 1 - 6 de 6 1" at bounding box center [890, 631] width 1356 height 57
click at [138, 268] on p "Documentación requerida" at bounding box center [128, 277] width 153 height 20
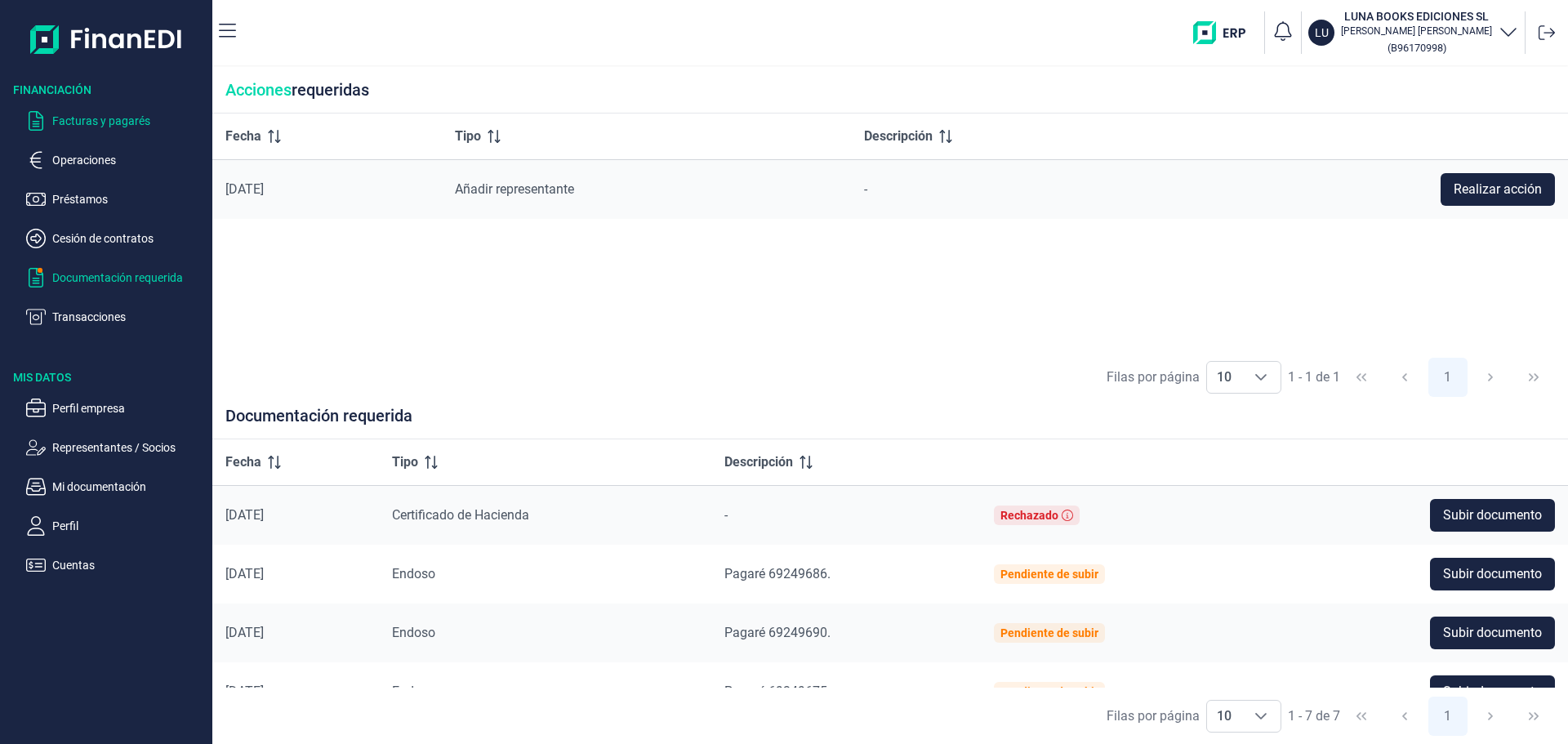
click at [88, 124] on p "Facturas y pagarés" at bounding box center [128, 120] width 153 height 20
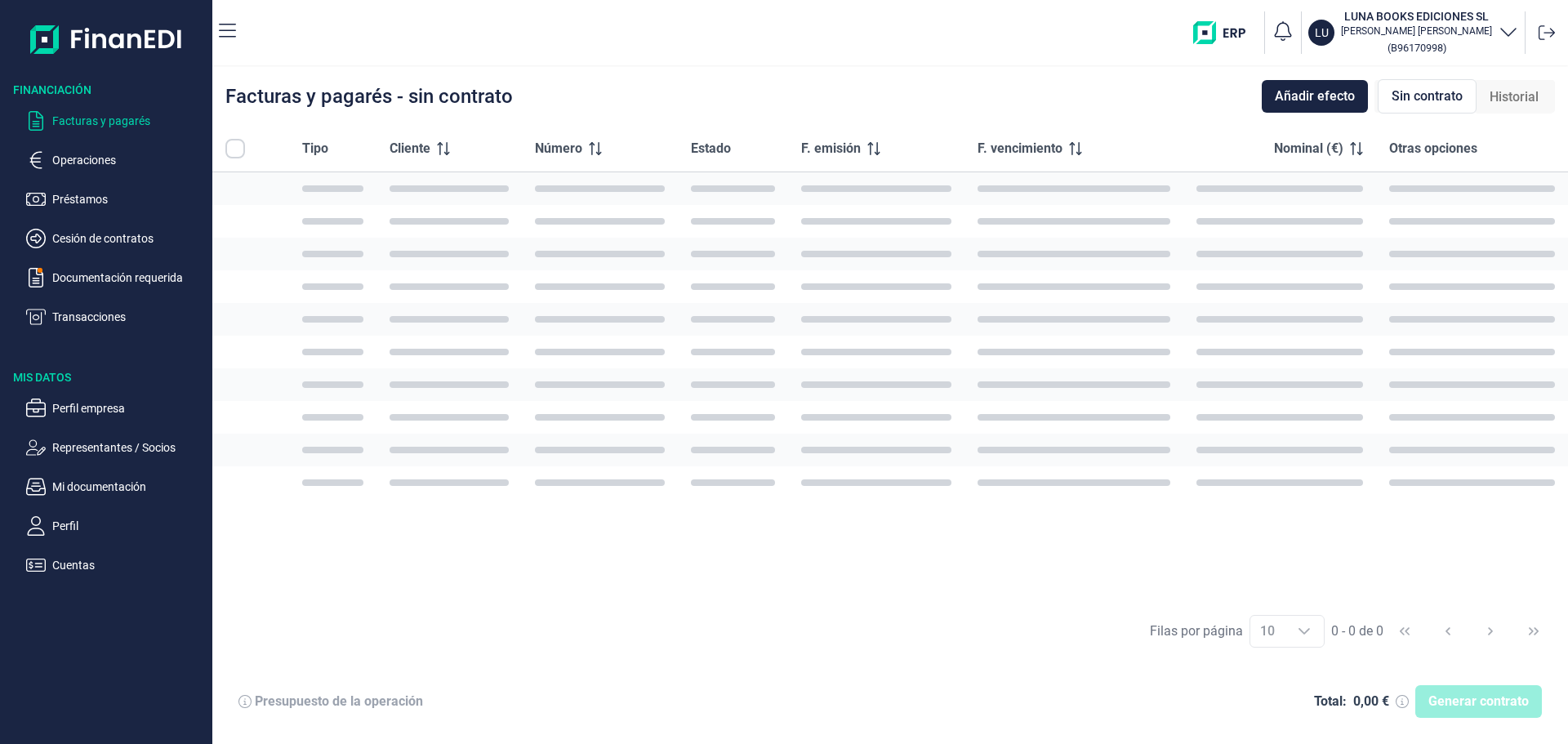
checkbox input "true"
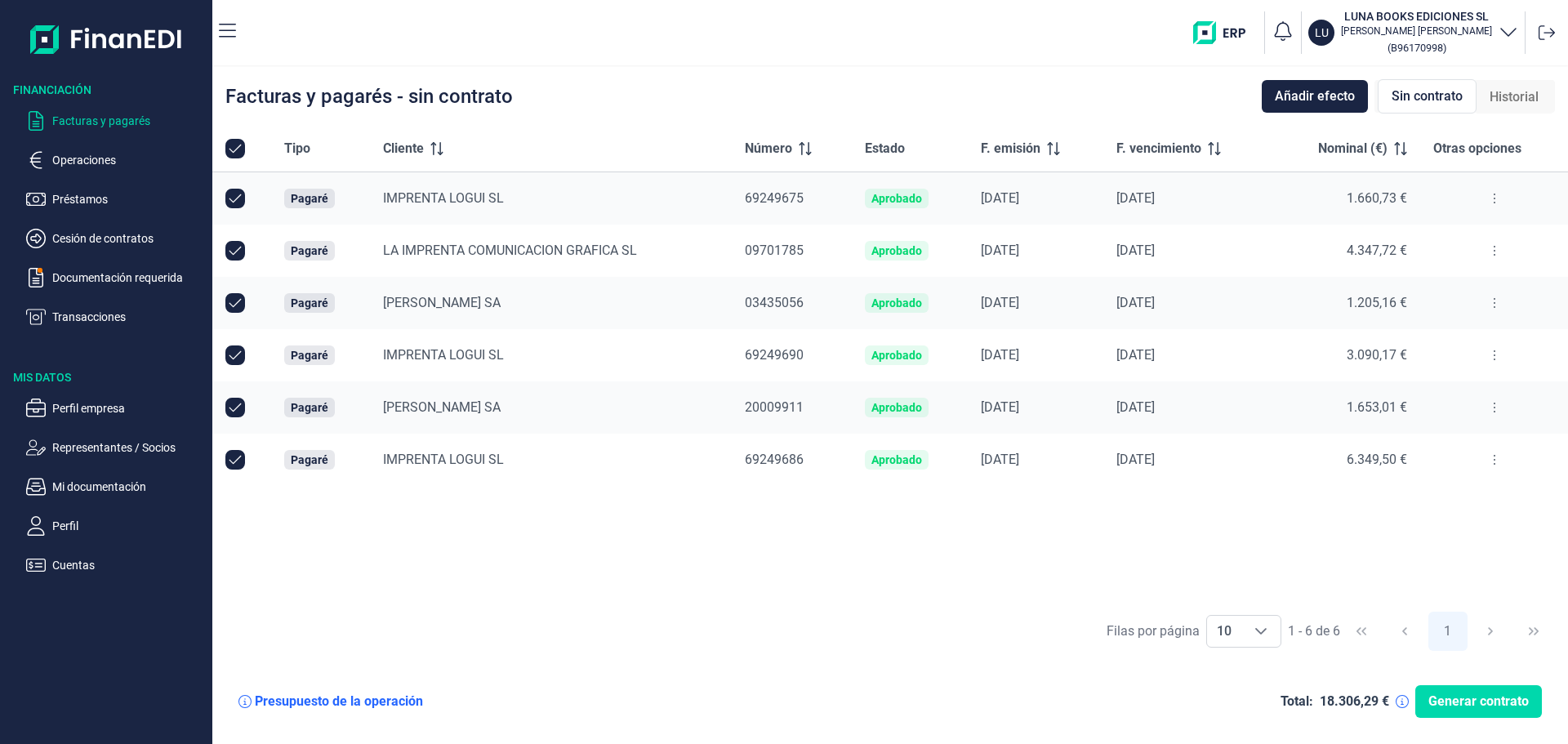
click at [642, 522] on div "Tipo Cliente Número Estado F. emisión F. vencimiento Nominal (€) Otras opciones…" at bounding box center [890, 364] width 1356 height 477
click at [1084, 525] on div "Tipo Cliente Número Estado F. emisión F. vencimiento Nominal (€) Otras opciones…" at bounding box center [890, 364] width 1356 height 477
click at [1068, 533] on div "Tipo Cliente Número Estado F. emisión F. vencimiento Nominal (€) Otras opciones…" at bounding box center [890, 364] width 1356 height 477
click at [1096, 115] on div "Facturas y pagarés - sin contrato Añadir efecto Sin contrato Historial" at bounding box center [890, 96] width 1356 height 59
click at [1494, 197] on icon at bounding box center [1495, 198] width 4 height 13
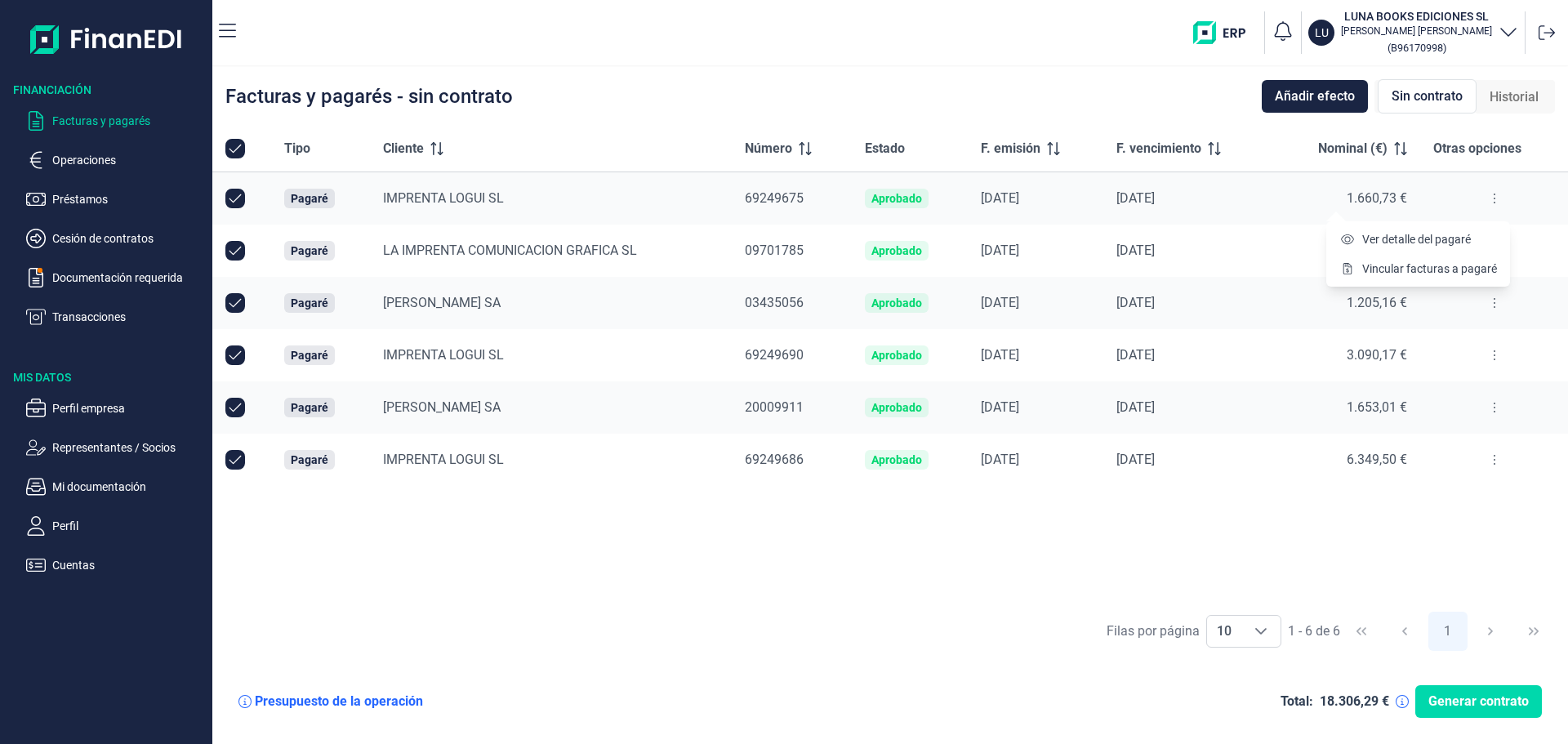
click at [1153, 520] on div "Tipo Cliente Número Estado F. emisión F. vencimiento Nominal (€) Otras opciones…" at bounding box center [890, 364] width 1356 height 477
click at [121, 286] on p "Documentación requerida" at bounding box center [128, 277] width 153 height 20
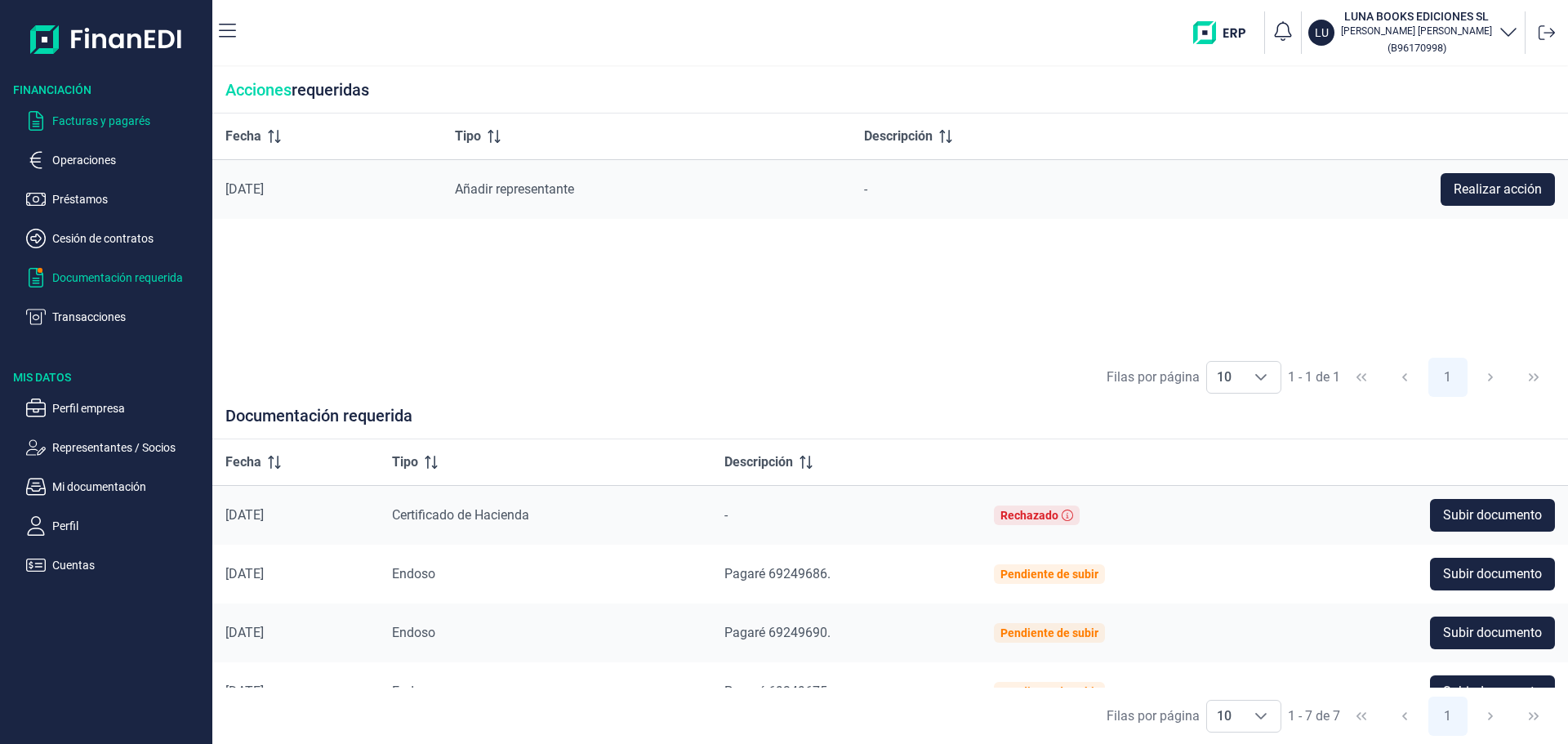
click at [60, 118] on p "Facturas y pagarés" at bounding box center [128, 120] width 153 height 20
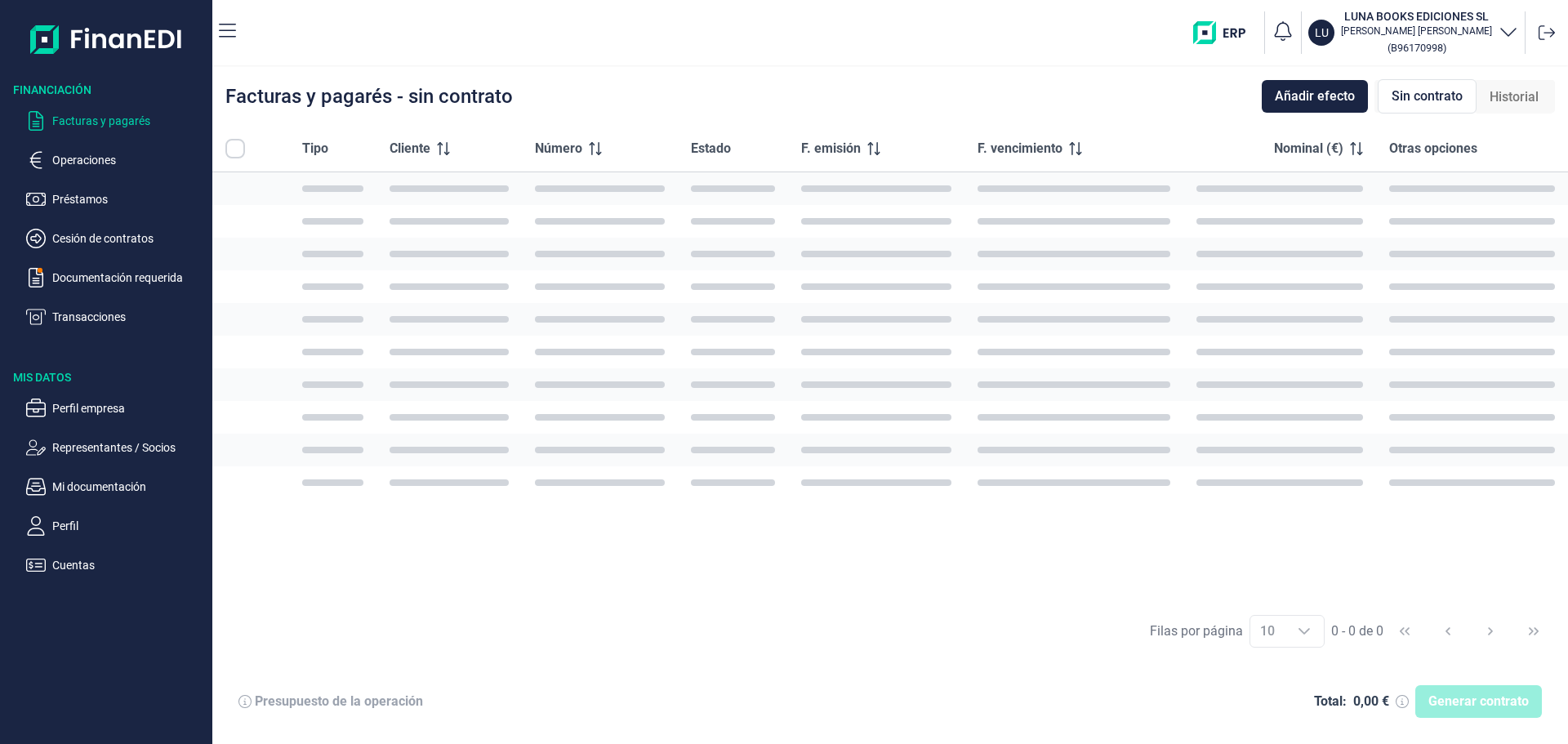
checkbox input "true"
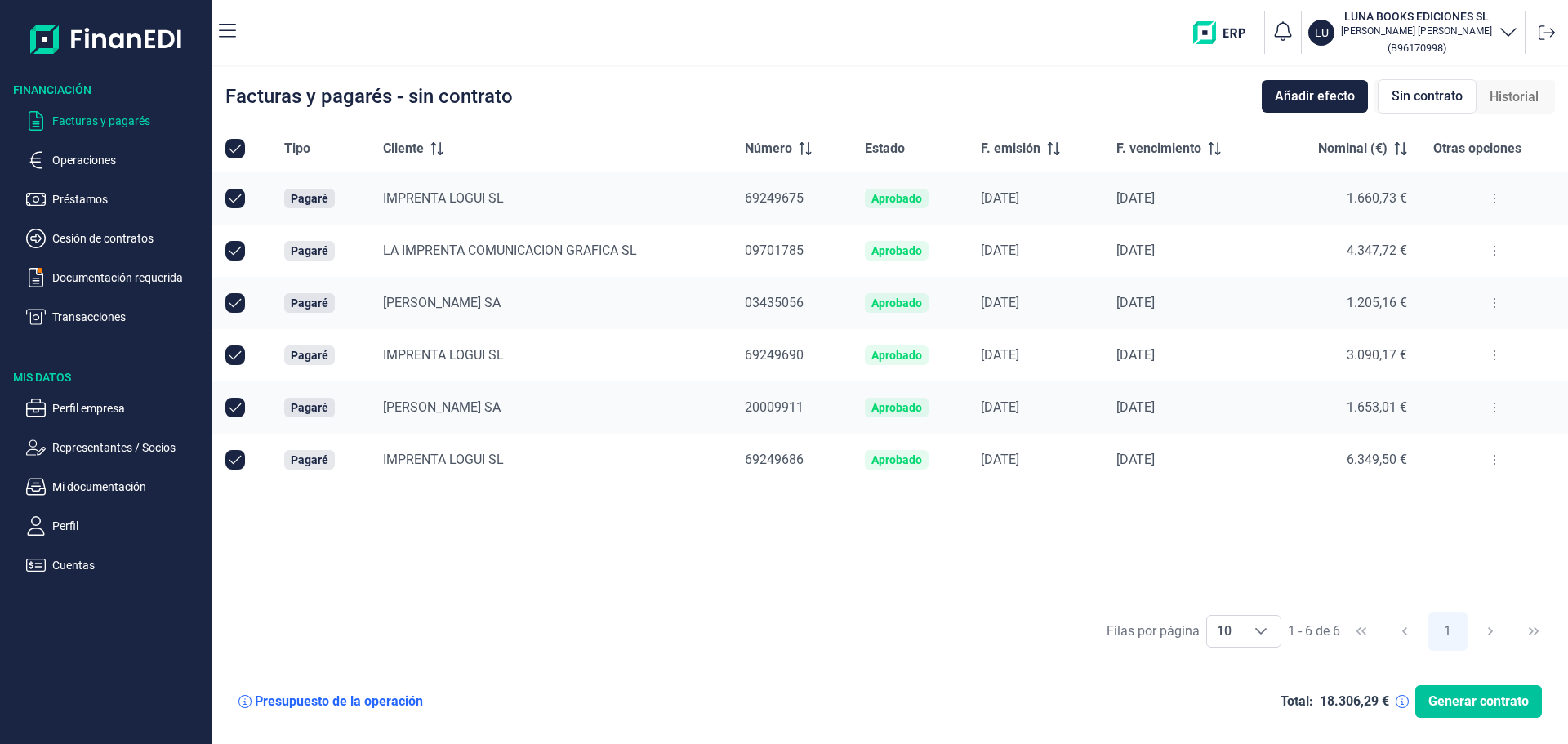
click at [1504, 708] on span "Generar contrato" at bounding box center [1479, 701] width 100 height 20
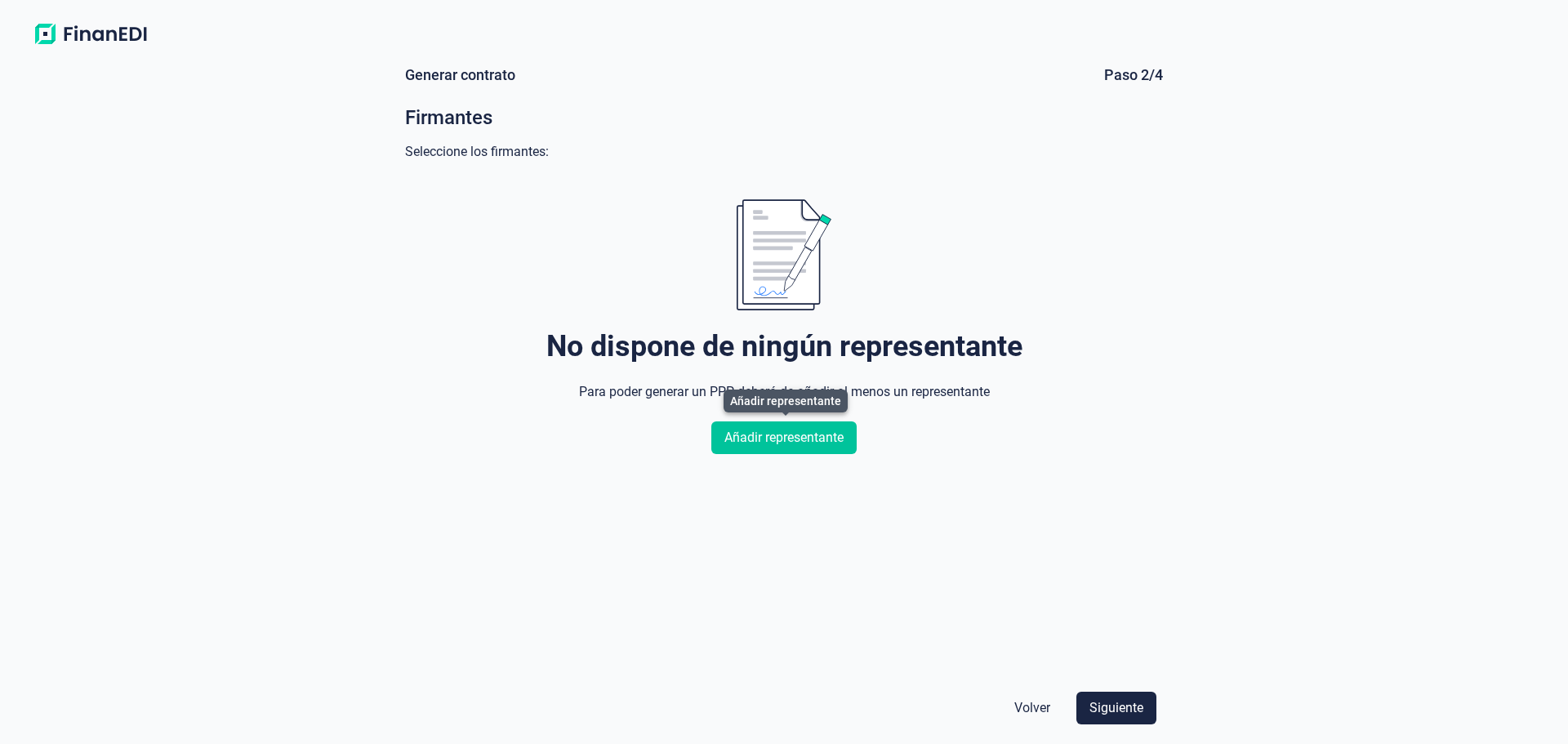
click at [782, 445] on span "Añadir representante" at bounding box center [784, 437] width 119 height 20
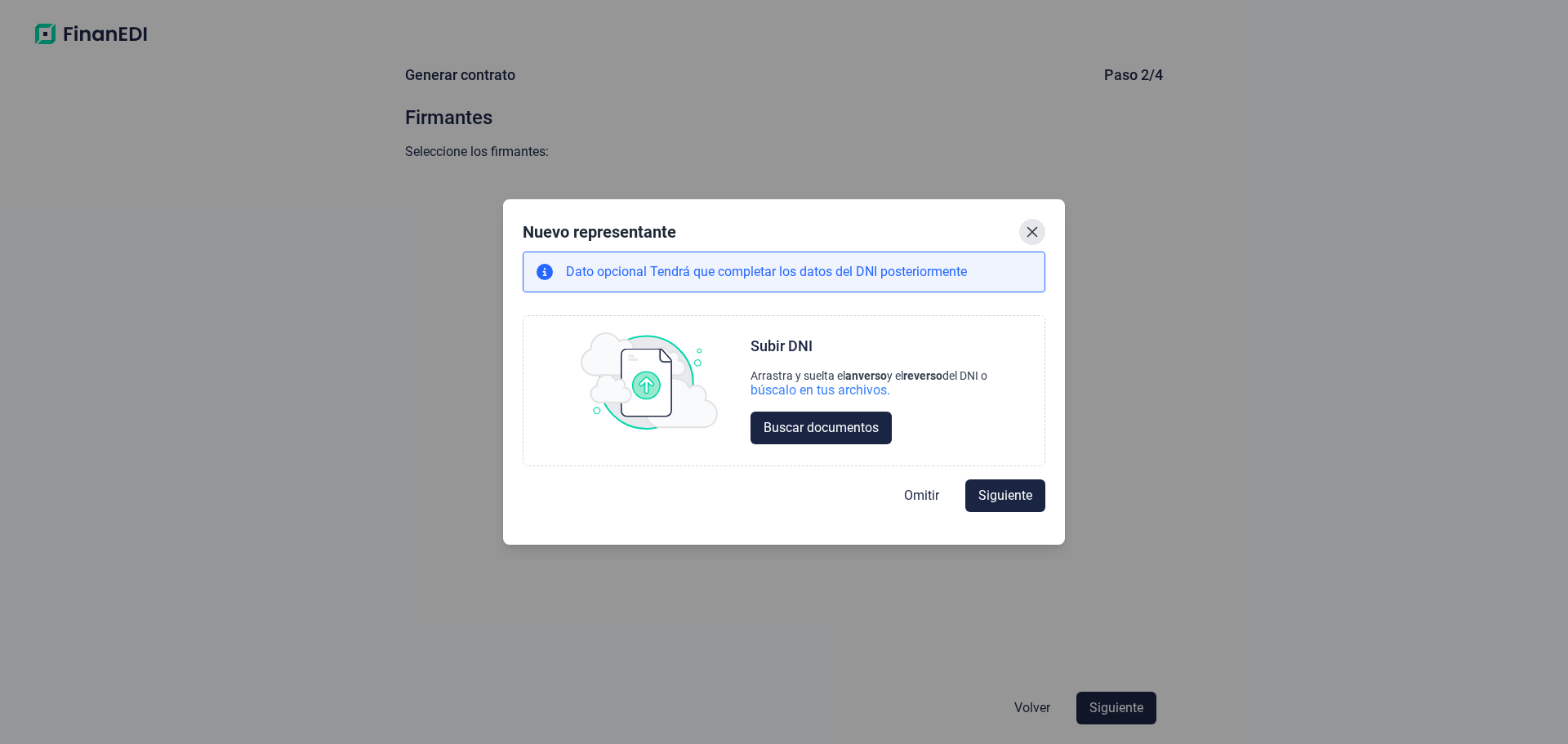
click at [1034, 225] on icon "Close" at bounding box center [1032, 232] width 13 height 13
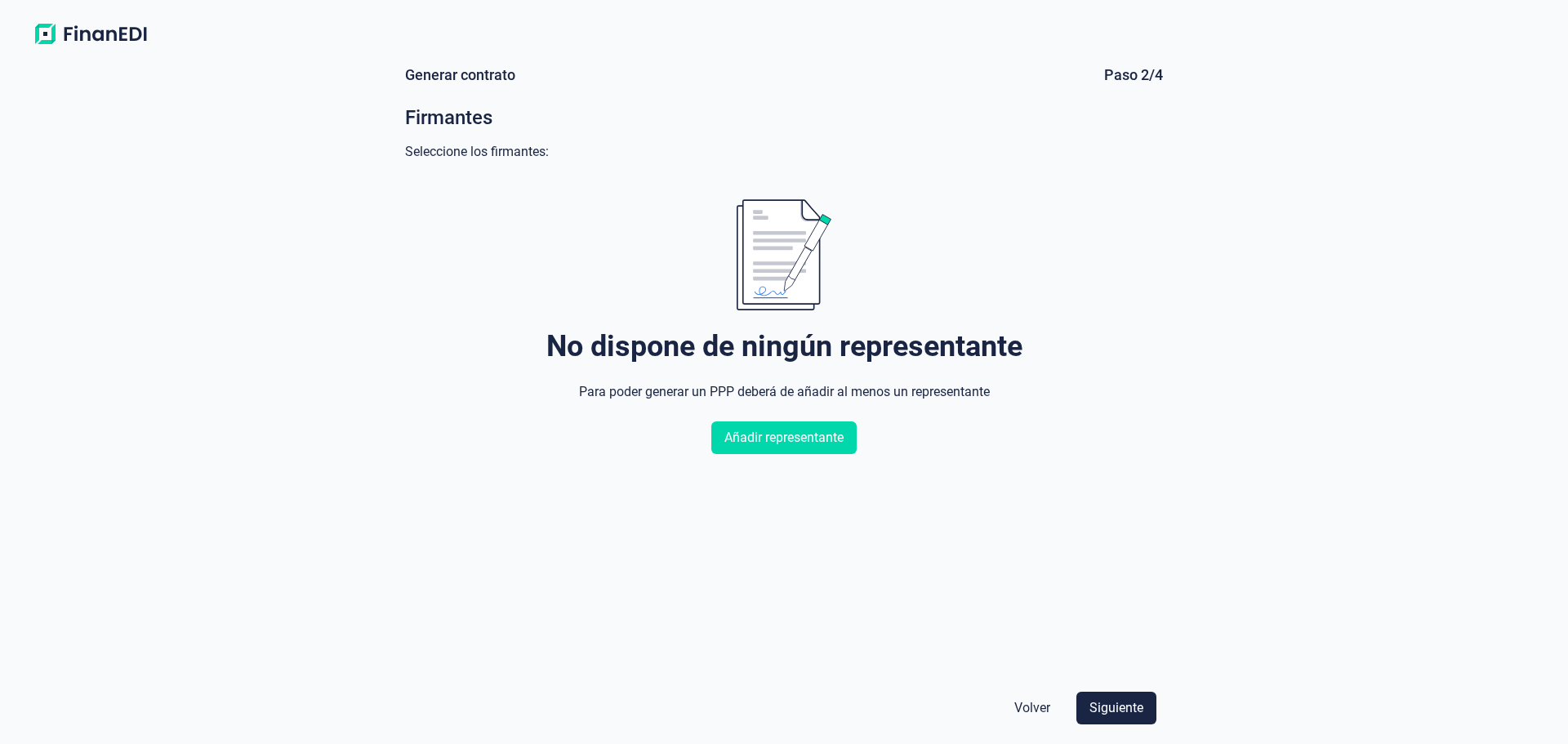
click at [1036, 707] on span "Volver" at bounding box center [1032, 708] width 36 height 20
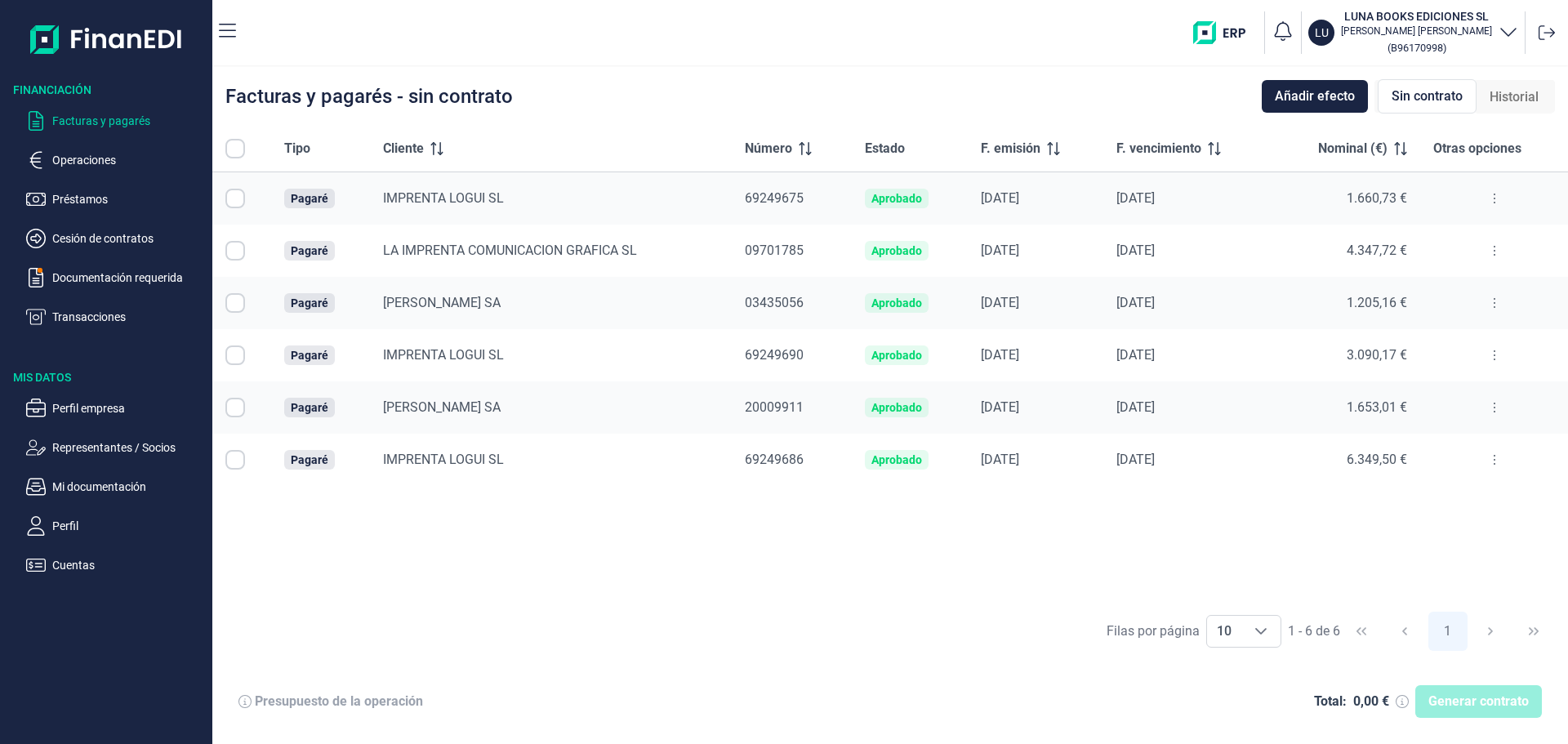
checkbox input "true"
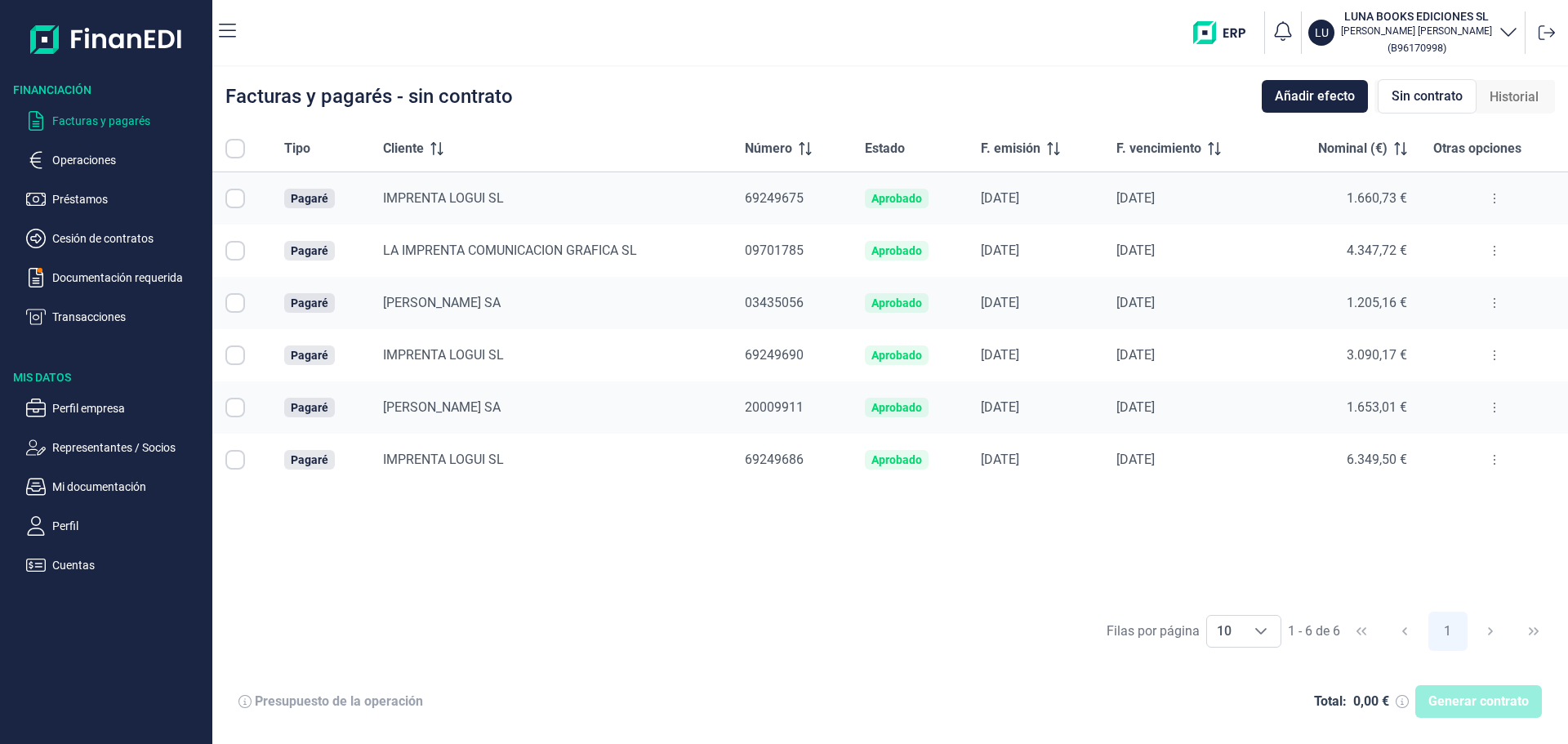
checkbox input "true"
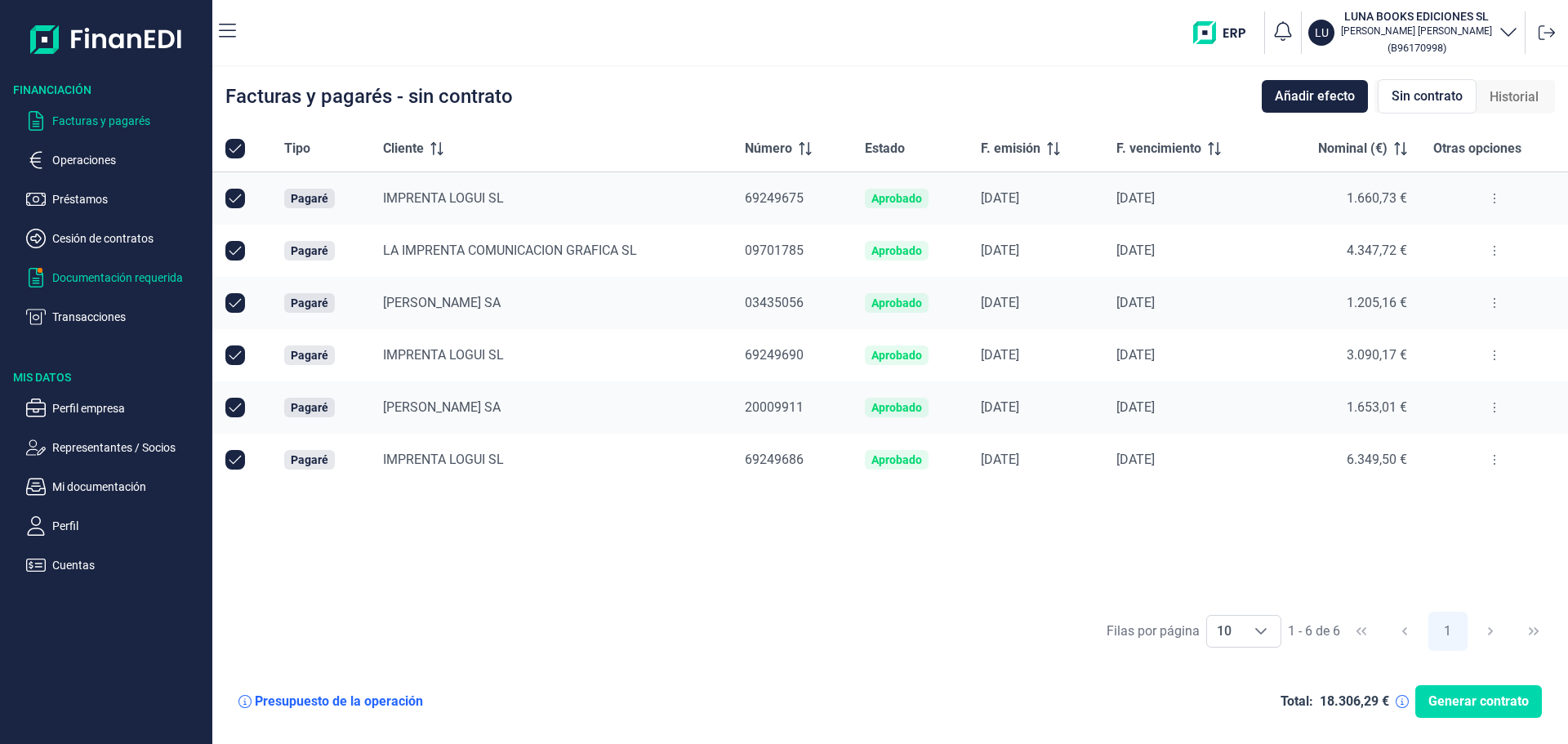
click at [90, 285] on p "Documentación requerida" at bounding box center [128, 277] width 153 height 20
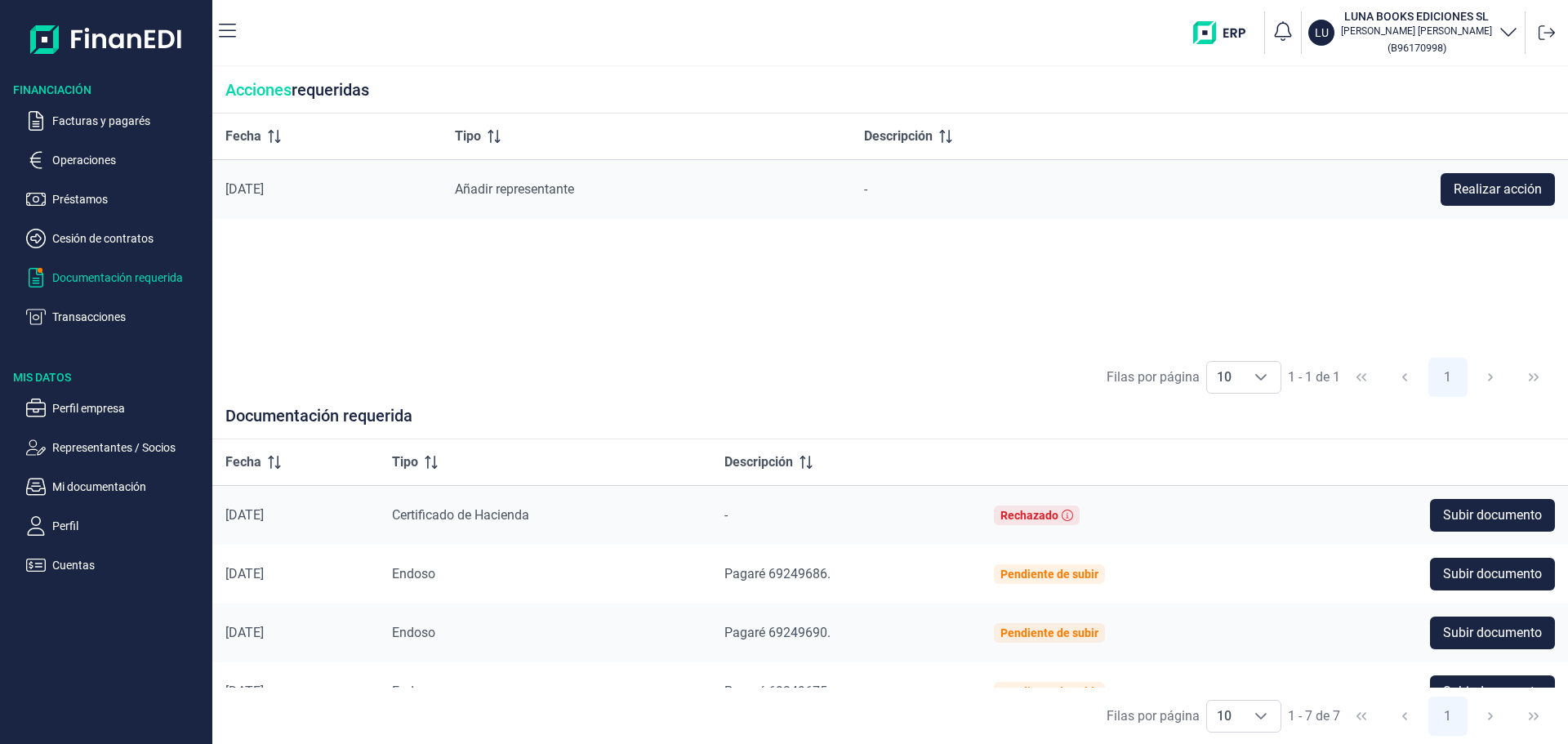
click at [854, 365] on div "Filas por página 10 10 10 1 - 1 de 1 1" at bounding box center [890, 378] width 1356 height 57
click at [793, 315] on div "Fecha Tipo Descripción [DATE] Añadir representante - Realizar acción" at bounding box center [890, 232] width 1356 height 236
click at [1042, 303] on div "Fecha Tipo Descripción [DATE] Añadir representante - Realizar acción" at bounding box center [890, 232] width 1356 height 236
click at [868, 318] on div "Fecha Tipo Descripción [DATE] Añadir representante - Realizar acción" at bounding box center [890, 232] width 1356 height 236
click at [753, 286] on div "Fecha Tipo Descripción [DATE] Añadir representante - Realizar acción" at bounding box center [890, 232] width 1356 height 236
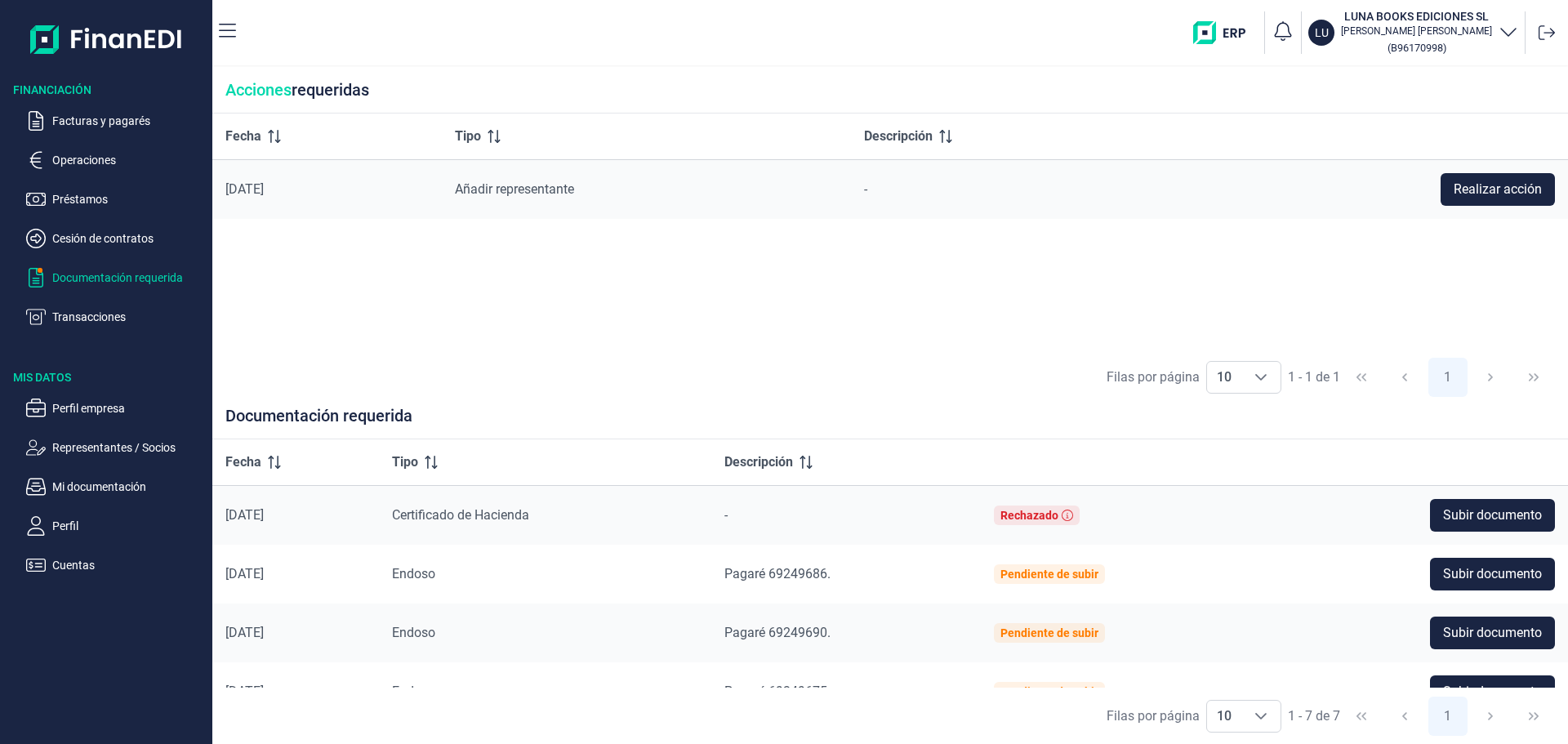
click at [681, 307] on div "Fecha Tipo Descripción [DATE] Añadir representante - Realizar acción" at bounding box center [890, 232] width 1356 height 236
click at [683, 316] on div "Fecha Tipo Descripción [DATE] Añadir representante - Realizar acción" at bounding box center [890, 232] width 1356 height 236
click at [901, 312] on div "Fecha Tipo Descripción [DATE] Añadir representante - Realizar acción" at bounding box center [890, 232] width 1356 height 236
click at [1512, 171] on td "Realizar acción" at bounding box center [1370, 190] width 395 height 60
click at [1511, 178] on button "Realizar acción" at bounding box center [1497, 189] width 114 height 33
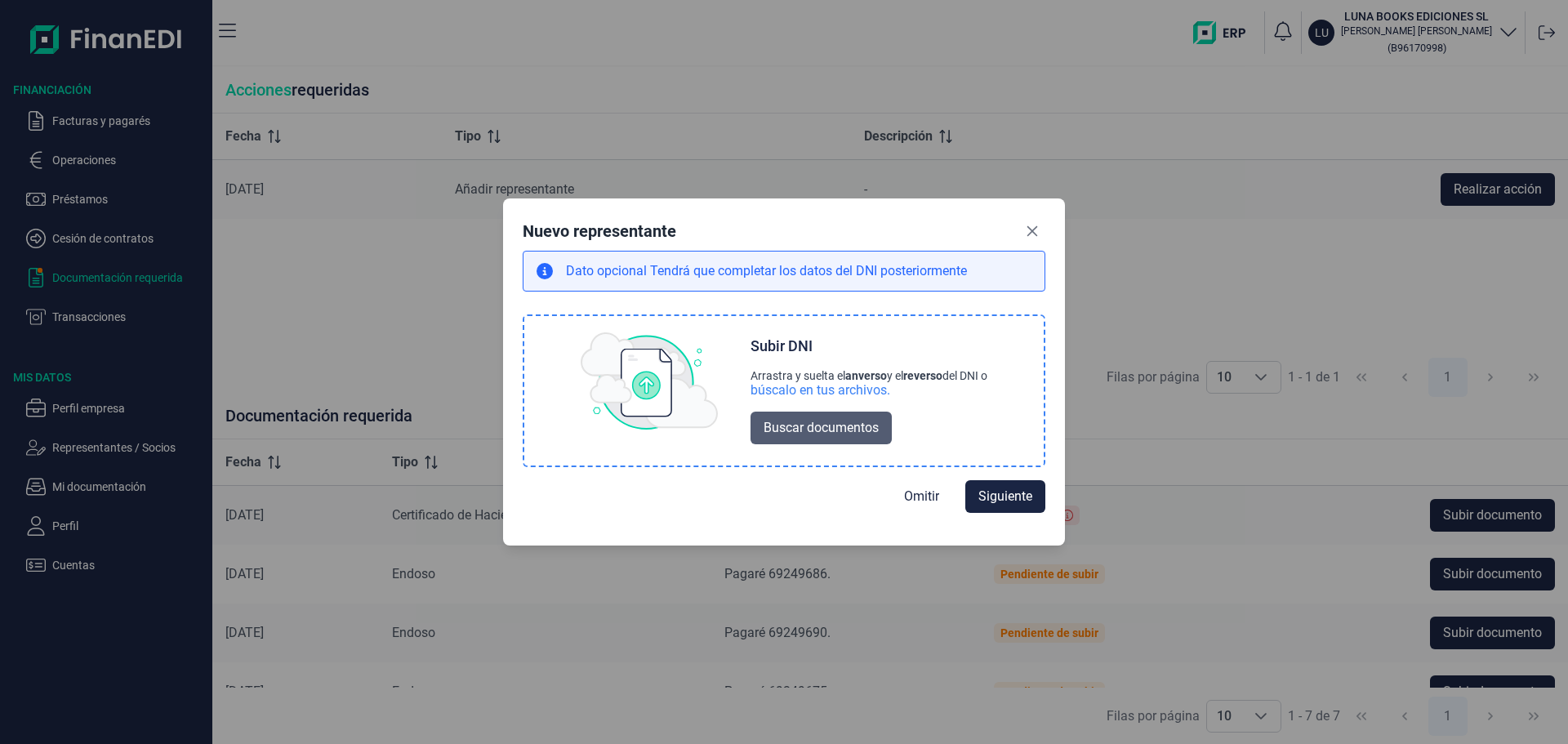
click at [801, 424] on span "Buscar documentos" at bounding box center [821, 428] width 115 height 20
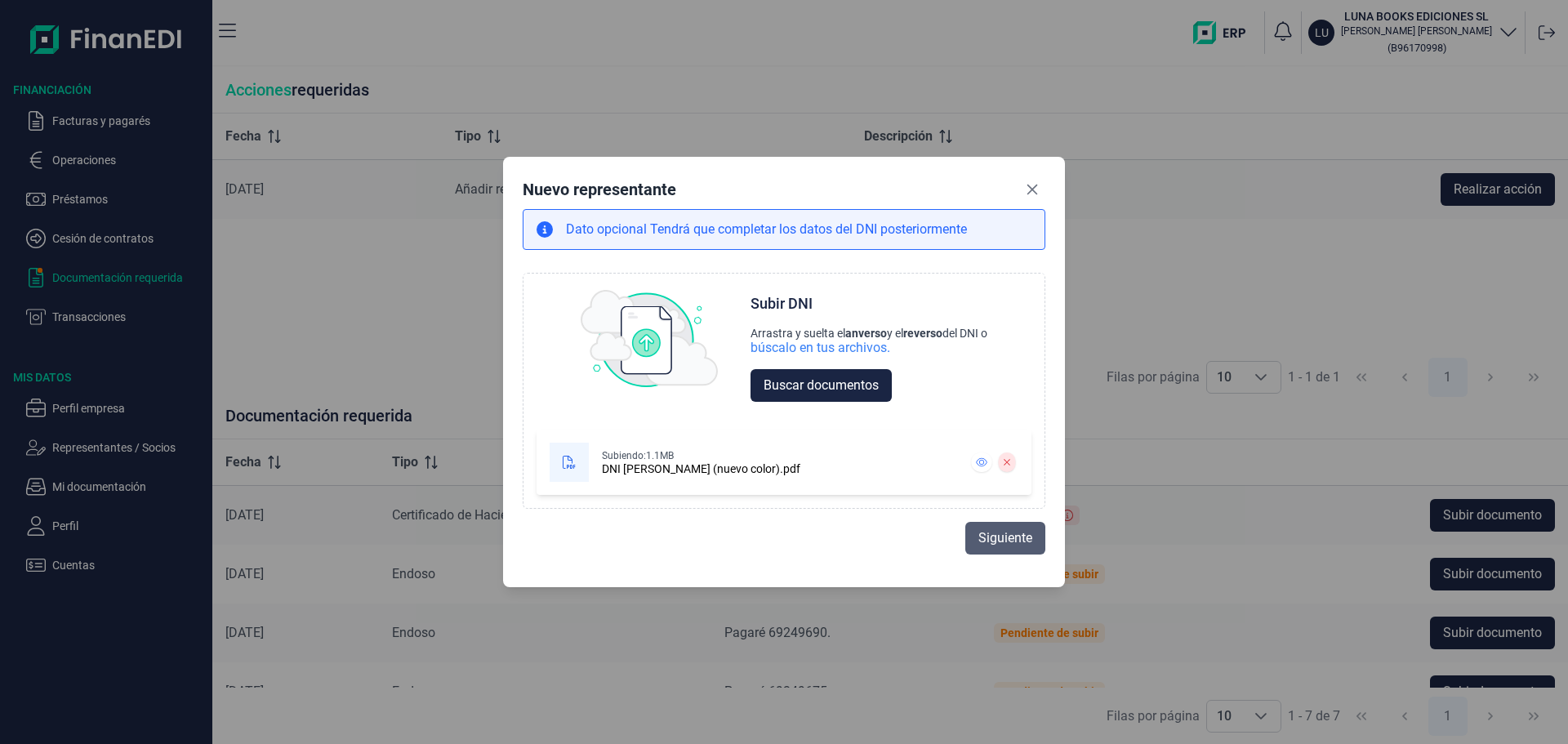
click at [1001, 540] on span "Siguiente" at bounding box center [1005, 538] width 54 height 20
select select "ES"
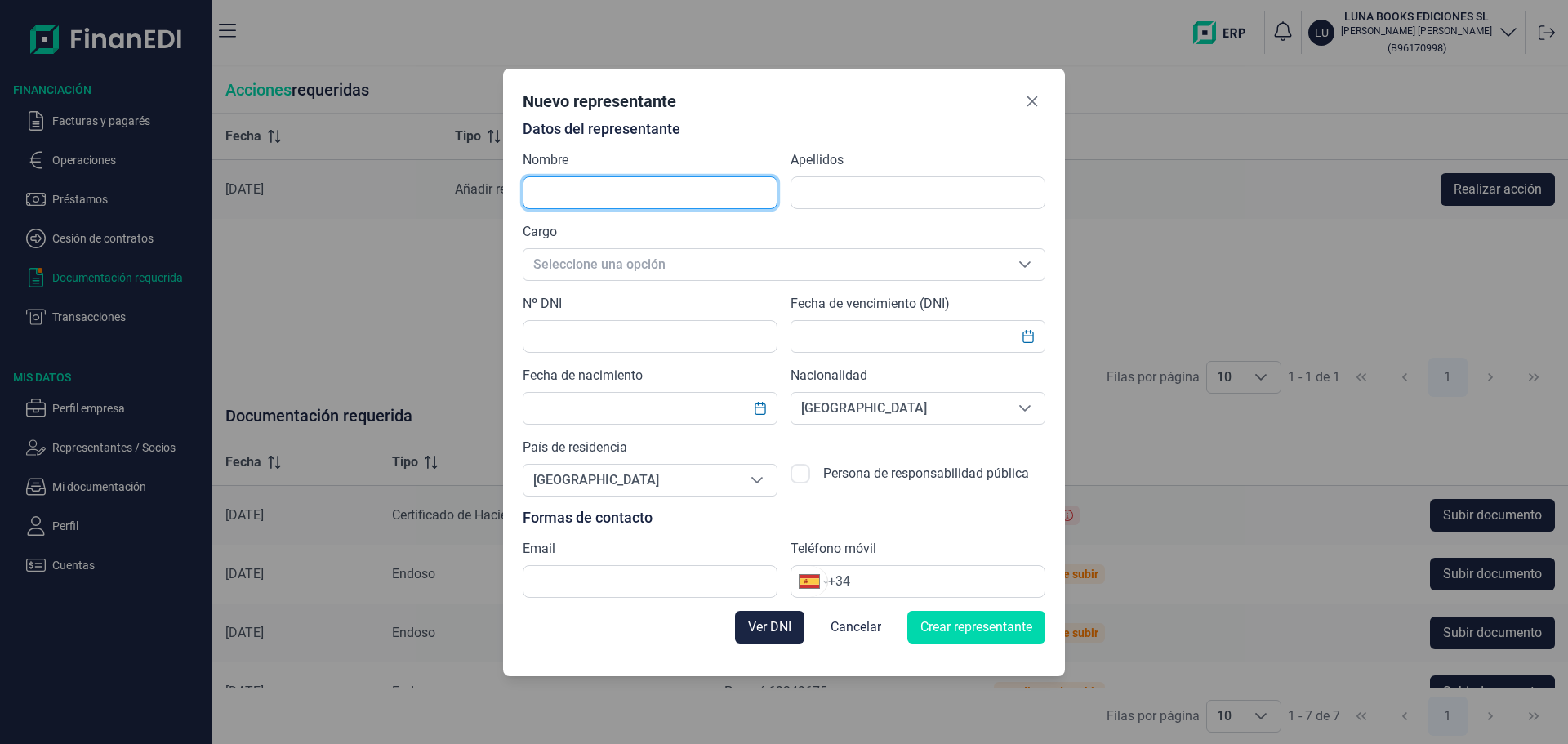
click at [636, 181] on input "text" at bounding box center [650, 193] width 255 height 33
type input "[PERSON_NAME]"
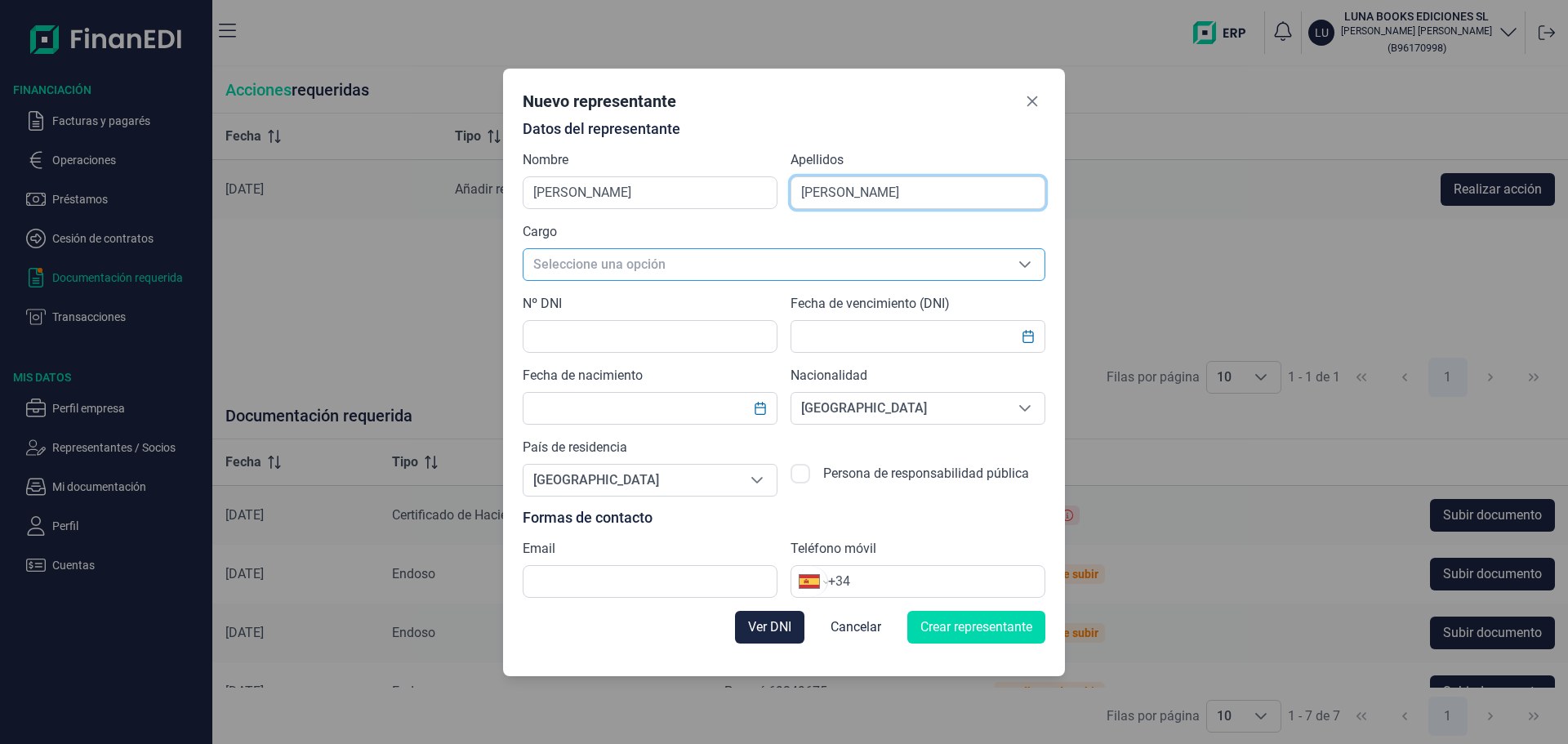
type input "[PERSON_NAME]"
click at [587, 262] on span "Seleccione una opción" at bounding box center [764, 264] width 482 height 31
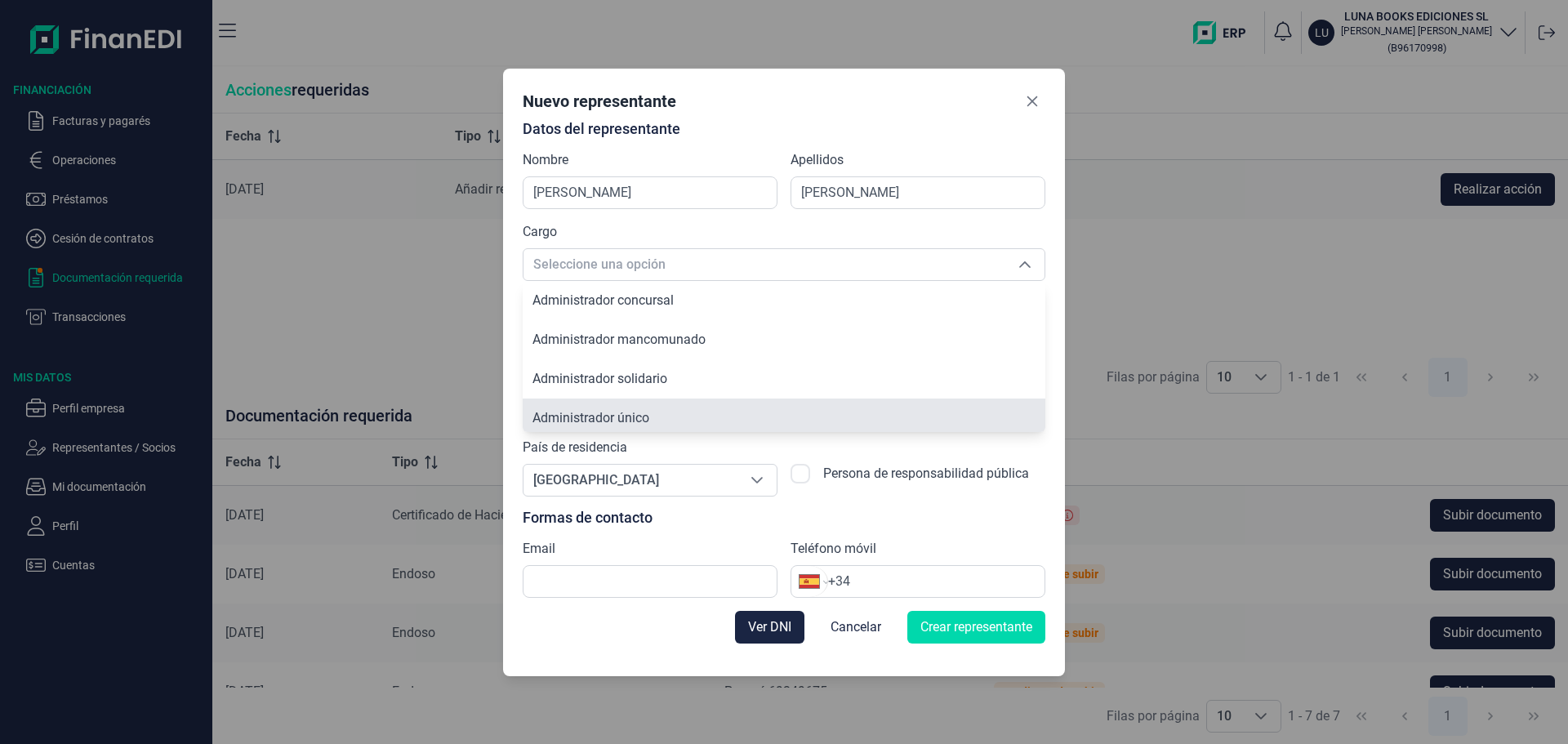
scroll to position [6, 0]
click at [639, 401] on li "Administrador único" at bounding box center [784, 412] width 523 height 39
type input "Administrador único"
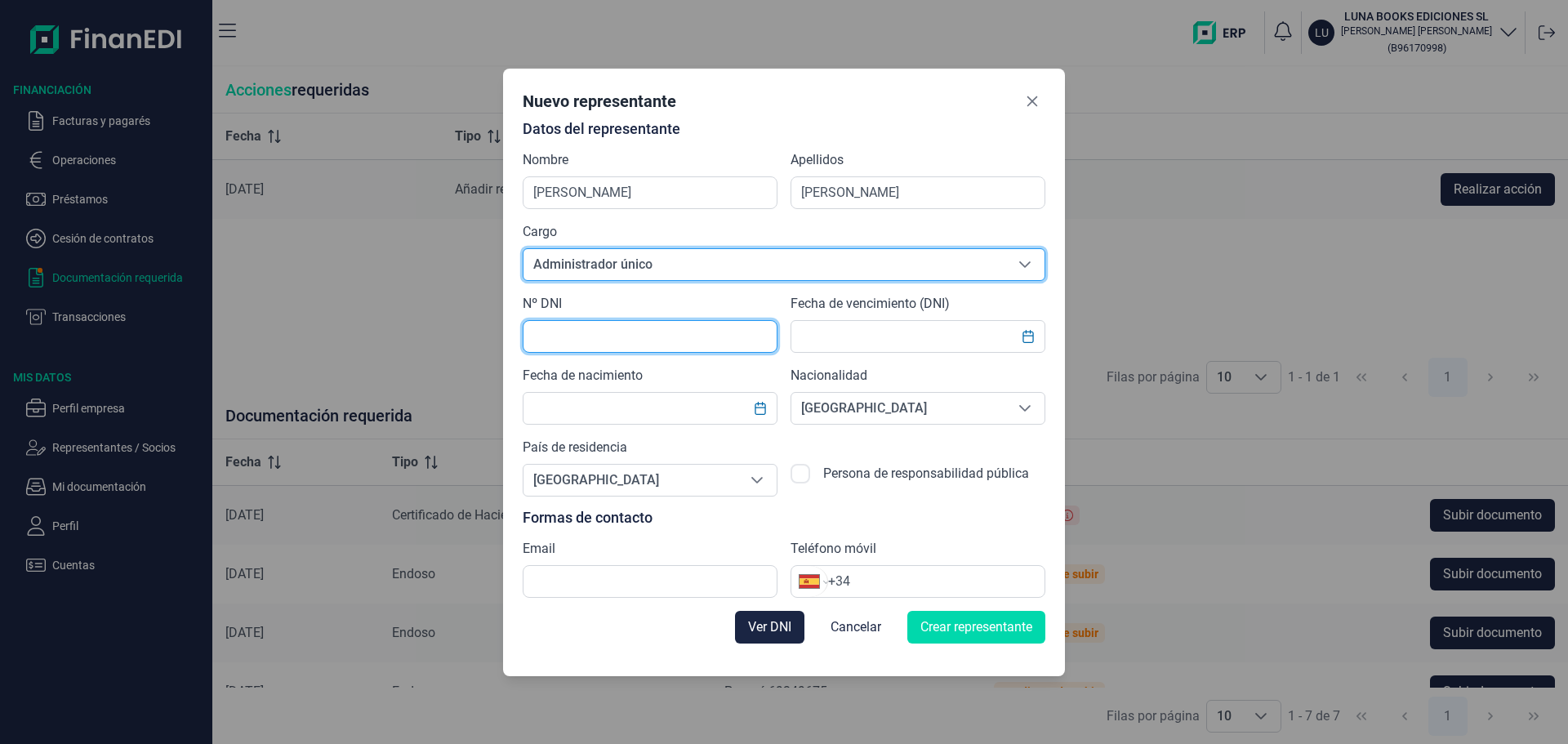
click at [595, 340] on input "text" at bounding box center [650, 336] width 255 height 33
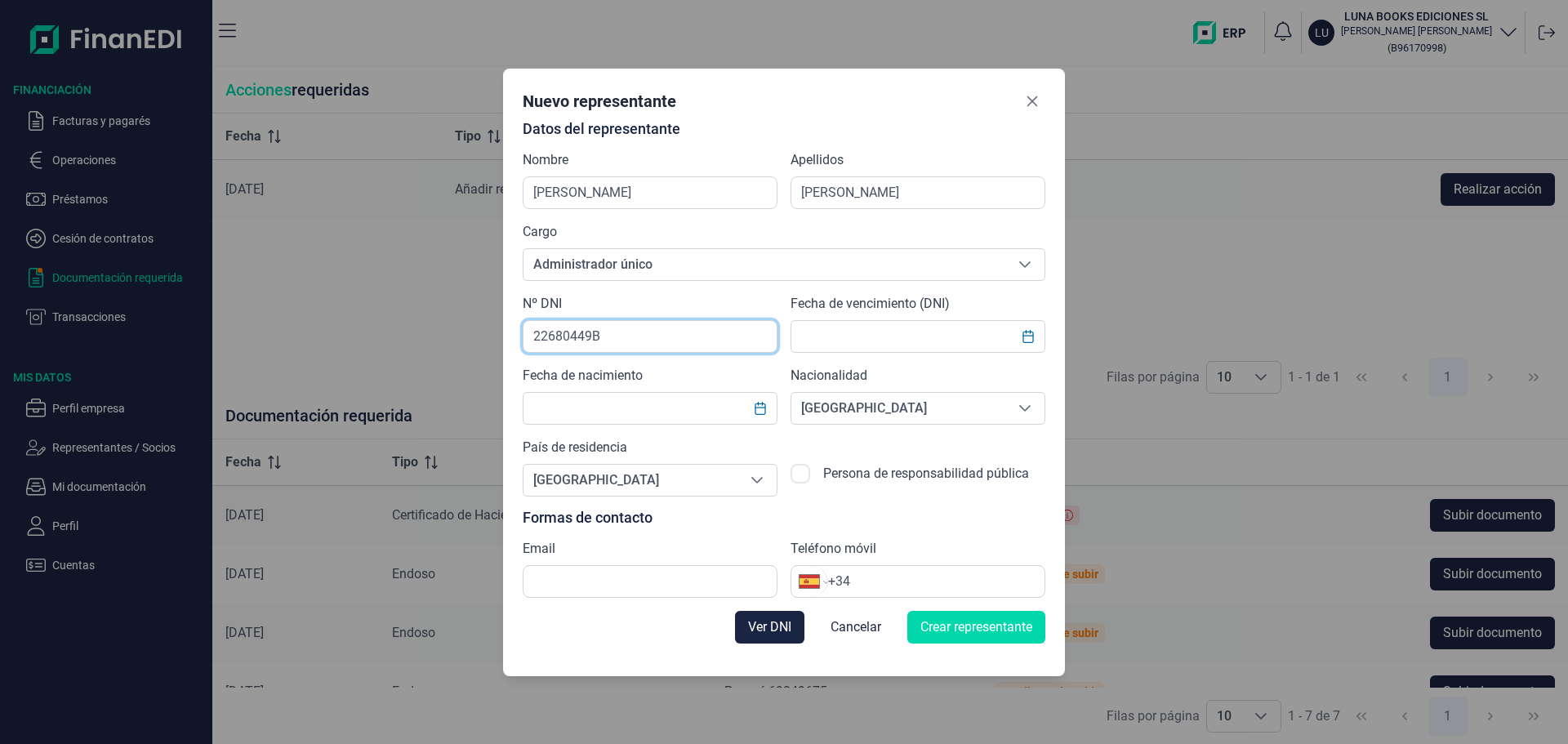
type input "22680449B"
click at [1033, 351] on button "Choose Date" at bounding box center [1028, 337] width 31 height 30
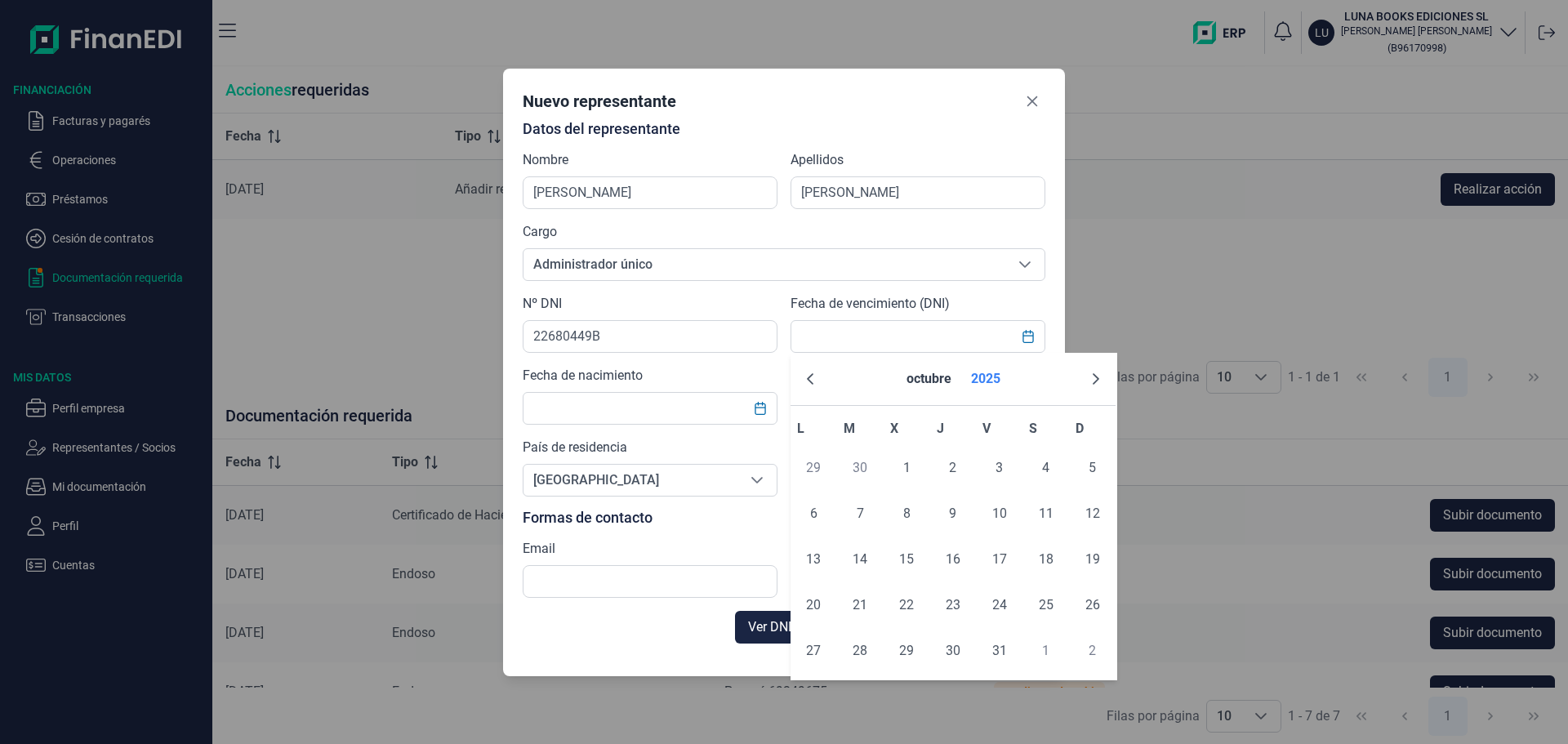
click at [978, 375] on button "2025" at bounding box center [986, 379] width 43 height 39
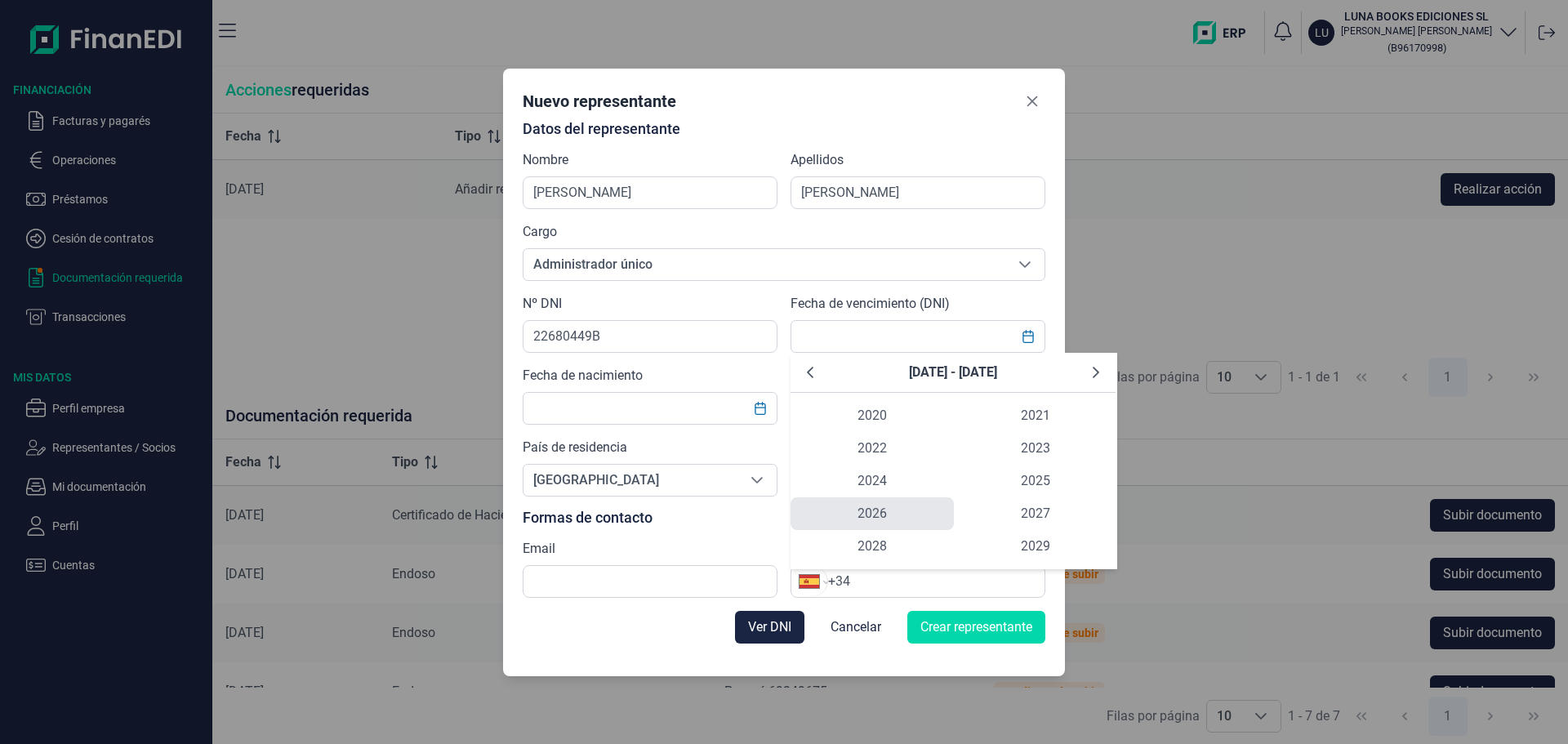
click at [900, 508] on span "2026" at bounding box center [872, 513] width 164 height 33
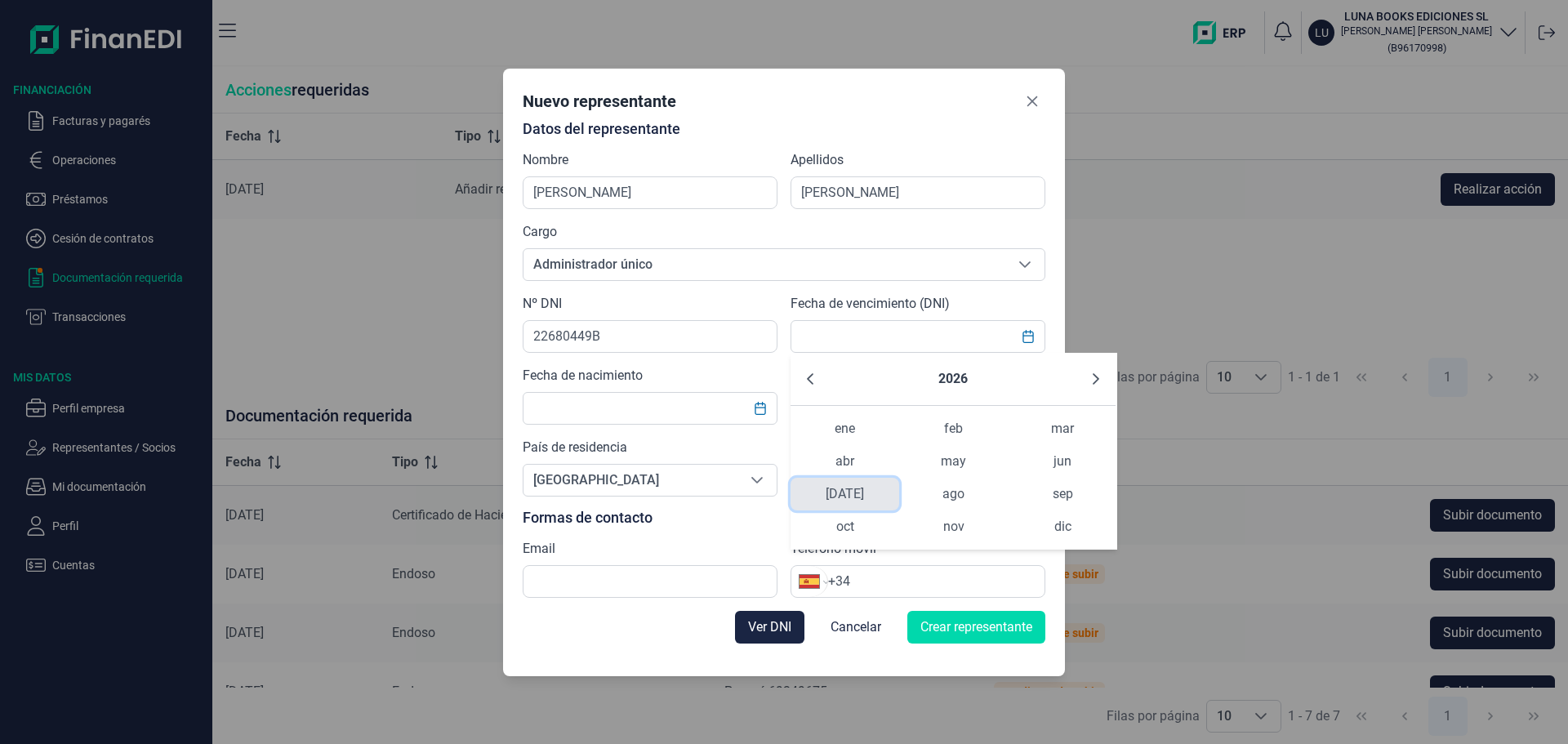
click at [840, 498] on span "[DATE]" at bounding box center [844, 494] width 109 height 33
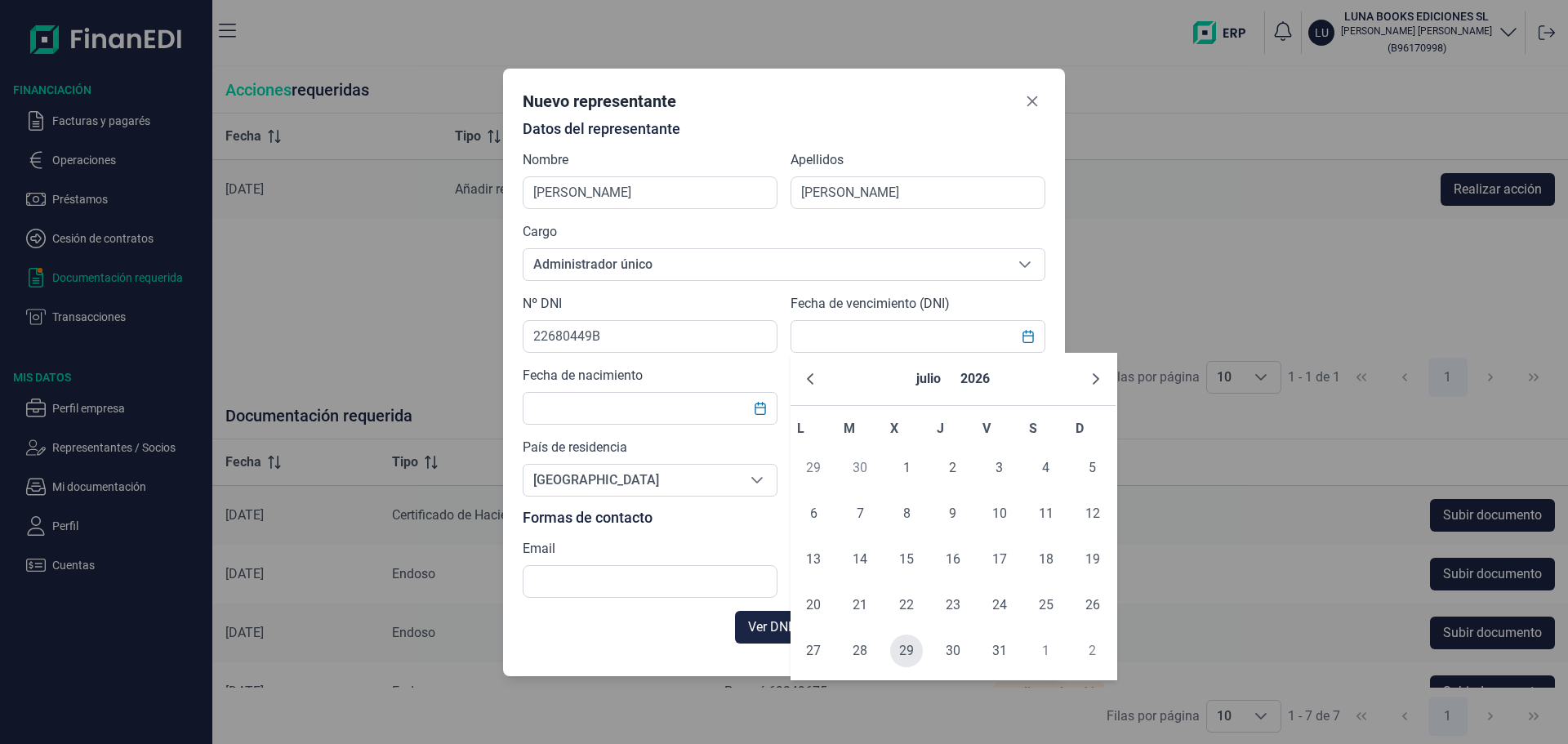
click at [906, 635] on span "29" at bounding box center [906, 650] width 33 height 33
type input "[DATE]"
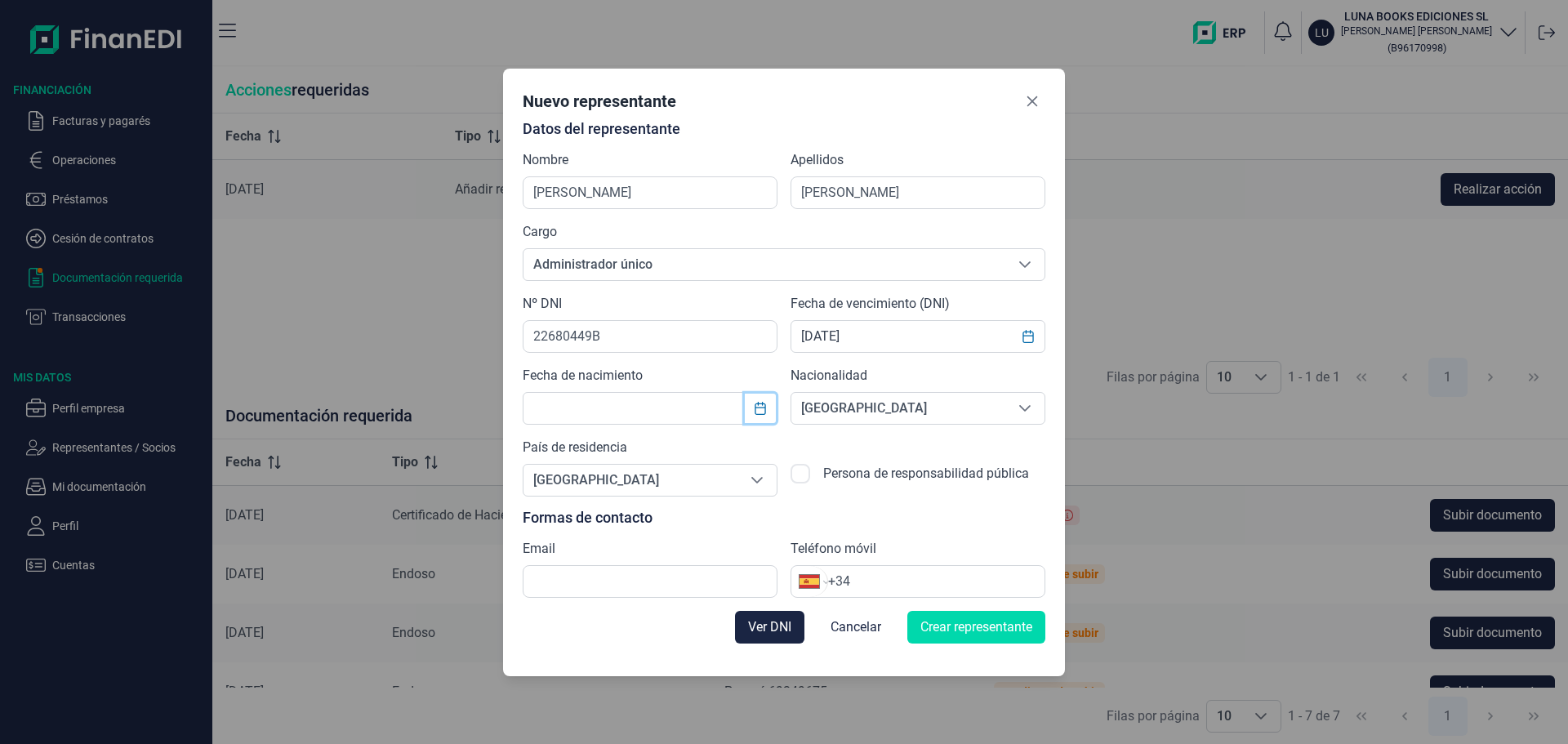
click at [775, 399] on button "Choose Date" at bounding box center [760, 408] width 31 height 30
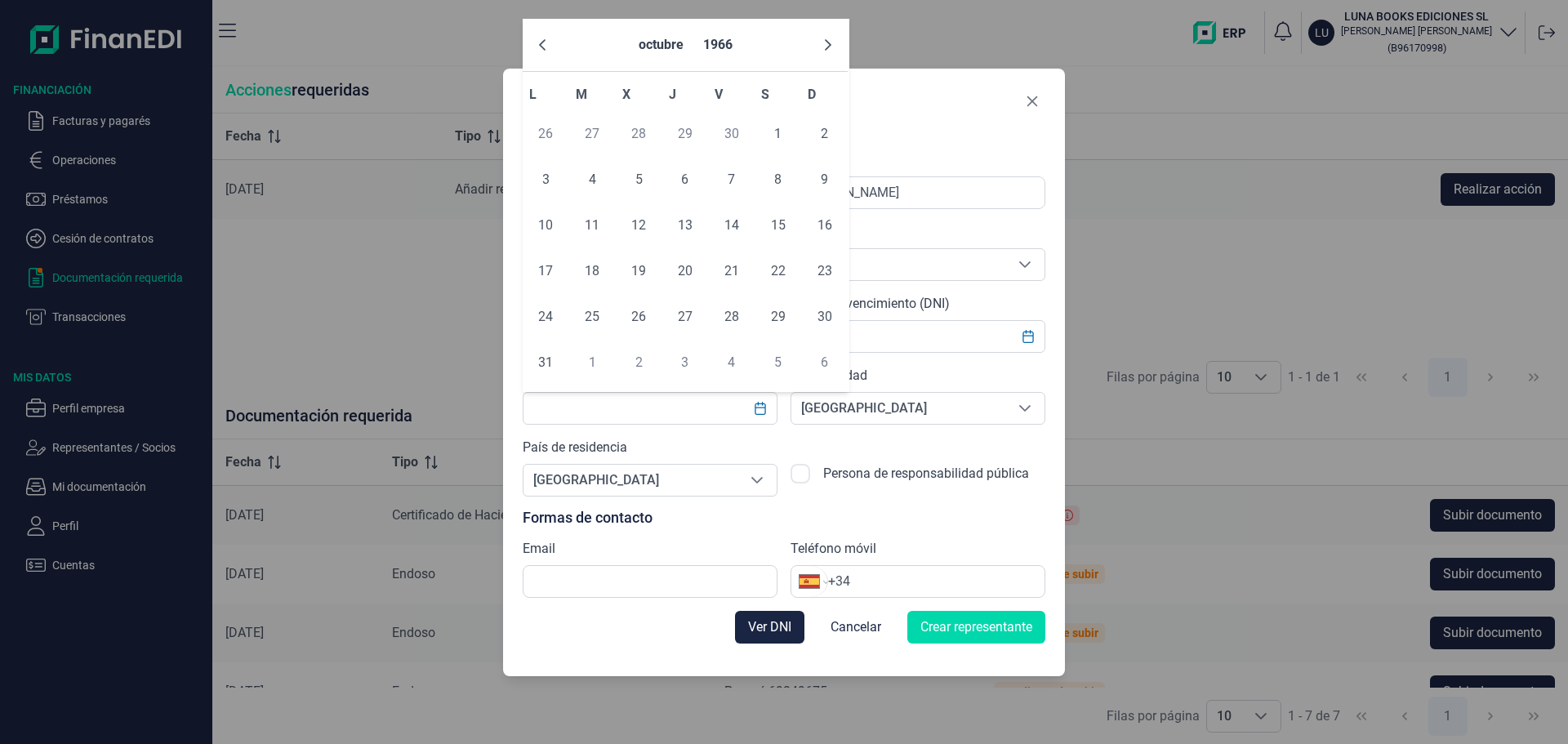
click at [700, 42] on button "1966" at bounding box center [718, 45] width 43 height 39
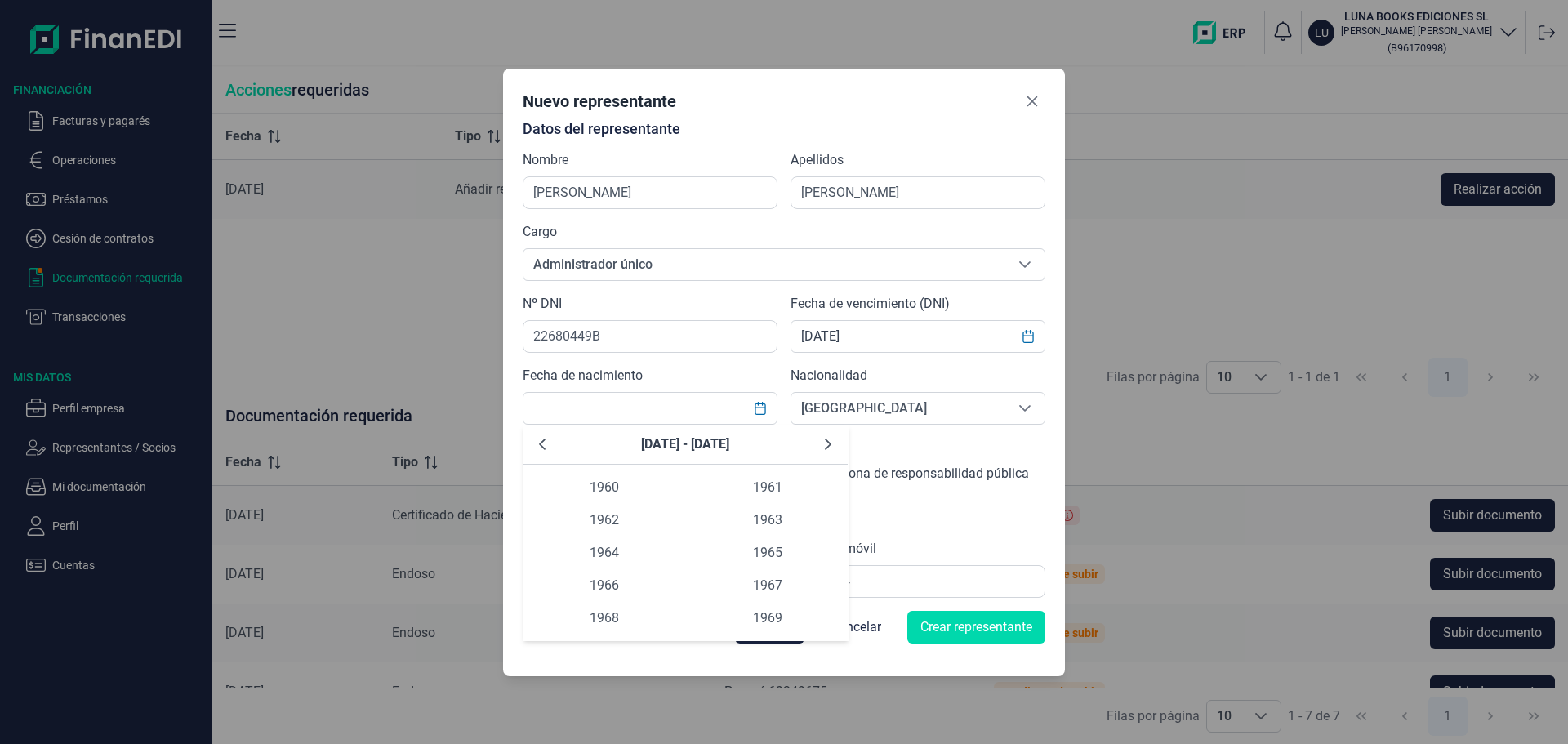
click at [742, 482] on span "1961" at bounding box center [768, 487] width 164 height 33
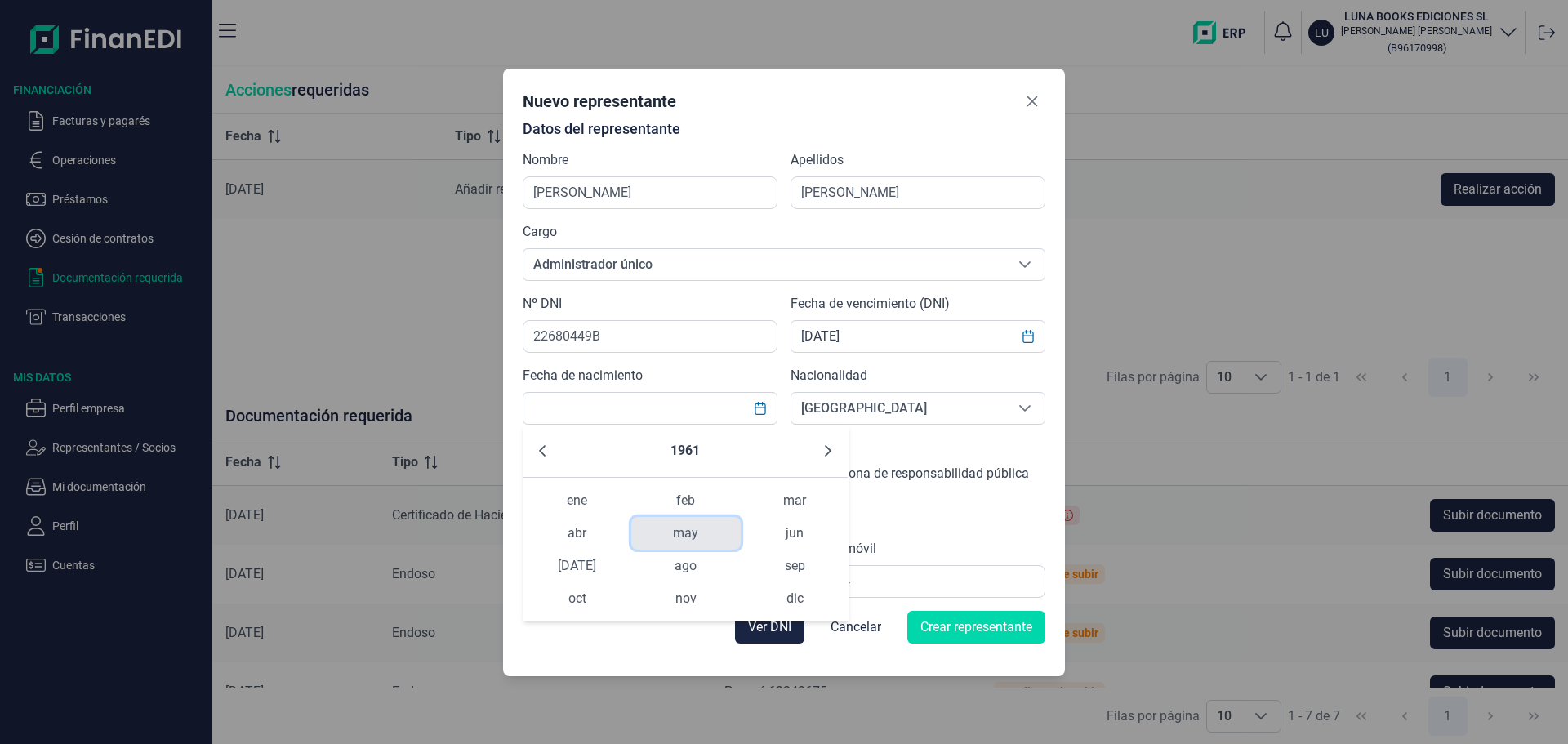
click at [680, 532] on span "may" at bounding box center [685, 533] width 109 height 33
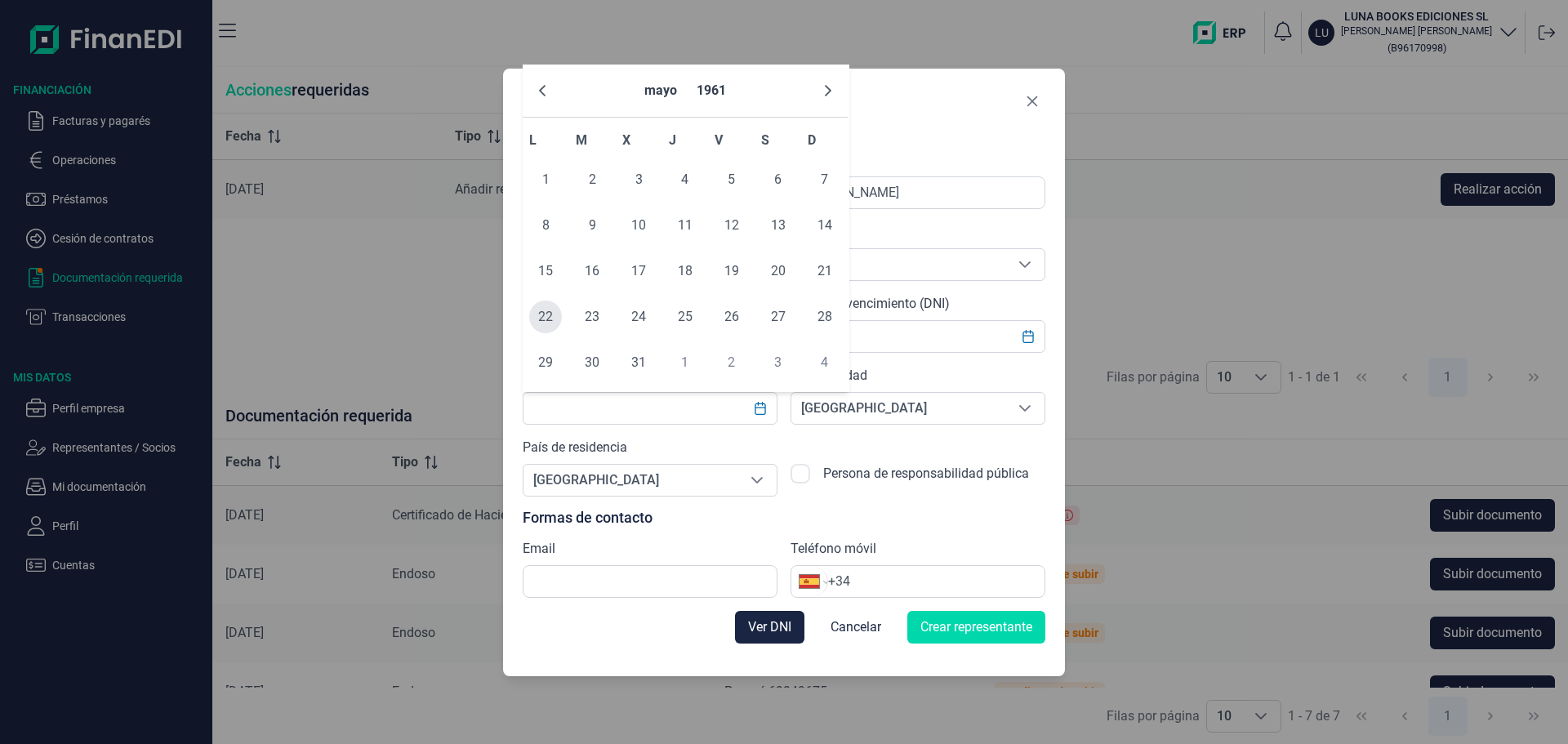
click at [552, 315] on span "22" at bounding box center [545, 316] width 33 height 33
type input "[DATE]"
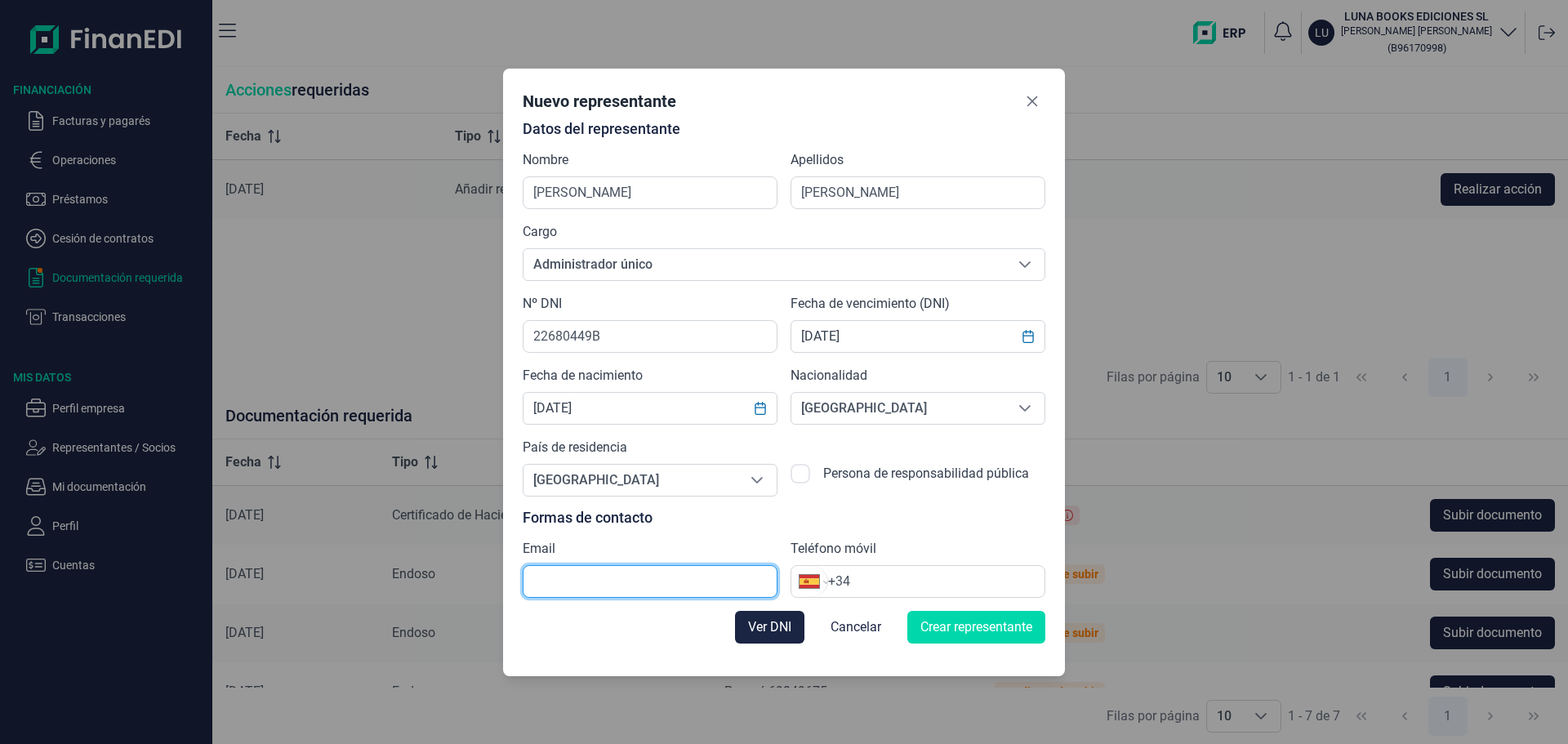
click at [724, 591] on input "text" at bounding box center [650, 581] width 255 height 33
type input "A"
type input "[EMAIL_ADDRESS][DOMAIN_NAME]"
click at [861, 579] on input "+34" at bounding box center [936, 581] width 217 height 20
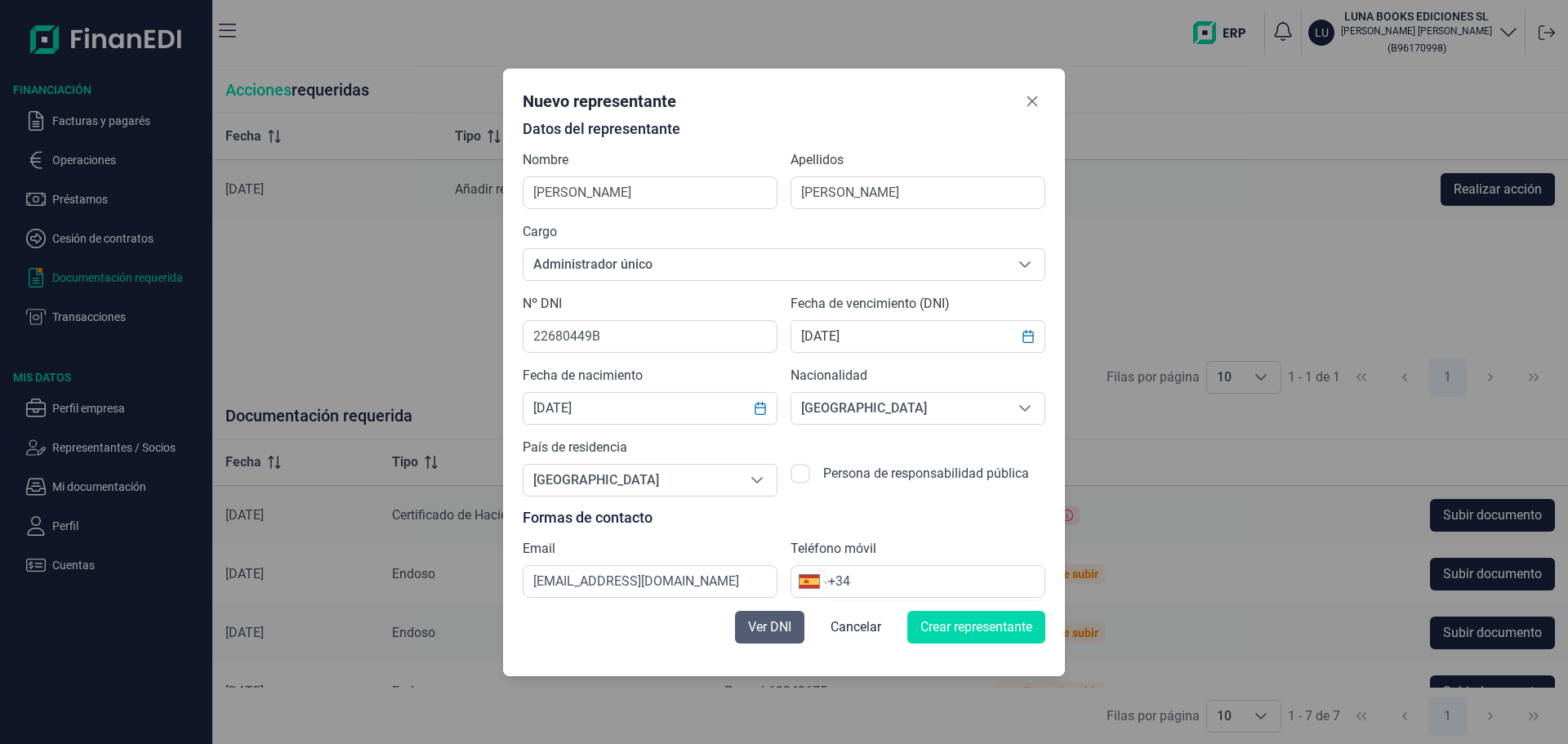
click at [785, 625] on span "Ver DNI" at bounding box center [769, 627] width 44 height 20
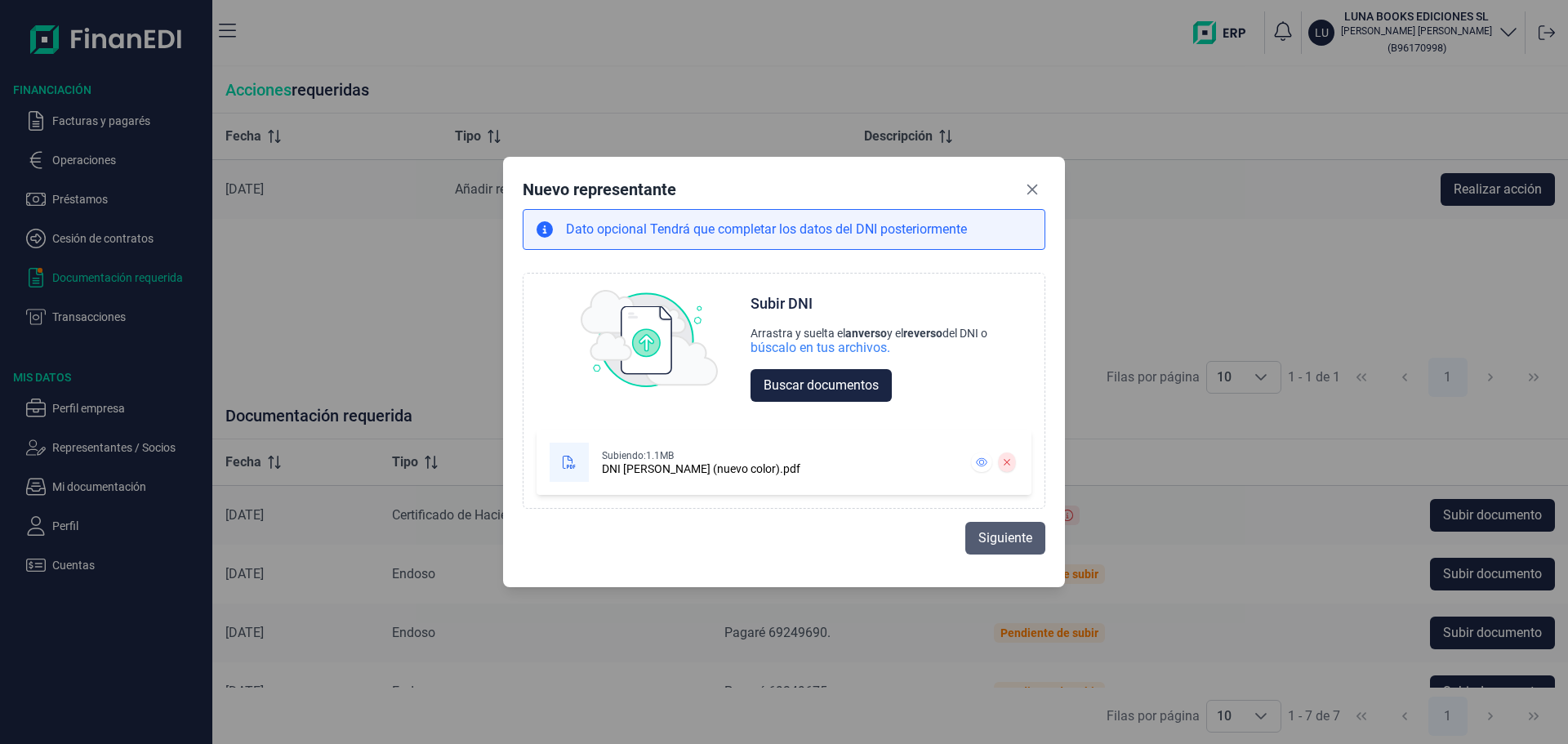
click at [988, 528] on span "Siguiente" at bounding box center [1005, 538] width 54 height 20
select select "ES"
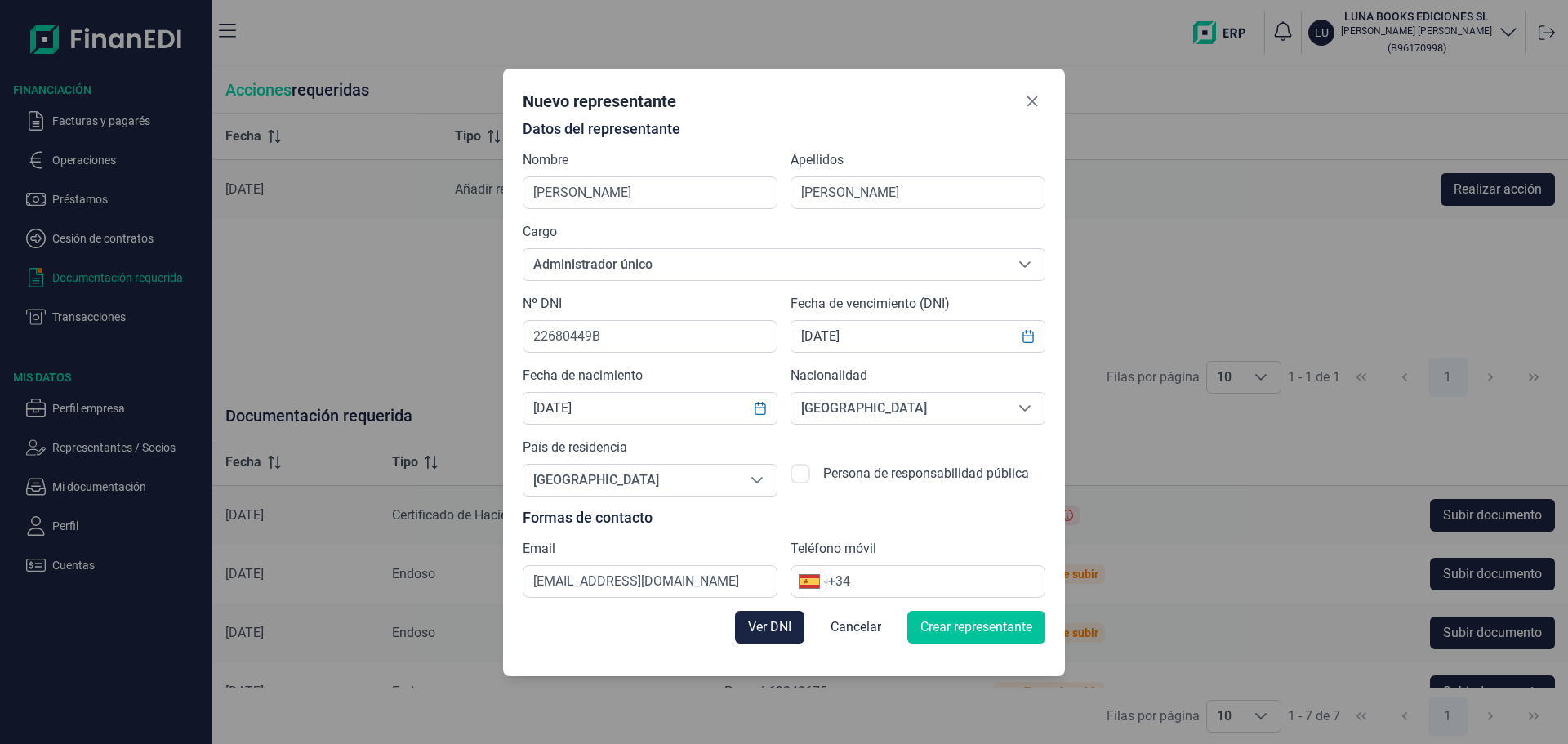
click at [961, 628] on span "Crear representante" at bounding box center [977, 627] width 112 height 20
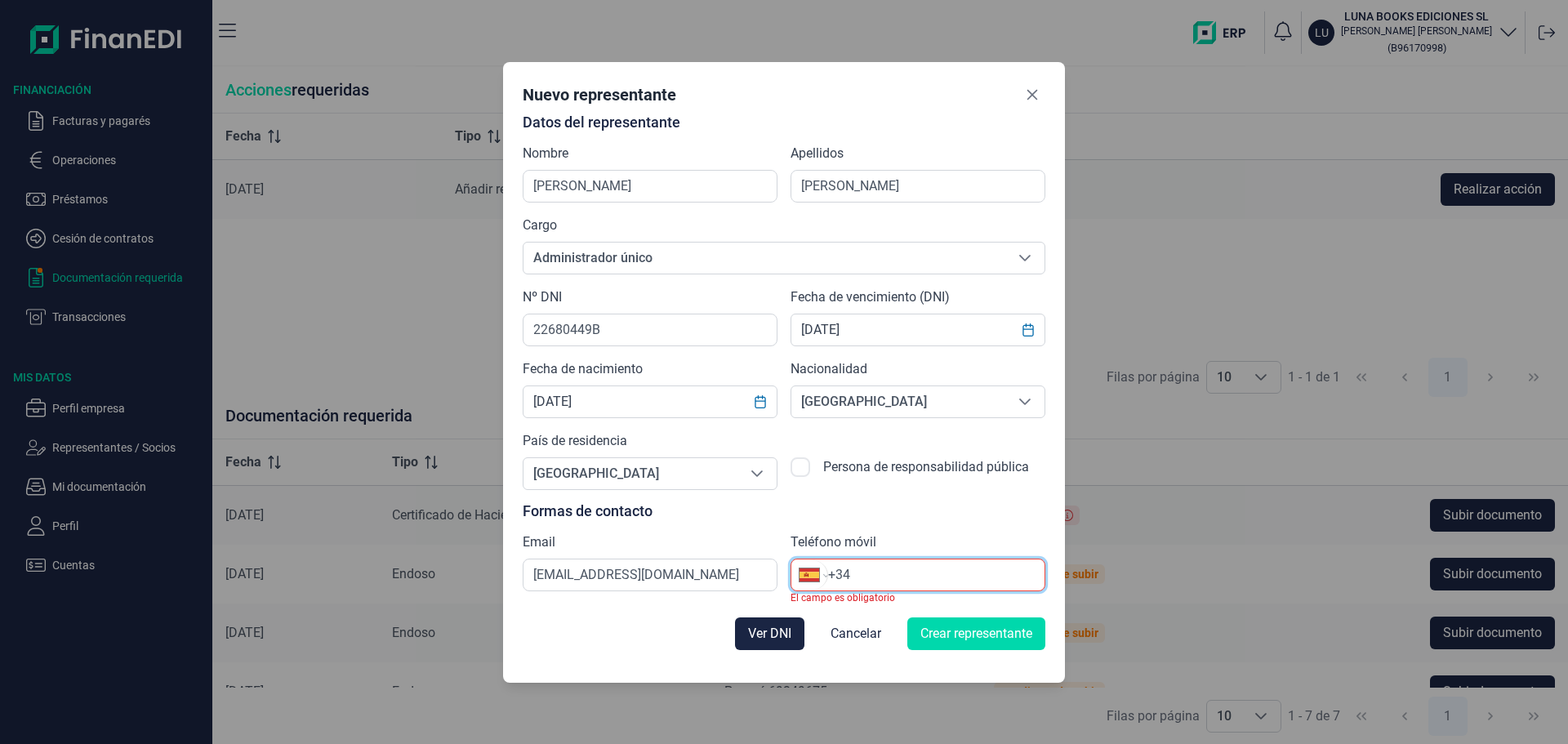
click at [930, 581] on input "+34" at bounding box center [936, 575] width 217 height 20
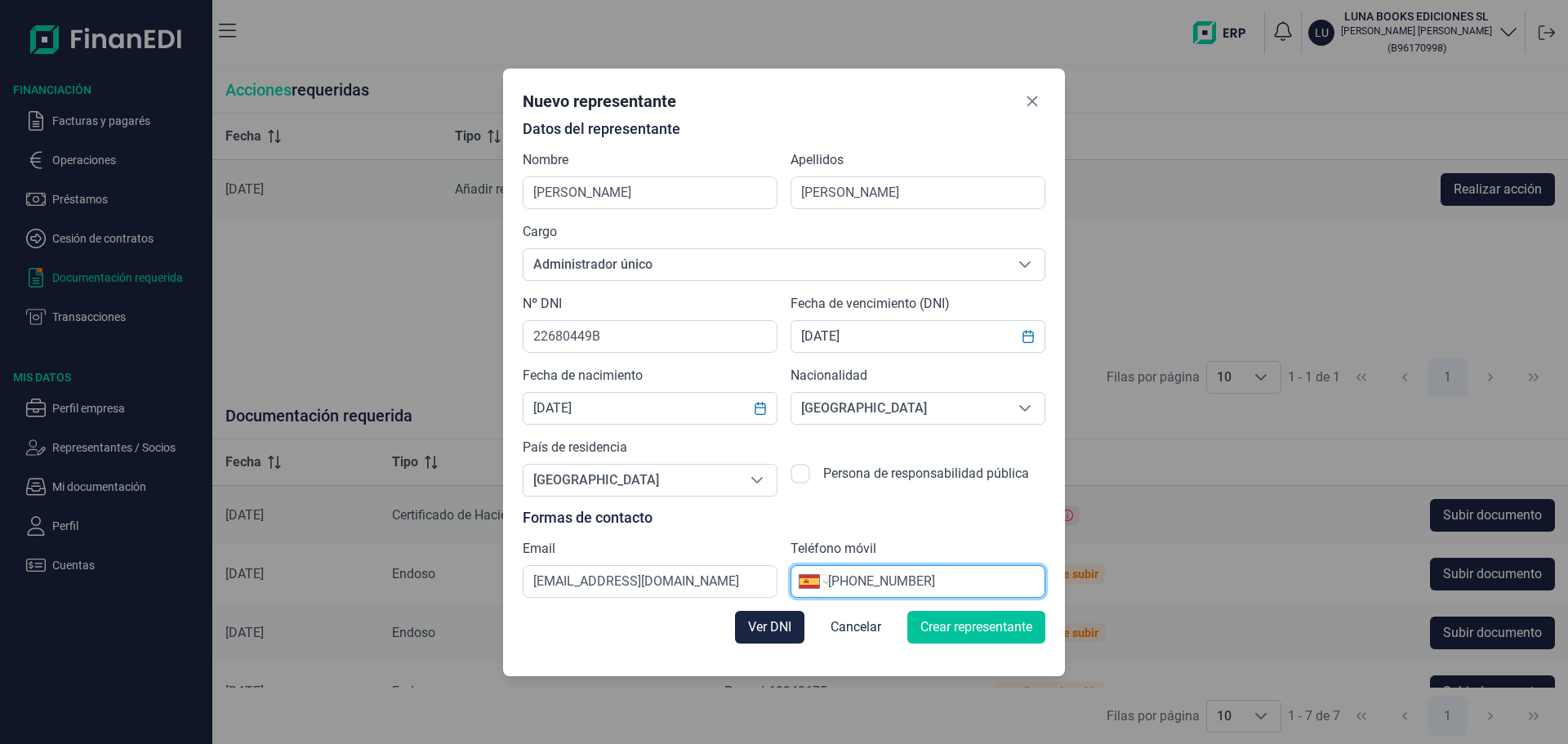
type input "[PHONE_NUMBER]"
click at [963, 619] on span "Crear representante" at bounding box center [977, 627] width 112 height 20
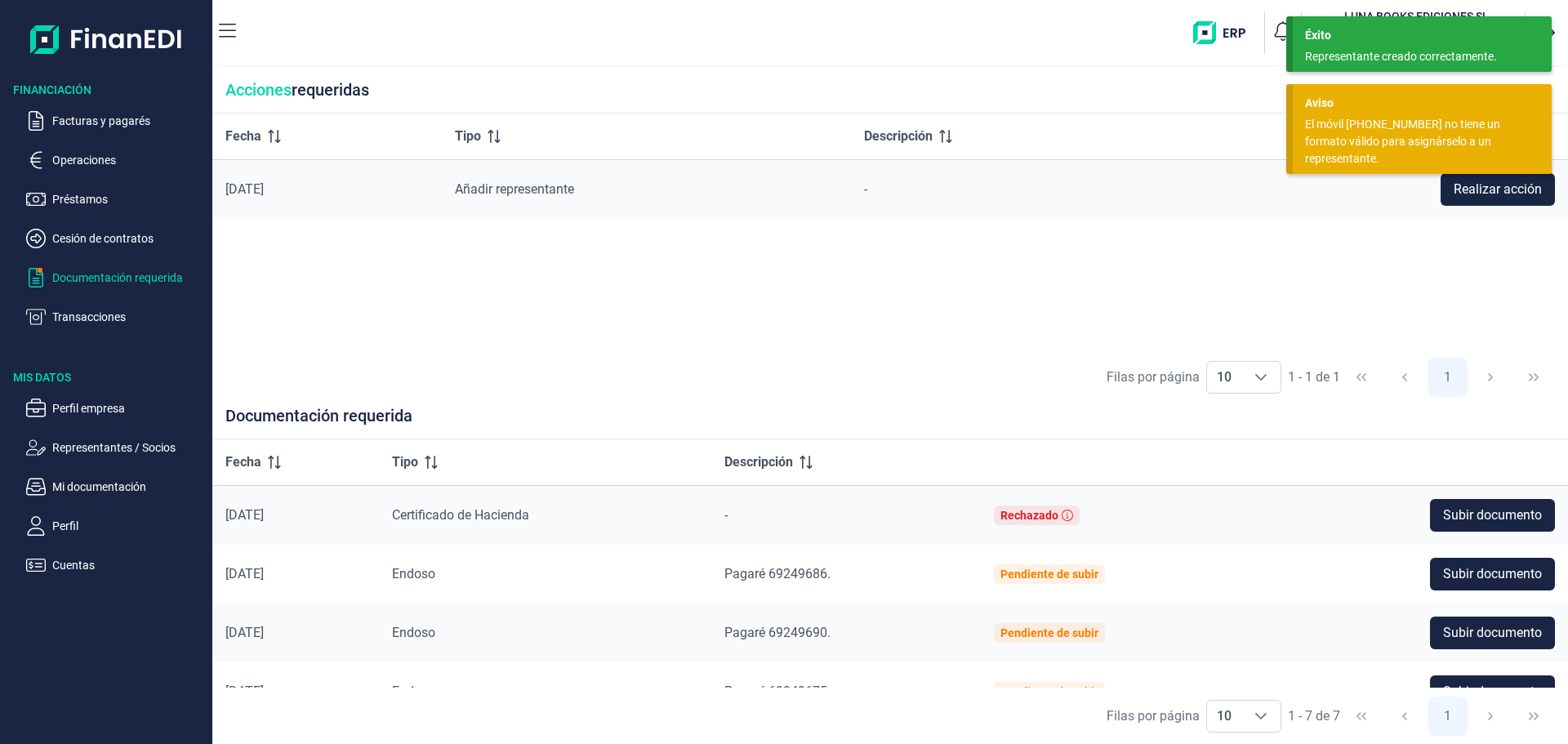
click at [1399, 120] on div "El móvil [PHONE_NUMBER] no tiene un formato válido para asignárselo a un repres…" at bounding box center [1415, 141] width 222 height 51
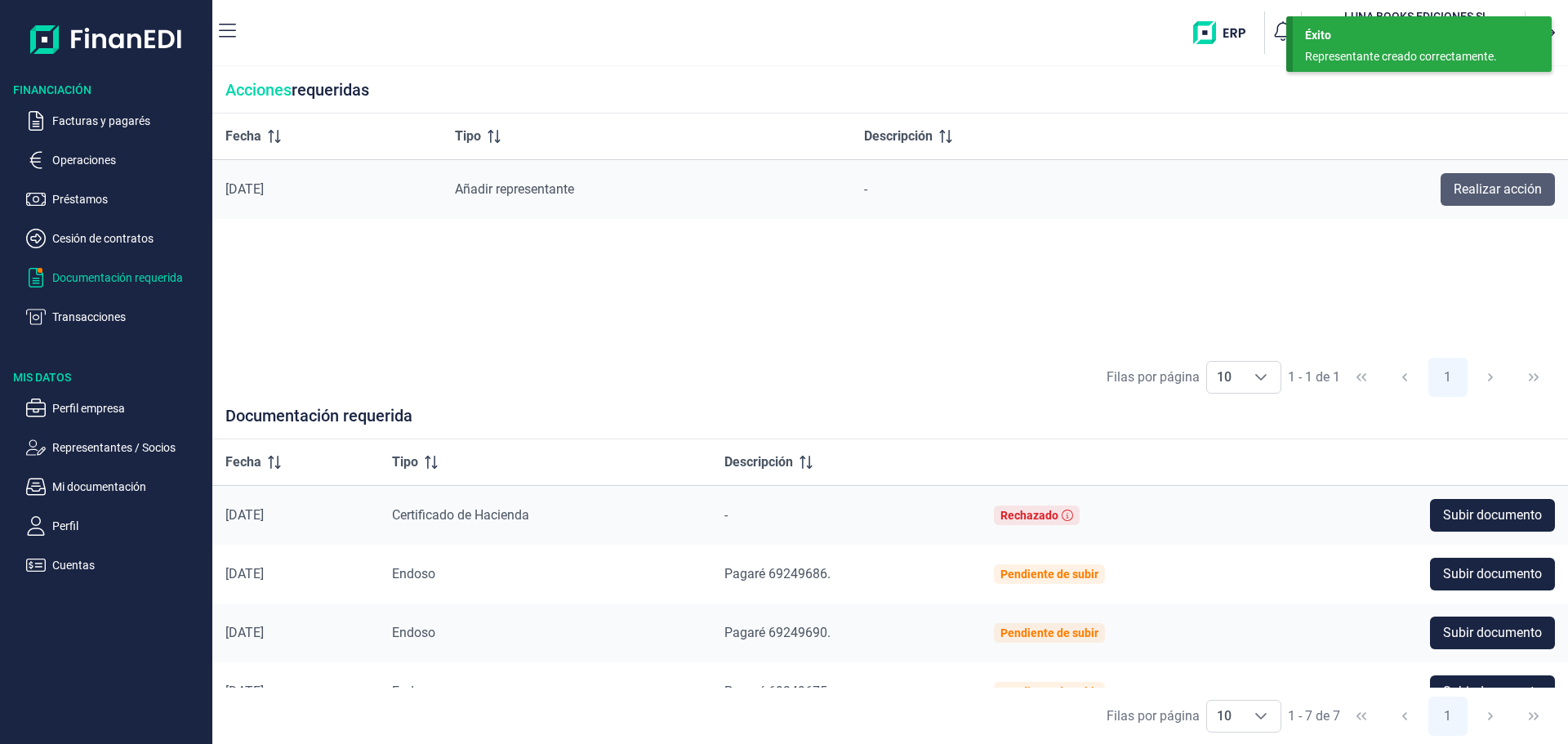
click at [1470, 179] on button "Realizar acción" at bounding box center [1497, 189] width 114 height 33
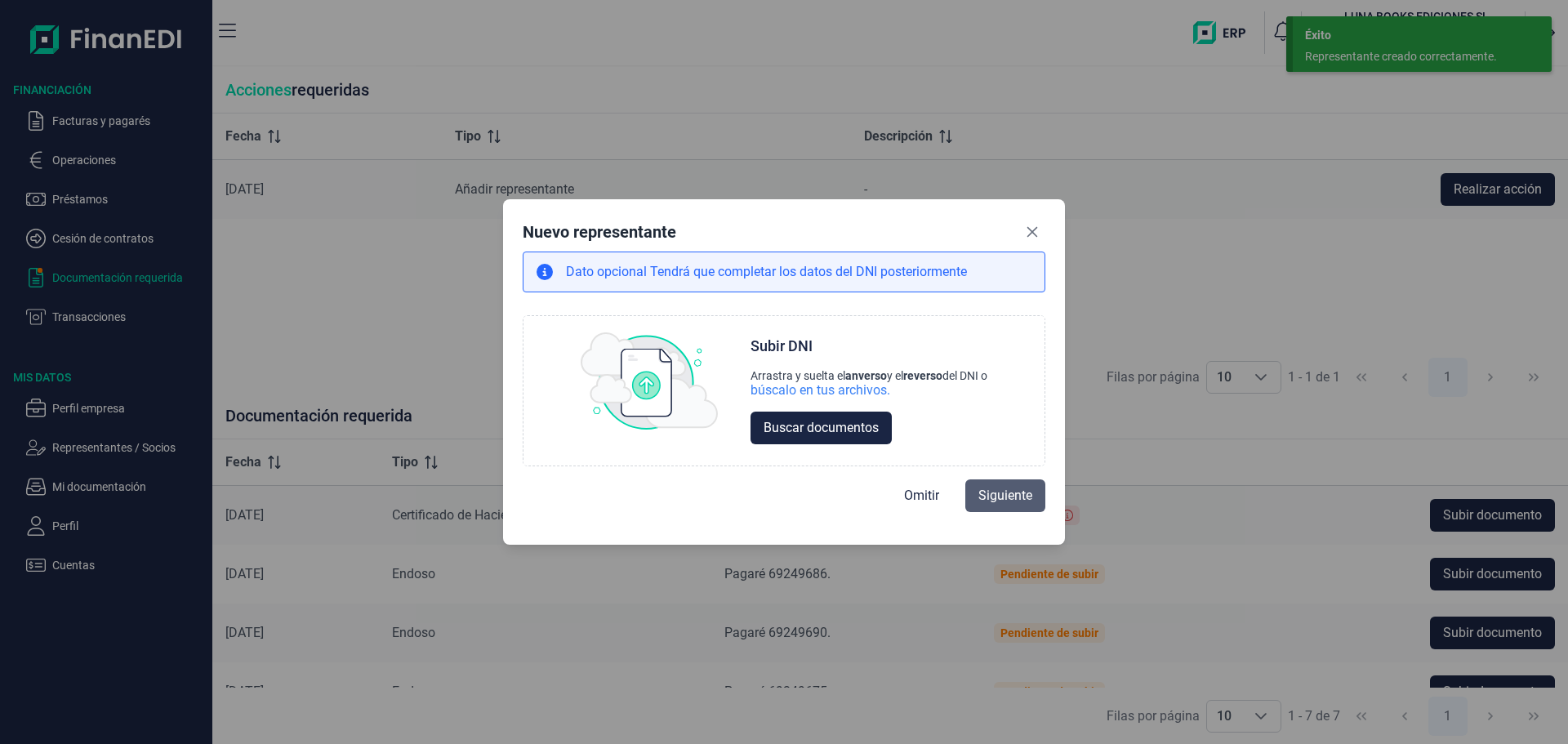
click at [991, 481] on button "Siguiente" at bounding box center [1005, 495] width 80 height 33
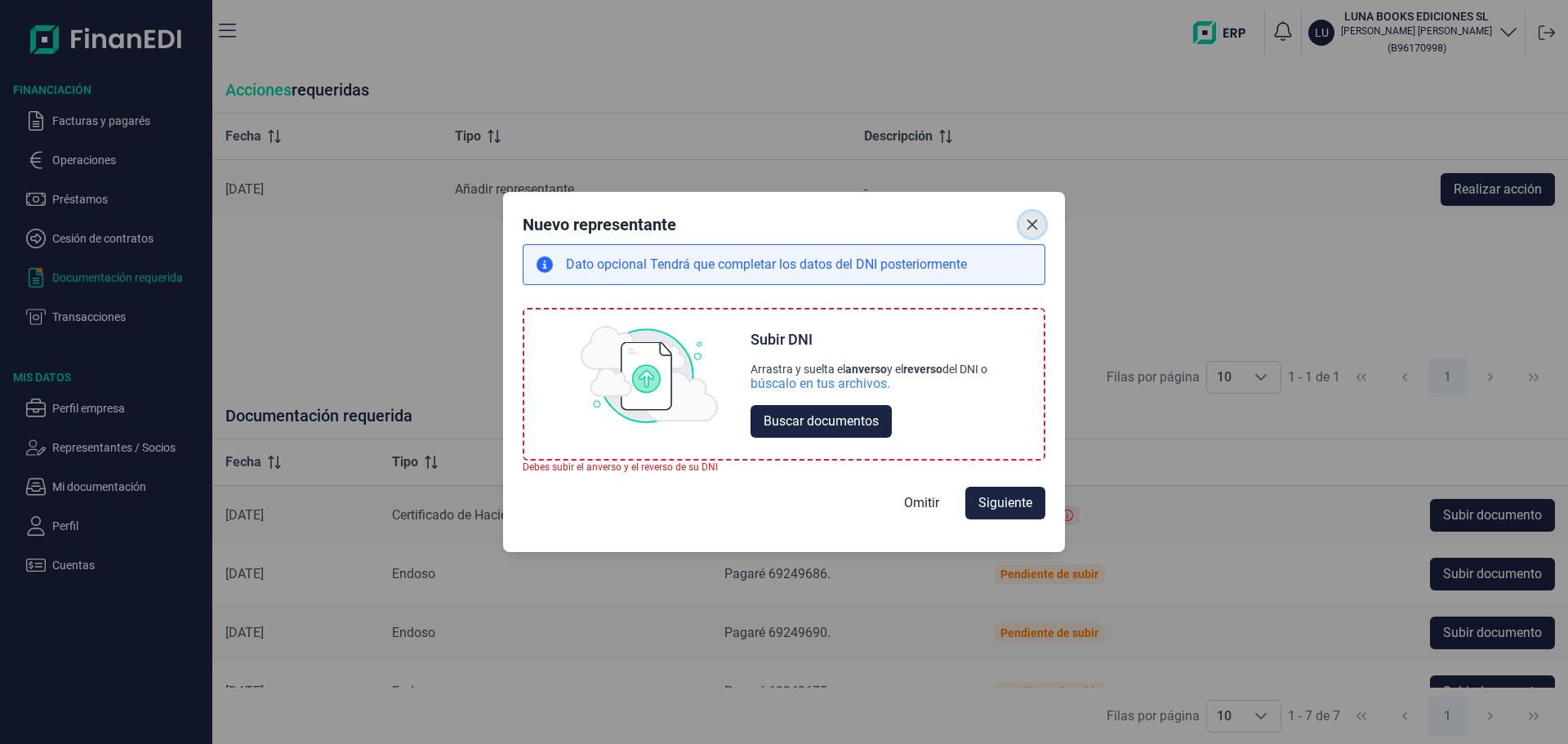
click at [1041, 216] on button "Close" at bounding box center [1032, 224] width 26 height 26
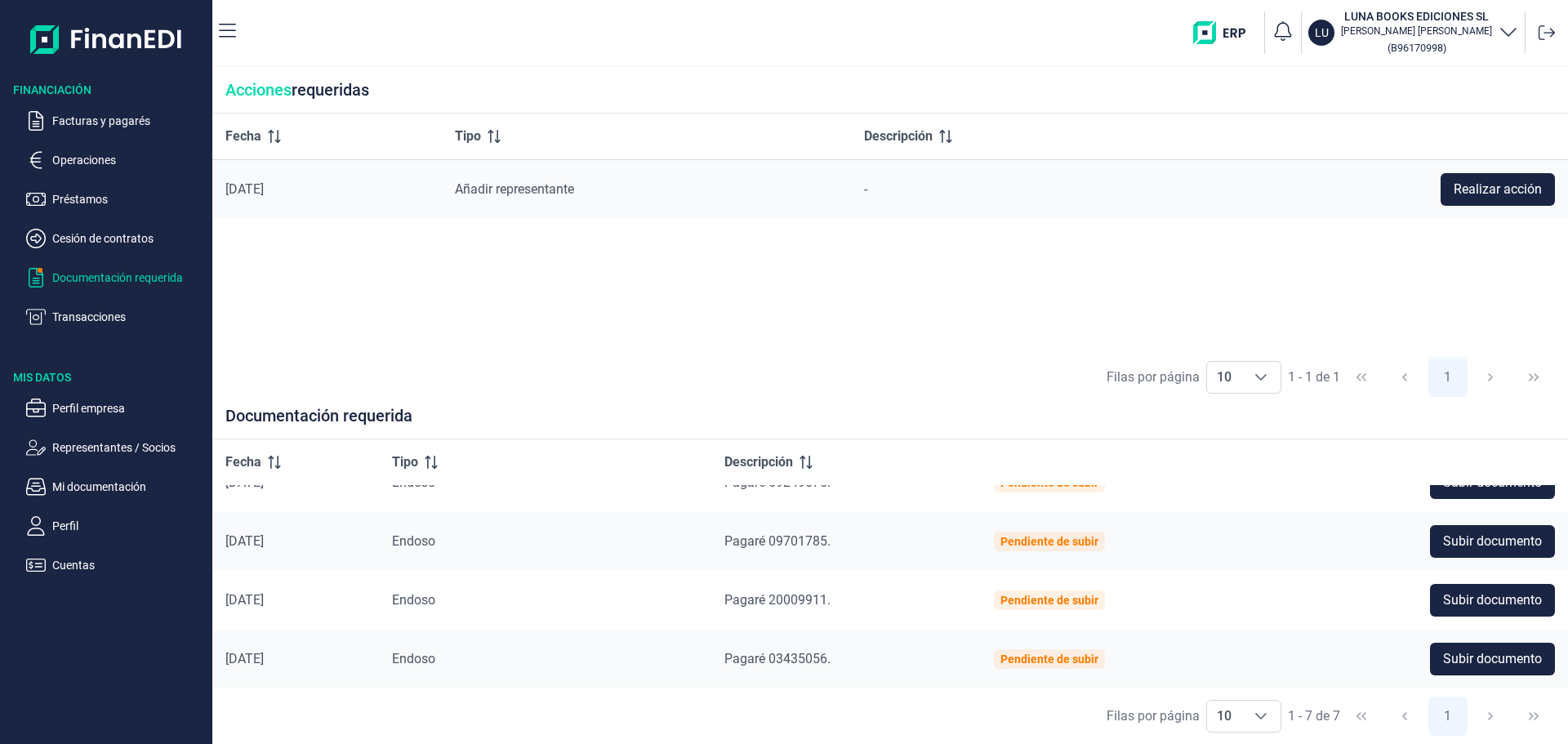
scroll to position [0, 0]
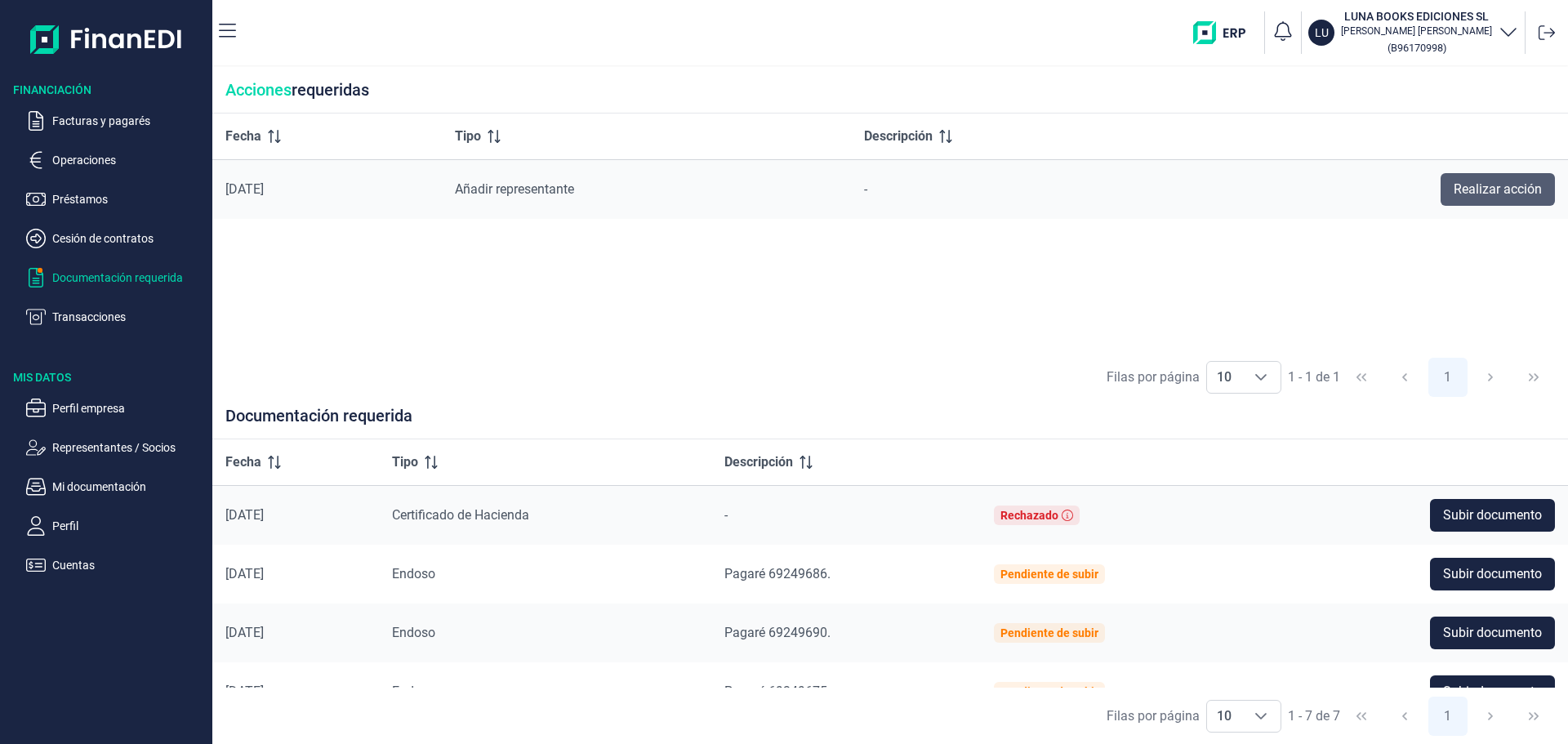
click at [1460, 200] on button "Realizar acción" at bounding box center [1497, 189] width 114 height 33
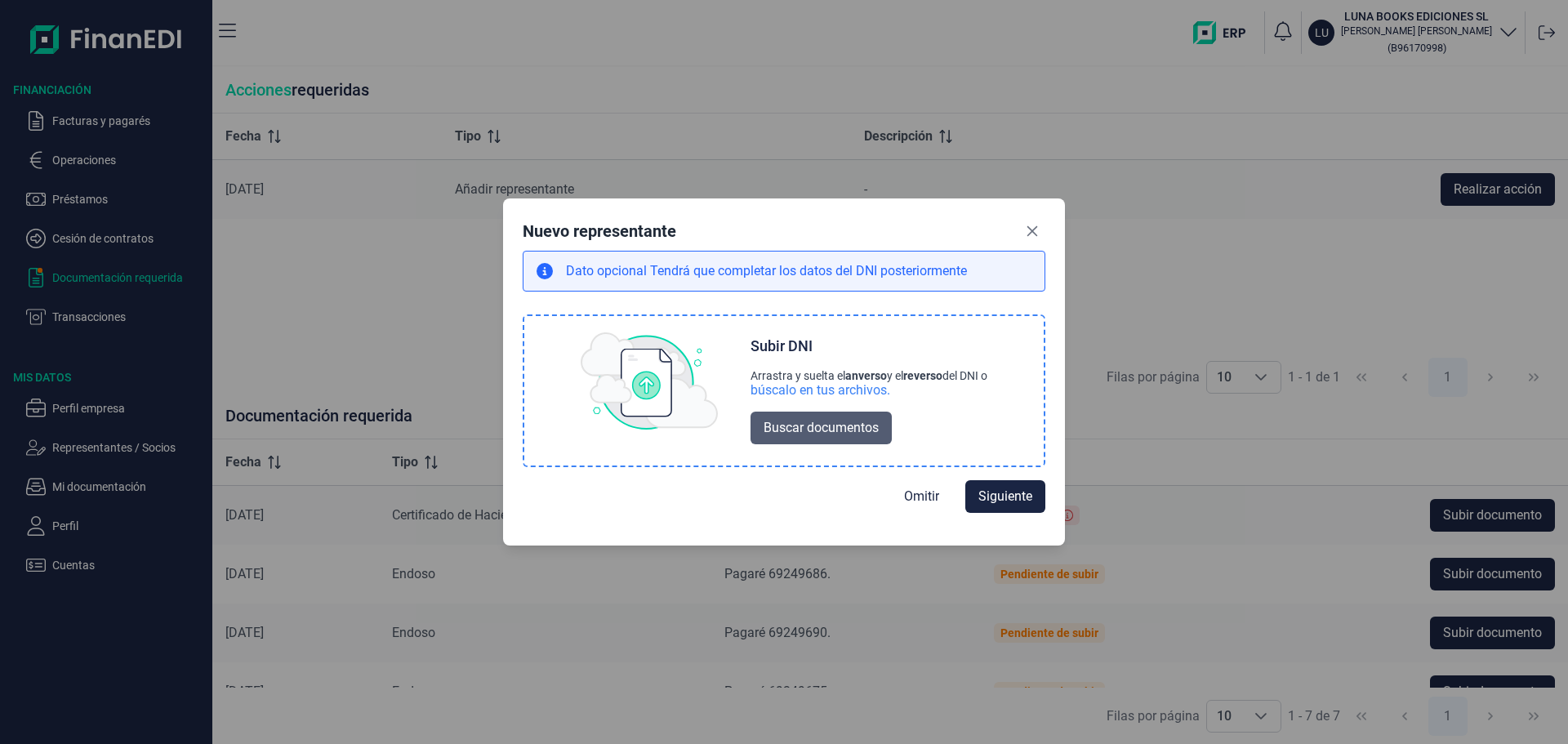
click at [841, 433] on span "Buscar documentos" at bounding box center [821, 428] width 115 height 20
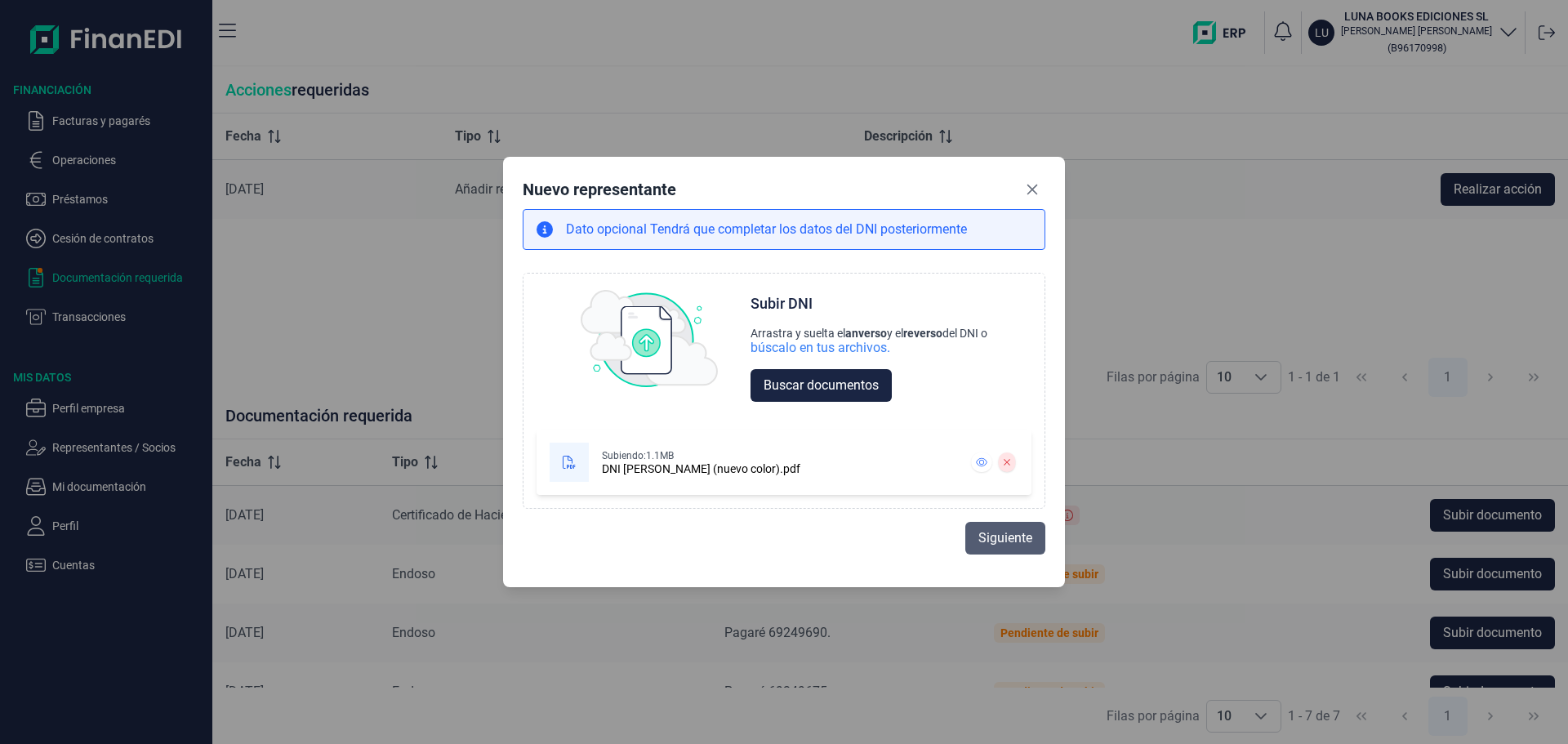
click at [997, 527] on button "Siguiente" at bounding box center [1005, 538] width 80 height 33
select select "ES"
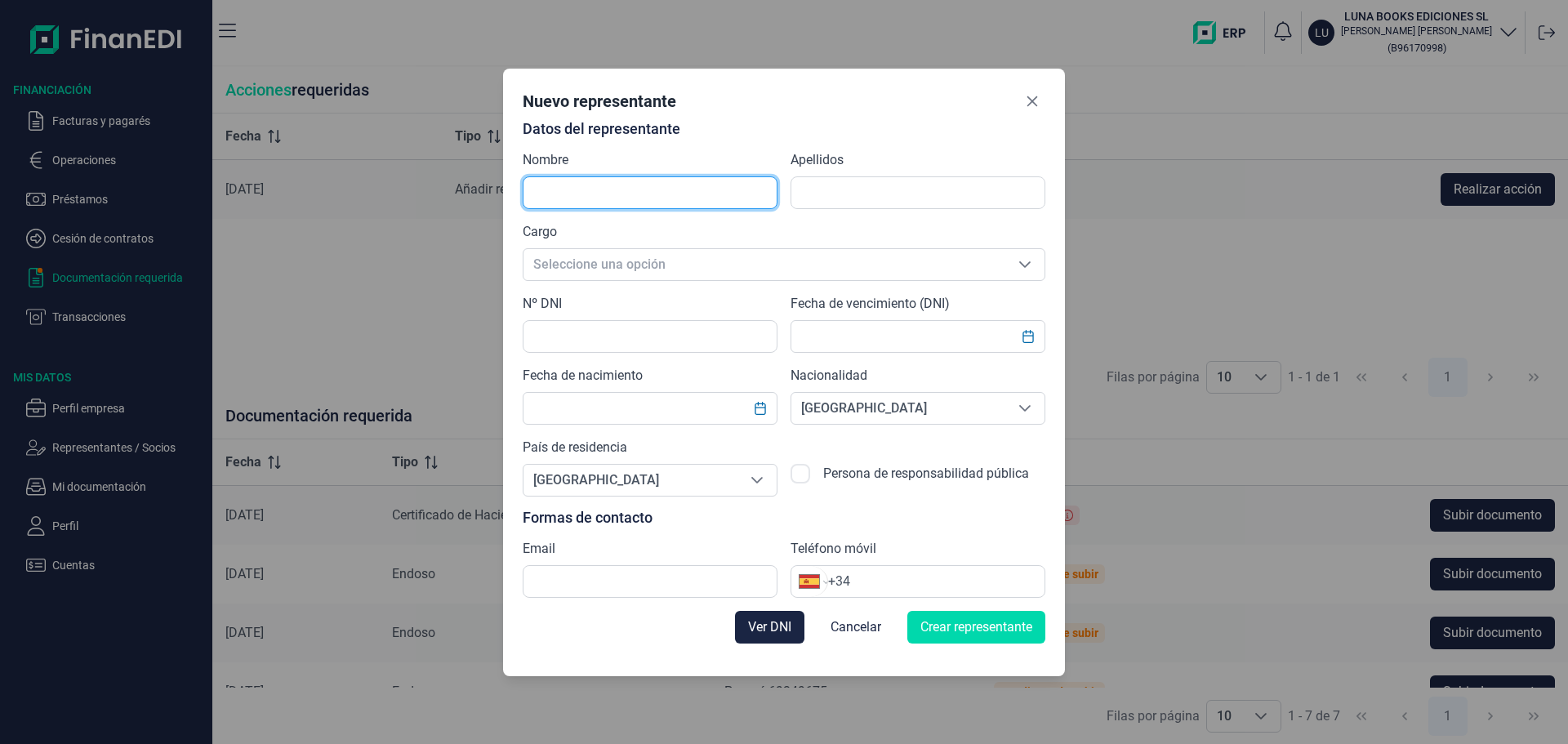
click at [658, 203] on input "text" at bounding box center [650, 193] width 255 height 33
type input "[PERSON_NAME]"
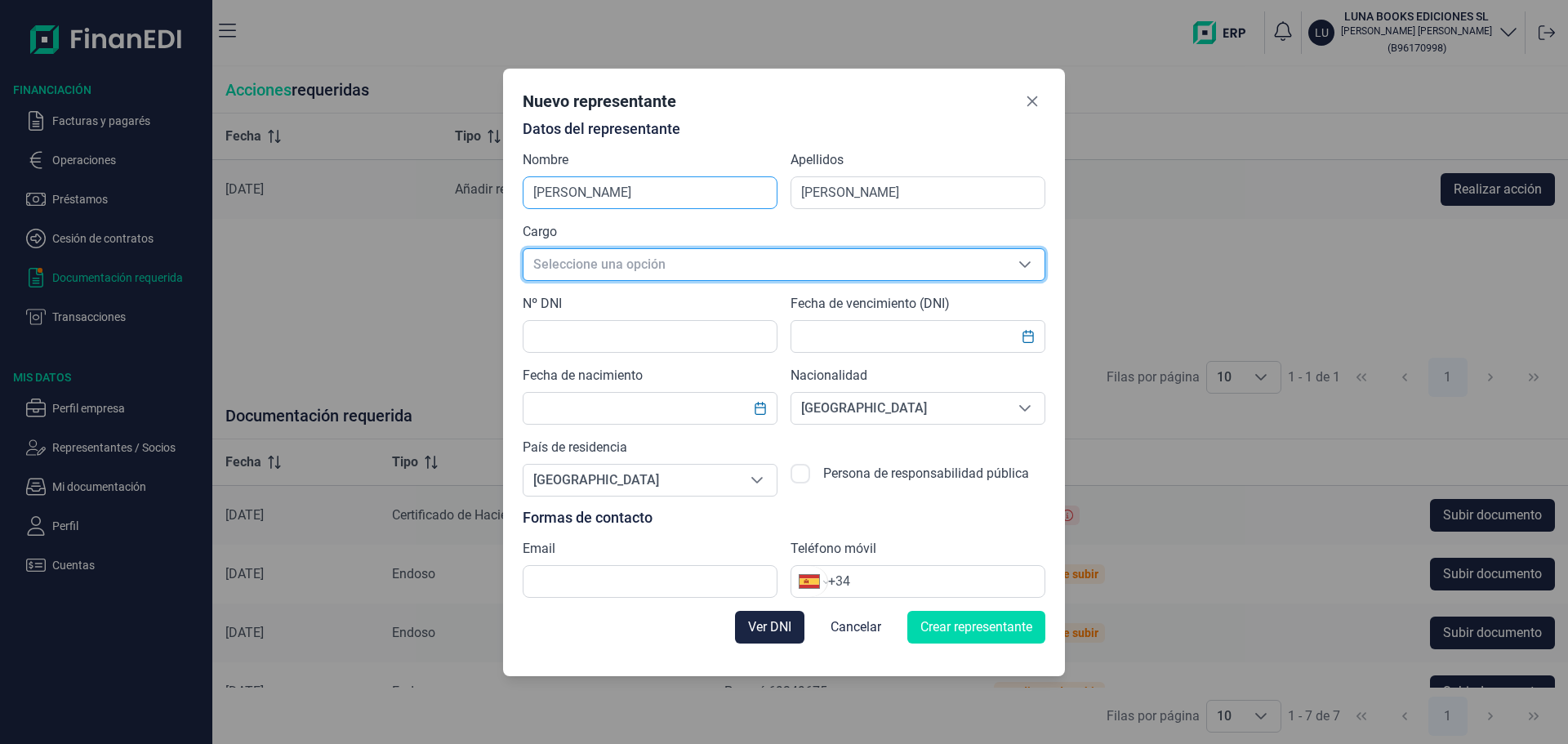
scroll to position [20, 10]
click at [570, 258] on span "Seleccione una opción" at bounding box center [764, 264] width 482 height 31
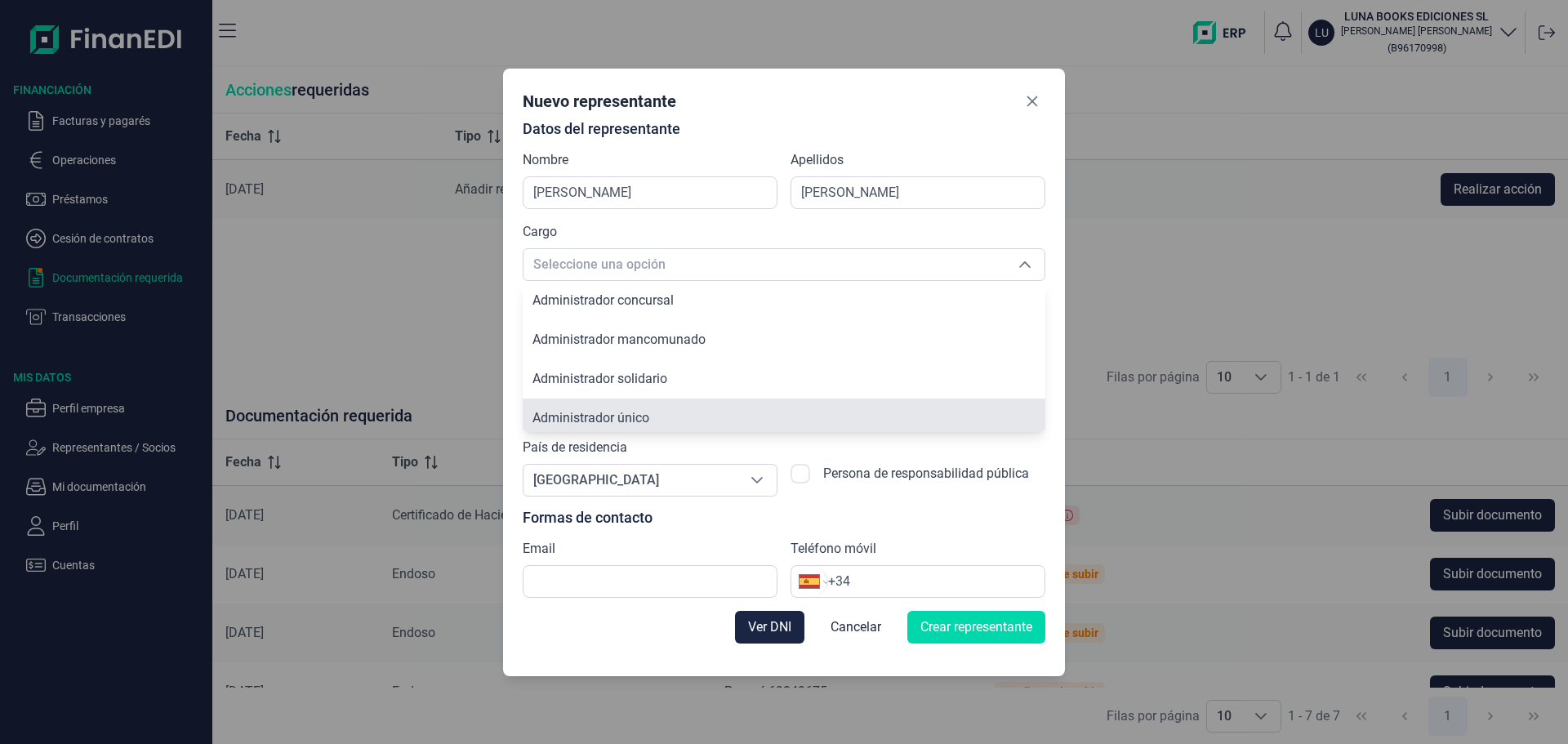
scroll to position [6, 0]
click at [614, 401] on li "Administrador único" at bounding box center [784, 412] width 523 height 39
type input "Administrador único"
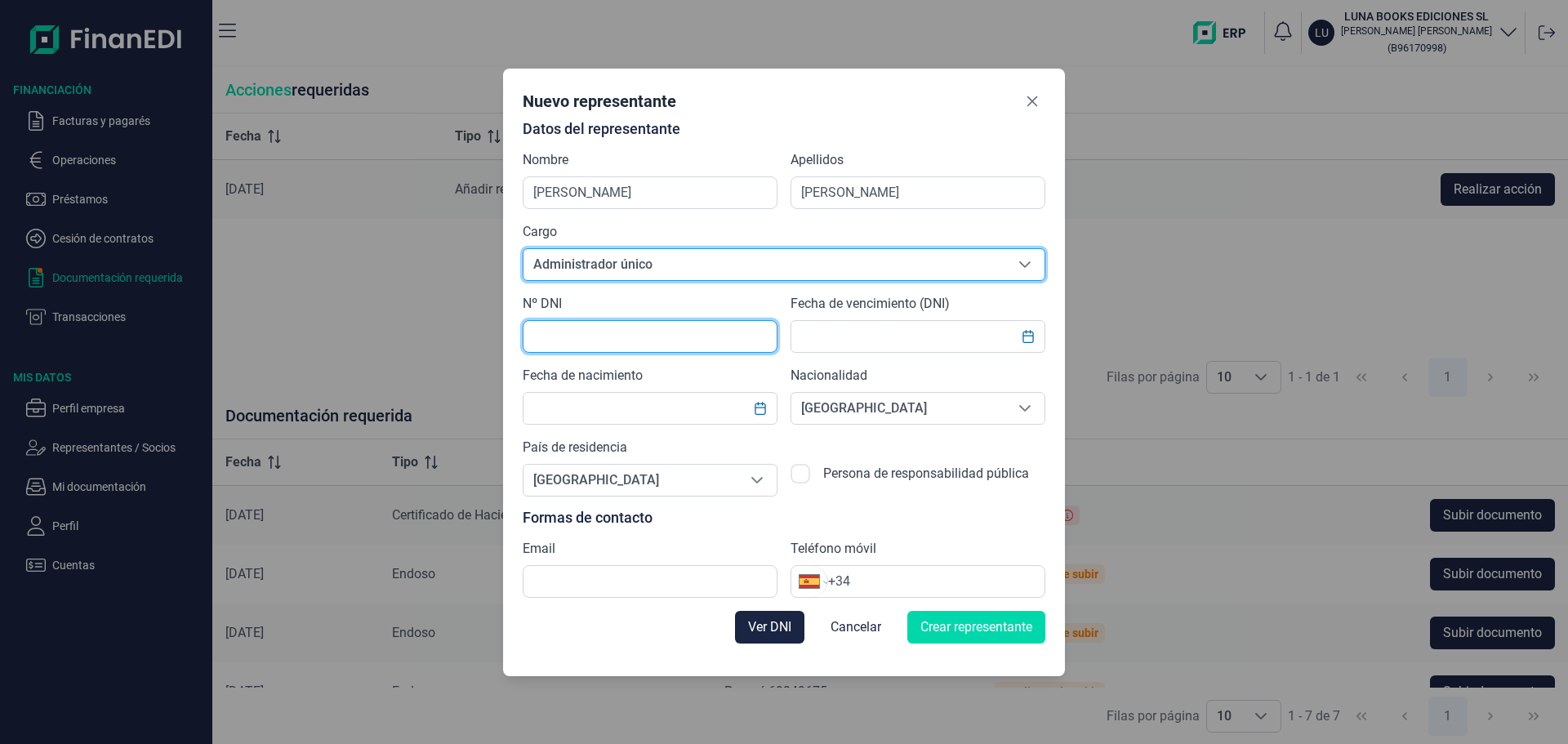
click at [591, 344] on input "text" at bounding box center [650, 336] width 255 height 33
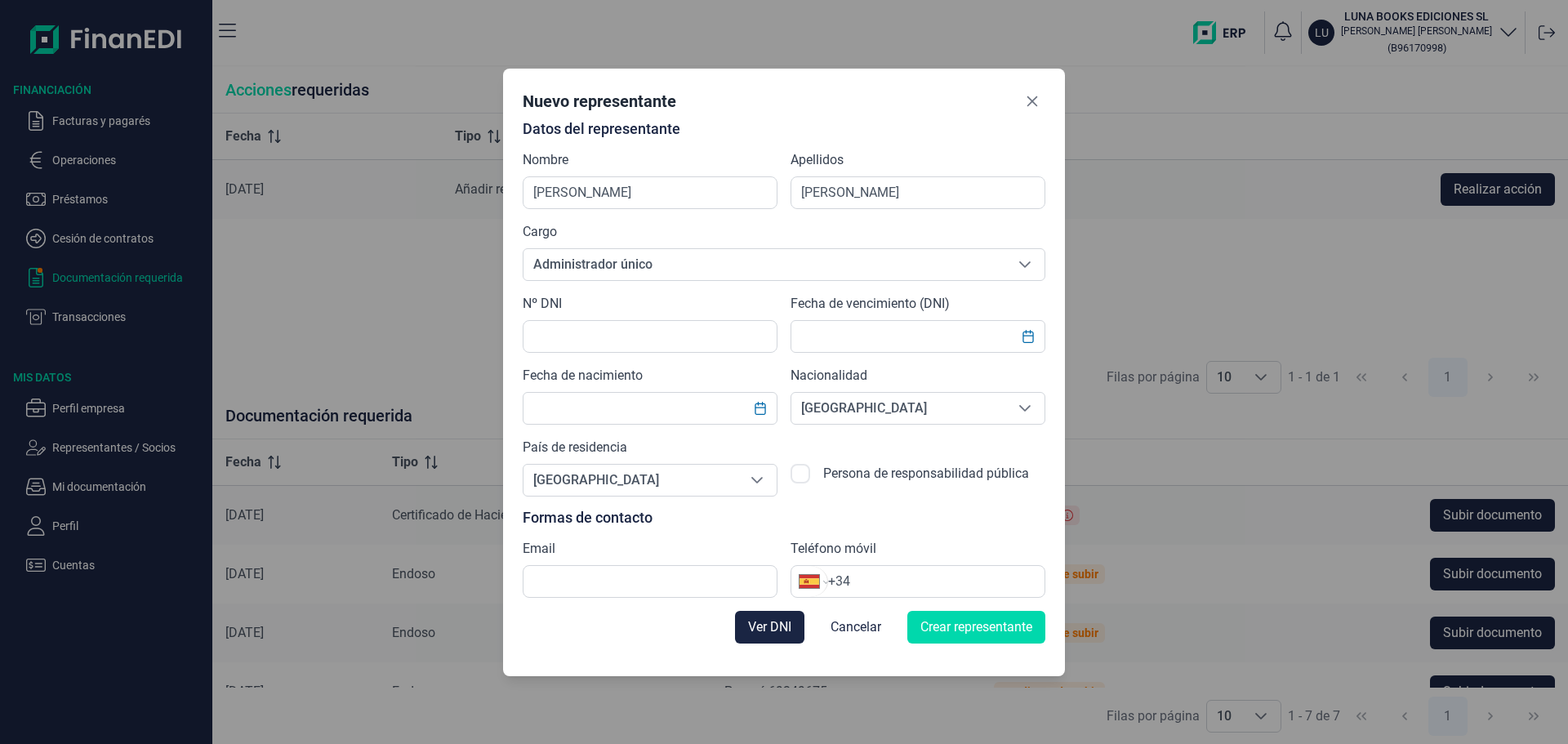
click at [900, 465] on label "Persona de responsabilidad pública" at bounding box center [925, 480] width 206 height 33
click at [734, 322] on input "text" at bounding box center [650, 336] width 255 height 33
type input "22680449B"
click at [854, 330] on input "text" at bounding box center [918, 336] width 255 height 33
click at [1030, 339] on icon "Choose Date" at bounding box center [1028, 337] width 13 height 13
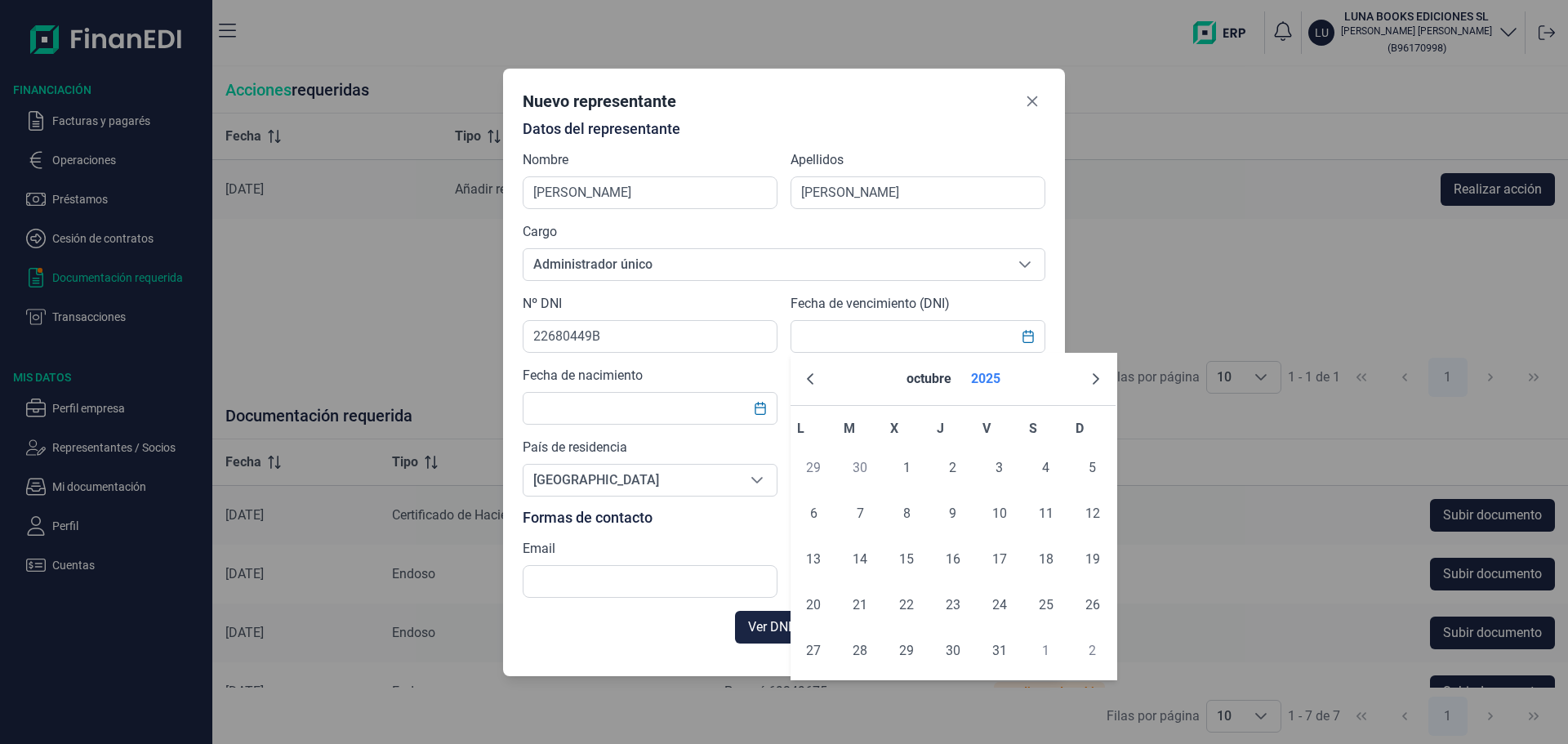
click at [988, 379] on button "2025" at bounding box center [986, 379] width 43 height 39
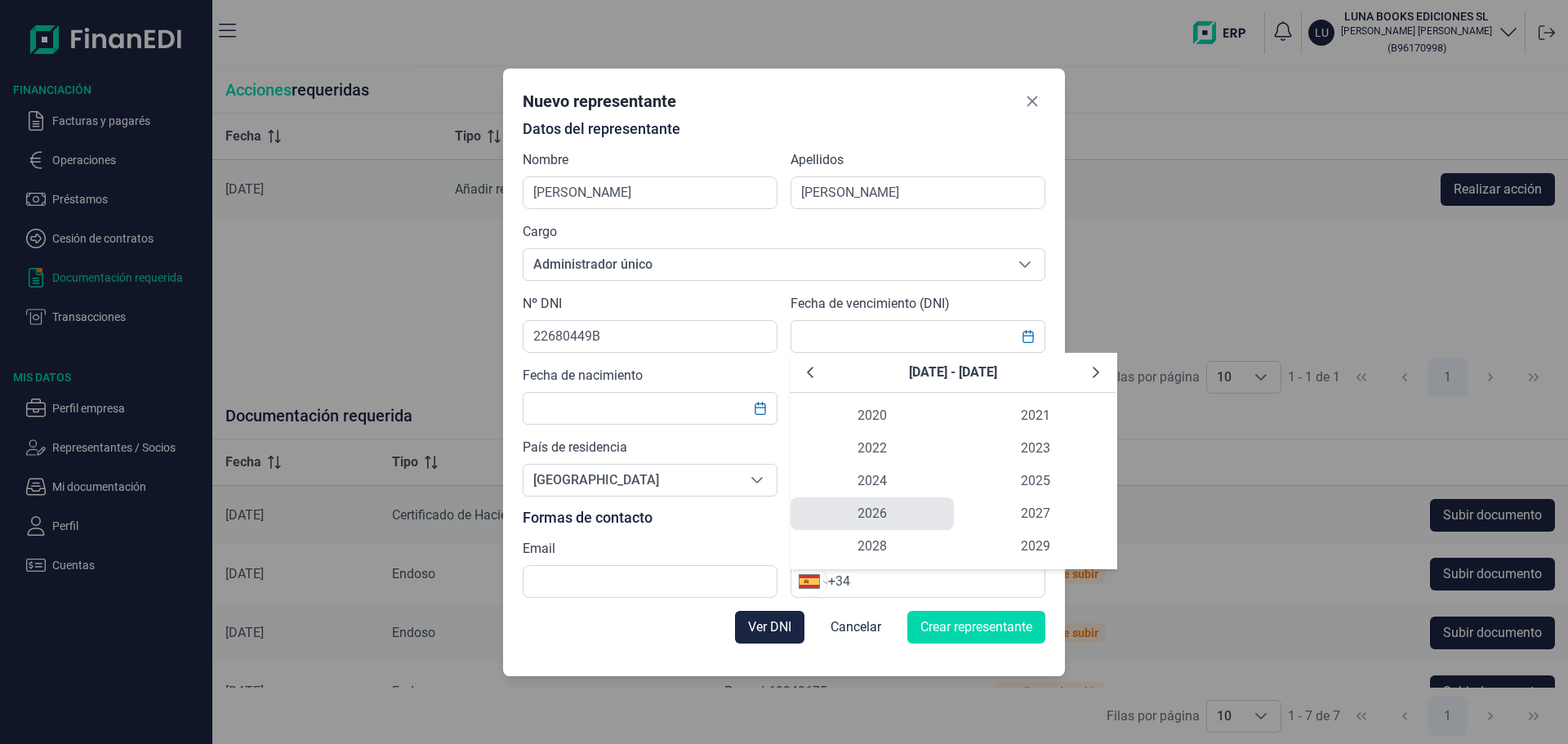
click at [889, 519] on span "2026" at bounding box center [872, 513] width 164 height 33
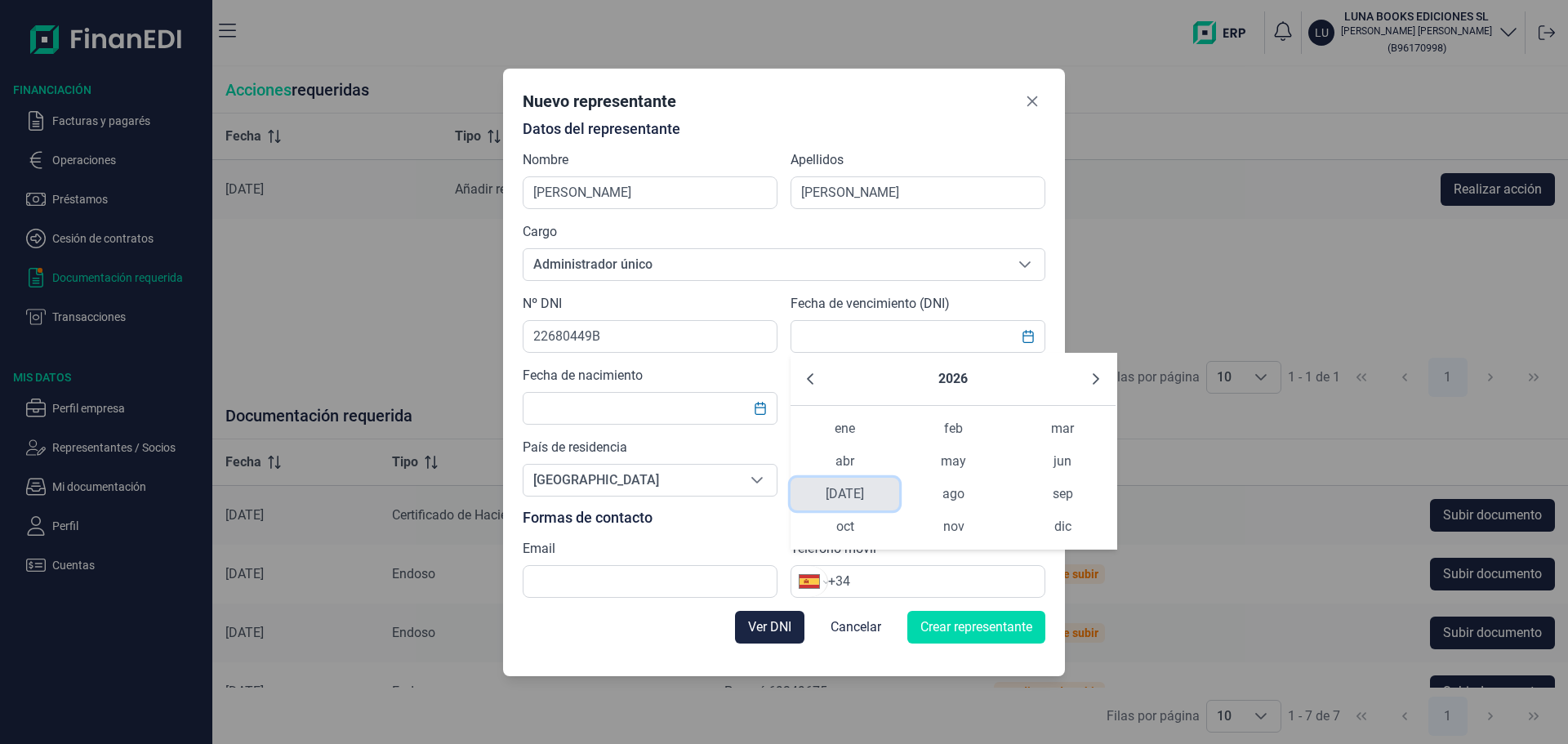
click at [854, 487] on span "[DATE]" at bounding box center [844, 494] width 109 height 33
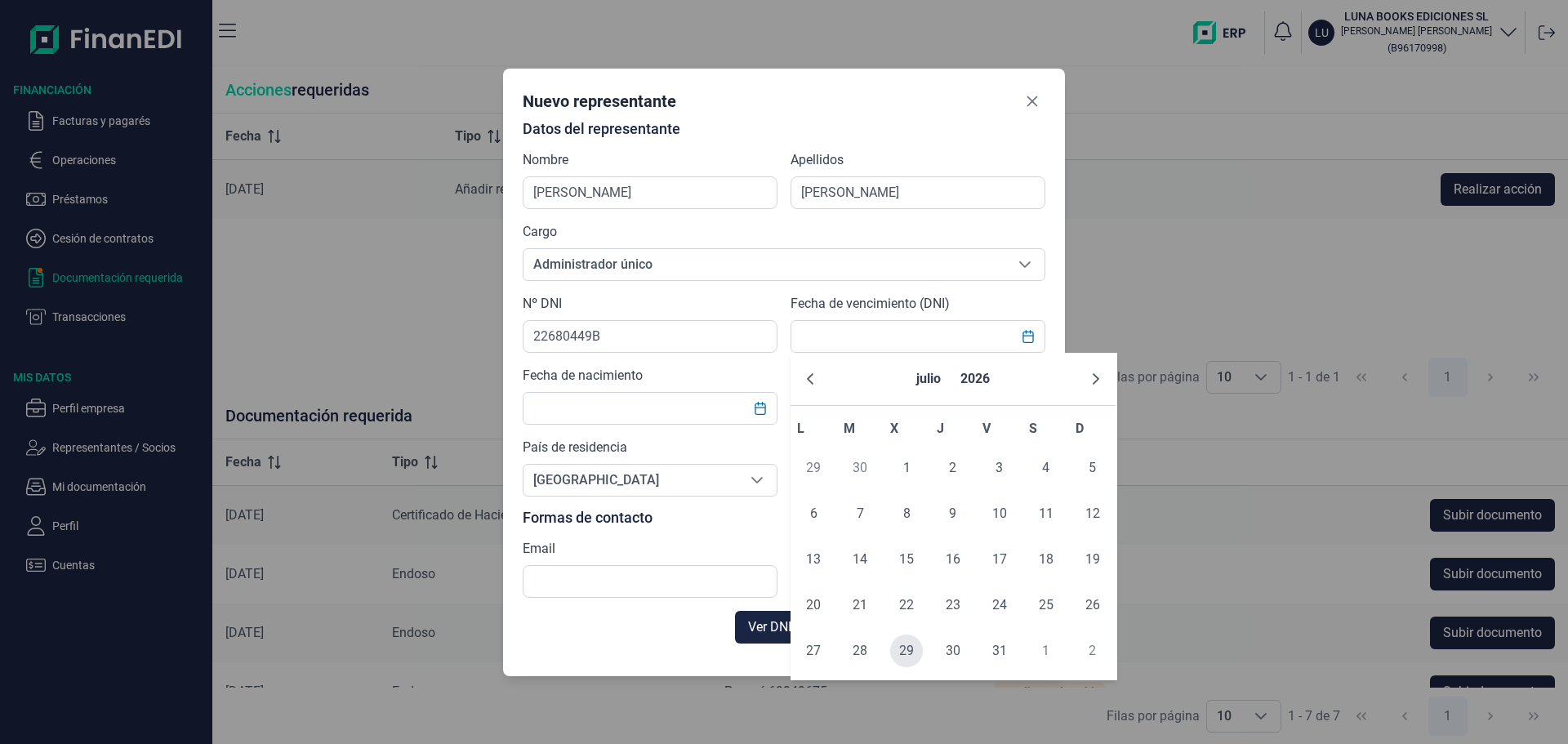
click at [900, 661] on span "29" at bounding box center [906, 650] width 33 height 33
type input "[DATE]"
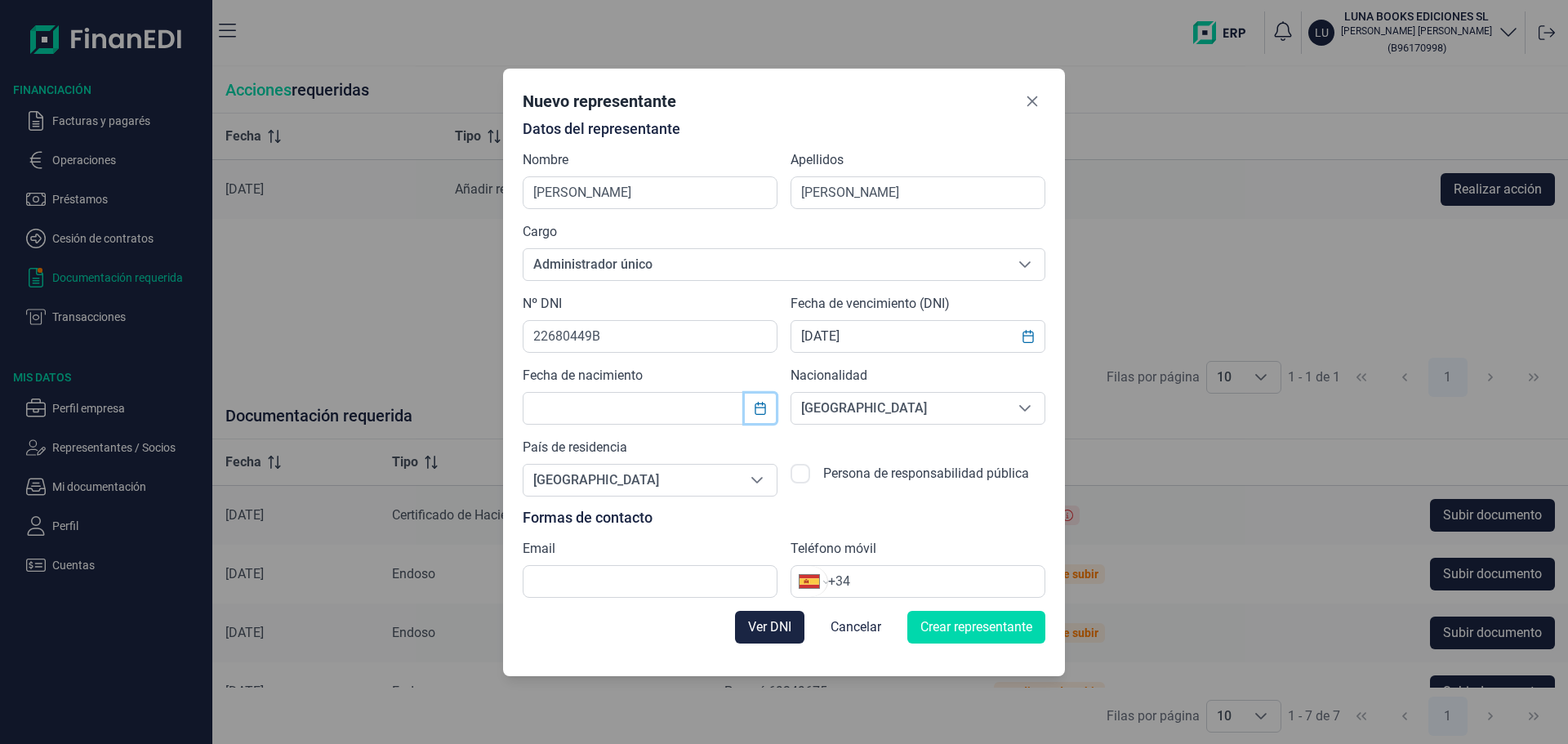
click at [768, 418] on button "Choose Date" at bounding box center [760, 408] width 31 height 30
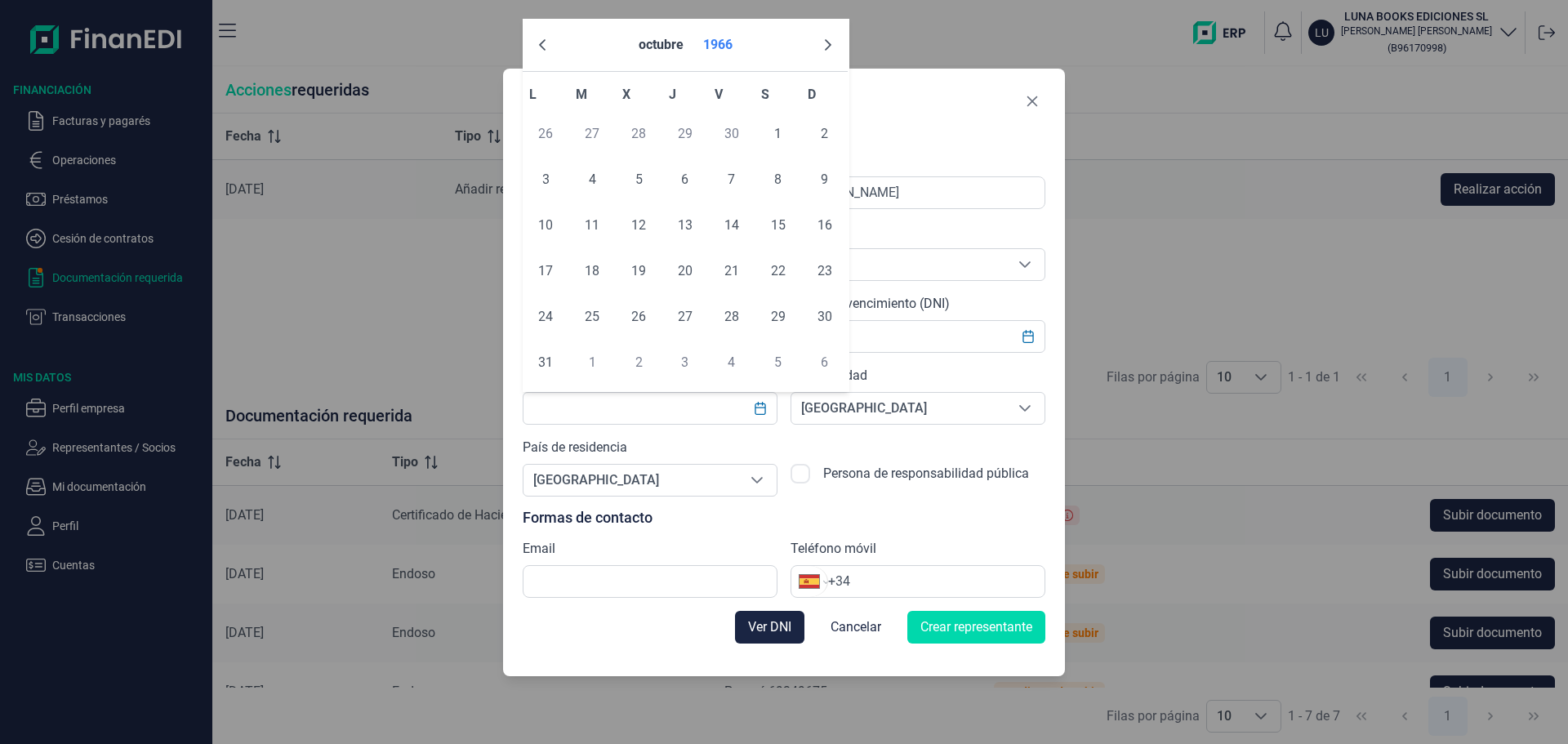
click at [735, 50] on button "1966" at bounding box center [718, 45] width 43 height 39
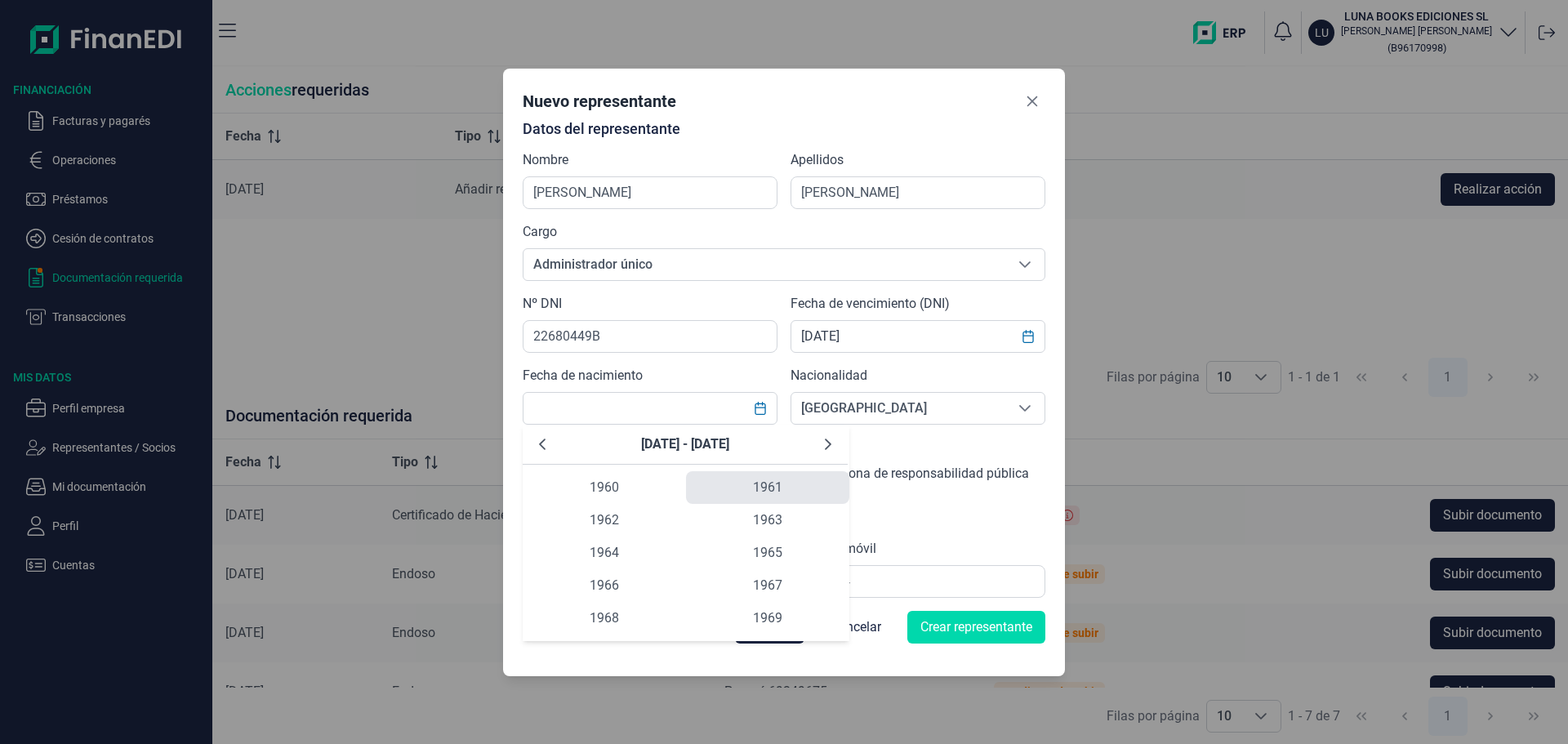
click at [763, 487] on span "1961" at bounding box center [768, 487] width 164 height 33
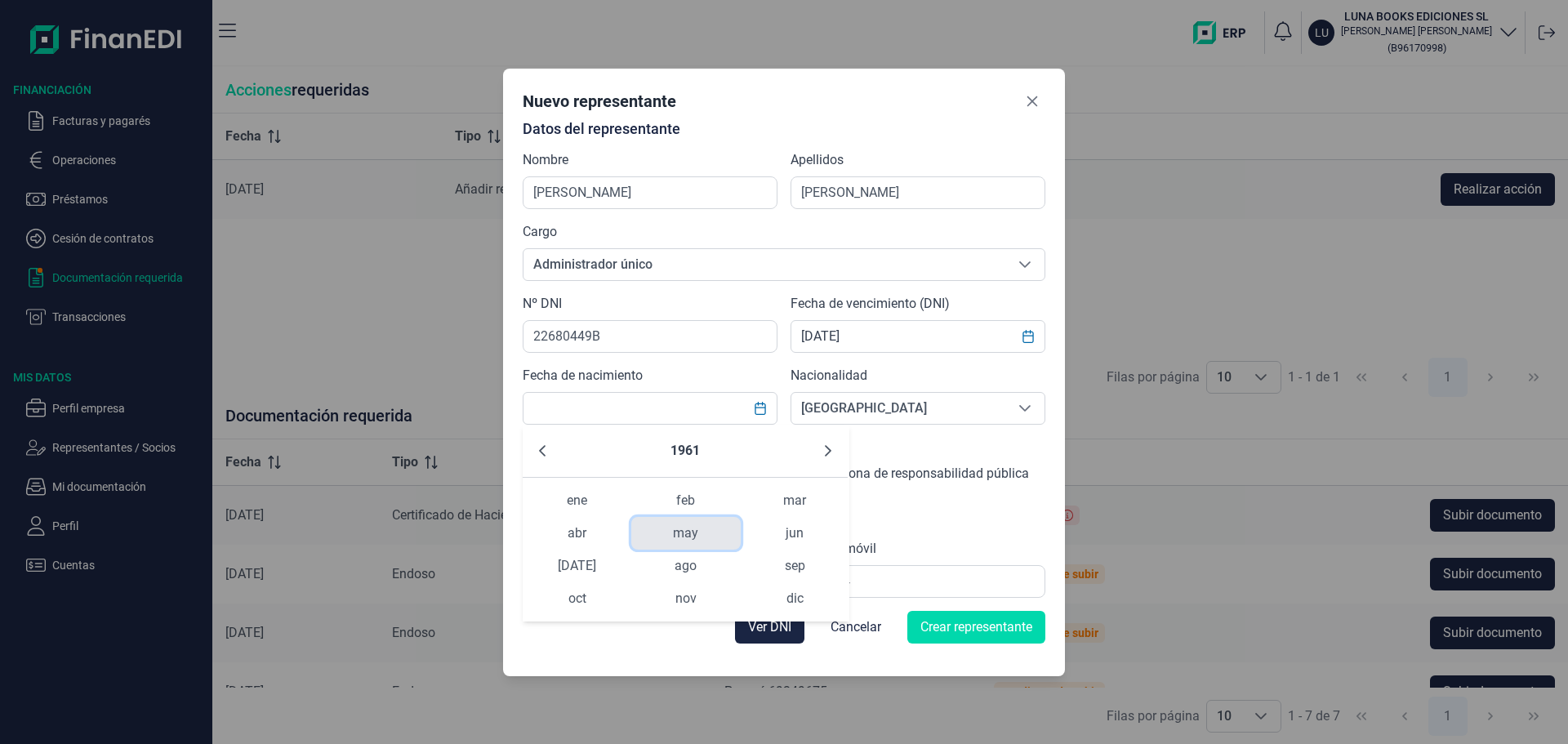
click at [705, 525] on span "may" at bounding box center [685, 533] width 109 height 33
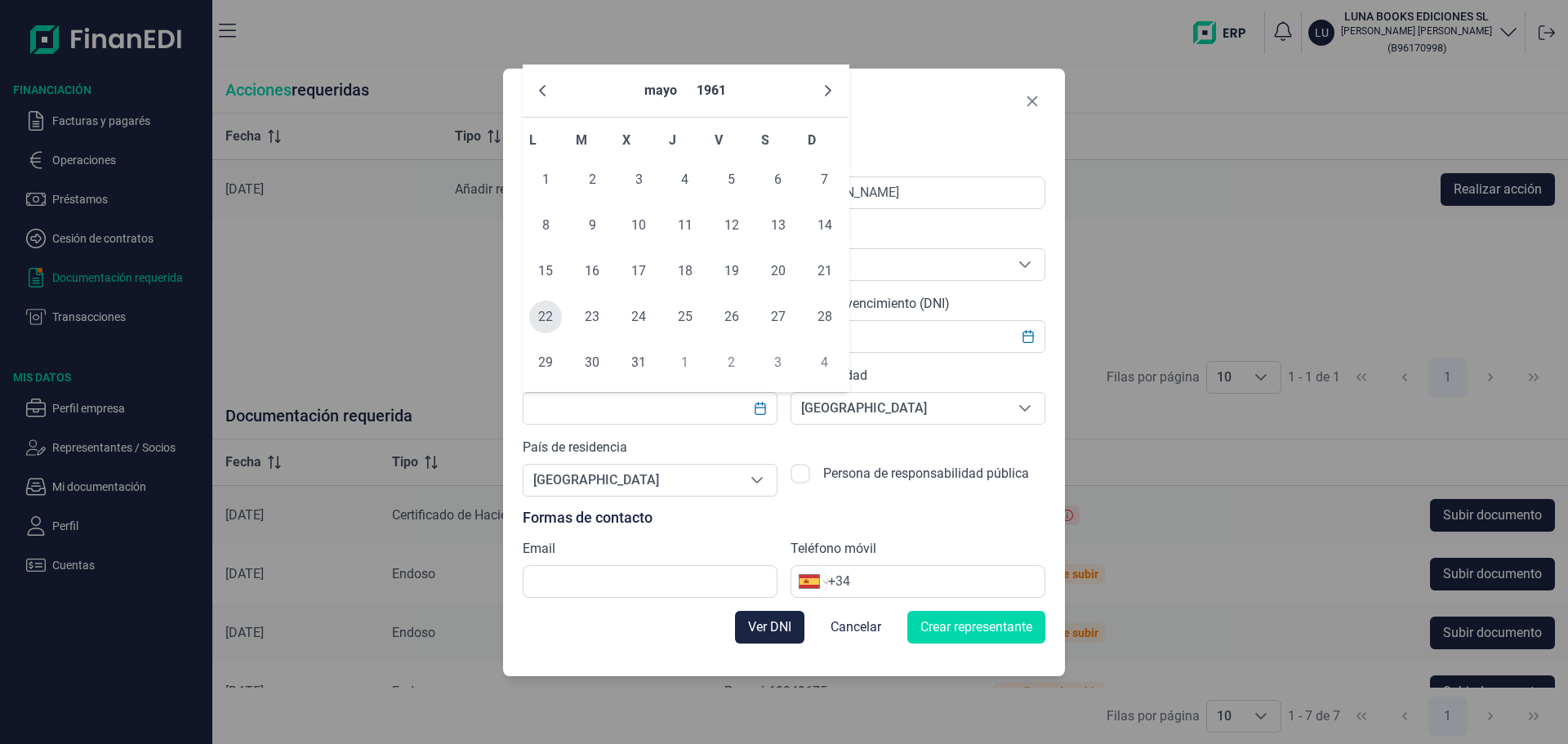
click at [554, 312] on span "22" at bounding box center [545, 316] width 33 height 33
type input "[DATE]"
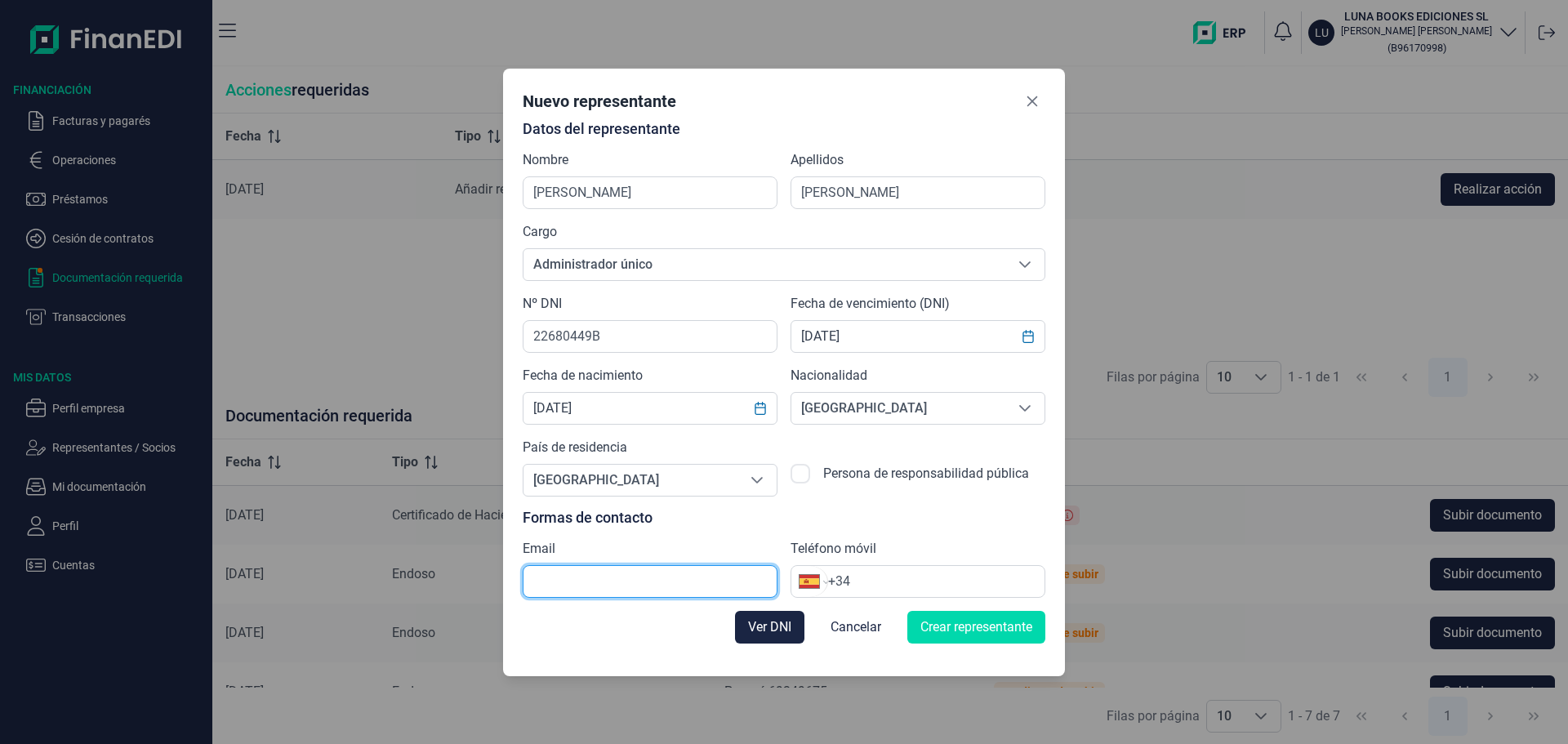
click at [667, 575] on input "text" at bounding box center [650, 581] width 255 height 33
type input "A"
type input "[EMAIL_ADDRESS][DOMAIN_NAME]"
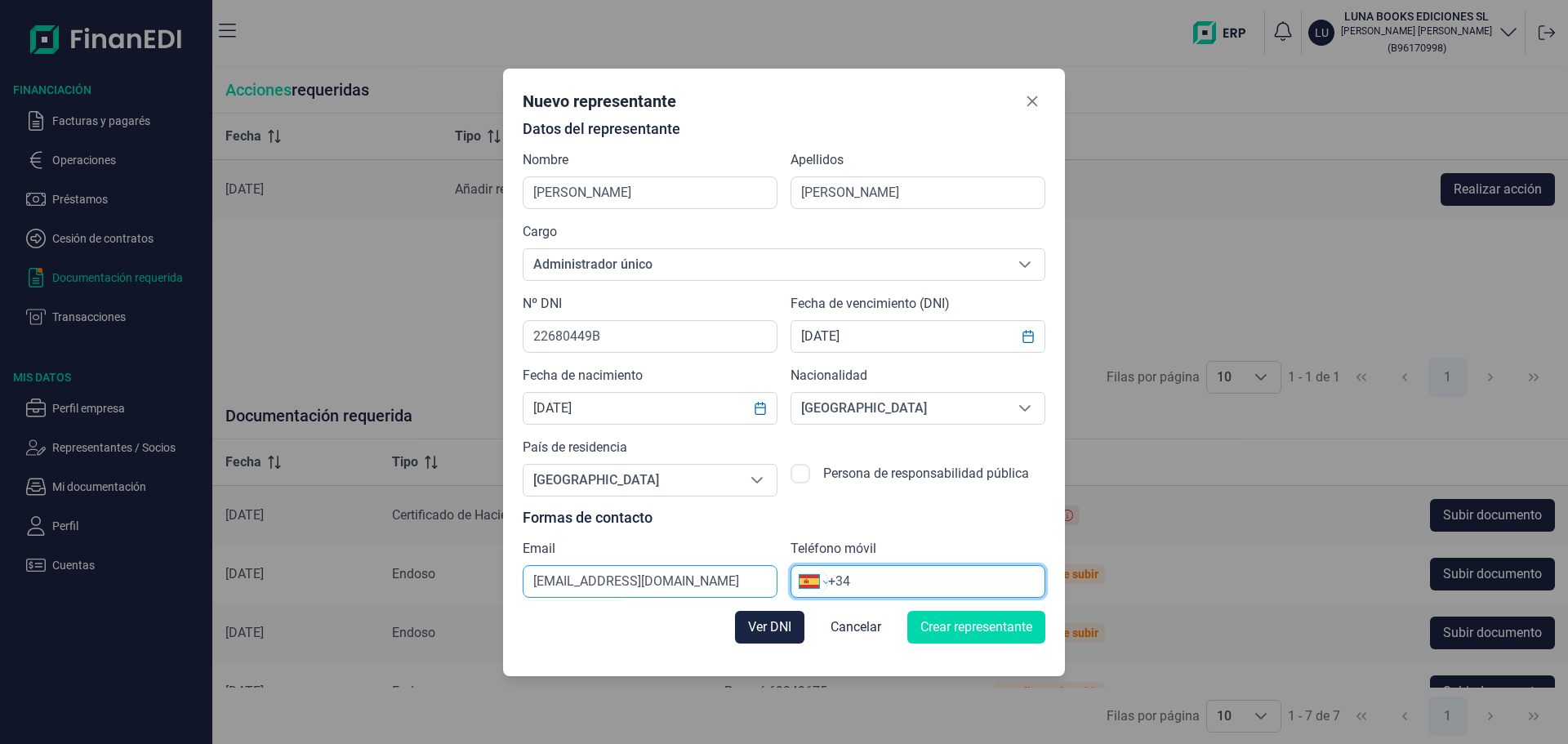
select select "US"
type input "+1"
select select "ZZ"
type input "+3"
select select "ES"
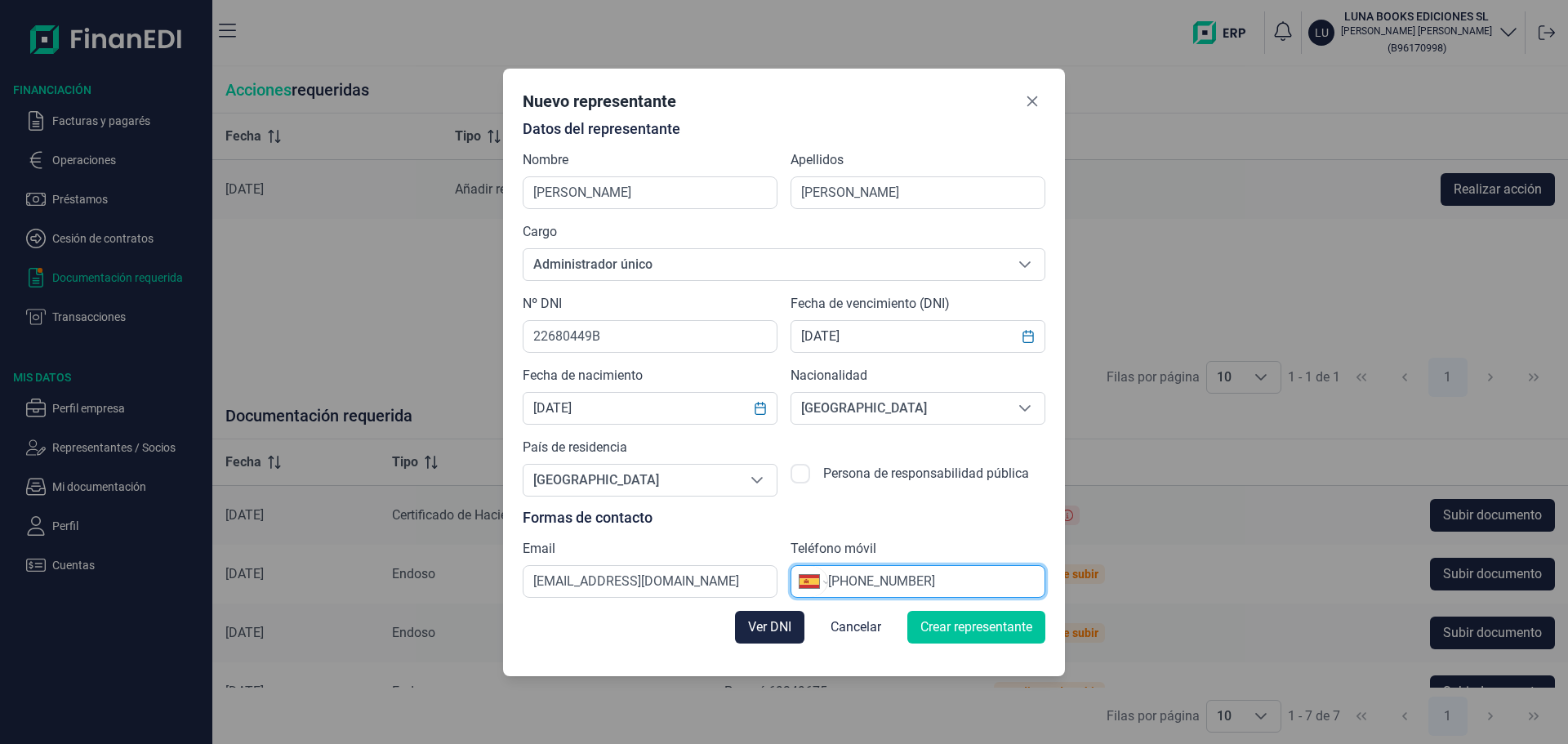
type input "[PHONE_NUMBER]"
click at [1000, 627] on span "Crear representante" at bounding box center [977, 627] width 112 height 20
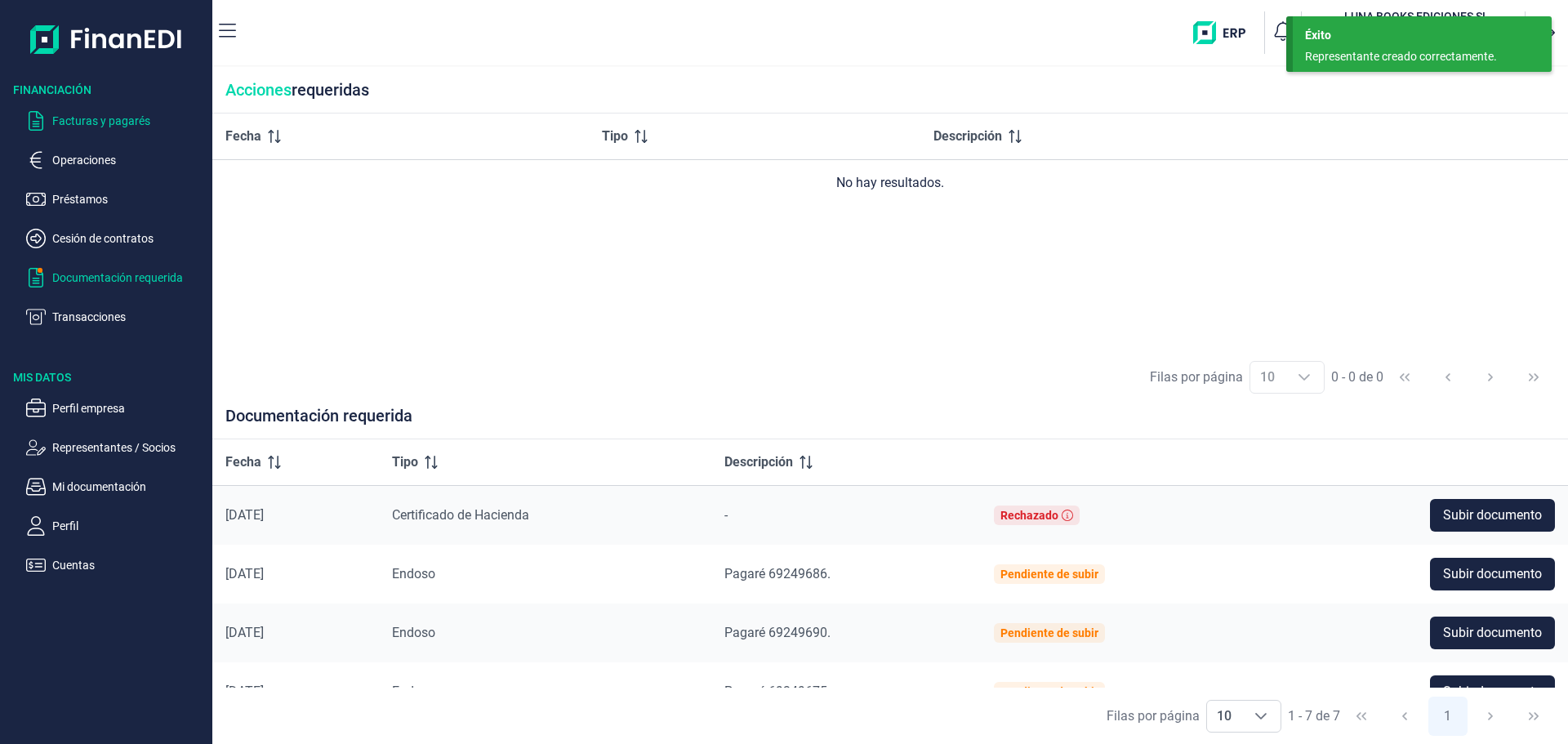
click at [106, 114] on p "Facturas y pagarés" at bounding box center [128, 120] width 153 height 20
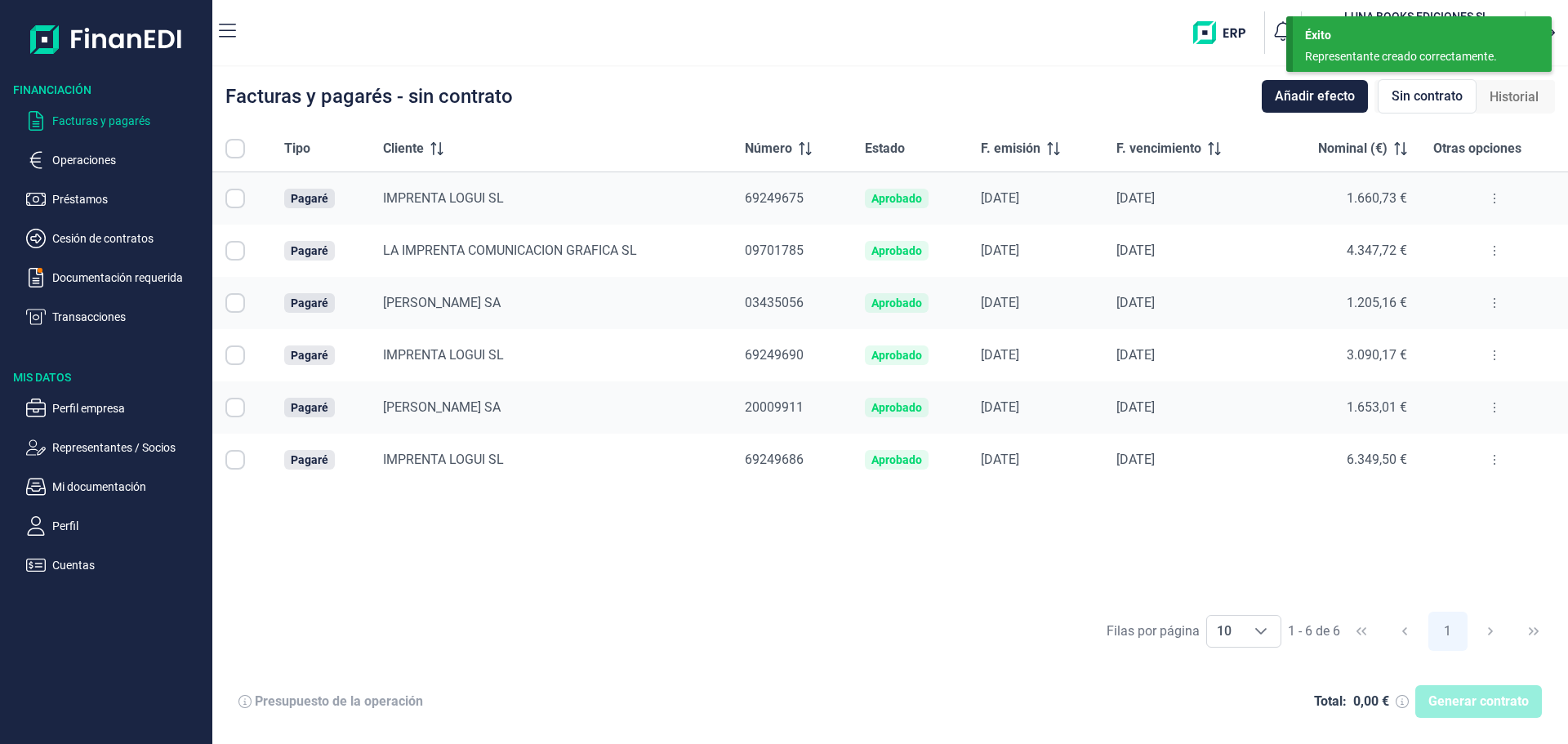
checkbox input "true"
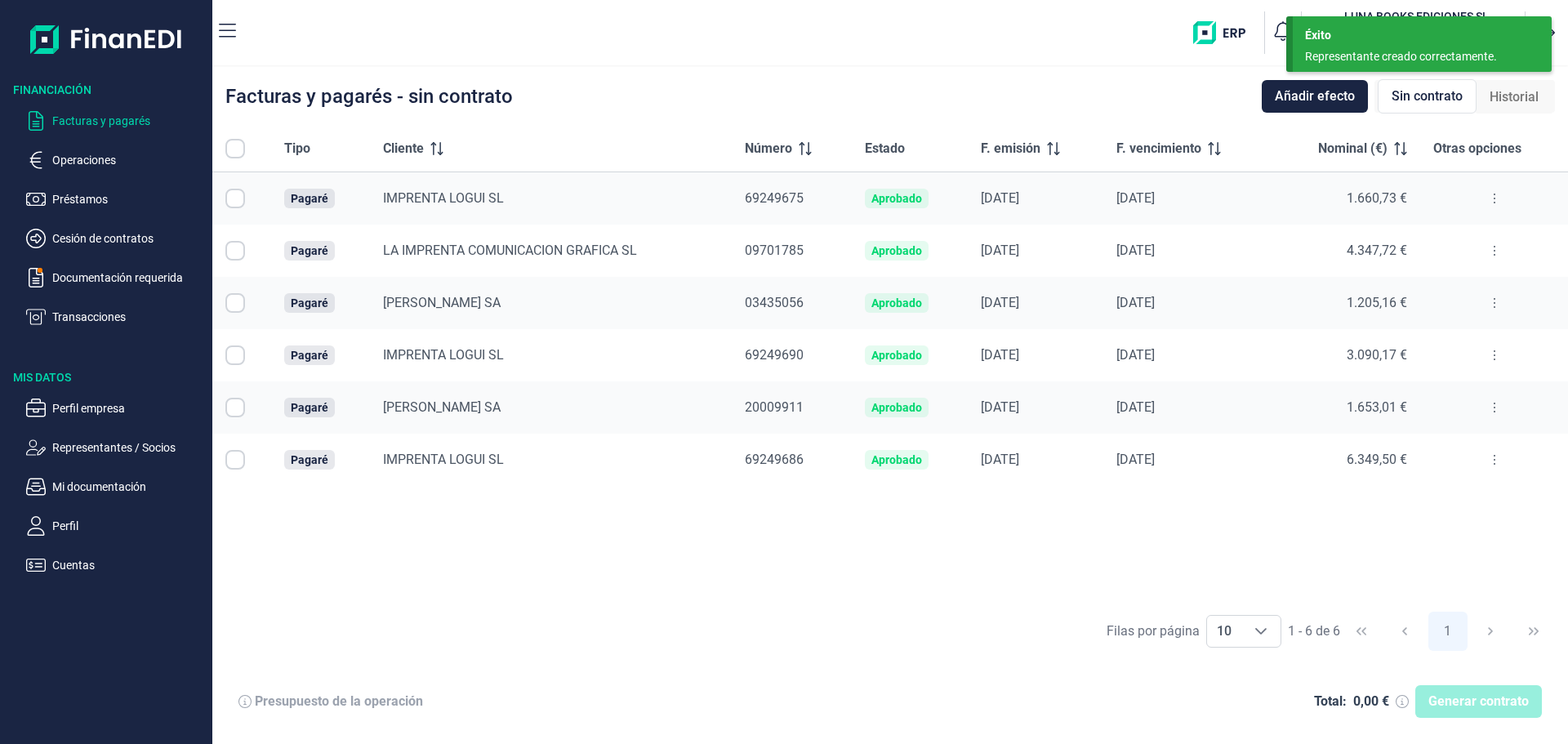
checkbox input "true"
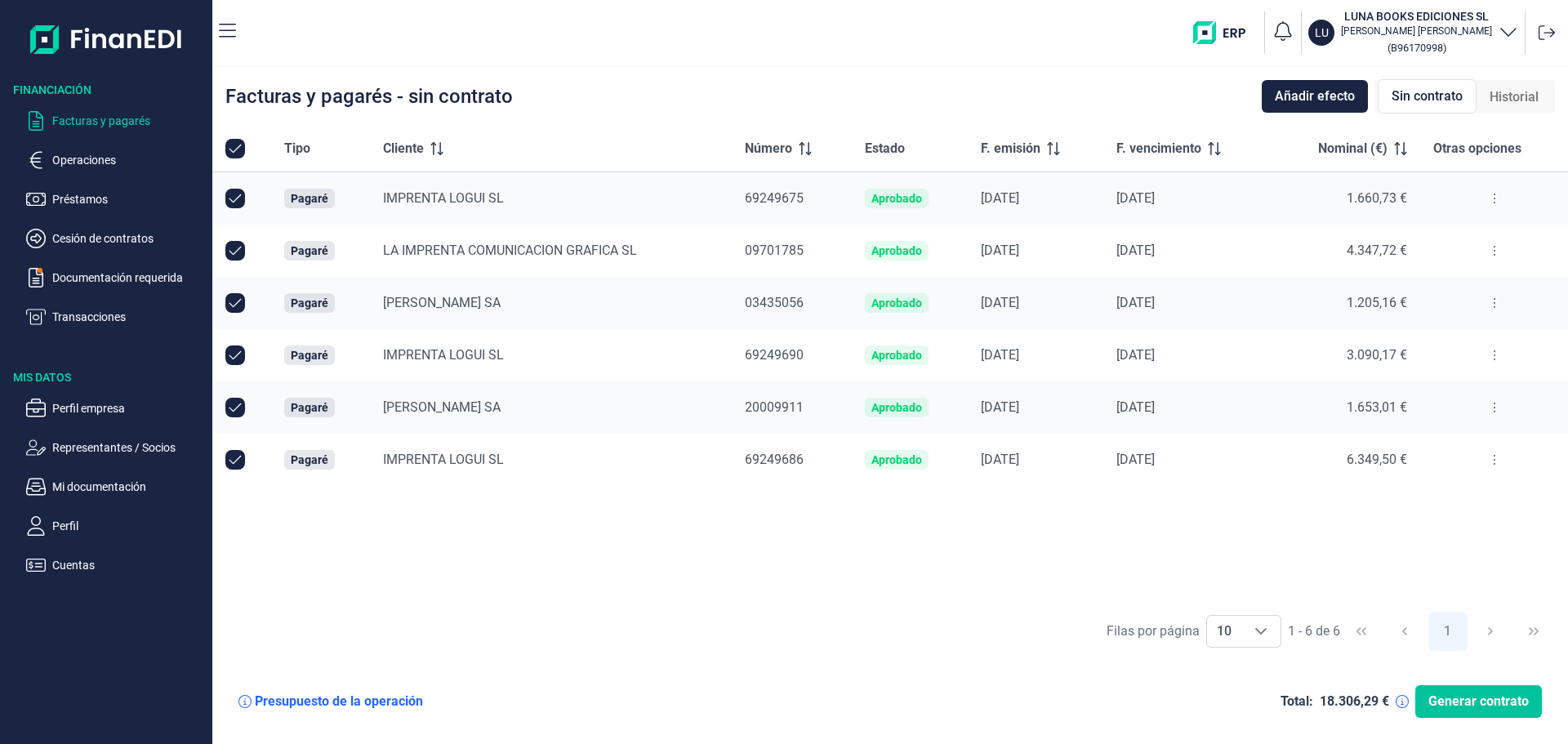
click at [1453, 698] on span "Generar contrato" at bounding box center [1479, 701] width 100 height 20
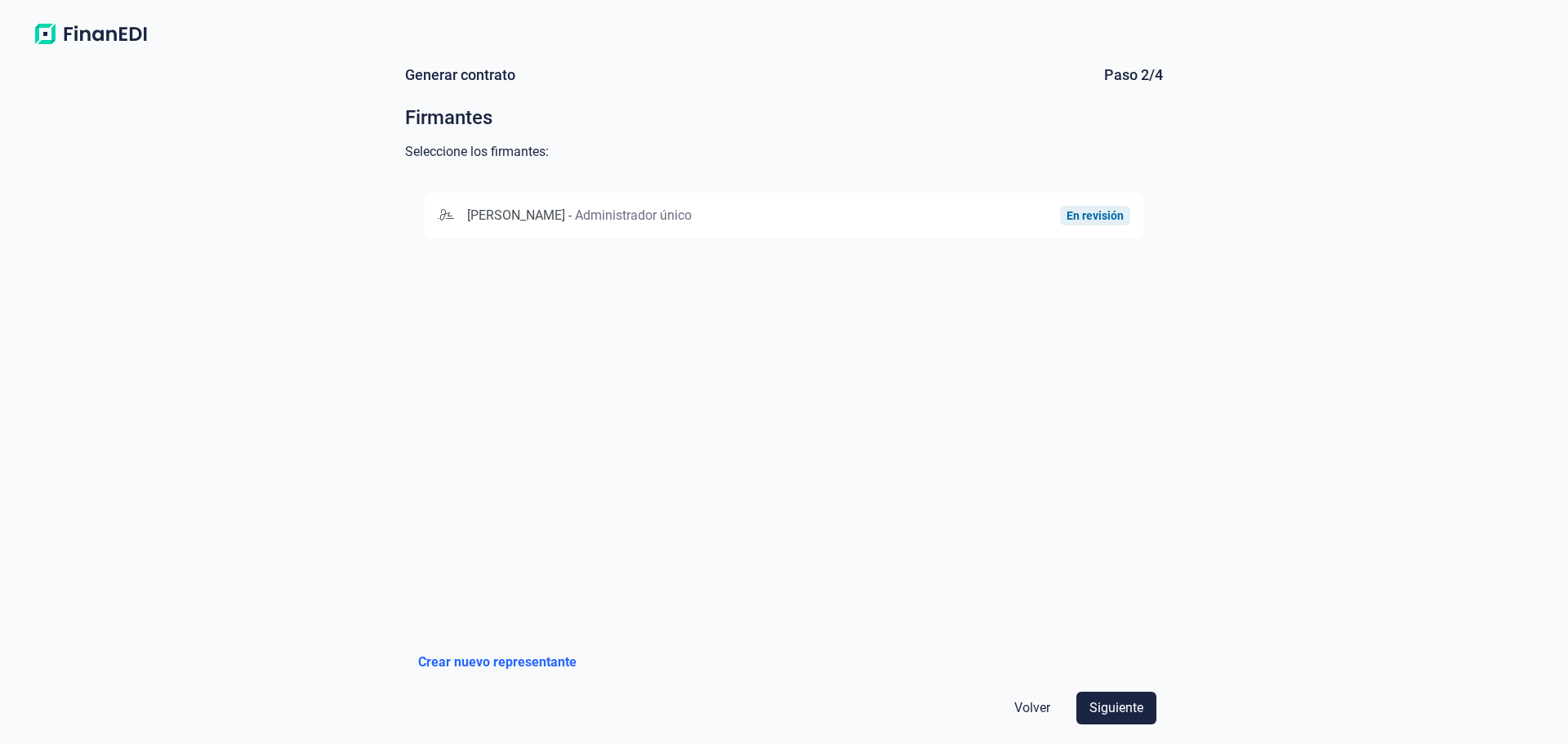
click at [1168, 386] on form "Generar contrato Paso 2/4 Firmantes Seleccione los firmantes: [PERSON_NAME] - A…" at bounding box center [783, 398] width 784 height 692
click at [987, 223] on div "En revisión" at bounding box center [1015, 215] width 231 height 20
click at [1110, 714] on span "Siguiente" at bounding box center [1116, 708] width 54 height 20
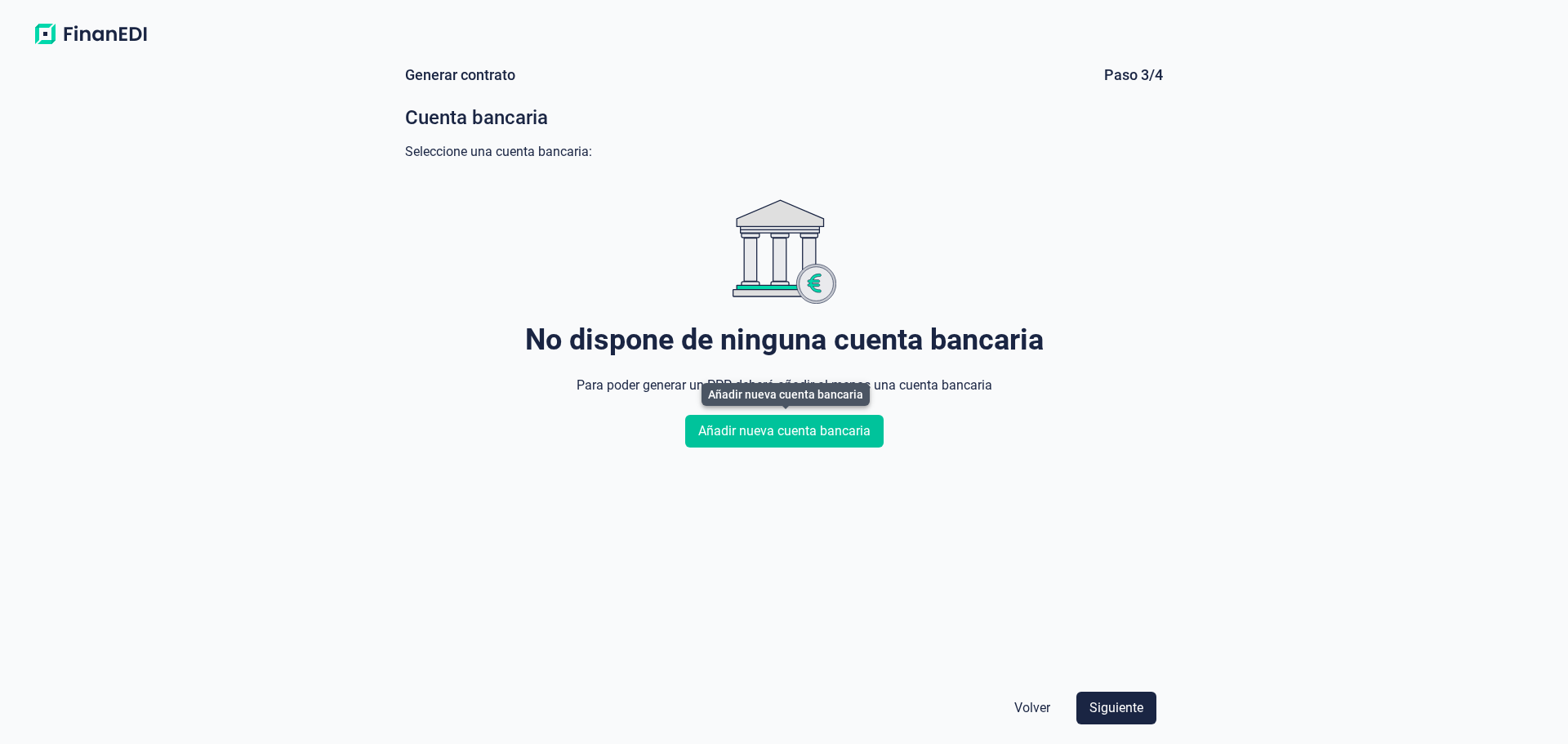
click at [839, 434] on span "Añadir nueva cuenta bancaria" at bounding box center [784, 431] width 172 height 20
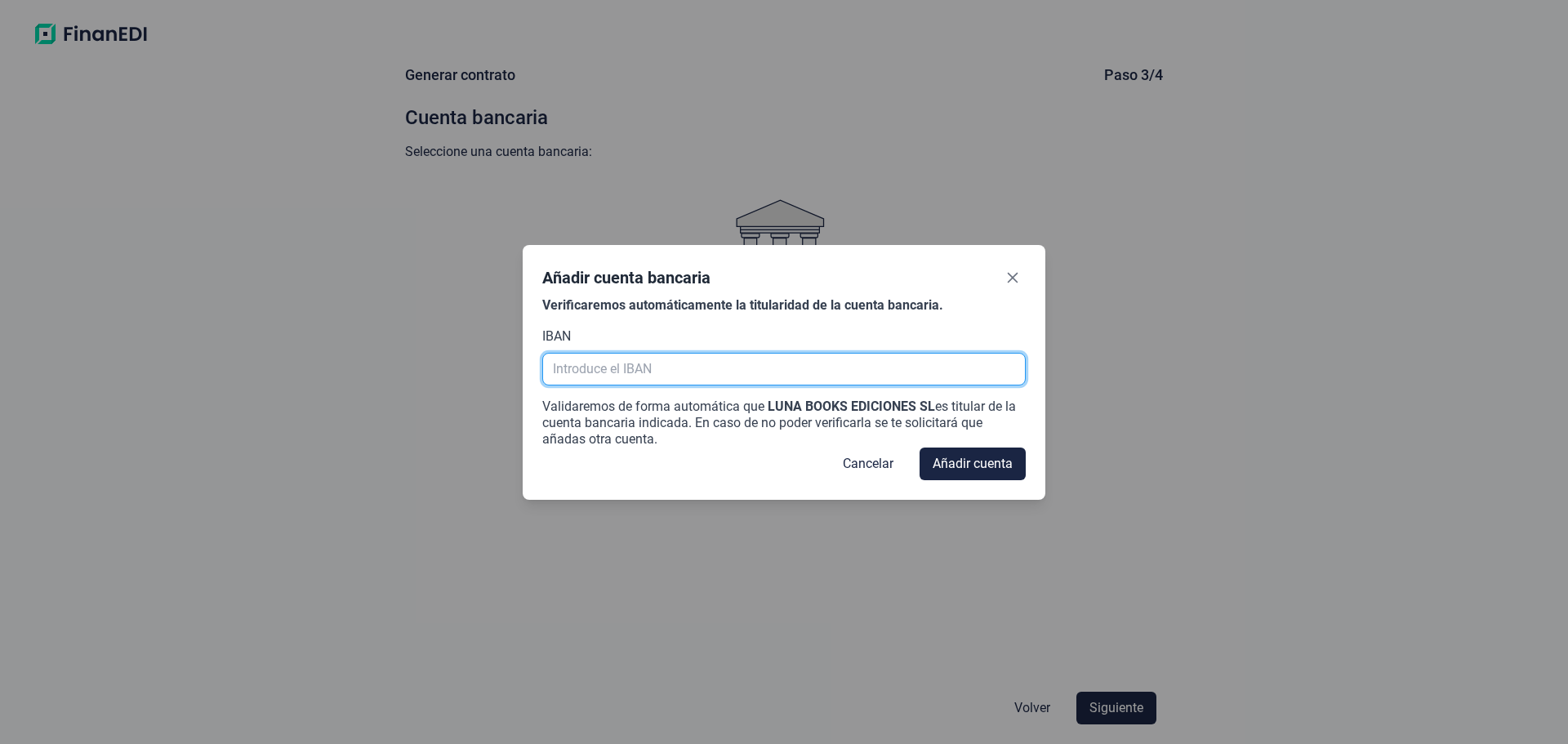
click at [659, 365] on input "text" at bounding box center [784, 368] width 484 height 33
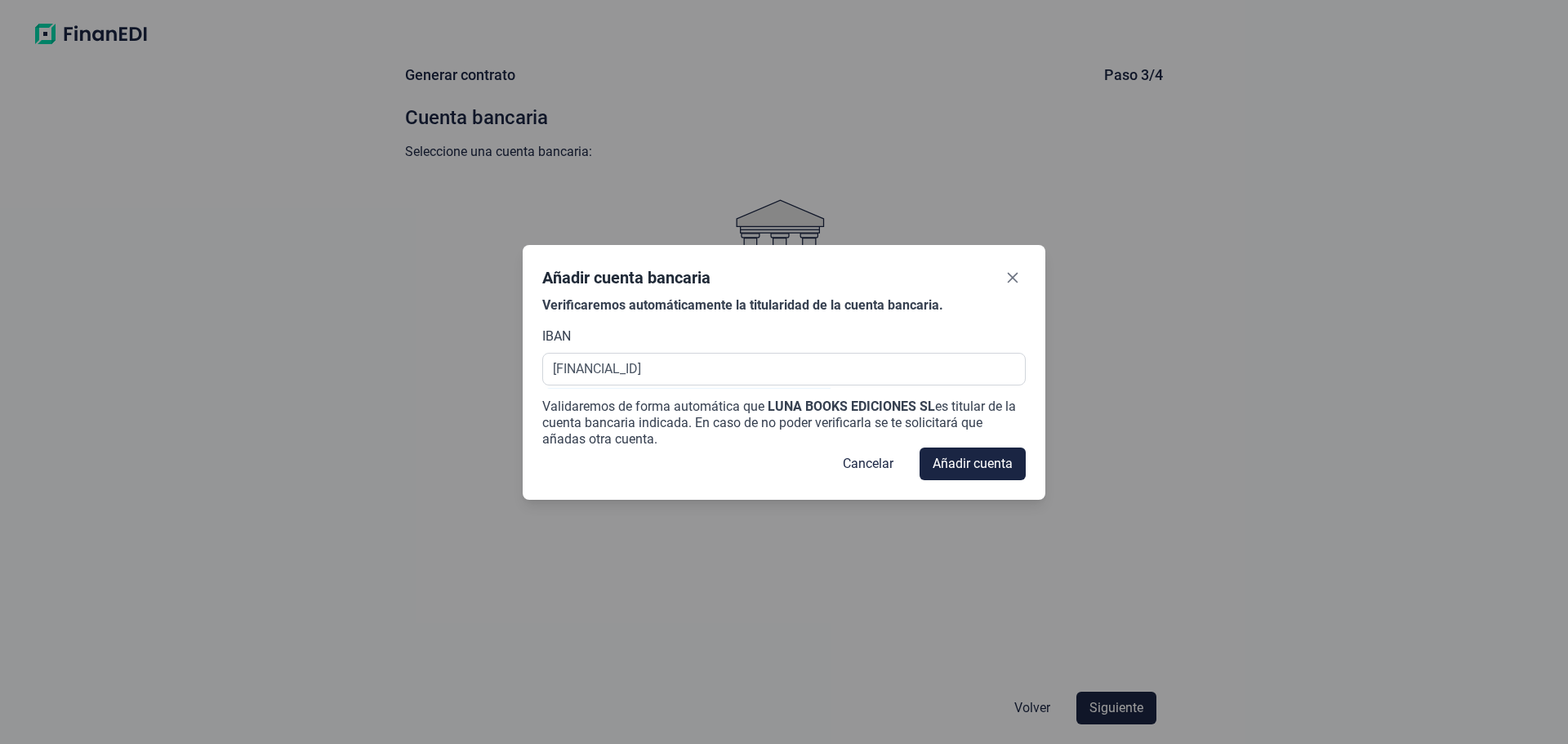
type input "[FINANCIAL_ID]"
click at [953, 441] on div "Validaremos de forma automática que LUNA BOOKS EDICIONES SL es titular de la cu…" at bounding box center [784, 422] width 484 height 49
click at [958, 472] on span "Añadir cuenta" at bounding box center [973, 463] width 80 height 20
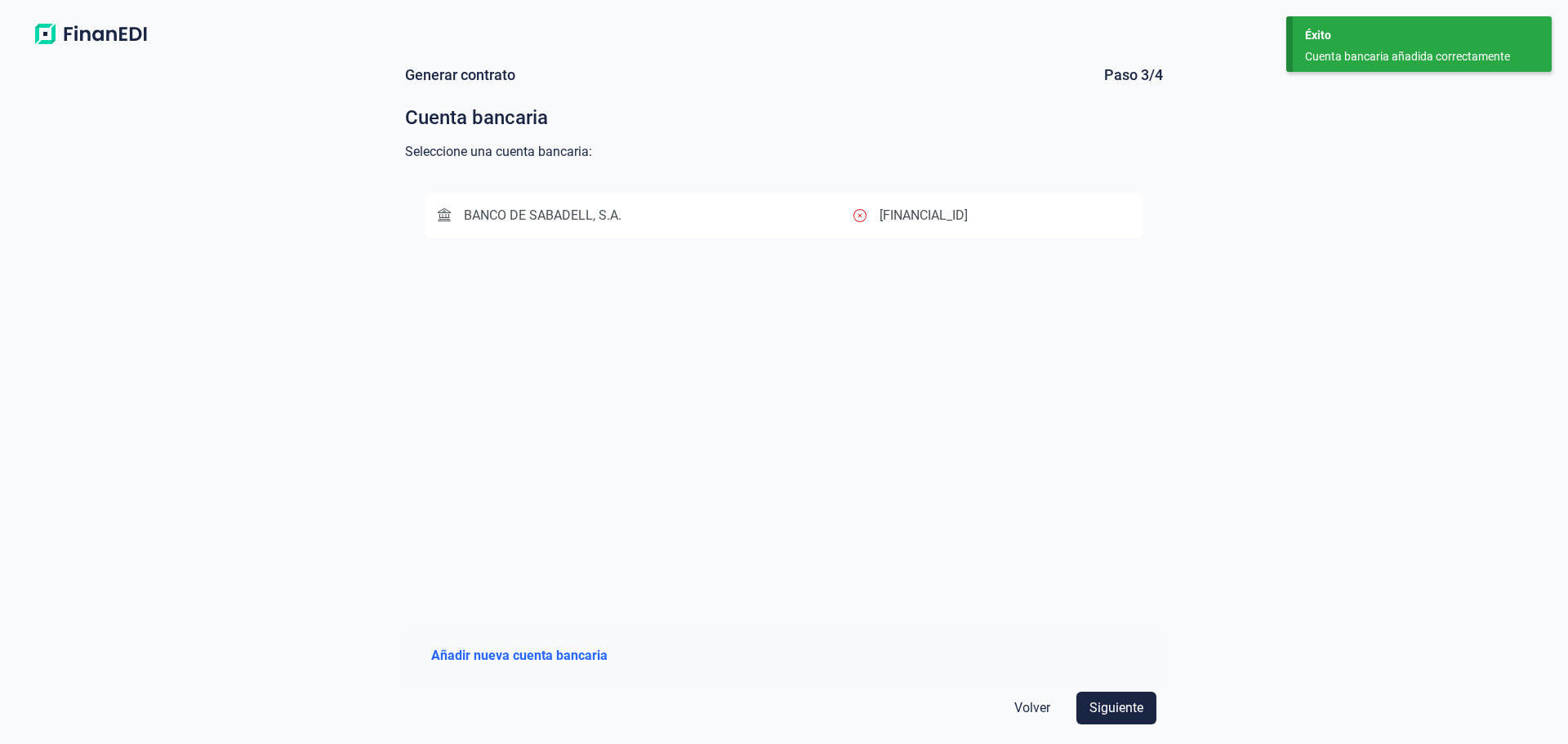
click at [858, 308] on div "BANCO [PERSON_NAME], S.A. [FINANCIAL_ID]" at bounding box center [784, 392] width 758 height 440
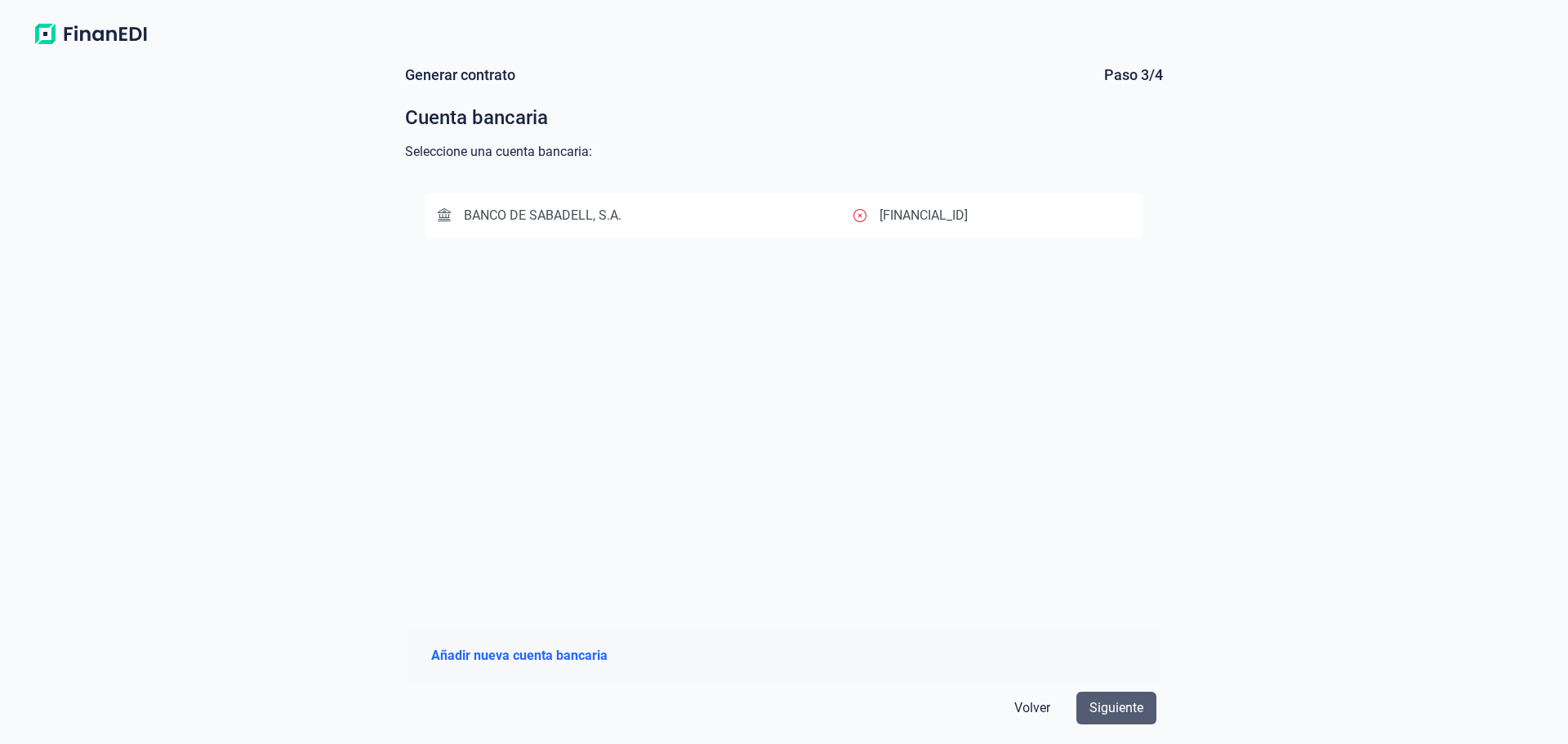
click at [1108, 707] on span "Siguiente" at bounding box center [1116, 708] width 54 height 20
click at [521, 224] on span "BANCO DE SABADELL, S.A." at bounding box center [530, 215] width 184 height 20
click at [1108, 692] on button "Siguiente" at bounding box center [1116, 708] width 80 height 33
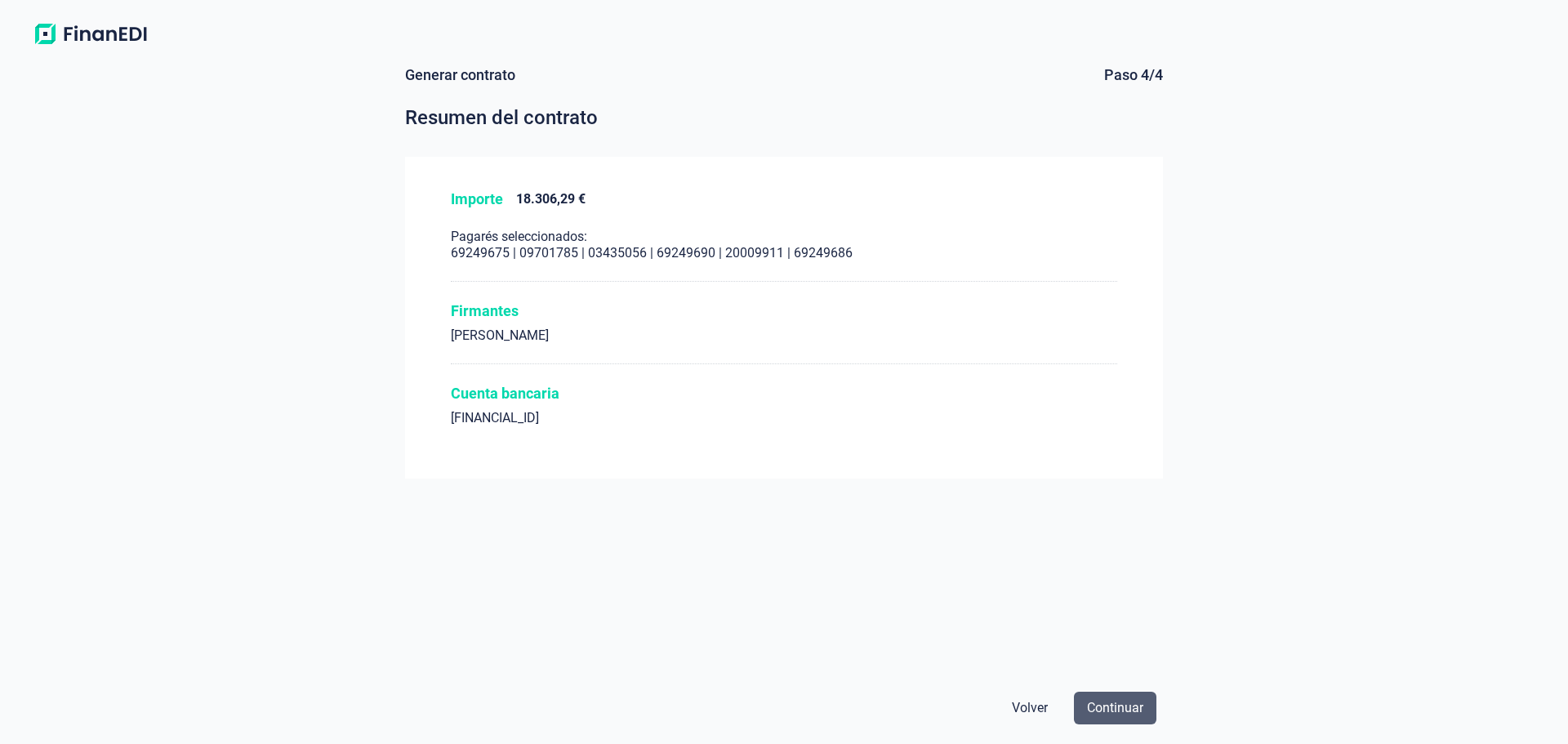
click at [1120, 707] on span "Continuar" at bounding box center [1115, 708] width 57 height 20
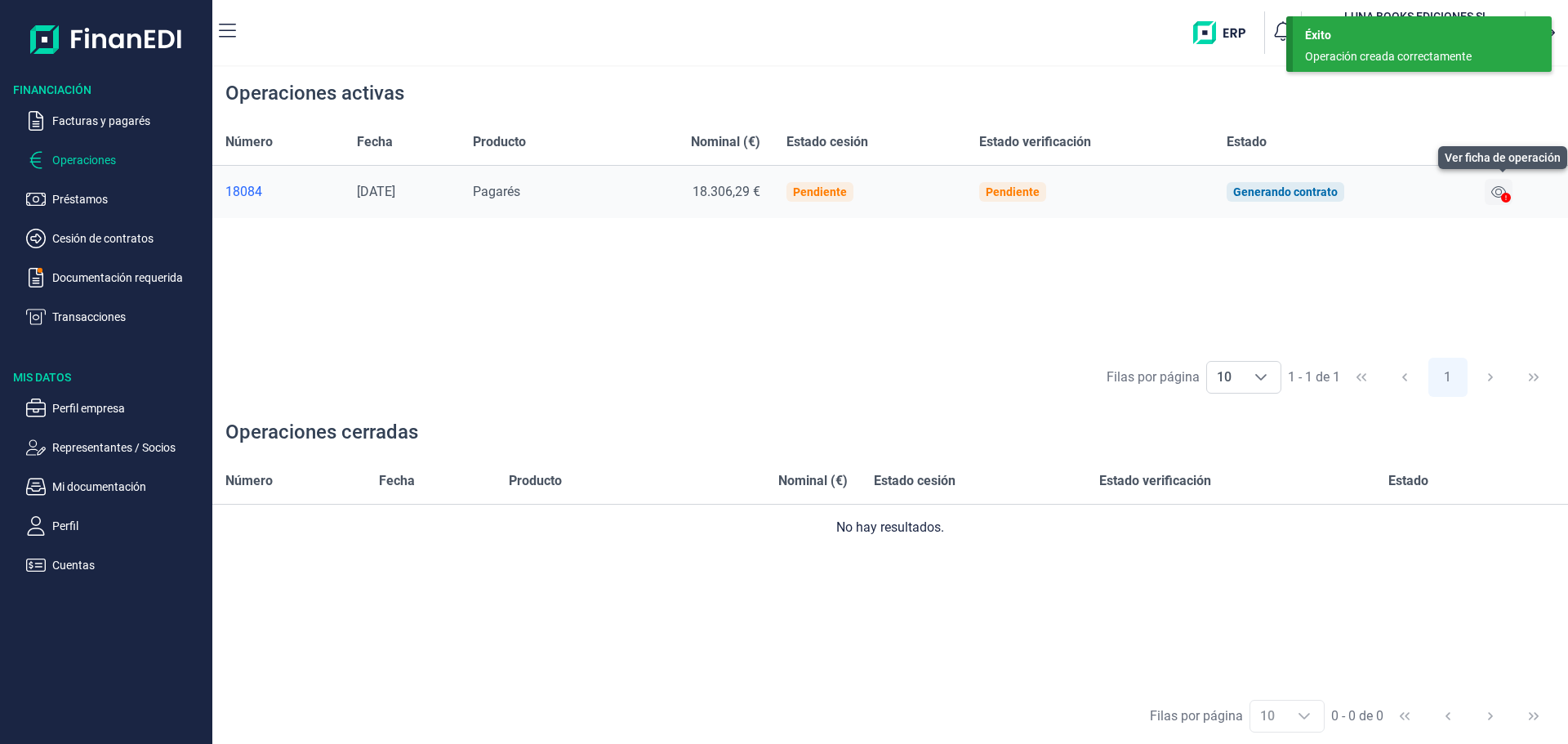
click at [1501, 193] on icon at bounding box center [1498, 192] width 15 height 13
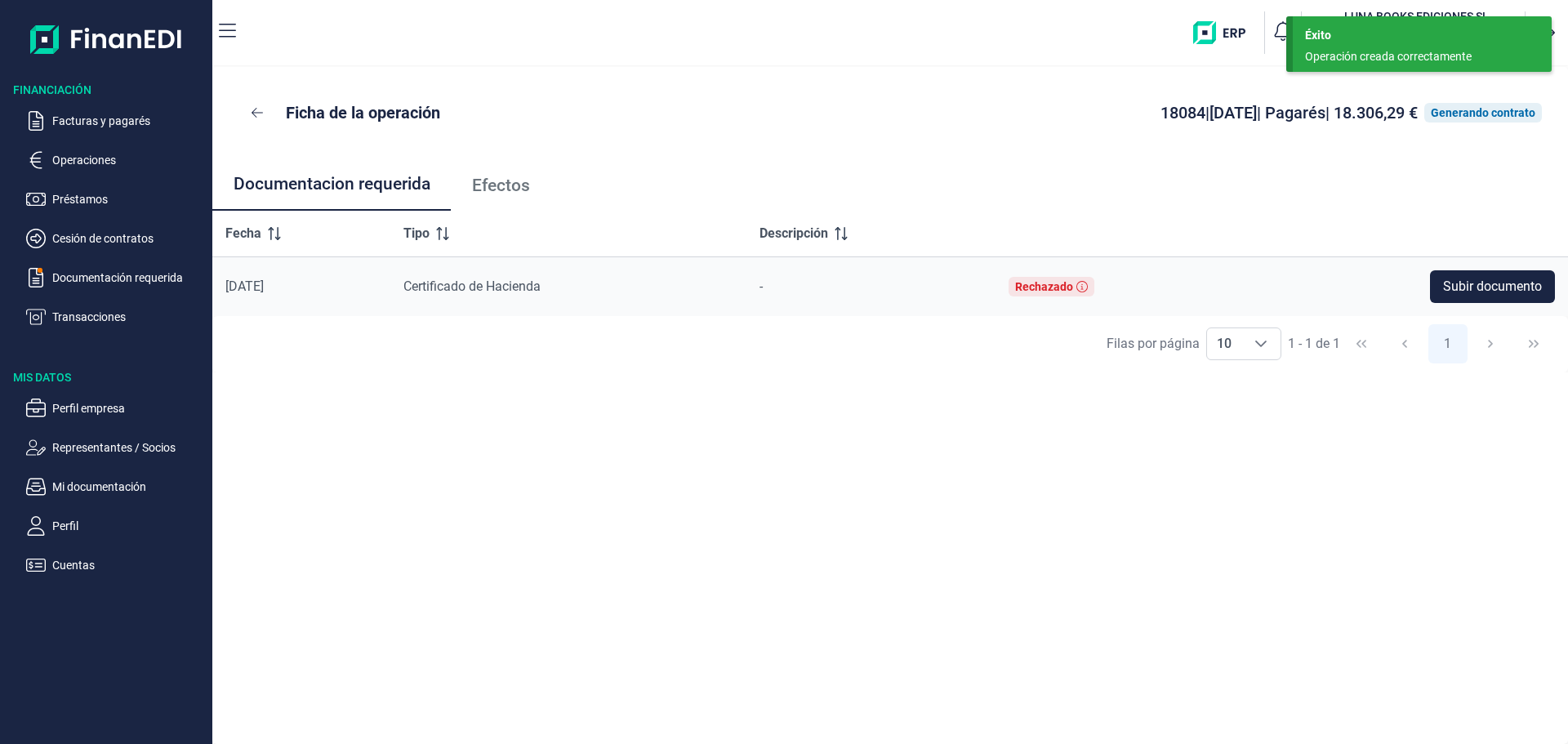
click at [1437, 224] on th at bounding box center [1403, 234] width 329 height 46
click at [1472, 110] on div "Generando contrato" at bounding box center [1482, 113] width 104 height 13
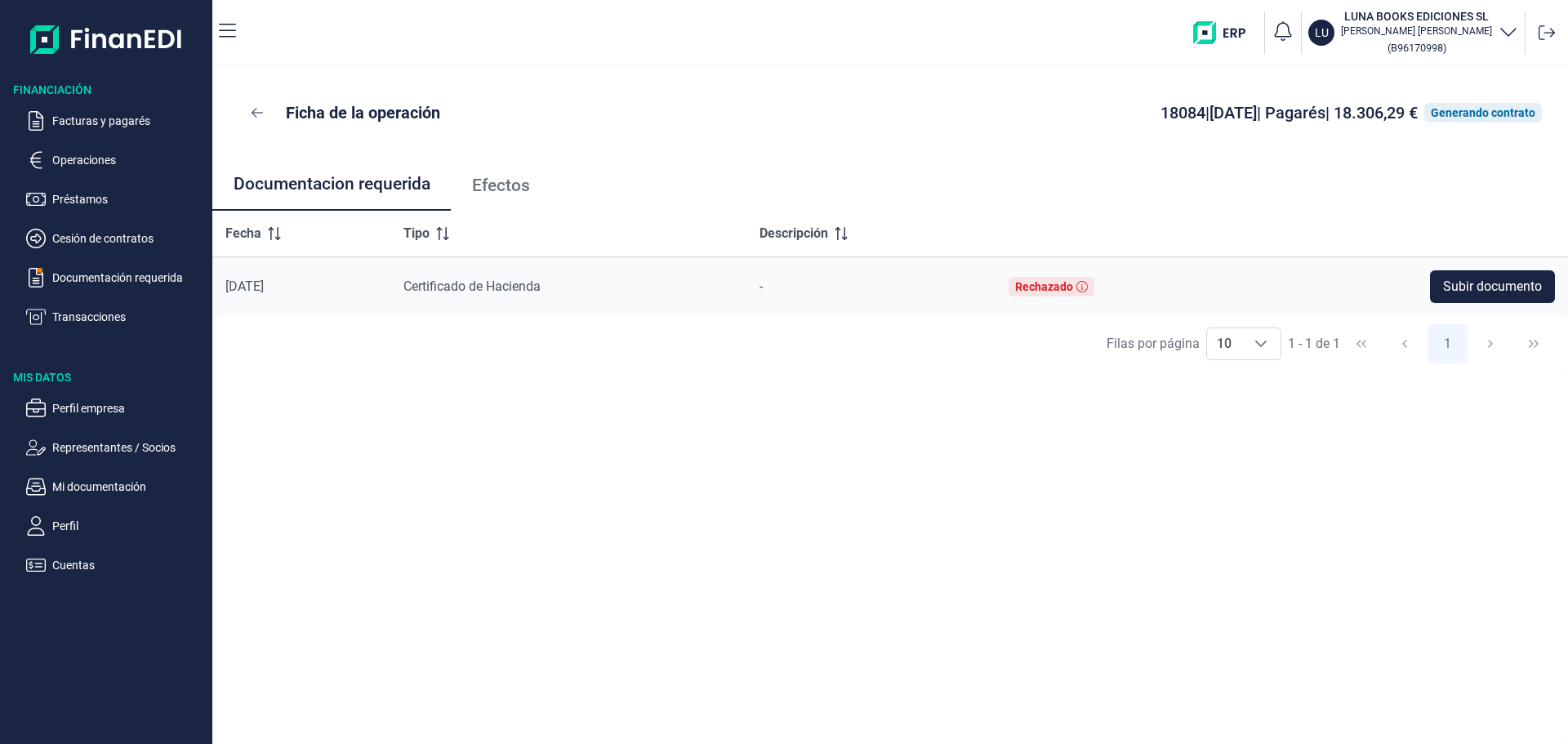
drag, startPoint x: 1231, startPoint y: 168, endPoint x: 1315, endPoint y: 151, distance: 85.7
click at [1263, 161] on ul "Documentacion requerida Efectos" at bounding box center [890, 184] width 1356 height 52
click at [1469, 116] on div "Generando contrato" at bounding box center [1482, 113] width 104 height 13
click at [157, 272] on p "Documentación requerida" at bounding box center [128, 277] width 153 height 20
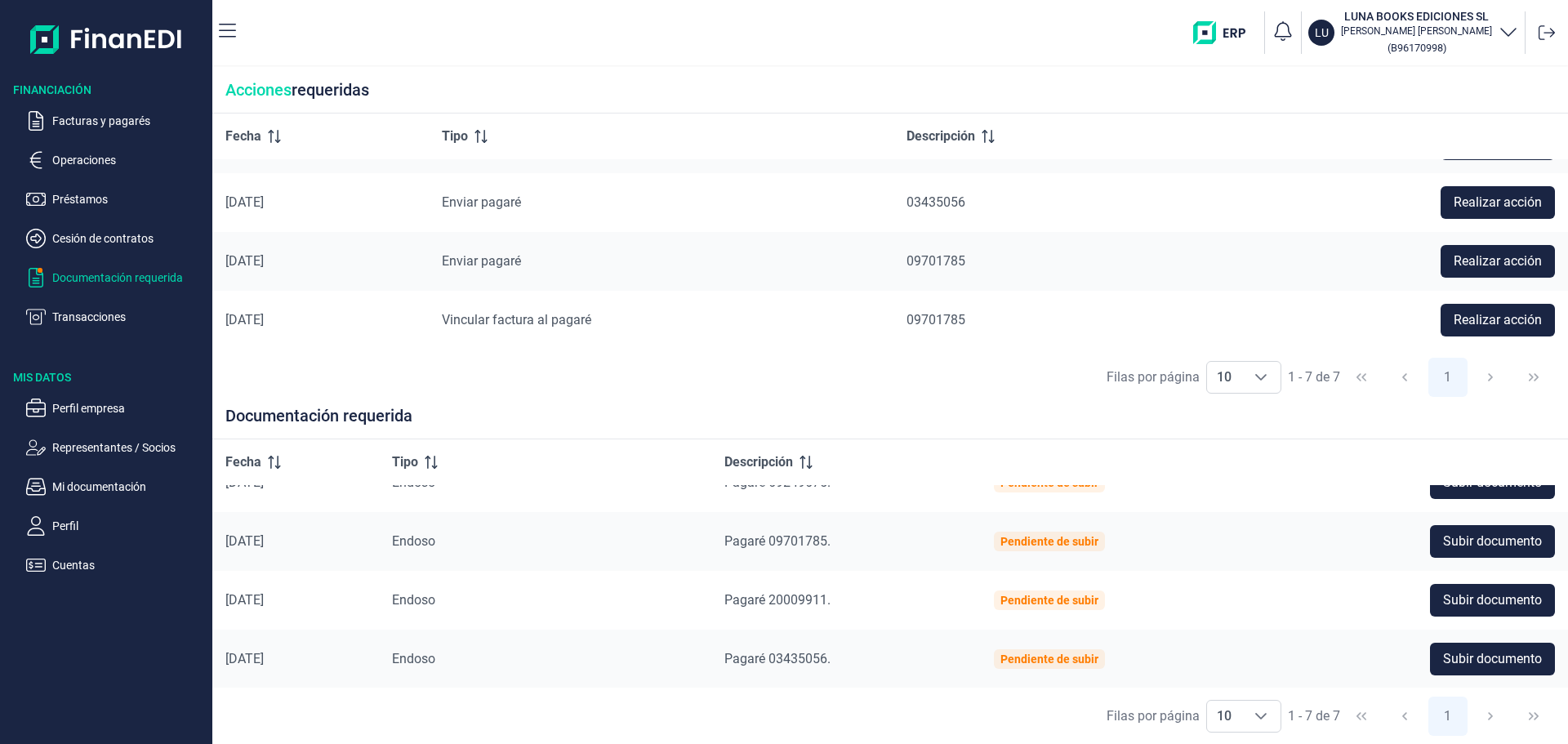
scroll to position [222, 0]
click at [1521, 247] on button "Realizar acción" at bounding box center [1497, 260] width 114 height 33
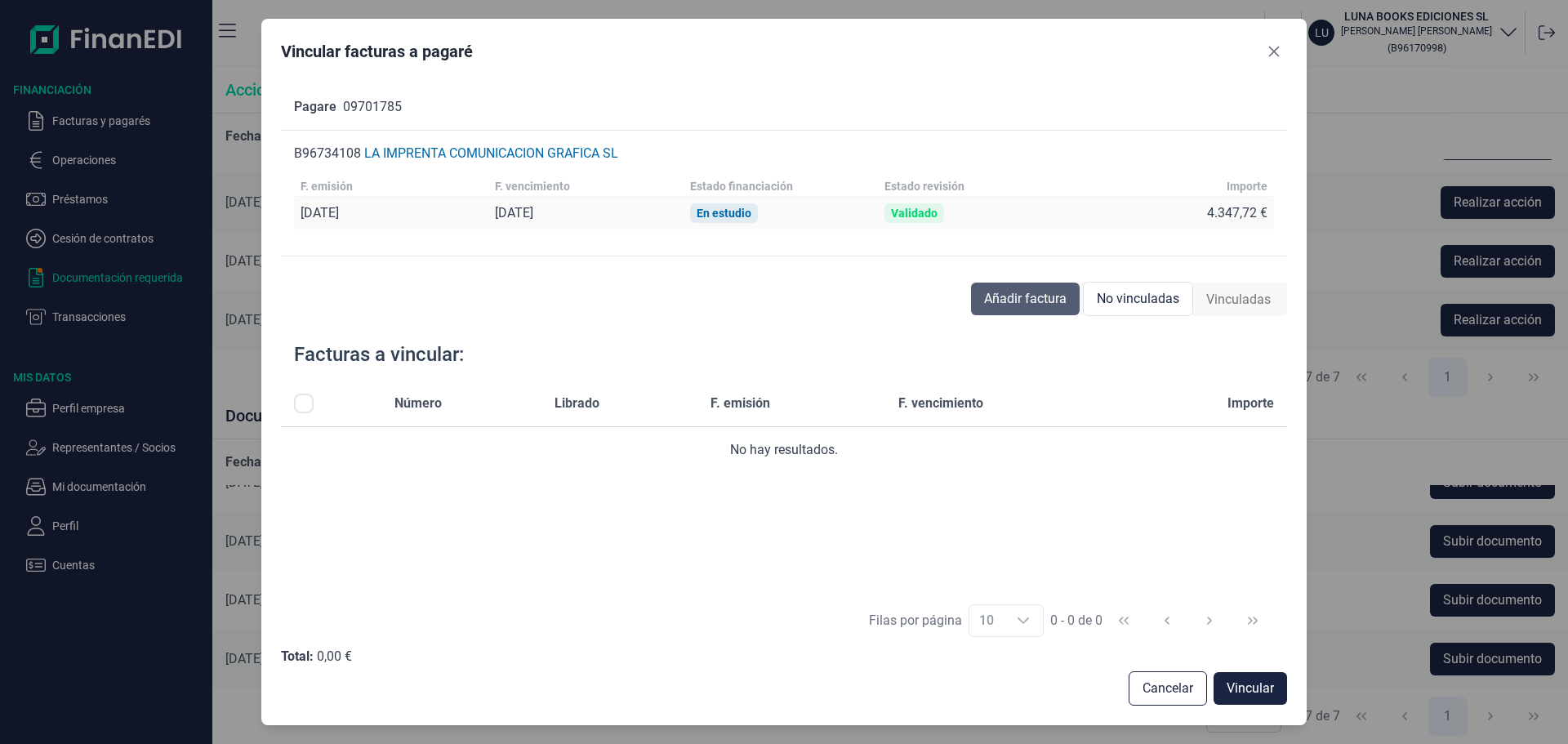
click at [1006, 303] on span "Añadir factura" at bounding box center [1025, 299] width 83 height 20
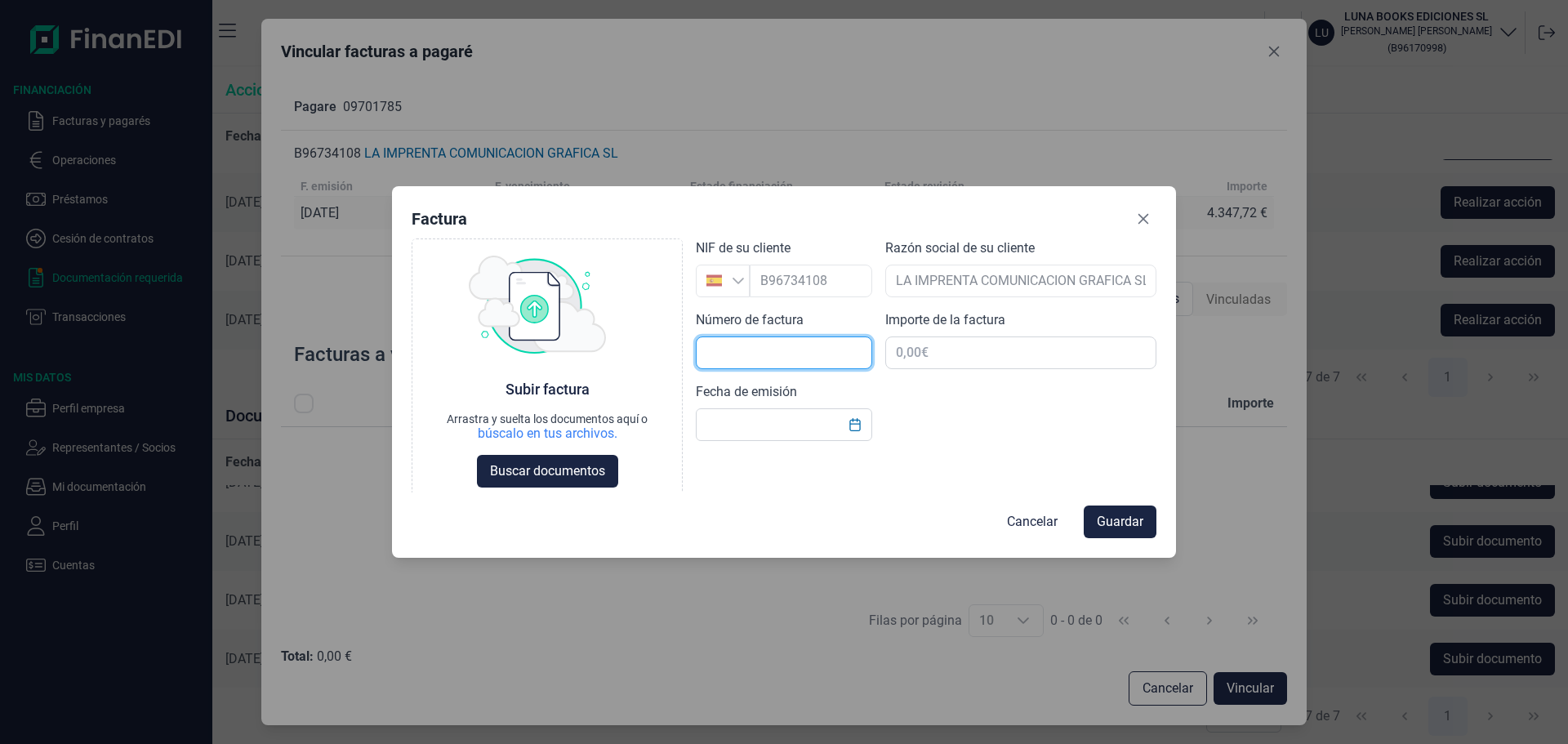
click at [840, 346] on input "text" at bounding box center [784, 352] width 177 height 33
type input "f"
type input "F25/179"
click at [1058, 376] on div "Choose Subir factura Arrastra y suelta los documentos aquí o búscalo en tus arc…" at bounding box center [784, 365] width 745 height 255
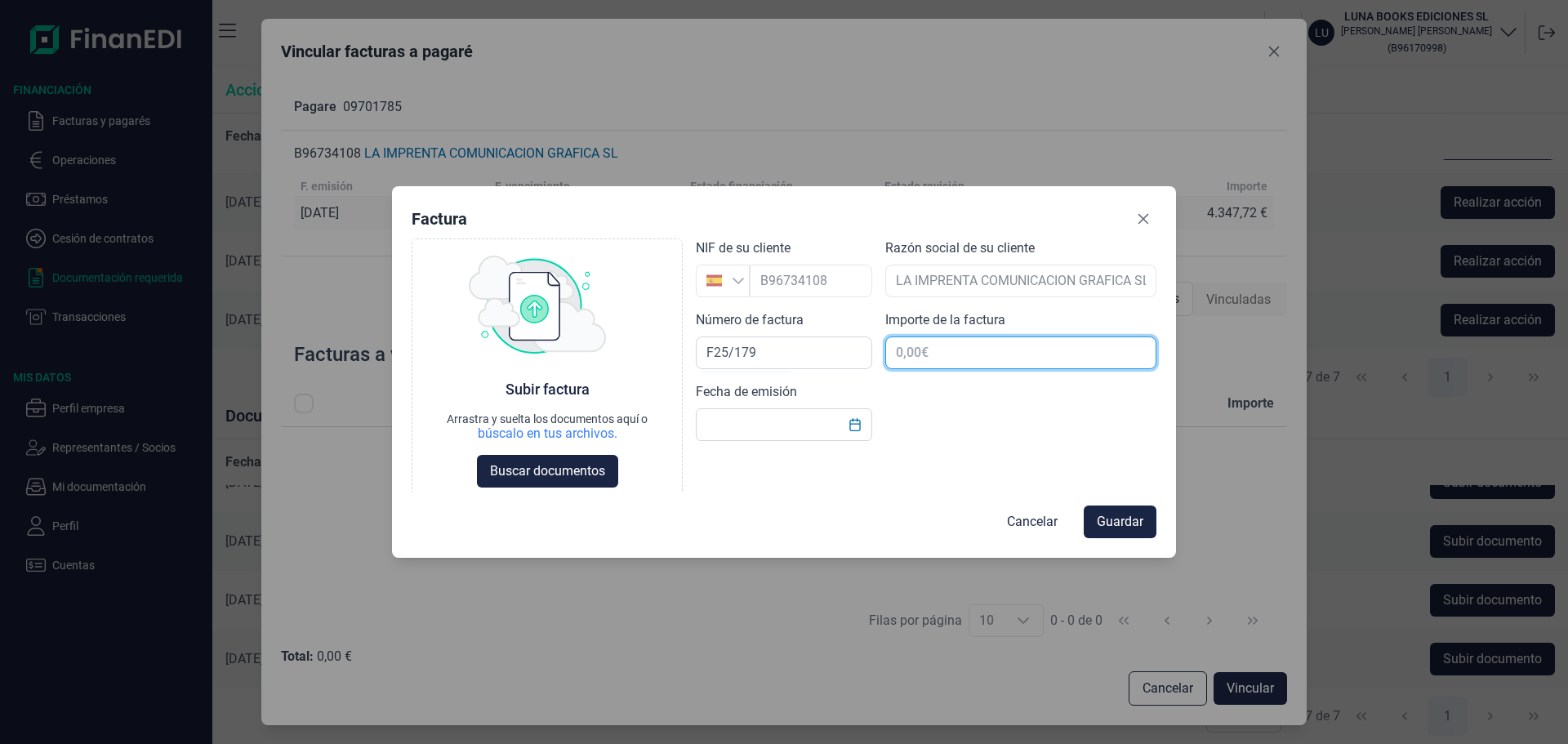
click at [1056, 365] on input "text" at bounding box center [1021, 352] width 272 height 33
type input "4.347,72 €"
click at [1055, 387] on div "Choose Subir factura Arrastra y suelta los documentos aquí o búscalo en tus arc…" at bounding box center [784, 365] width 745 height 255
click at [860, 422] on icon "Choose Date" at bounding box center [854, 425] width 10 height 13
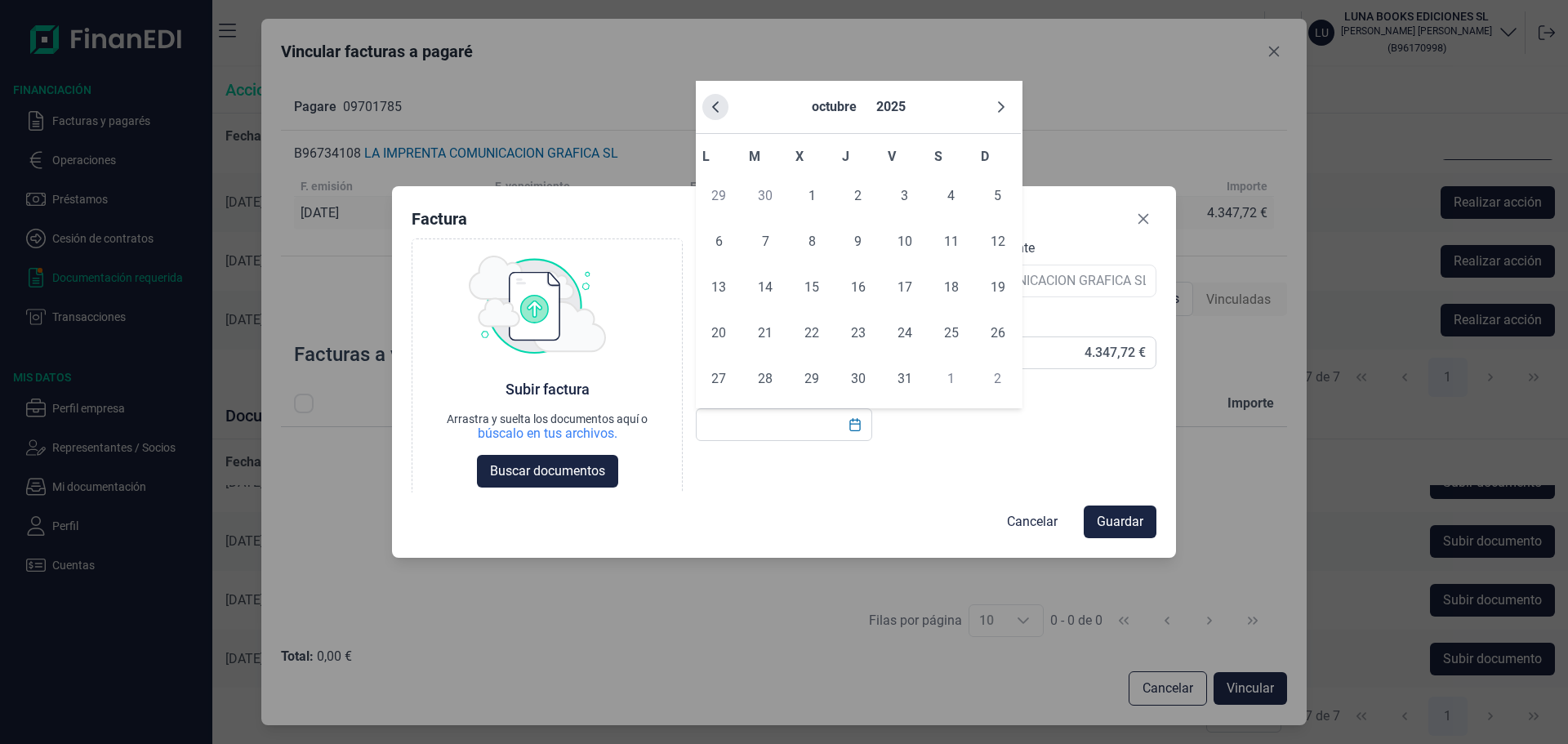
click at [722, 110] on button "Previous Month" at bounding box center [715, 107] width 26 height 26
click at [770, 325] on span "19" at bounding box center [764, 333] width 33 height 33
type input "[DATE]"
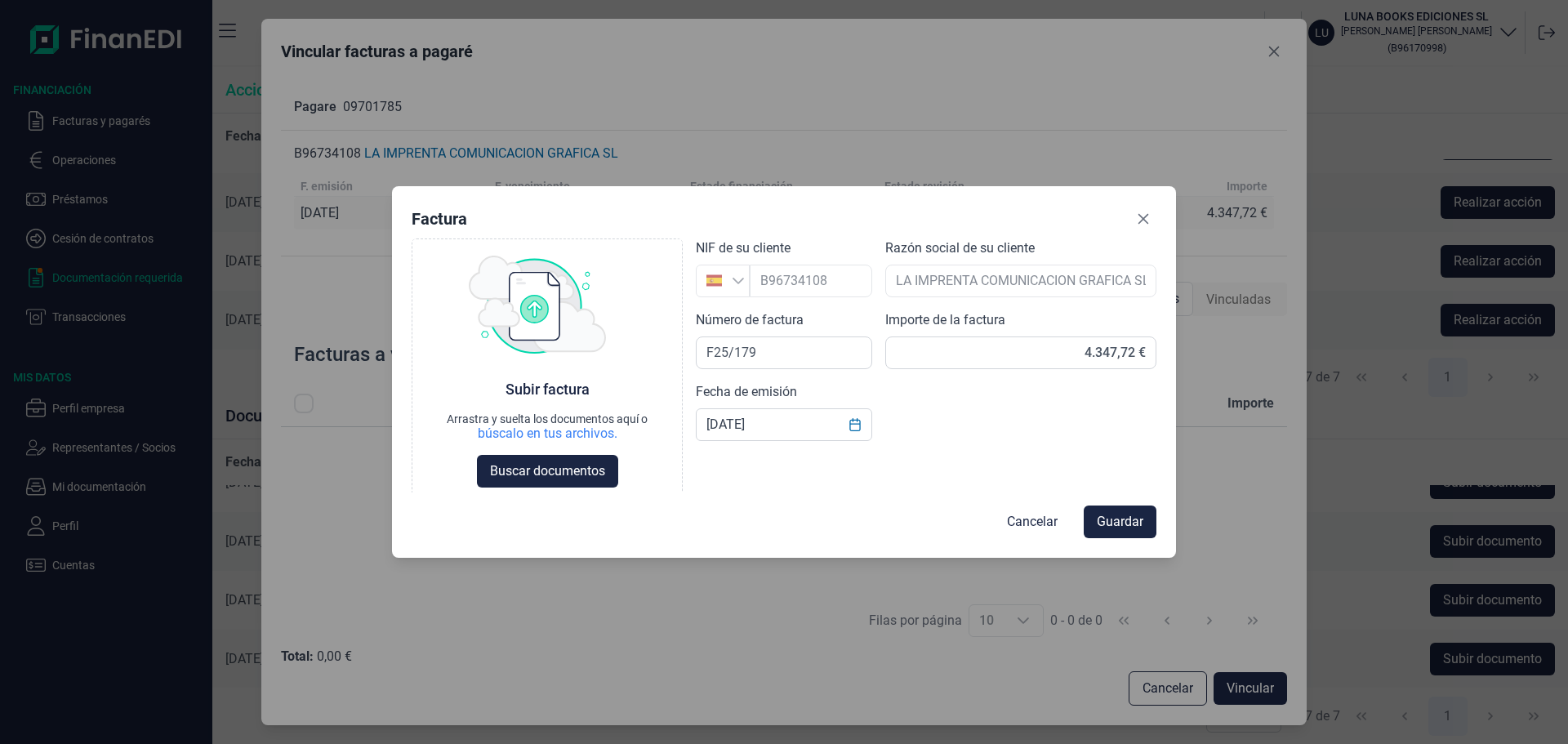
click at [942, 436] on div "Choose Subir factura Arrastra y suelta los documentos aquí o búscalo en tus arc…" at bounding box center [784, 365] width 745 height 255
click at [586, 466] on span "Buscar documentos" at bounding box center [548, 472] width 115 height 20
drag, startPoint x: 374, startPoint y: 8, endPoint x: 373, endPoint y: 0, distance: 8.1
click at [373, 0] on div "Factura Choose Subir factura Arrastra y suelta los documentos aquí o búscalo en…" at bounding box center [784, 372] width 1568 height 744
click at [425, 199] on div "Factura Choose Subir factura Arrastra y suelta los documentos aquí o búscalo en…" at bounding box center [783, 372] width 784 height 372
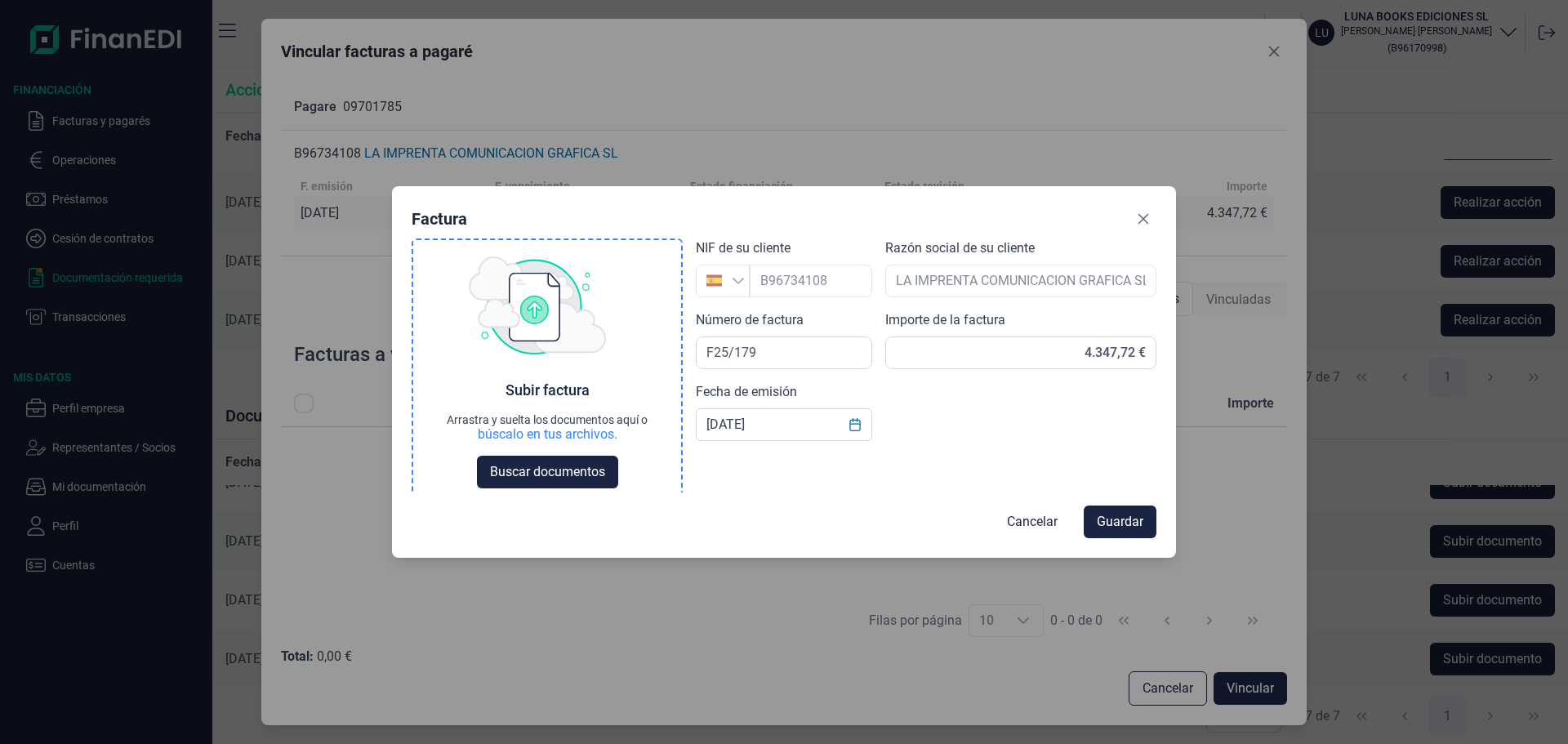
click at [447, 245] on div "Subir factura Arrastra y suelta los documentos aquí o búscalo en tus archivos. …" at bounding box center [547, 372] width 268 height 264
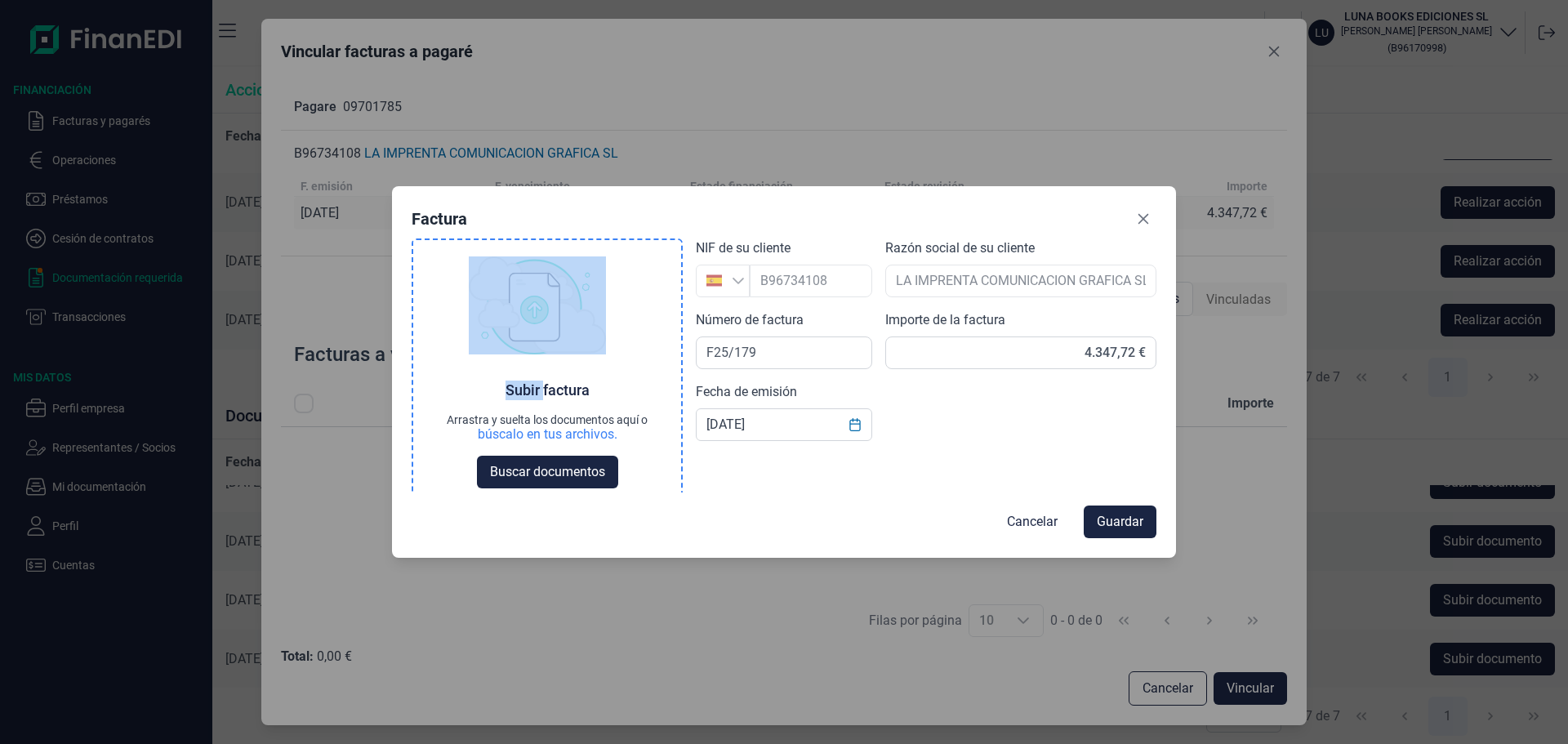
click at [447, 245] on div "Subir factura Arrastra y suelta los documentos aquí o búscalo en tus archivos. …" at bounding box center [547, 372] width 268 height 264
click at [498, 478] on span "Buscar documentos" at bounding box center [548, 472] width 115 height 20
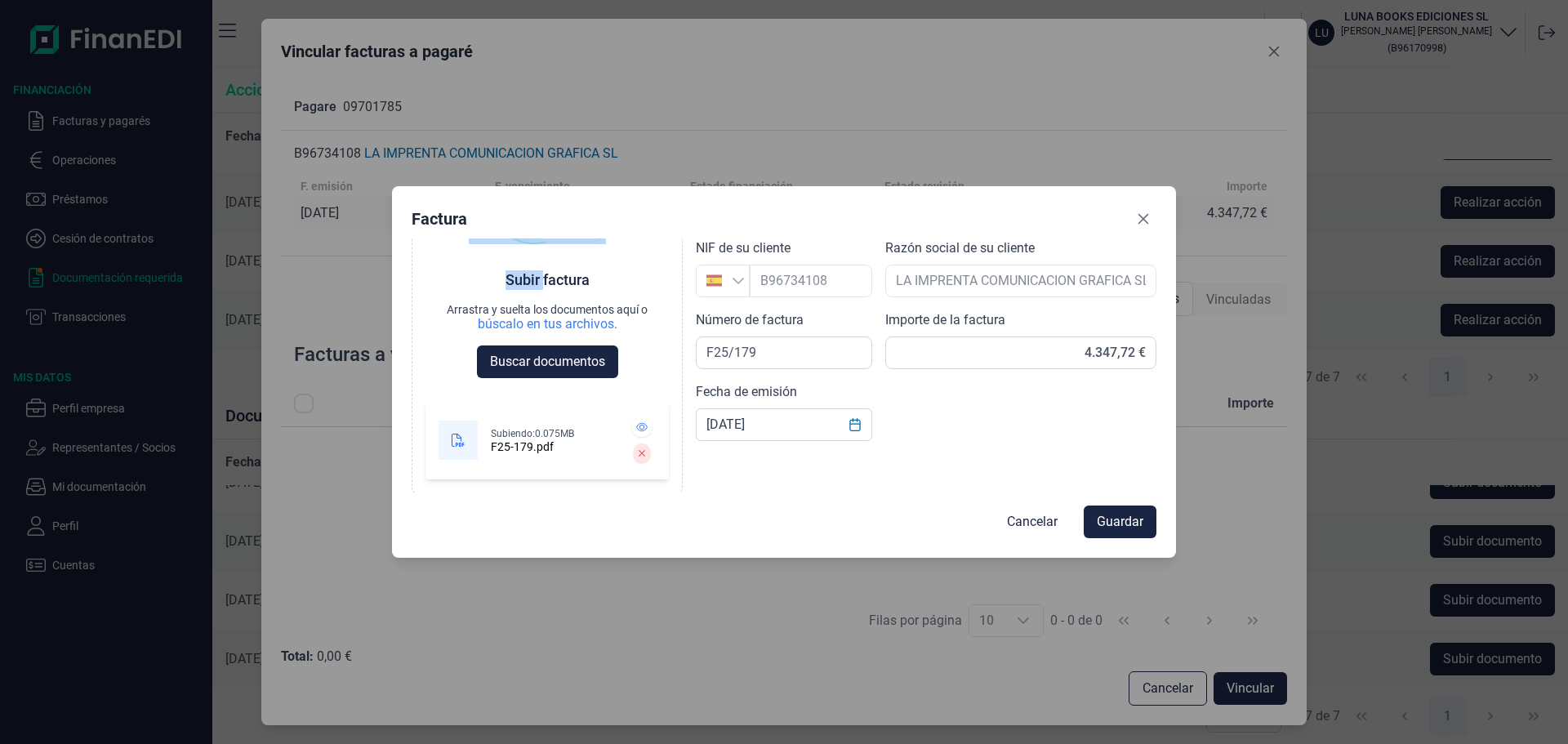
scroll to position [110, 0]
click at [689, 310] on div "Choose Subir factura Arrastra y suelta los documentos aquí o búscalo en tus arc…" at bounding box center [784, 365] width 745 height 255
drag, startPoint x: 735, startPoint y: 358, endPoint x: 747, endPoint y: 361, distance: 12.4
click at [747, 361] on input "F25/179" at bounding box center [784, 352] width 177 height 33
click at [1007, 432] on div "Choose Subir factura Arrastra y suelta los documentos aquí o búscalo en tus arc…" at bounding box center [784, 365] width 745 height 255
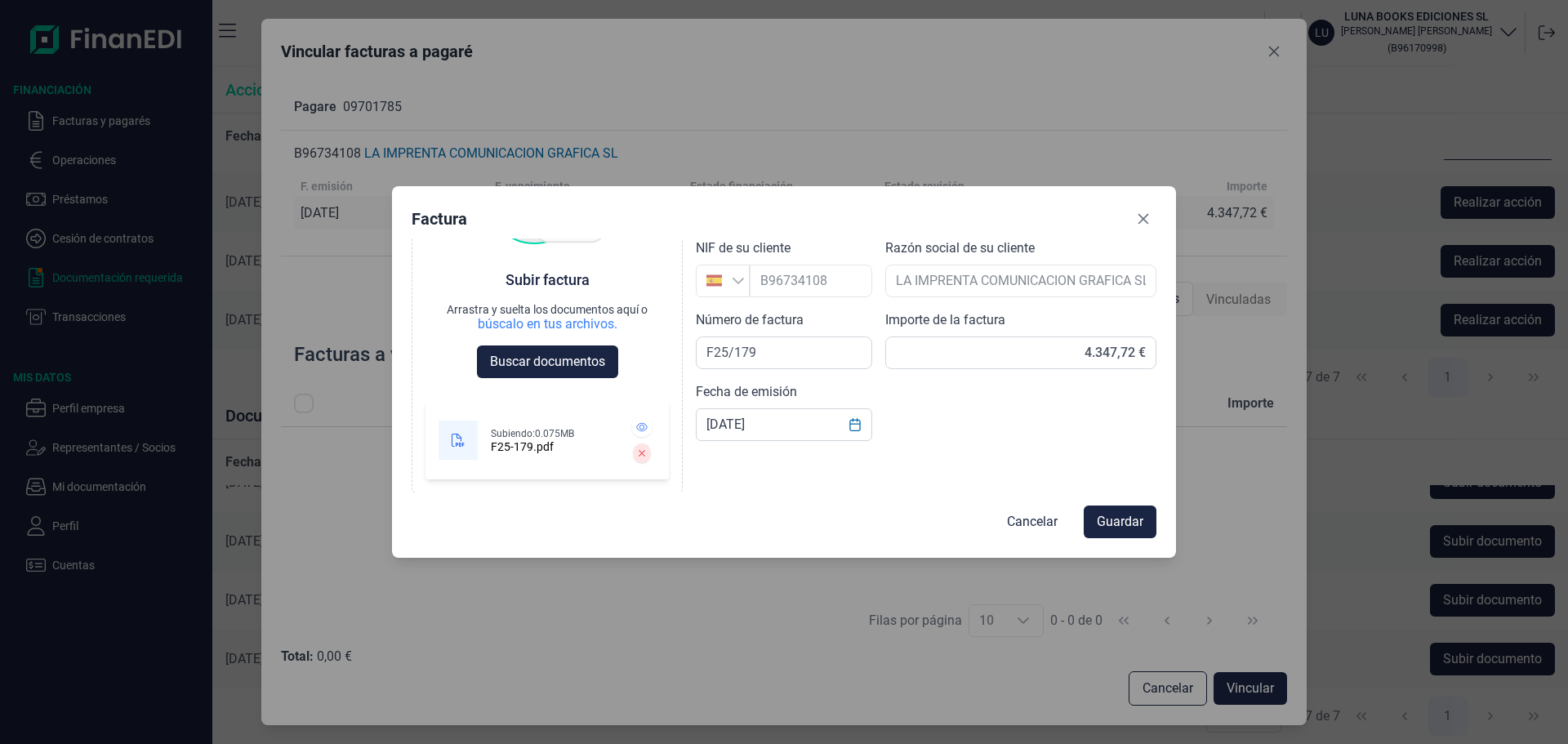
drag, startPoint x: 1016, startPoint y: 452, endPoint x: 1061, endPoint y: 451, distance: 45.0
click at [1061, 451] on div "Choose Subir factura Arrastra y suelta los documentos aquí o búscalo en tus arc…" at bounding box center [784, 365] width 745 height 255
click at [1113, 514] on span "Guardar" at bounding box center [1120, 522] width 47 height 20
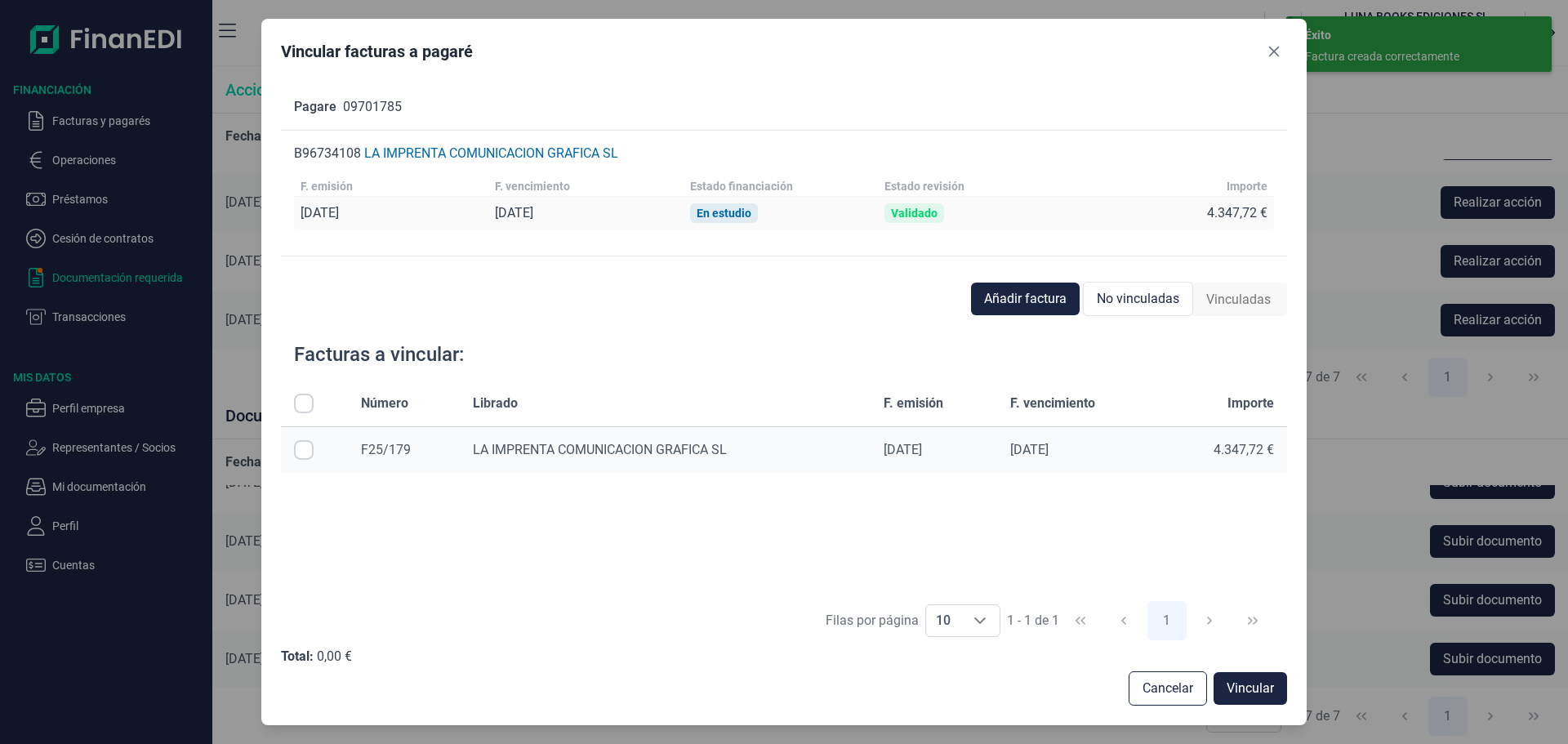
scroll to position [222, 0]
click at [1264, 675] on button "Vincular" at bounding box center [1250, 688] width 73 height 33
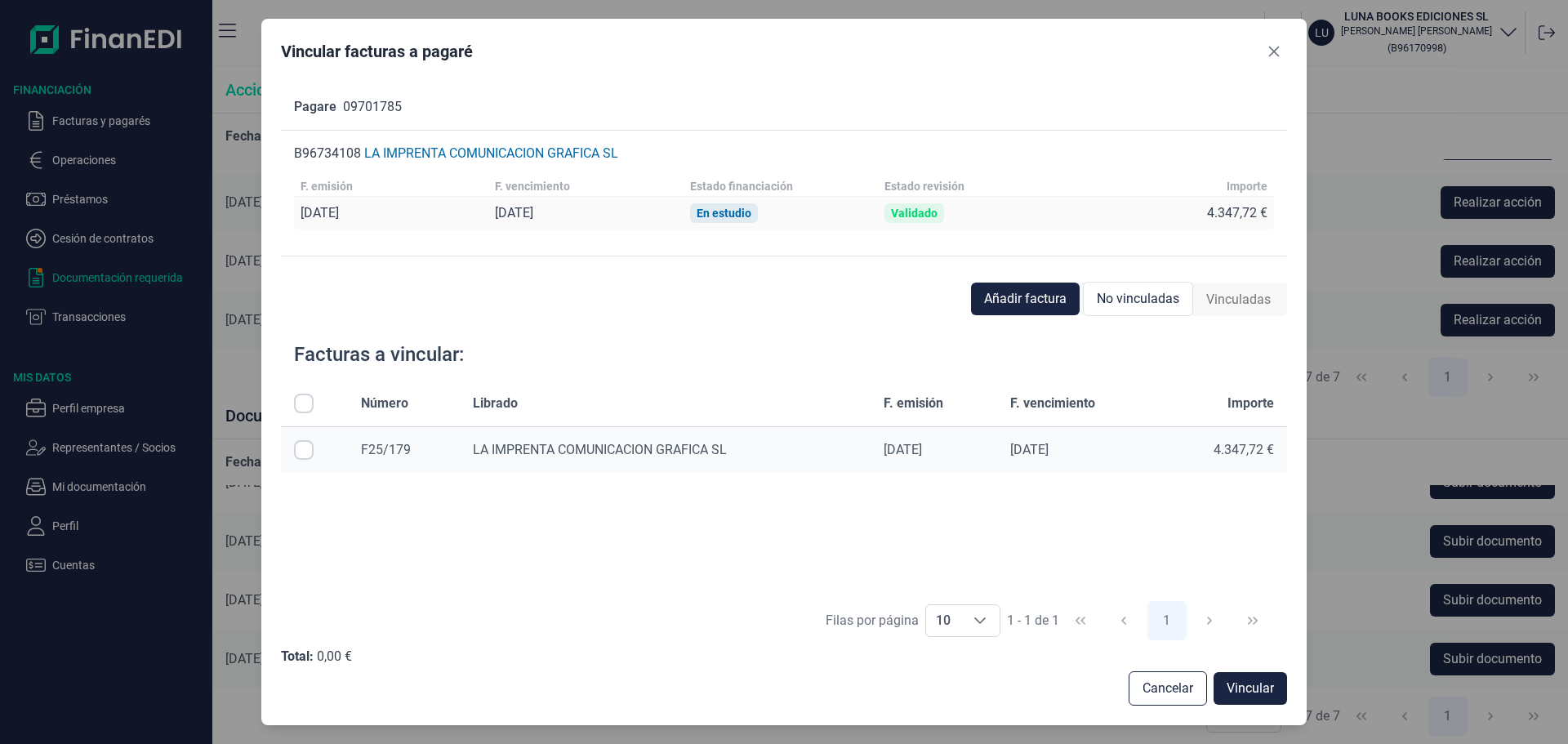
click at [307, 459] on td at bounding box center [314, 449] width 67 height 46
click at [307, 454] on input "Row Selected null" at bounding box center [303, 449] width 20 height 20
checkbox input "true"
click at [1244, 681] on span "Vincular" at bounding box center [1250, 688] width 47 height 20
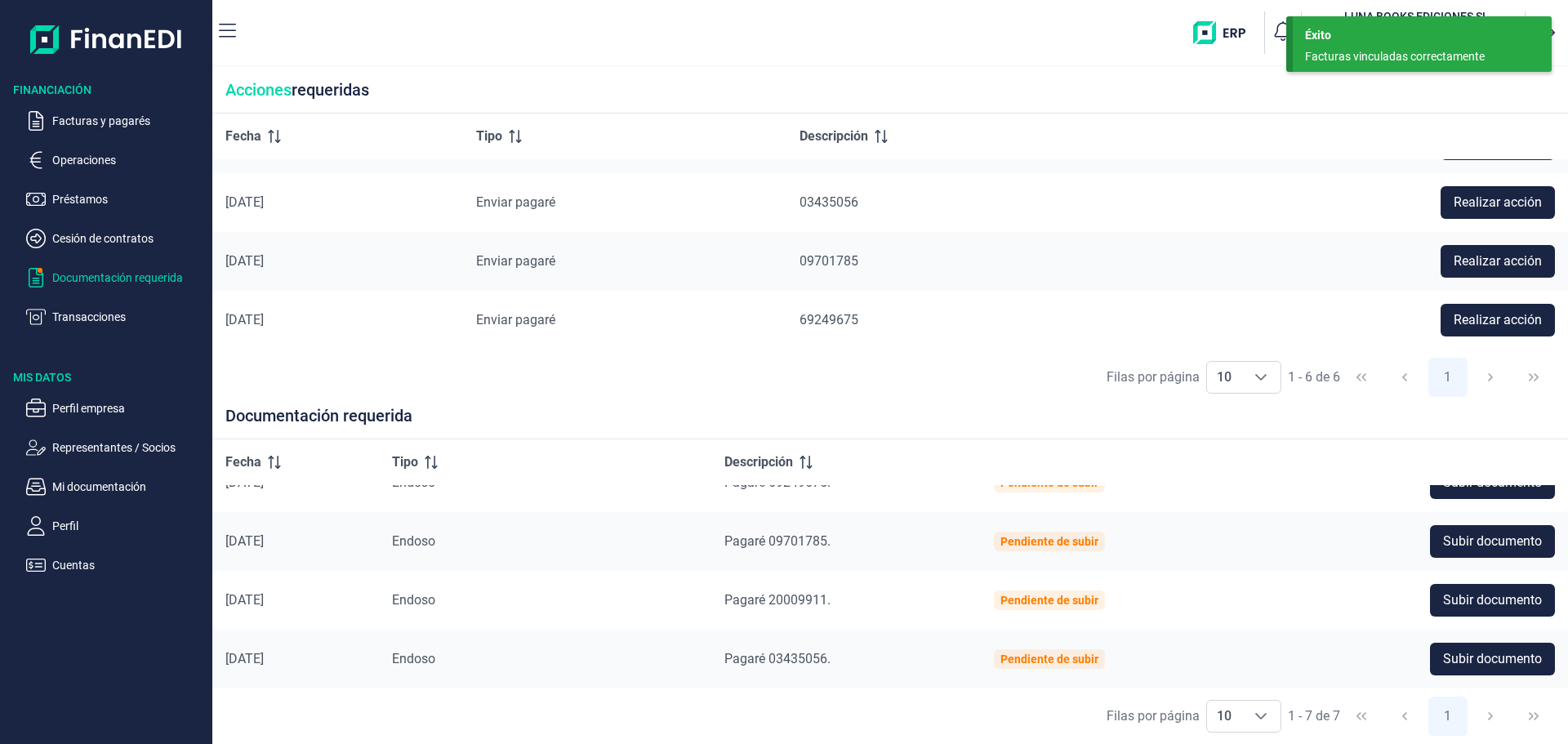
scroll to position [0, 0]
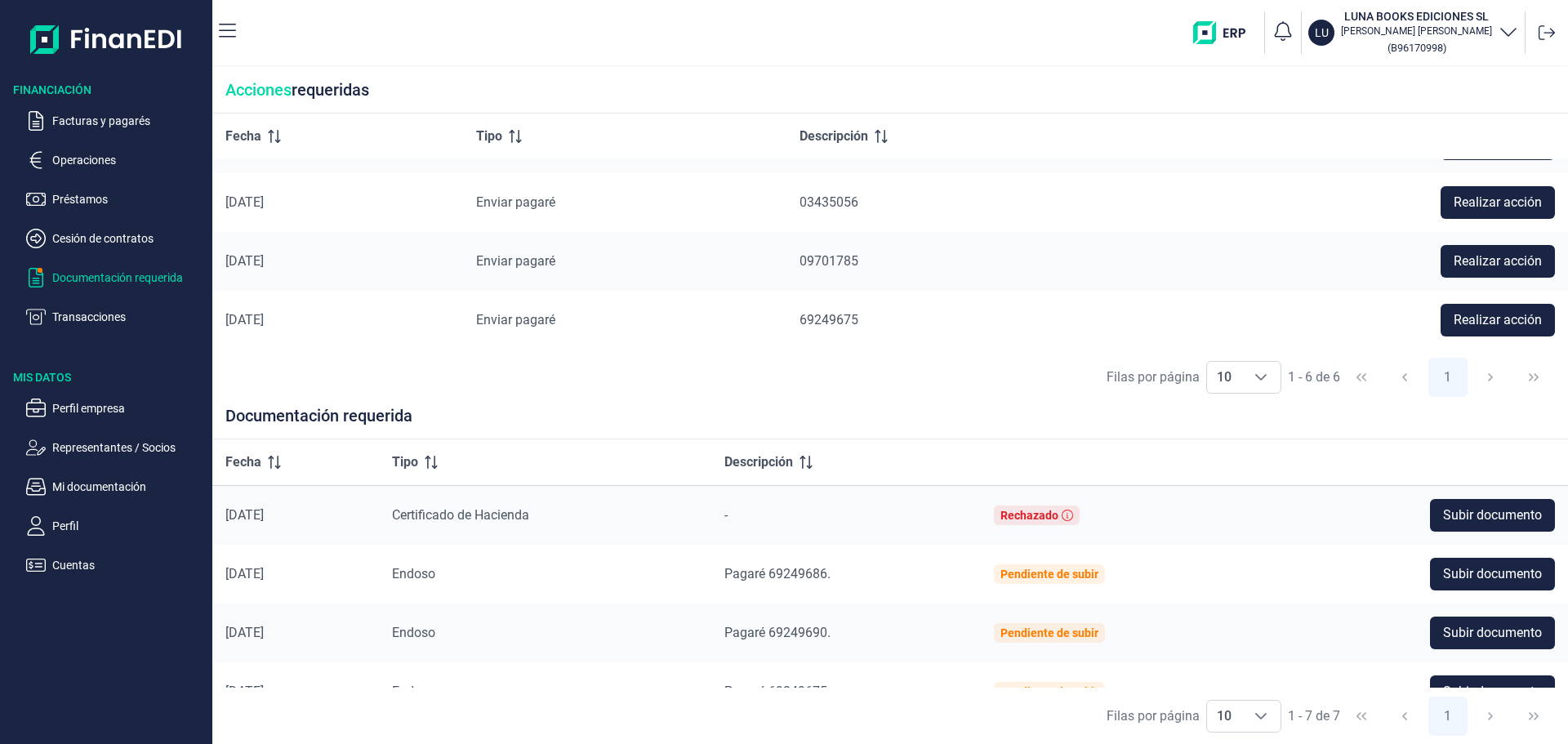
click at [719, 110] on div "Acciones requeridas" at bounding box center [890, 90] width 1356 height 46
drag, startPoint x: 878, startPoint y: 405, endPoint x: 888, endPoint y: 444, distance: 40.3
click at [874, 404] on div "Filas por página 10 10 10 1 - 6 de 6 1" at bounding box center [890, 378] width 1356 height 57
click at [1214, 419] on div "Documentación requerida" at bounding box center [890, 422] width 1356 height 33
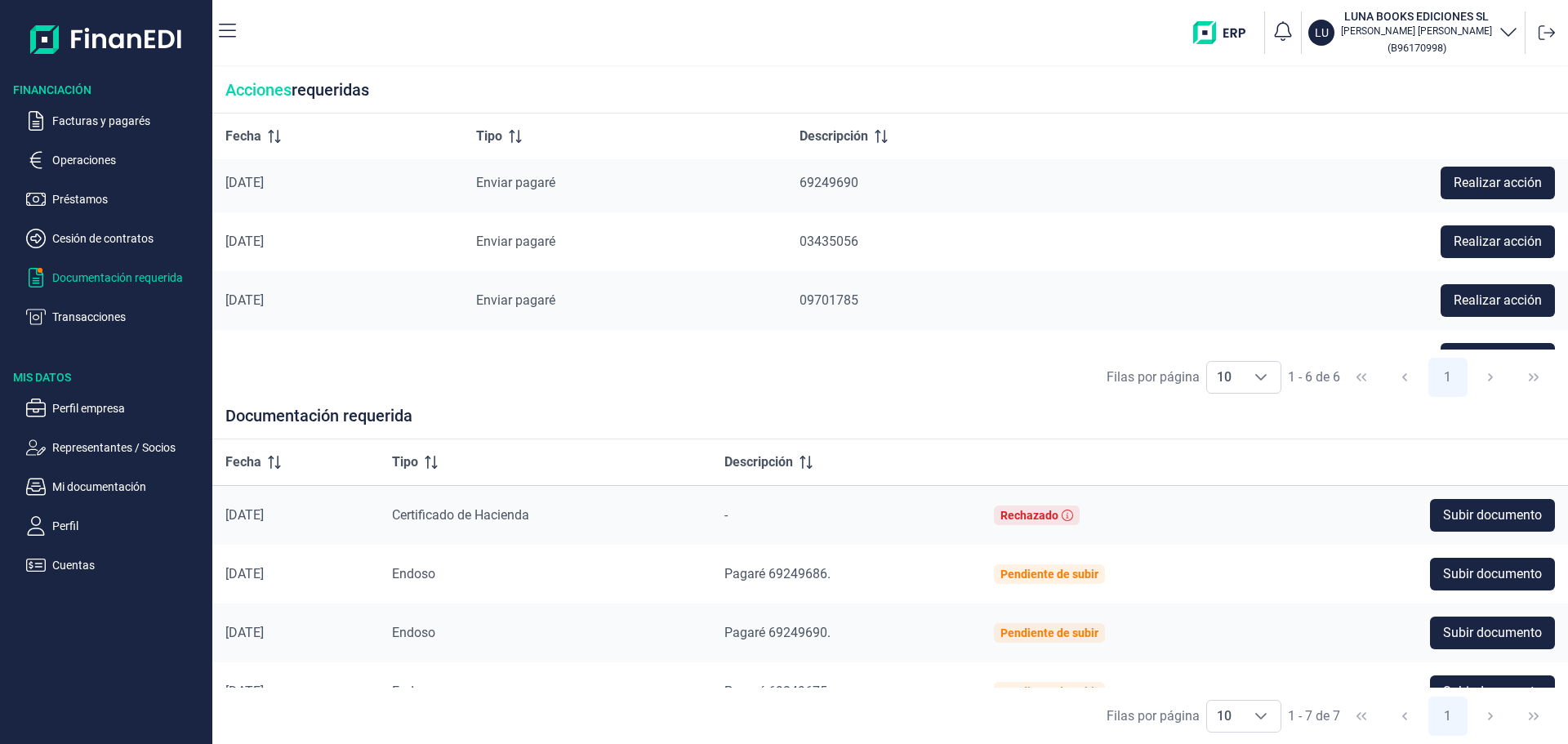
scroll to position [164, 0]
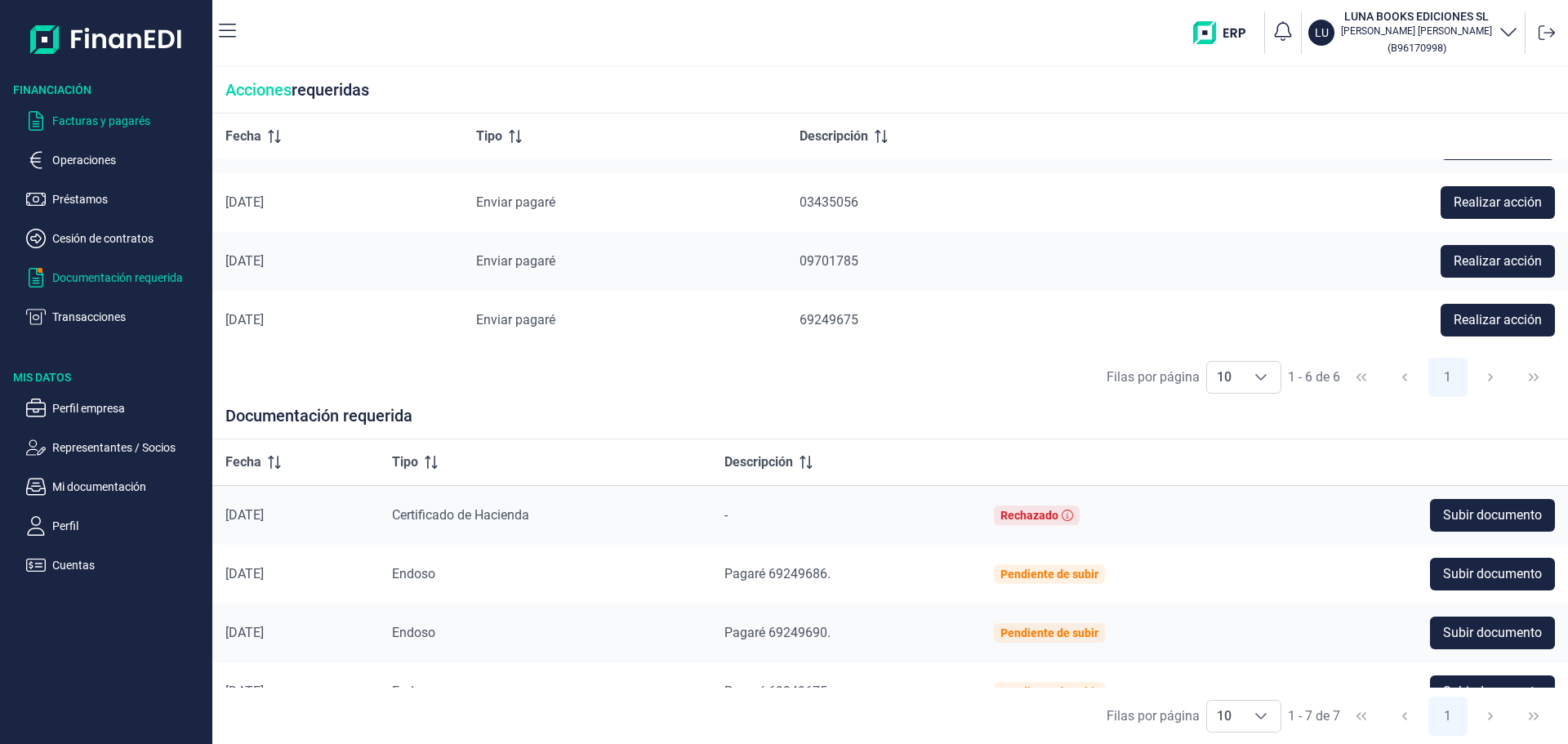
click at [97, 124] on p "Facturas y pagarés" at bounding box center [128, 120] width 153 height 20
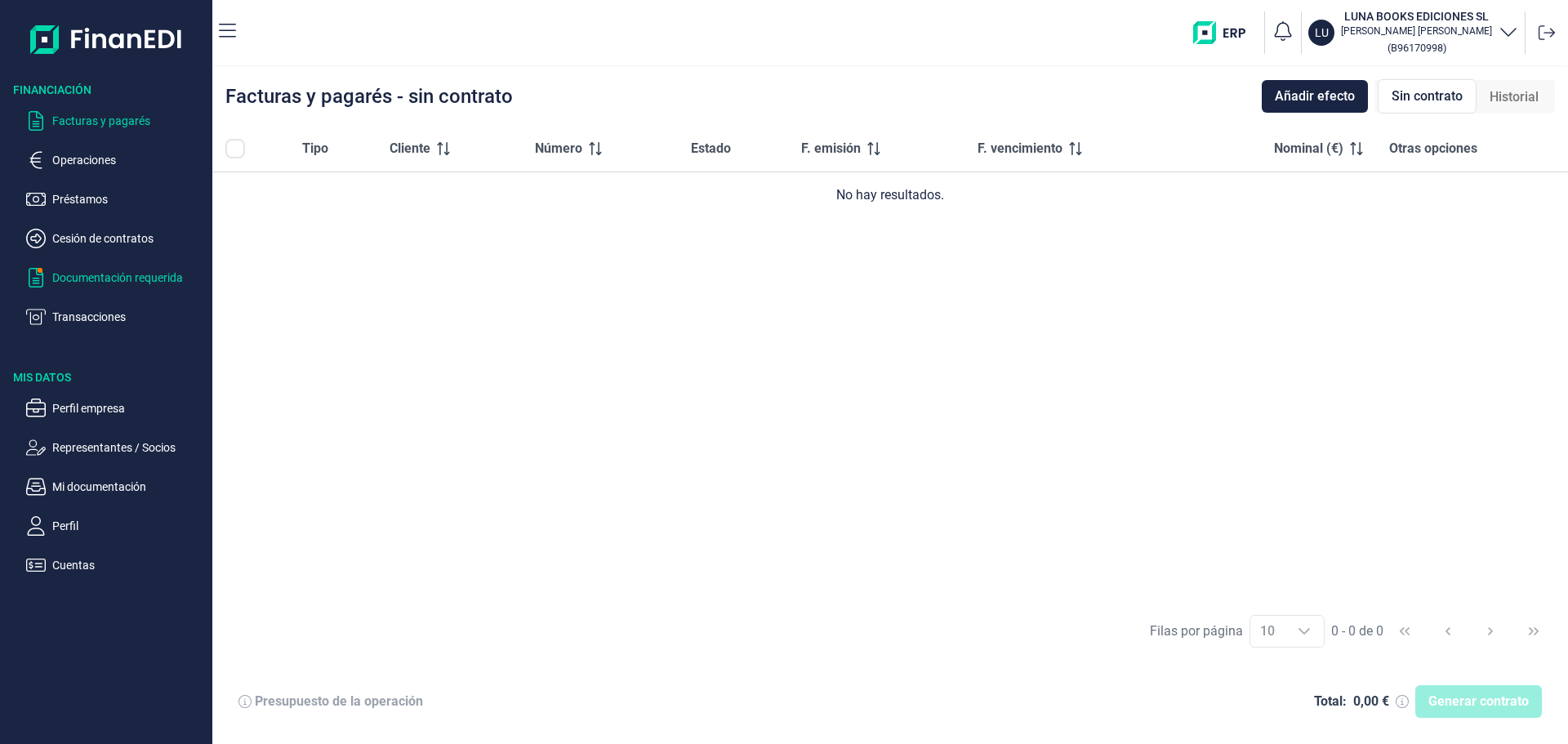
click at [107, 278] on p "Documentación requerida" at bounding box center [128, 277] width 153 height 20
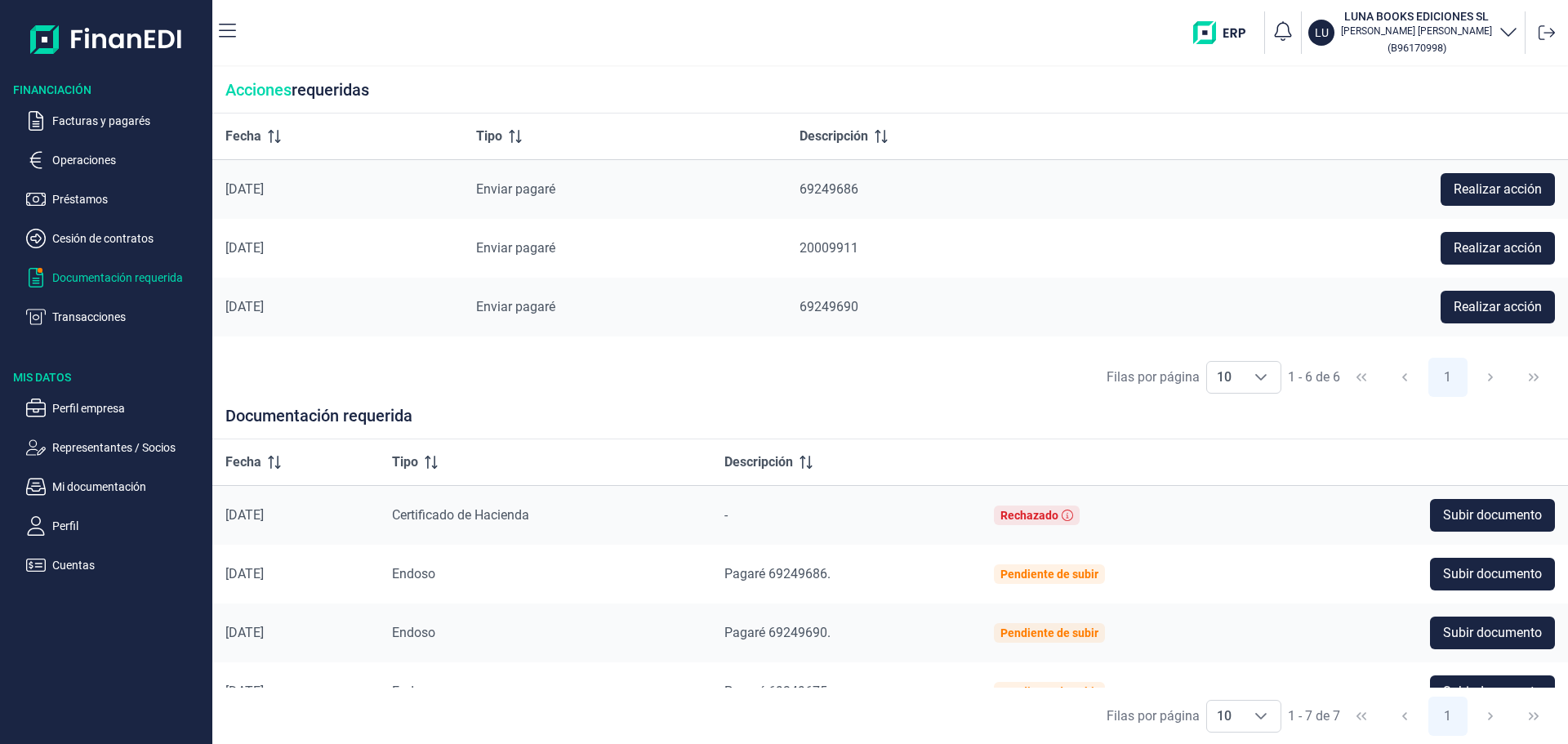
click at [465, 32] on div "[PERSON_NAME] BOOKS EDICIONES SL [PERSON_NAME] ( B96170998 )" at bounding box center [905, 33] width 1312 height 52
